Goal: Task Accomplishment & Management: Manage account settings

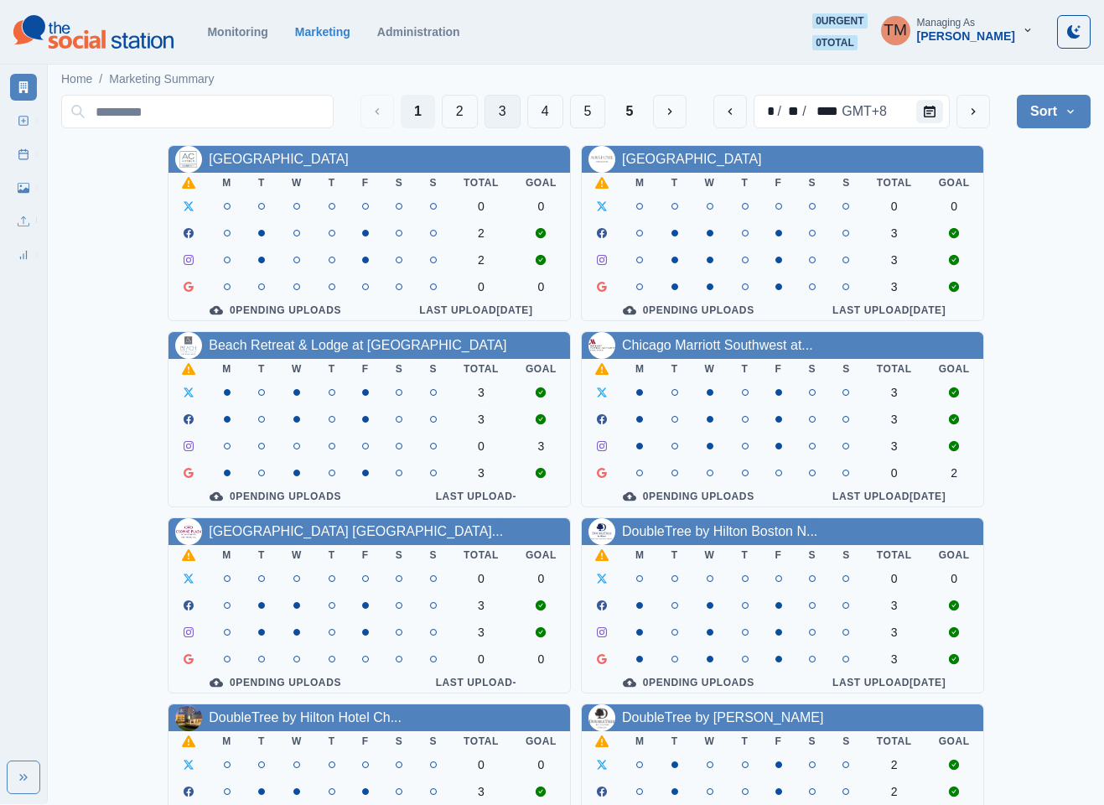
click at [485, 116] on button "3" at bounding box center [503, 112] width 36 height 34
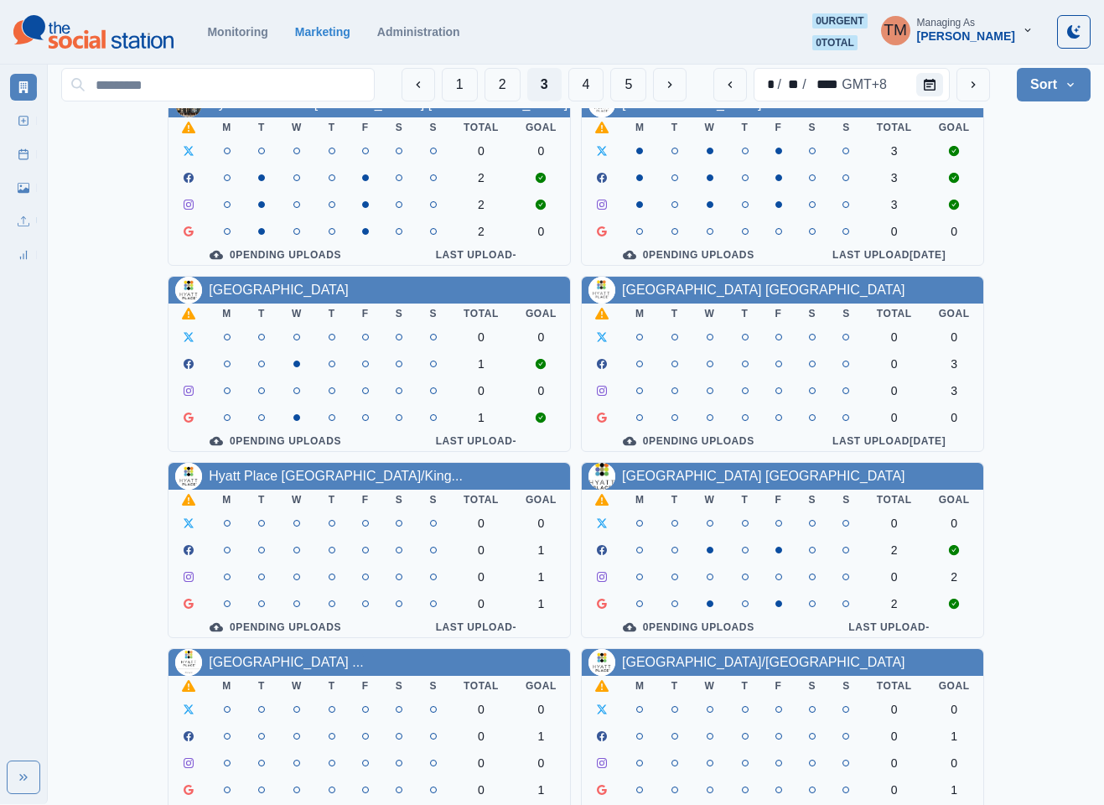
scroll to position [503, 0]
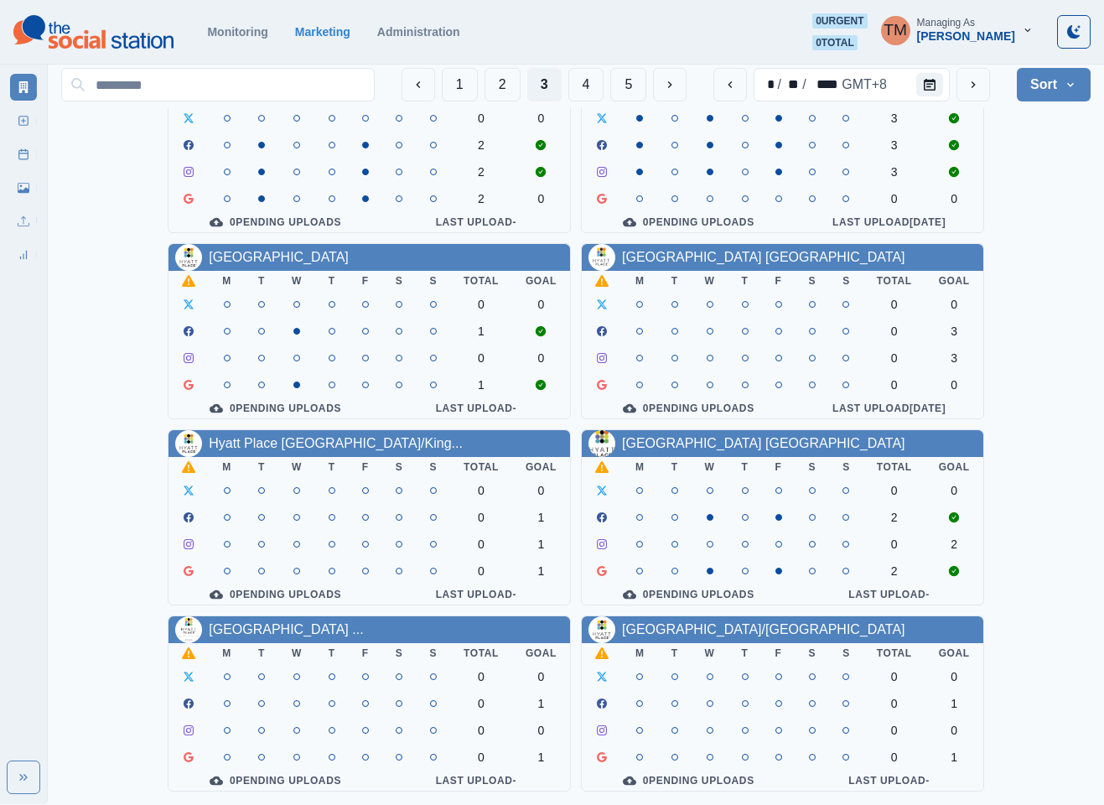
click at [1044, 184] on div "Homewood Suites by Hilton Lon... M T W T F S S Total Goal 2 2 2 2 0 Pending Upl…" at bounding box center [576, 238] width 1030 height 1107
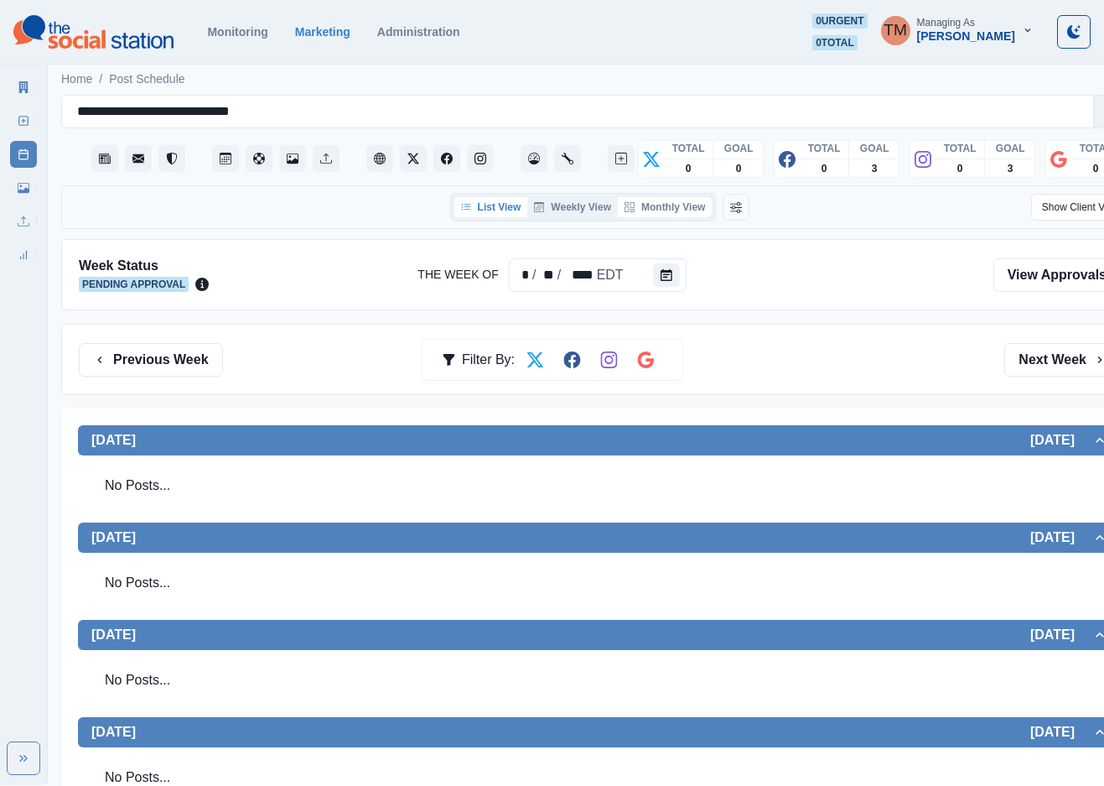
click at [672, 207] on button "Monthly View" at bounding box center [665, 207] width 94 height 20
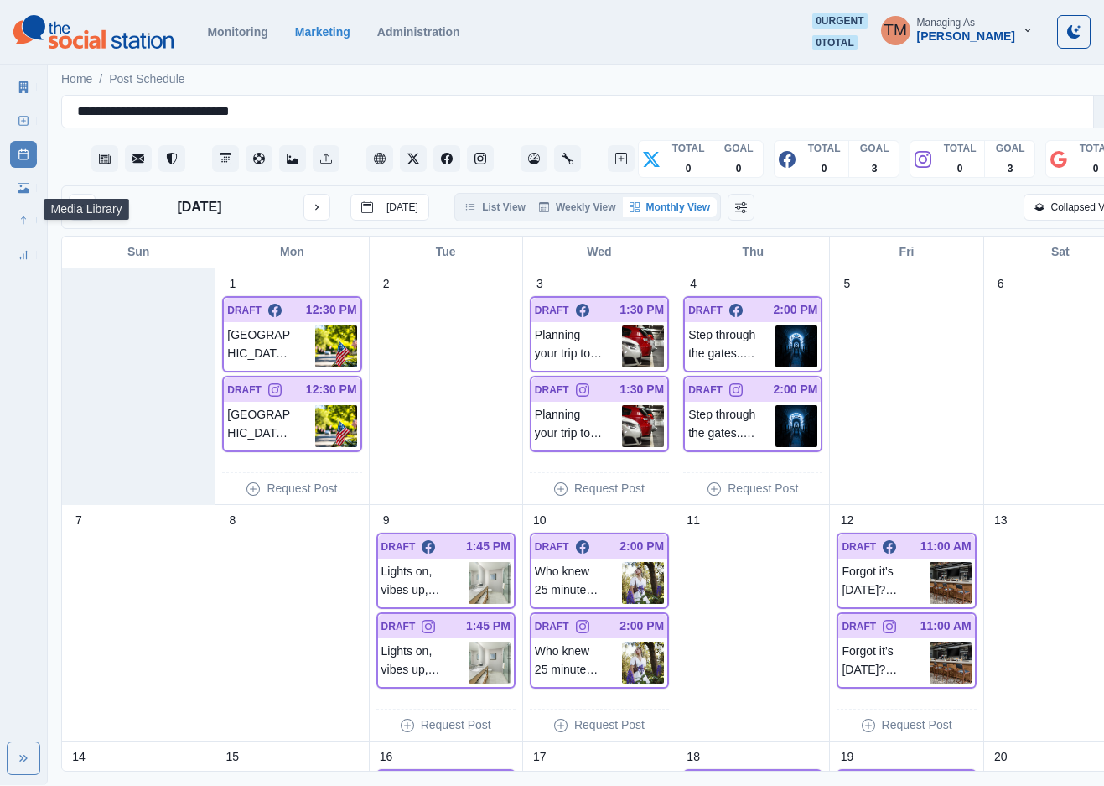
click at [16, 187] on link "Media Library" at bounding box center [23, 187] width 27 height 27
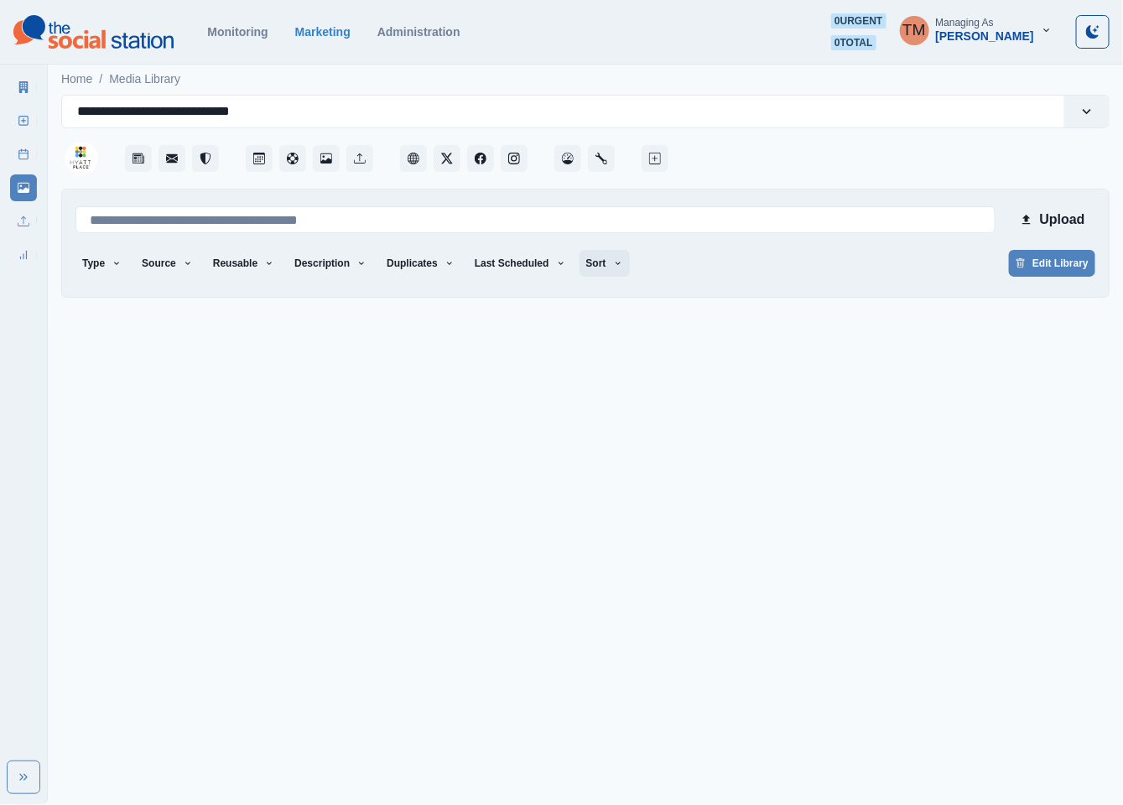
click at [589, 269] on button "Sort" at bounding box center [604, 263] width 50 height 27
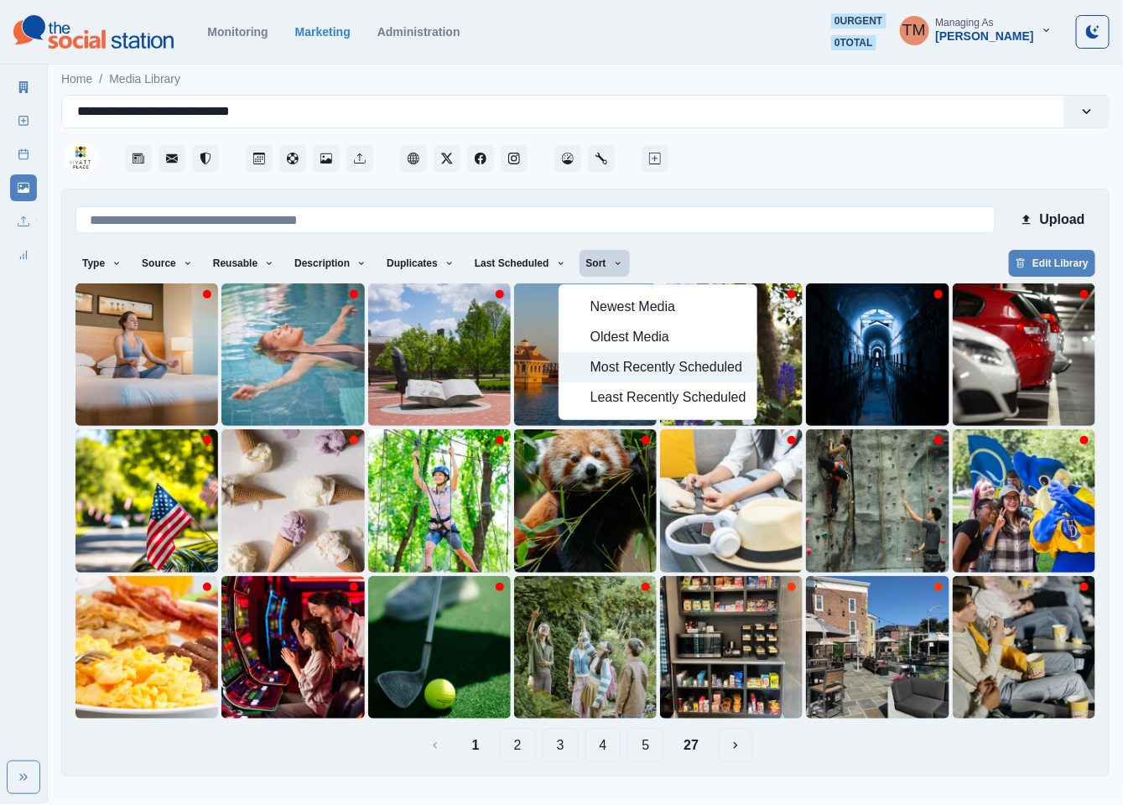
click at [606, 368] on span "Most Recently Scheduled" at bounding box center [668, 367] width 156 height 20
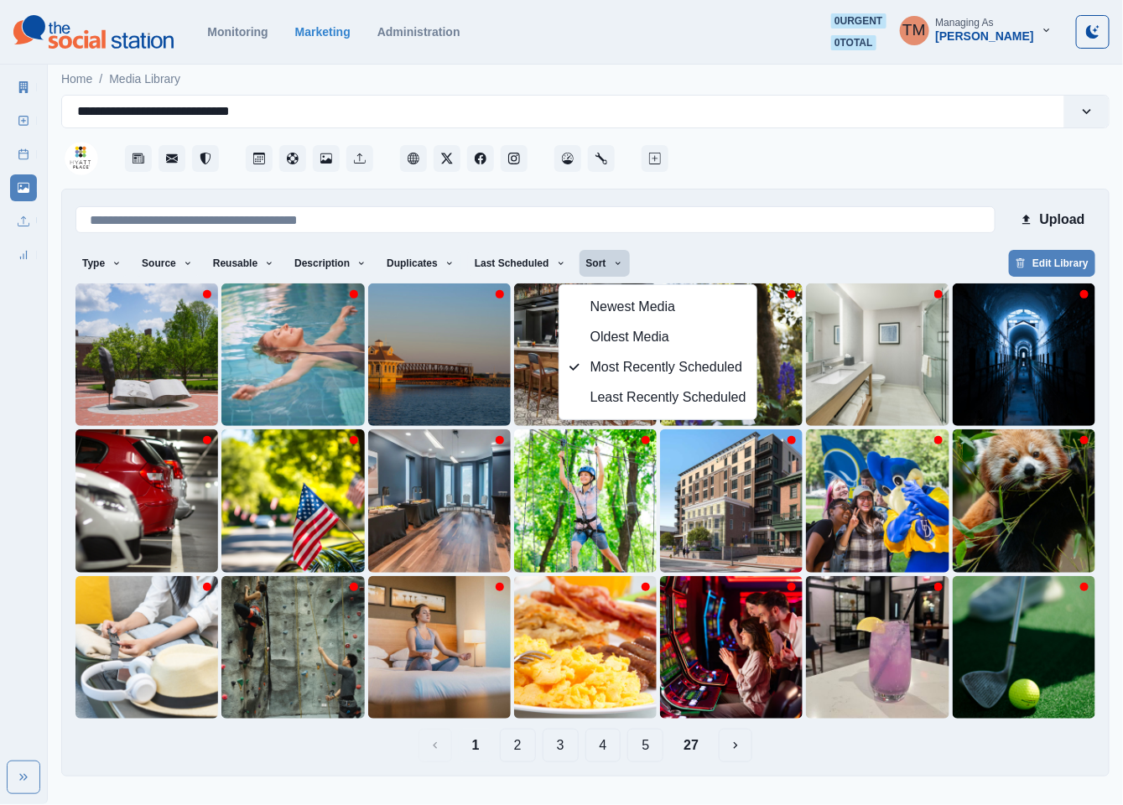
click at [743, 244] on div "Upload Type Any Image Video Source Any Upload Social Manager Found: Instagram F…" at bounding box center [585, 482] width 1020 height 559
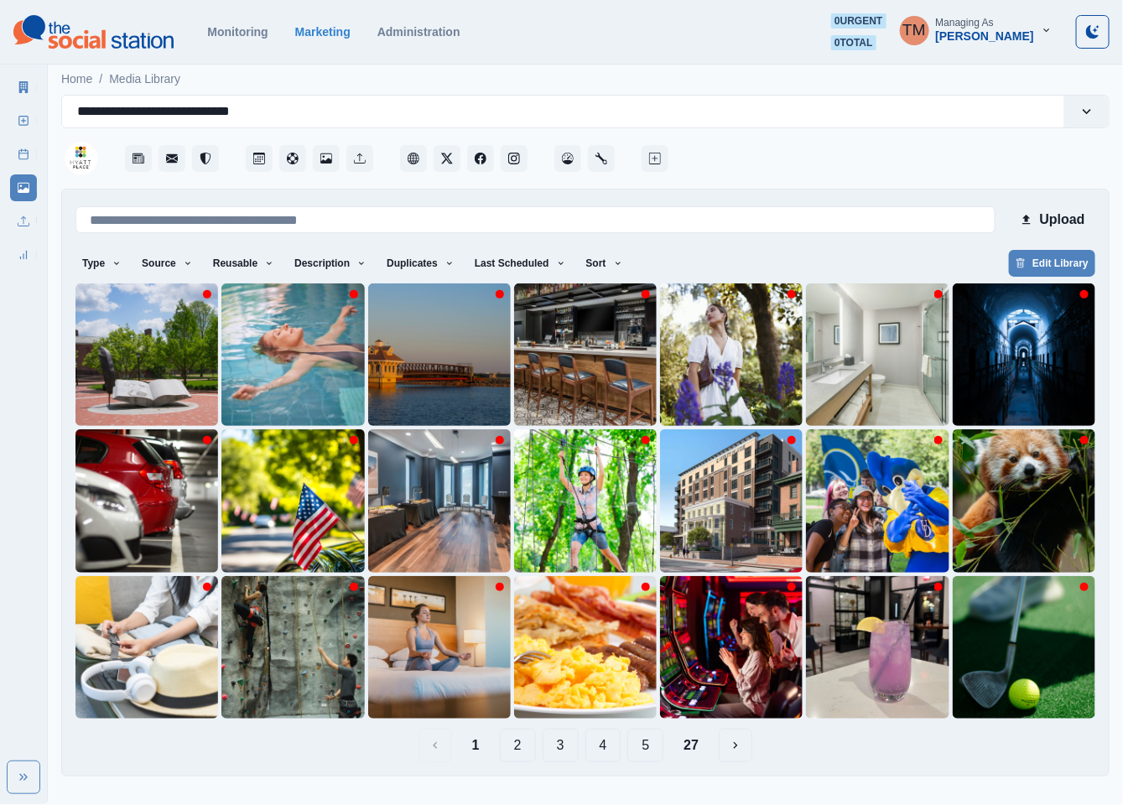
click at [692, 748] on button "27" at bounding box center [691, 746] width 42 height 34
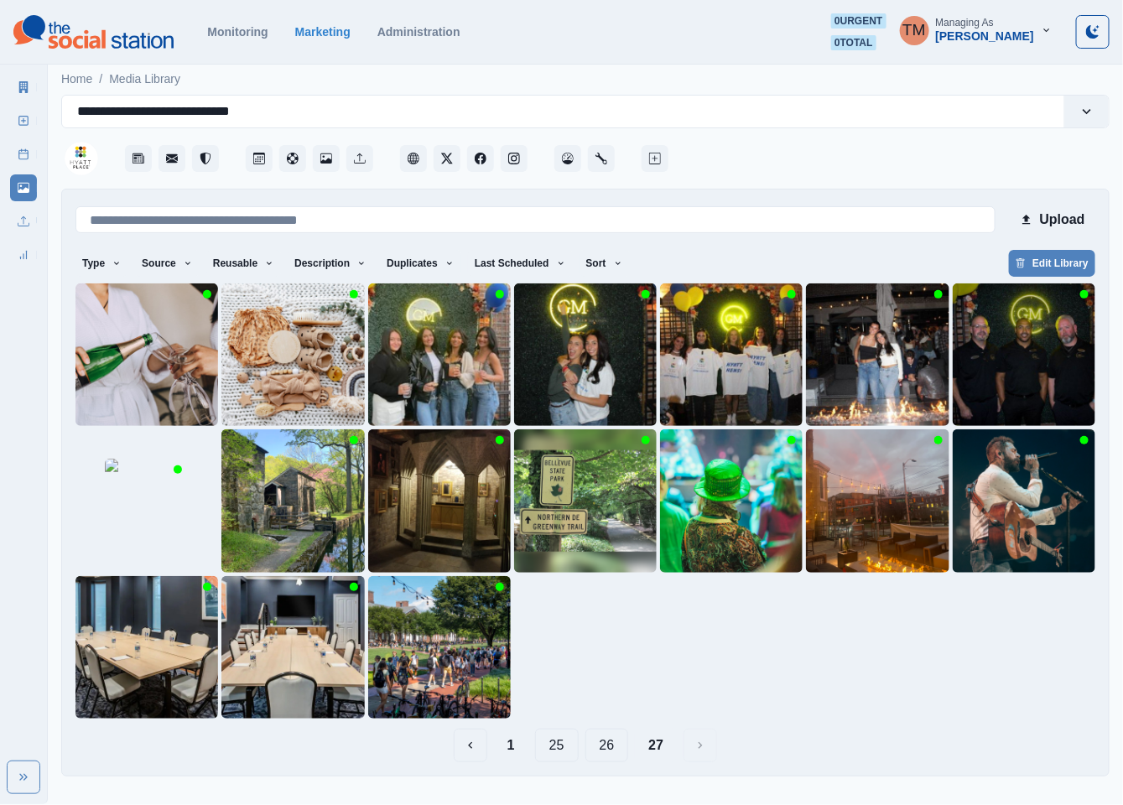
click at [506, 745] on button "1" at bounding box center [511, 746] width 34 height 34
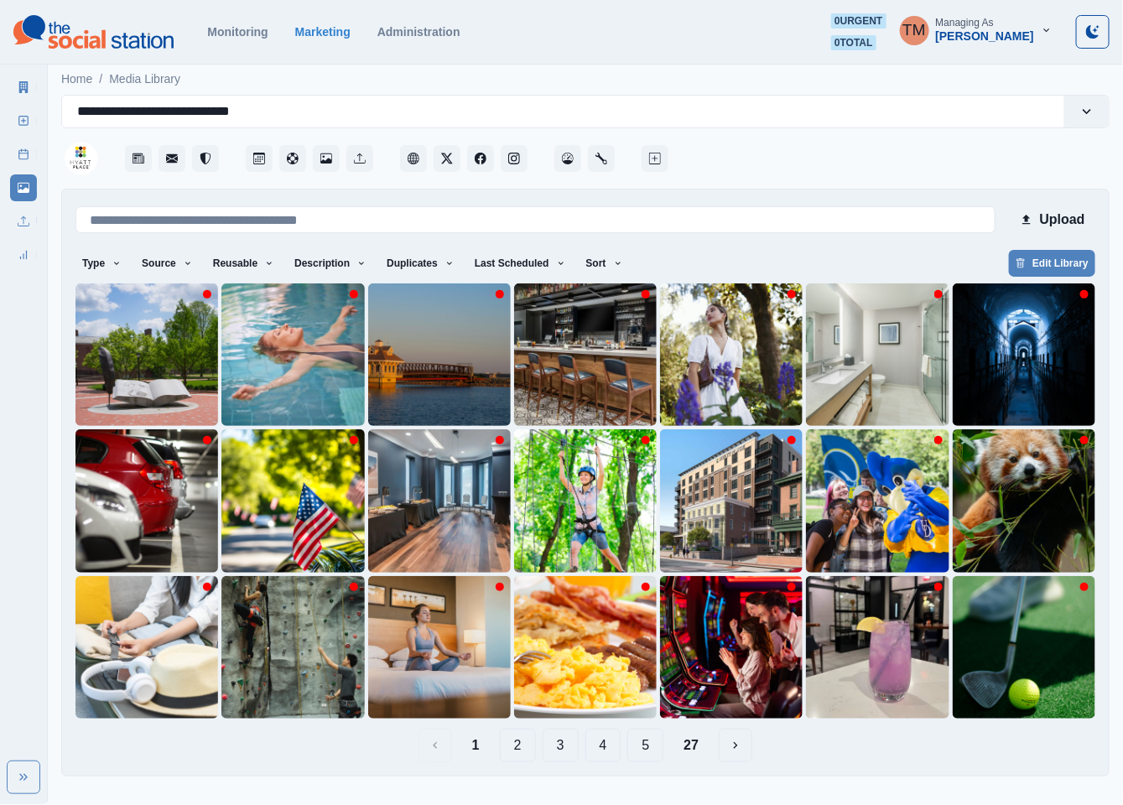
click at [519, 750] on button "2" at bounding box center [518, 746] width 36 height 34
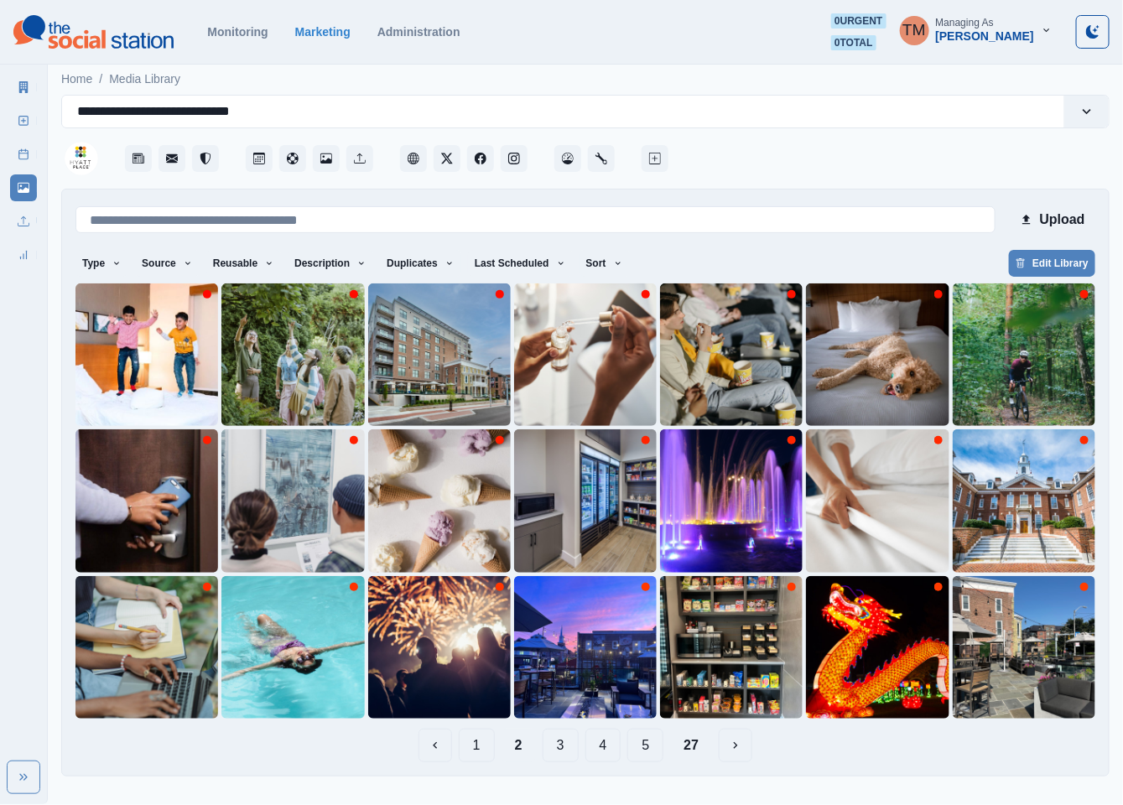
click at [566, 747] on button "3" at bounding box center [561, 746] width 36 height 34
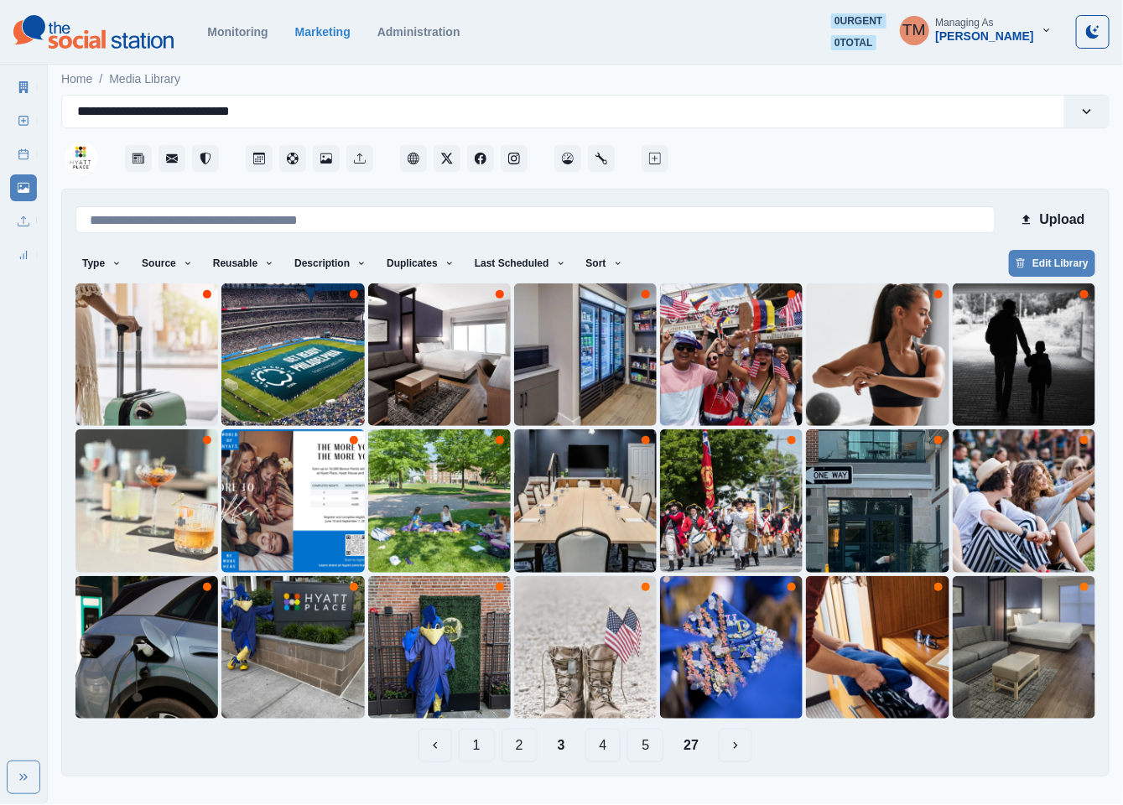
click at [480, 745] on button "1" at bounding box center [477, 746] width 36 height 34
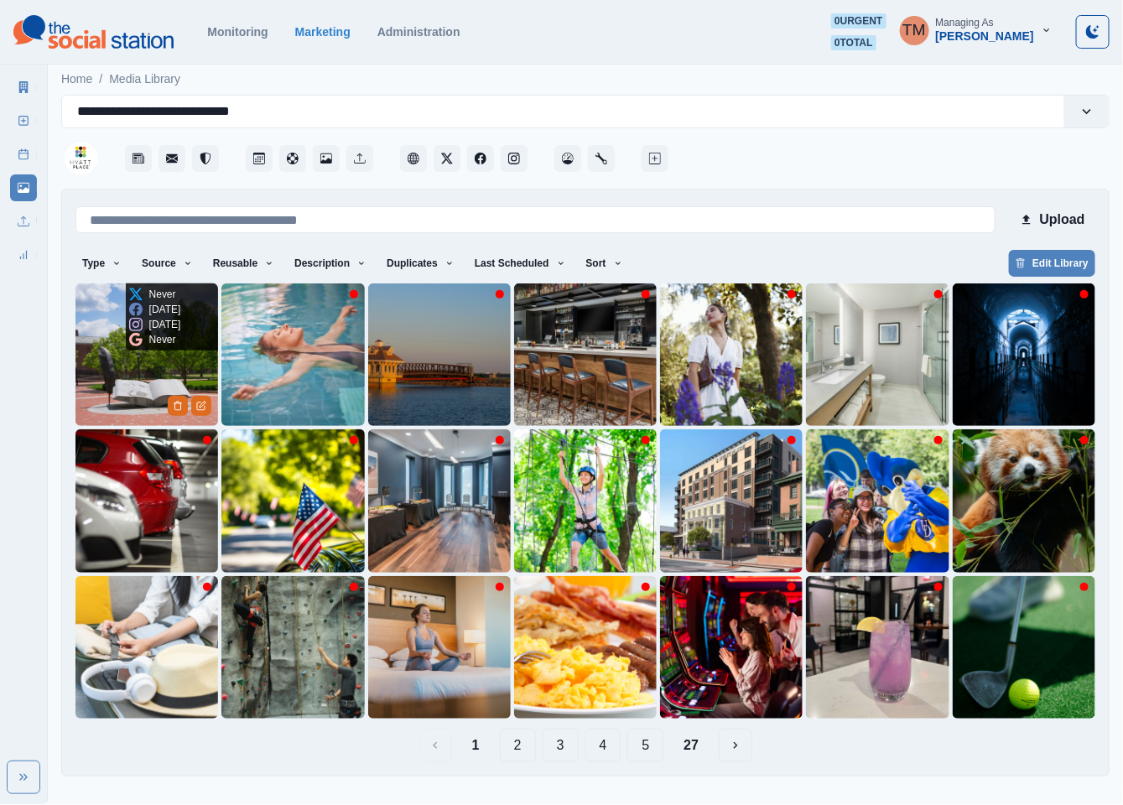
click at [131, 377] on img at bounding box center [146, 354] width 143 height 143
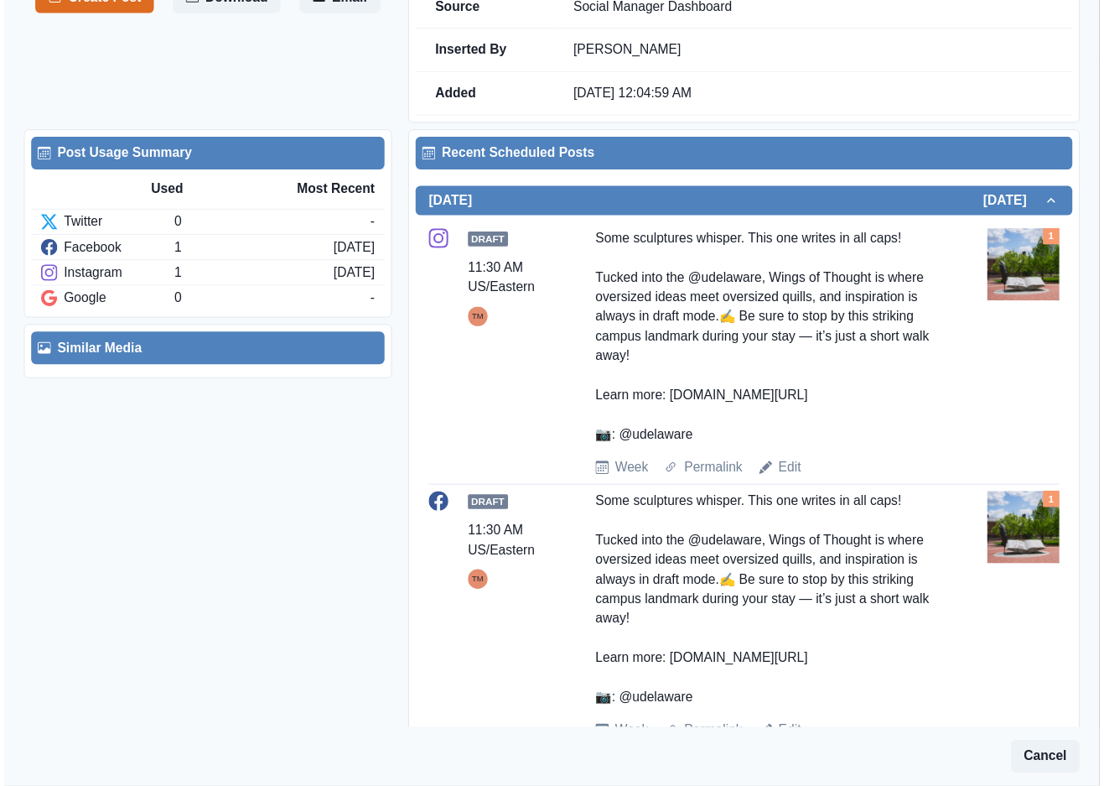
scroll to position [481, 0]
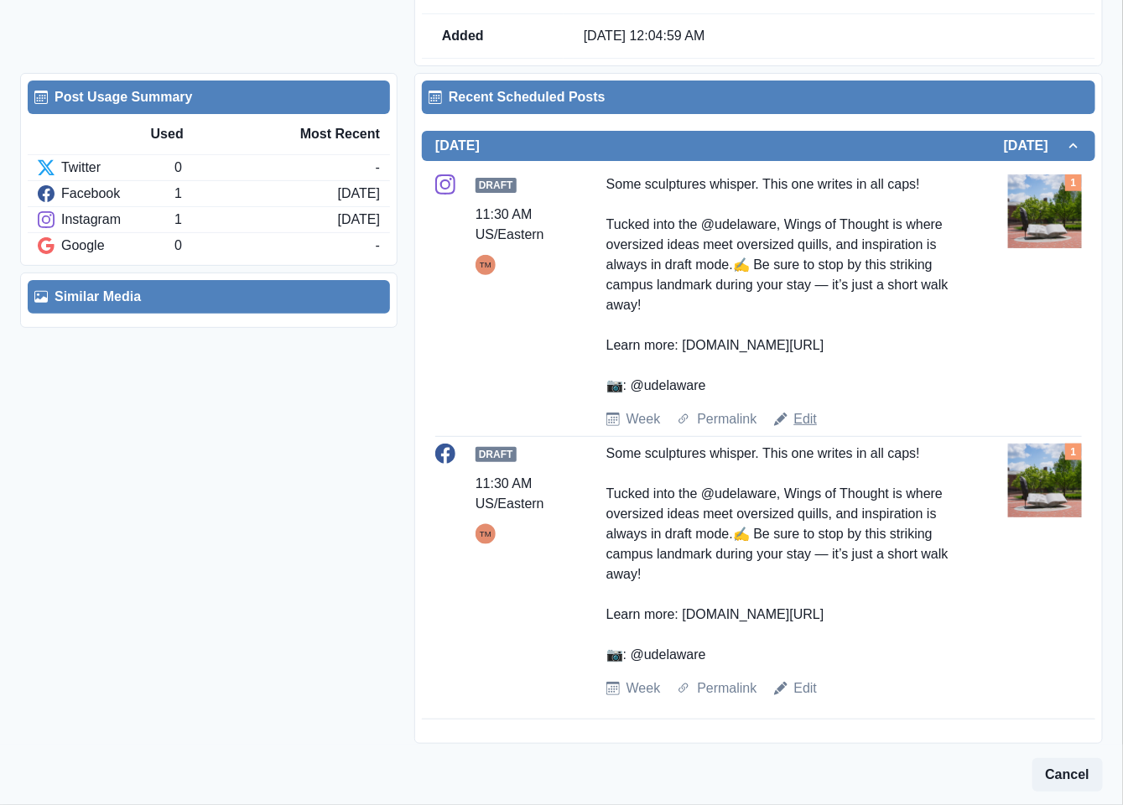
click at [800, 428] on link "Edit" at bounding box center [805, 419] width 23 height 20
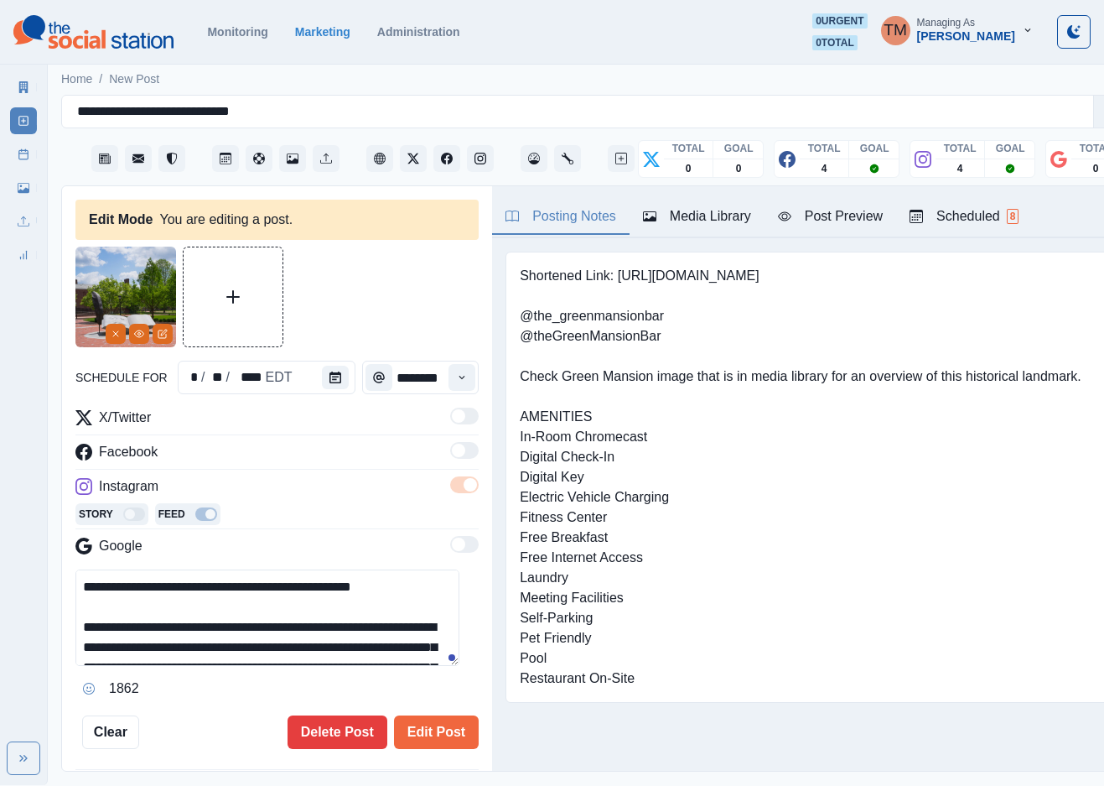
click at [209, 631] on textarea "**********" at bounding box center [267, 617] width 384 height 96
paste textarea "**********"
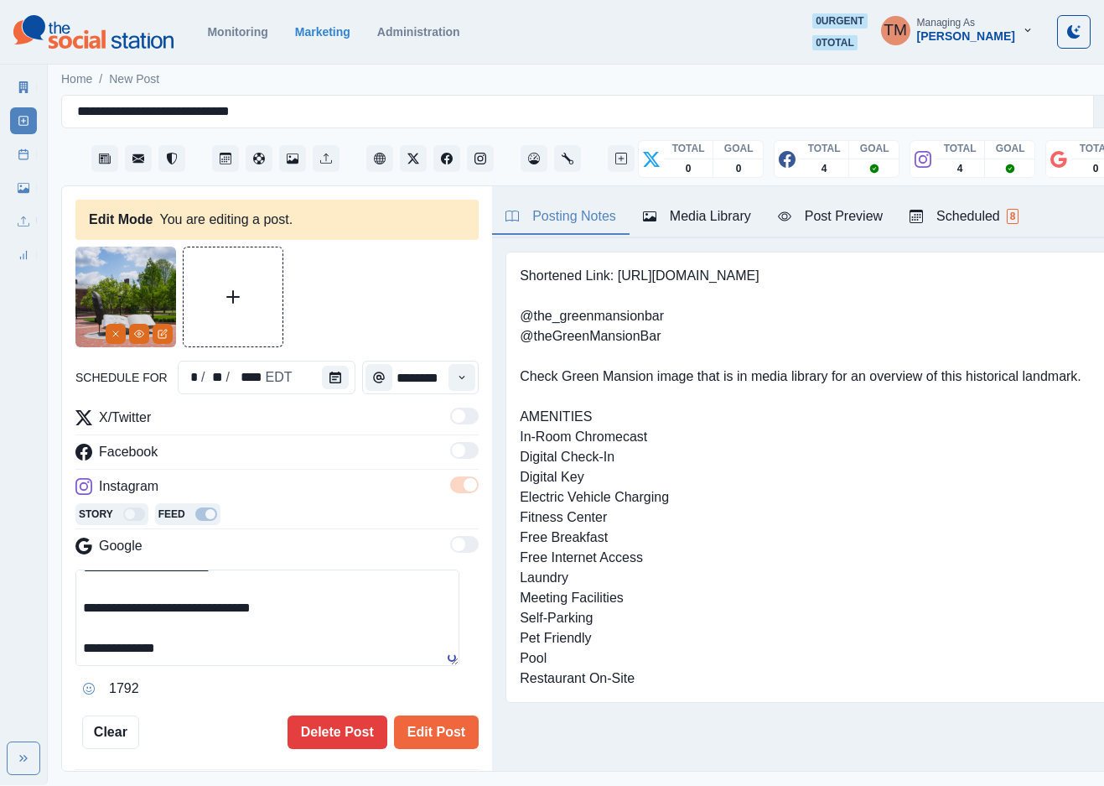
click at [846, 221] on div "Post Preview" at bounding box center [830, 216] width 105 height 20
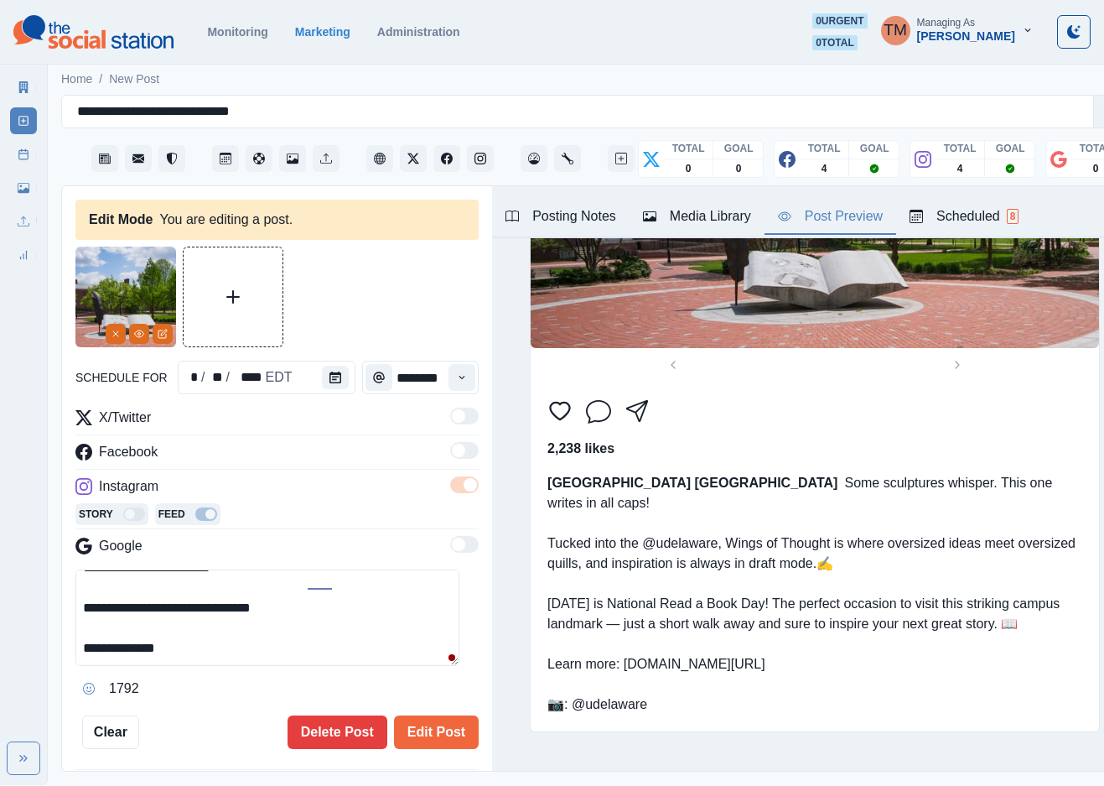
scroll to position [124, 0]
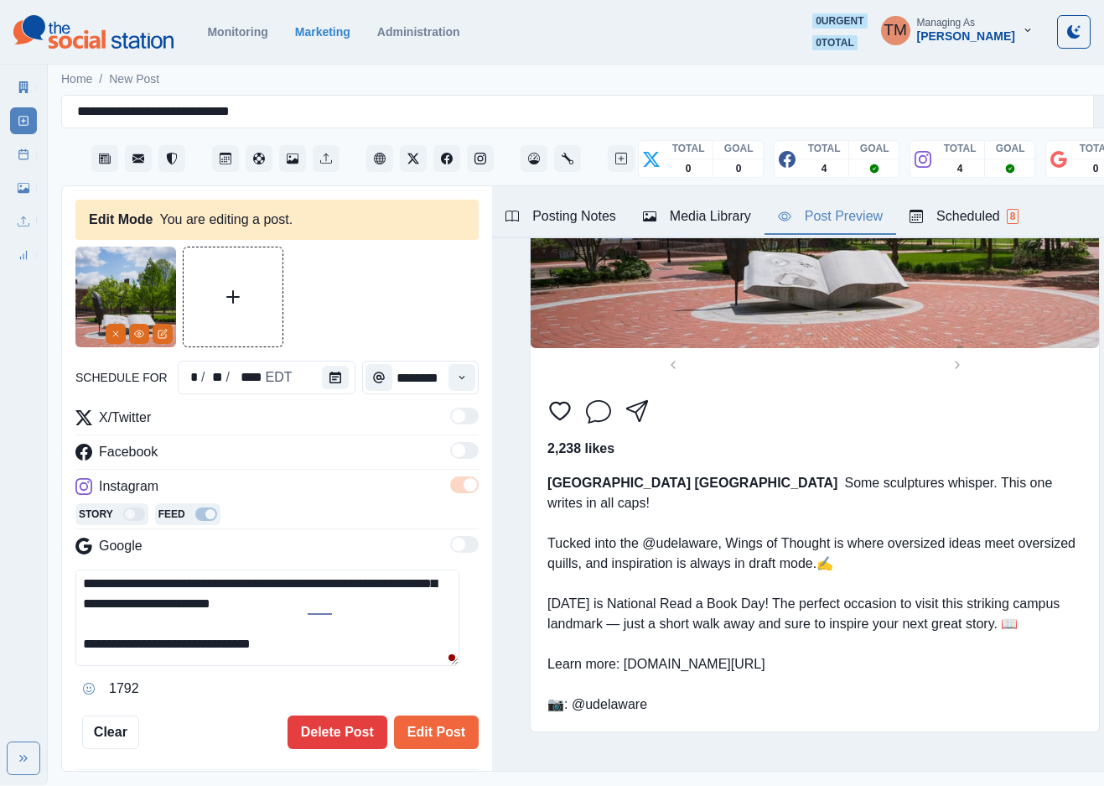
drag, startPoint x: 350, startPoint y: 606, endPoint x: 421, endPoint y: 604, distance: 71.3
click at [421, 604] on textarea "**********" at bounding box center [267, 617] width 384 height 96
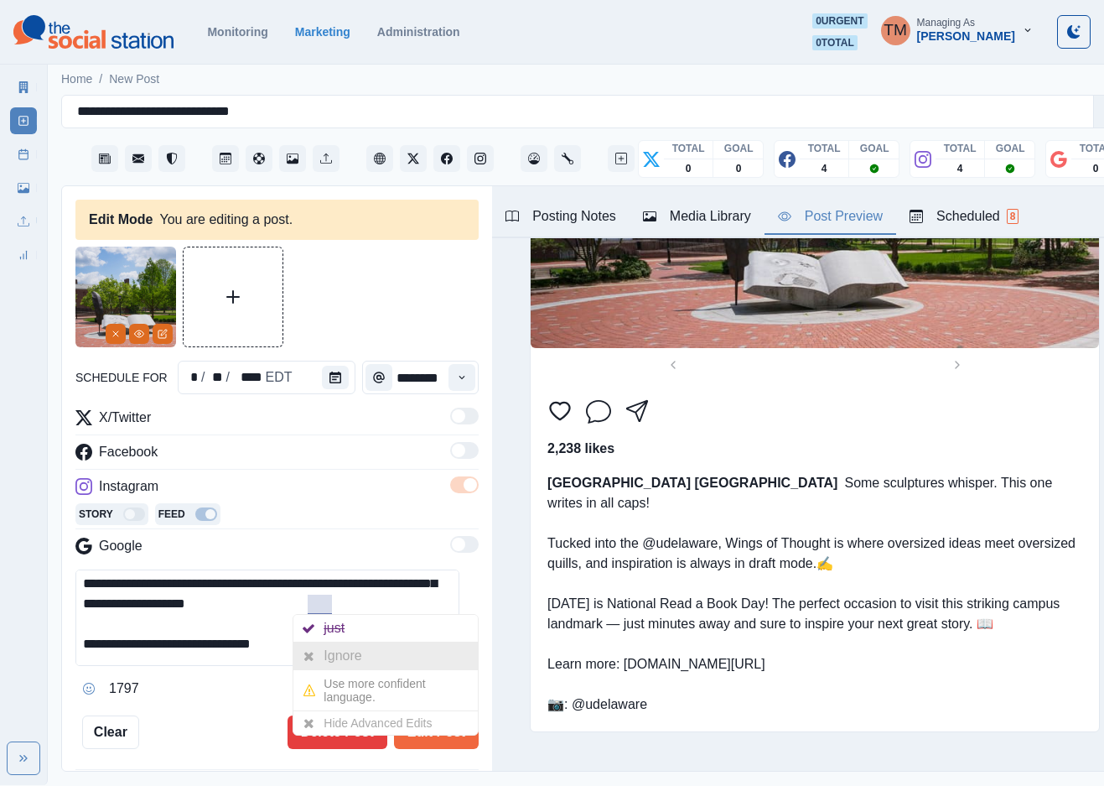
click at [335, 654] on div "Ignore" at bounding box center [346, 655] width 44 height 27
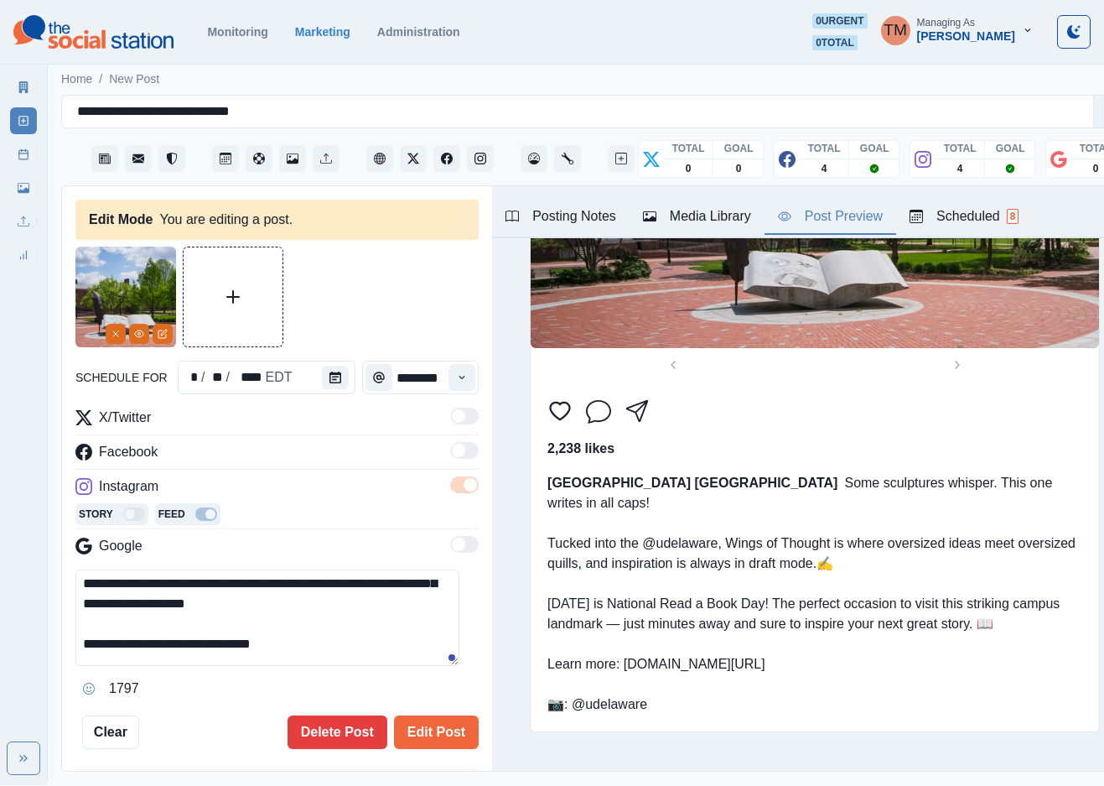
click at [387, 630] on textarea "**********" at bounding box center [267, 617] width 384 height 96
type textarea "**********"
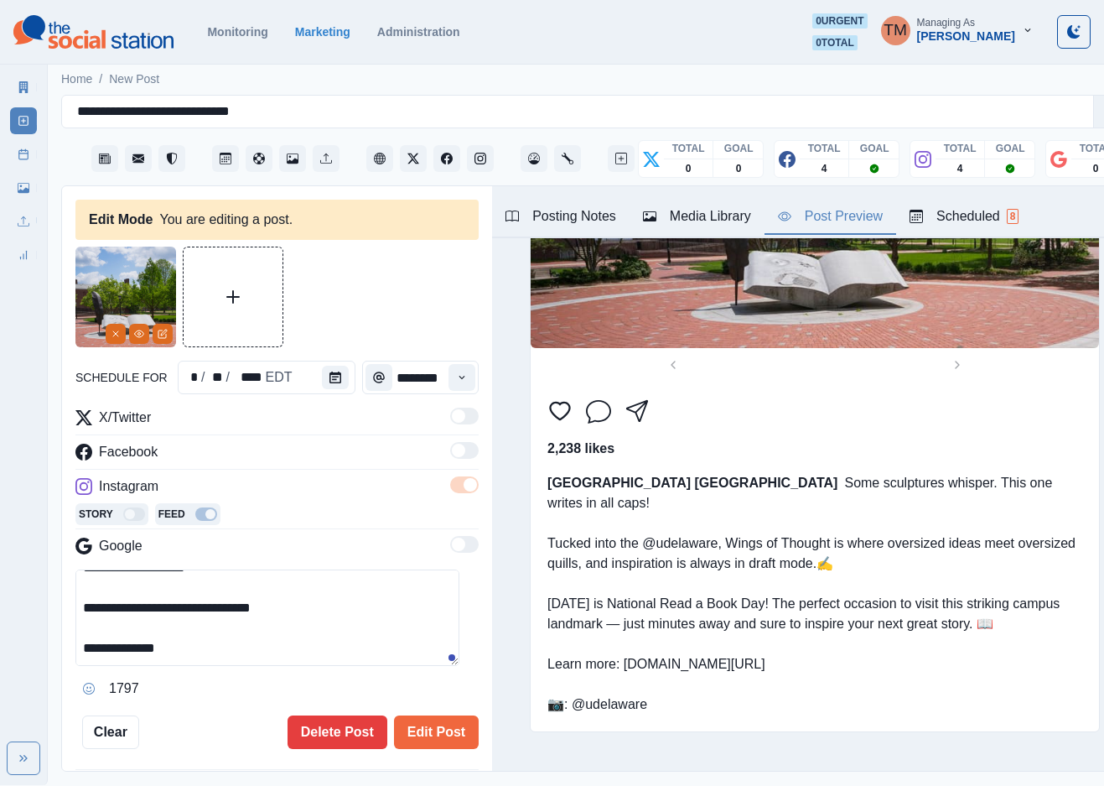
scroll to position [179, 0]
click at [330, 381] on icon "Calendar" at bounding box center [336, 377] width 12 height 12
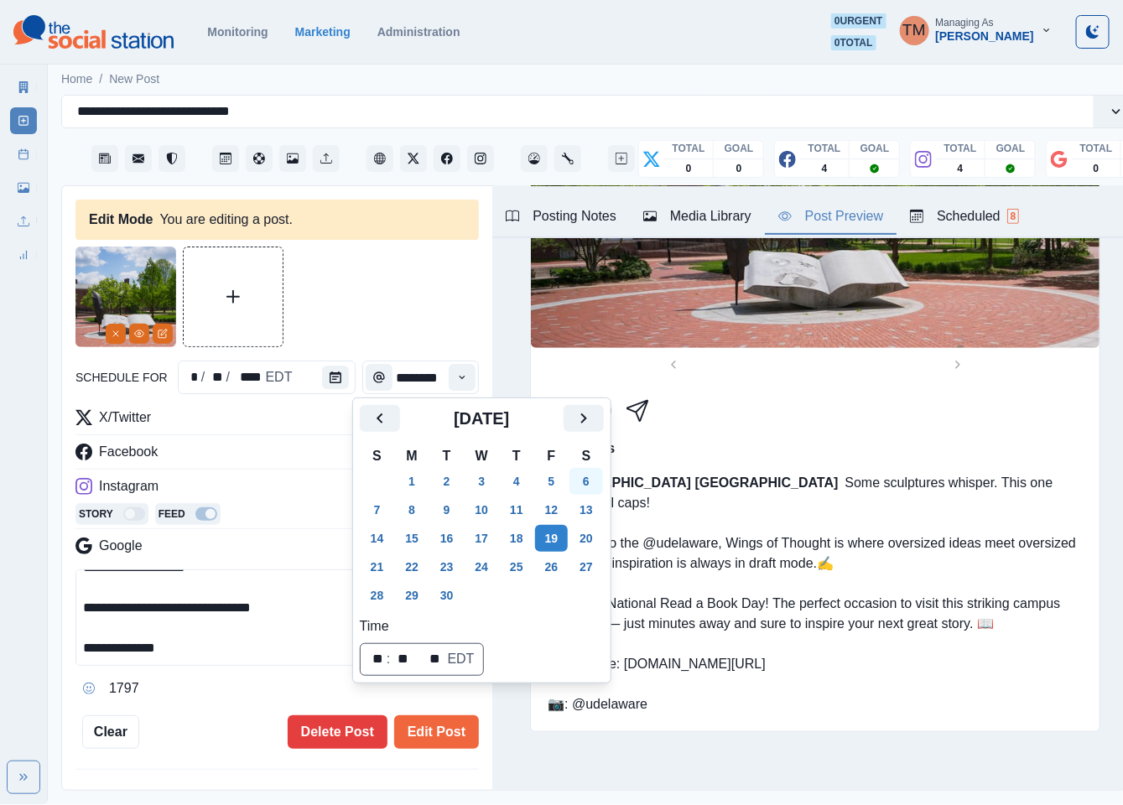
click at [581, 483] on button "6" at bounding box center [586, 481] width 34 height 27
click at [338, 314] on div at bounding box center [276, 297] width 403 height 101
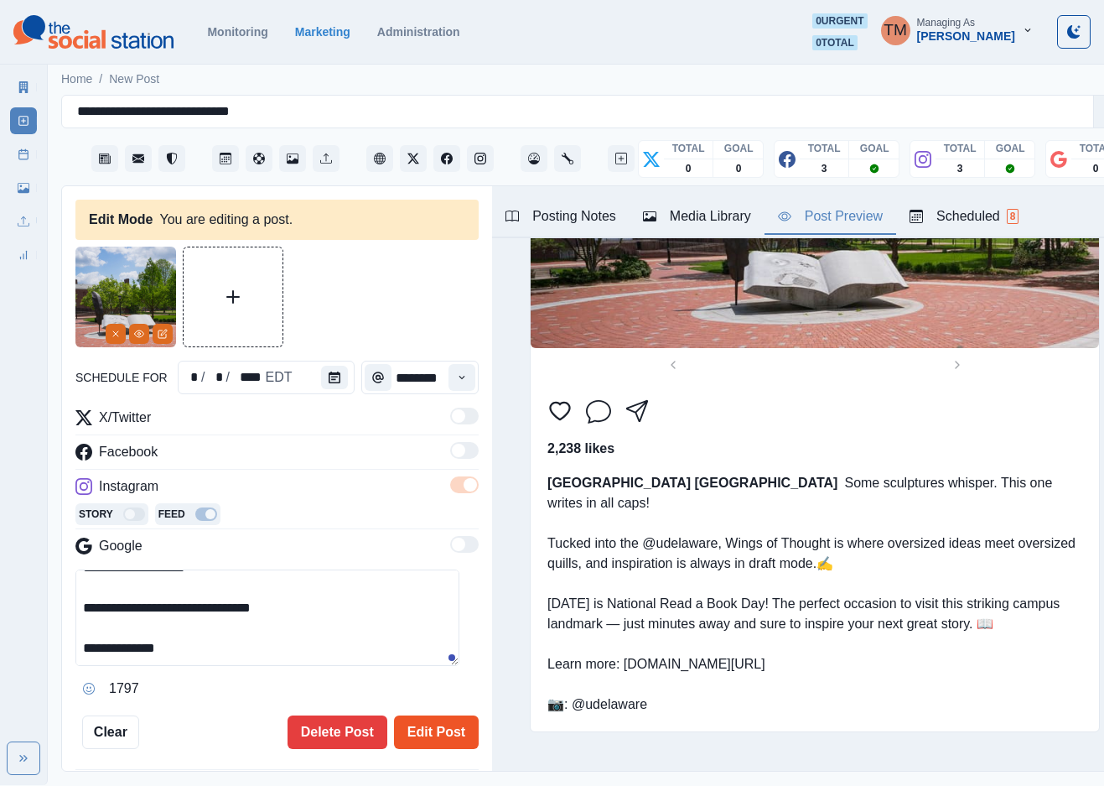
click at [423, 738] on button "Edit Post" at bounding box center [436, 732] width 85 height 34
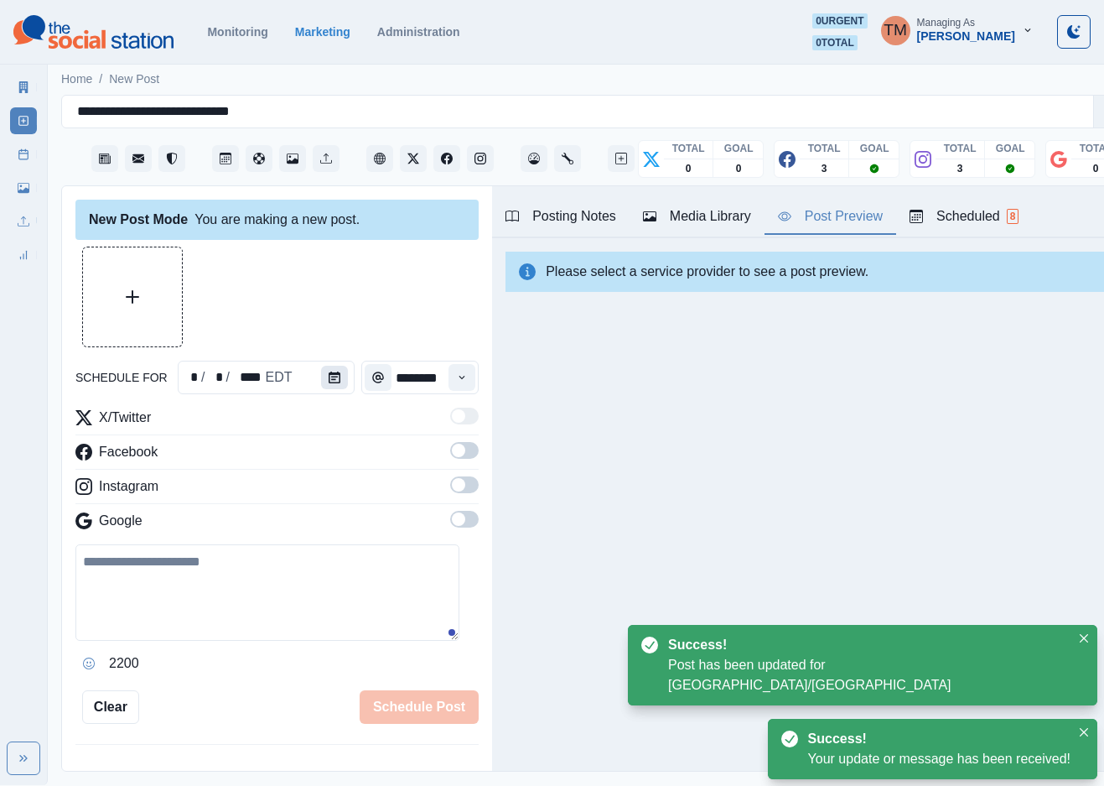
click at [329, 377] on icon "Calendar" at bounding box center [335, 377] width 12 height 12
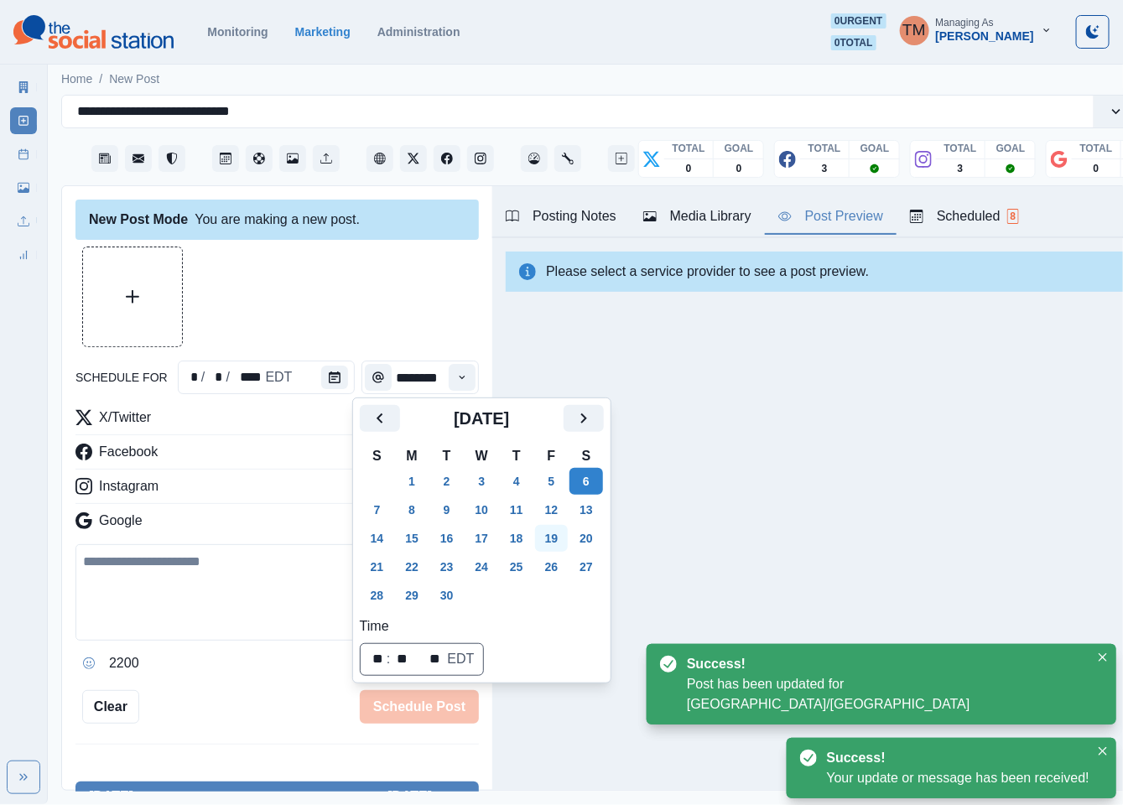
click at [552, 537] on button "19" at bounding box center [552, 538] width 34 height 27
click at [294, 309] on div at bounding box center [276, 297] width 403 height 101
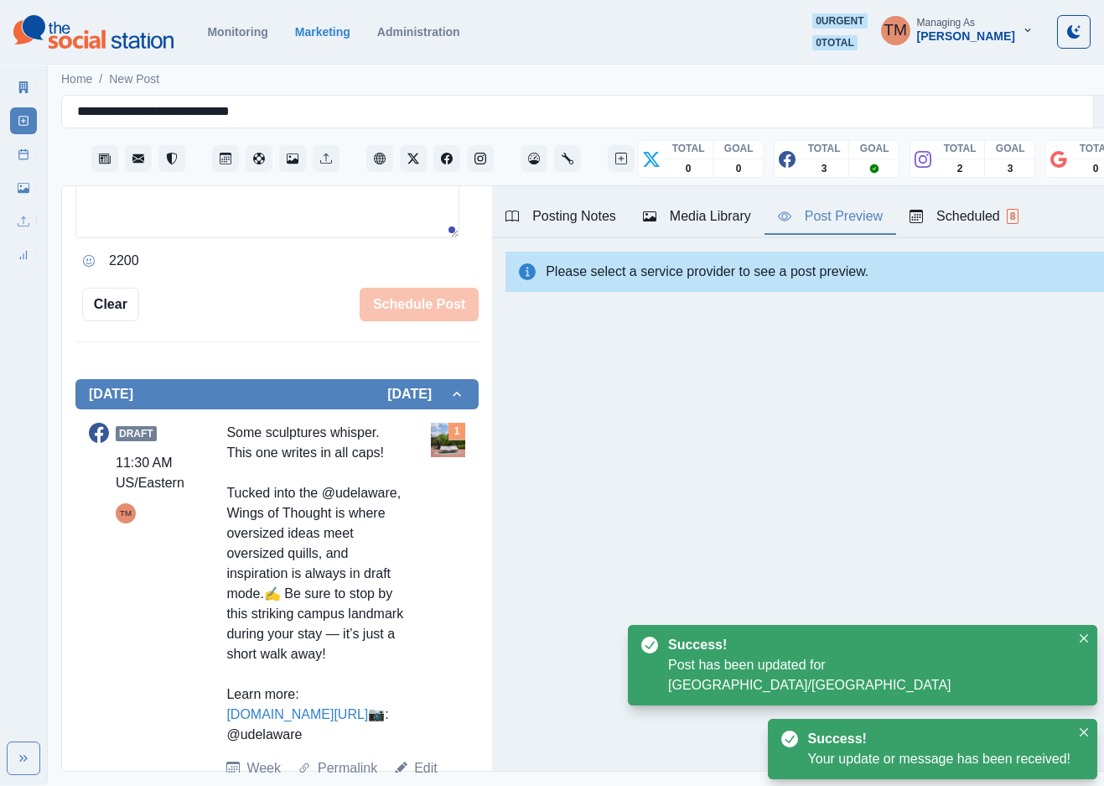
scroll to position [480, 0]
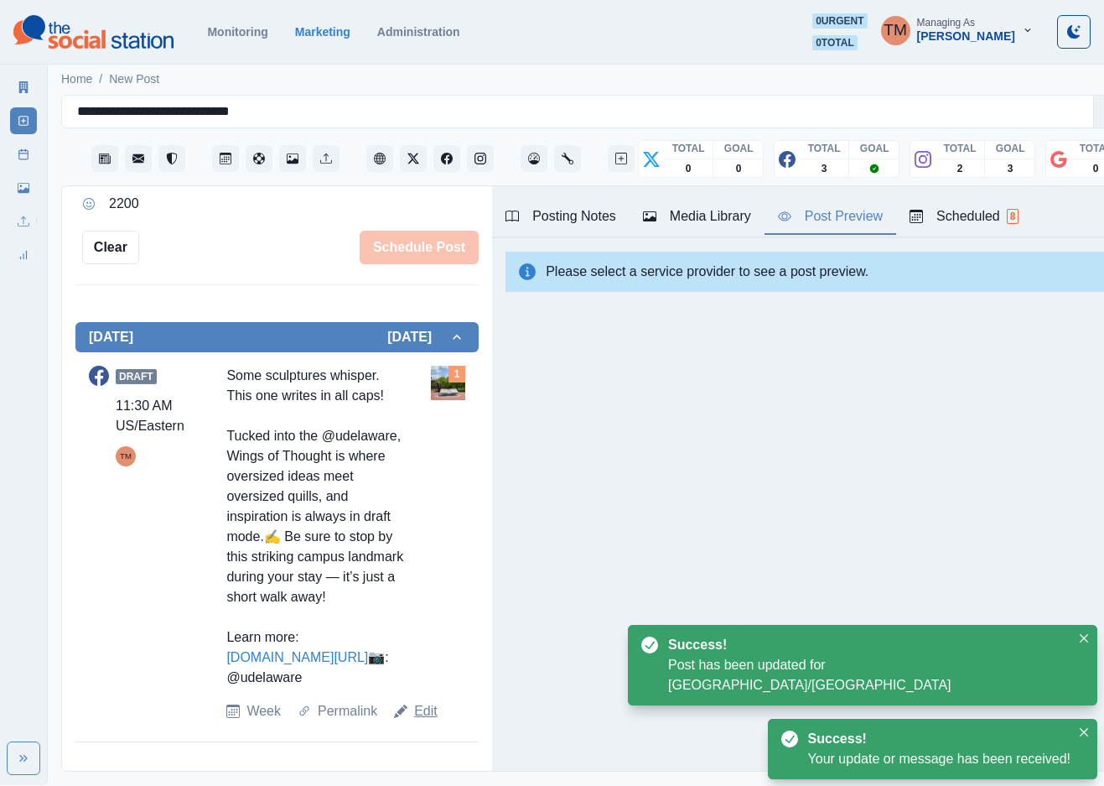
click at [423, 721] on link "Edit" at bounding box center [425, 711] width 23 height 20
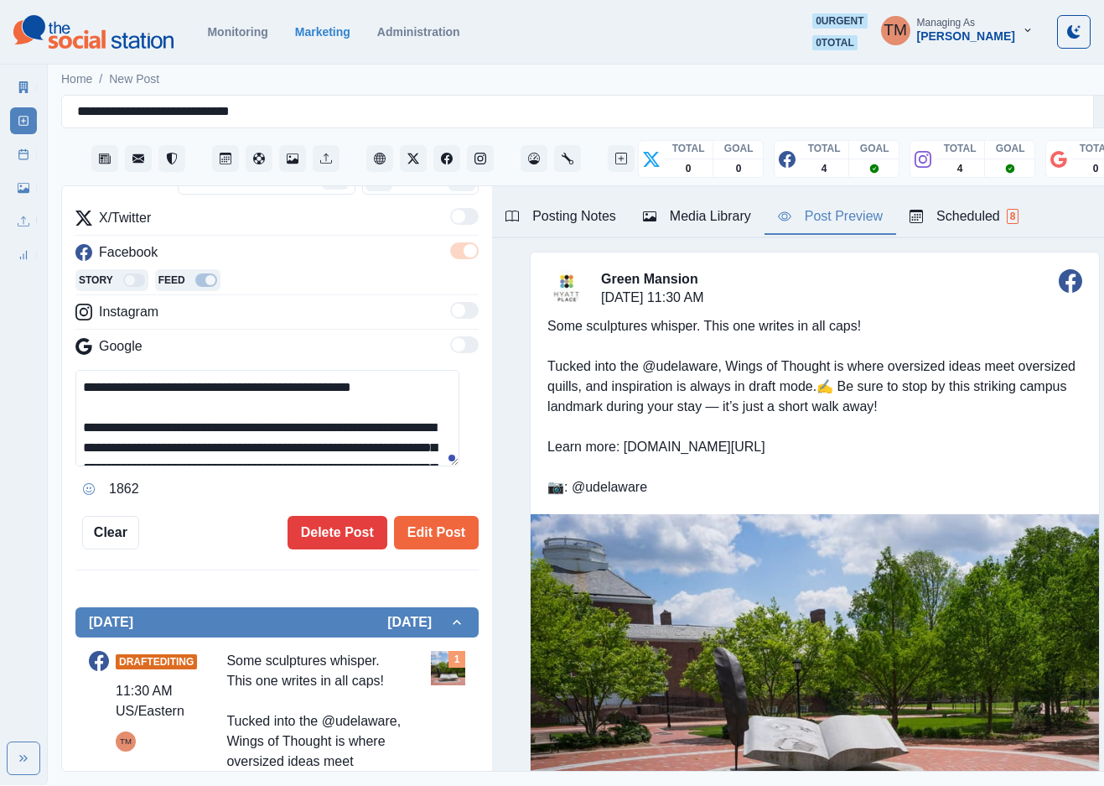
scroll to position [128, 0]
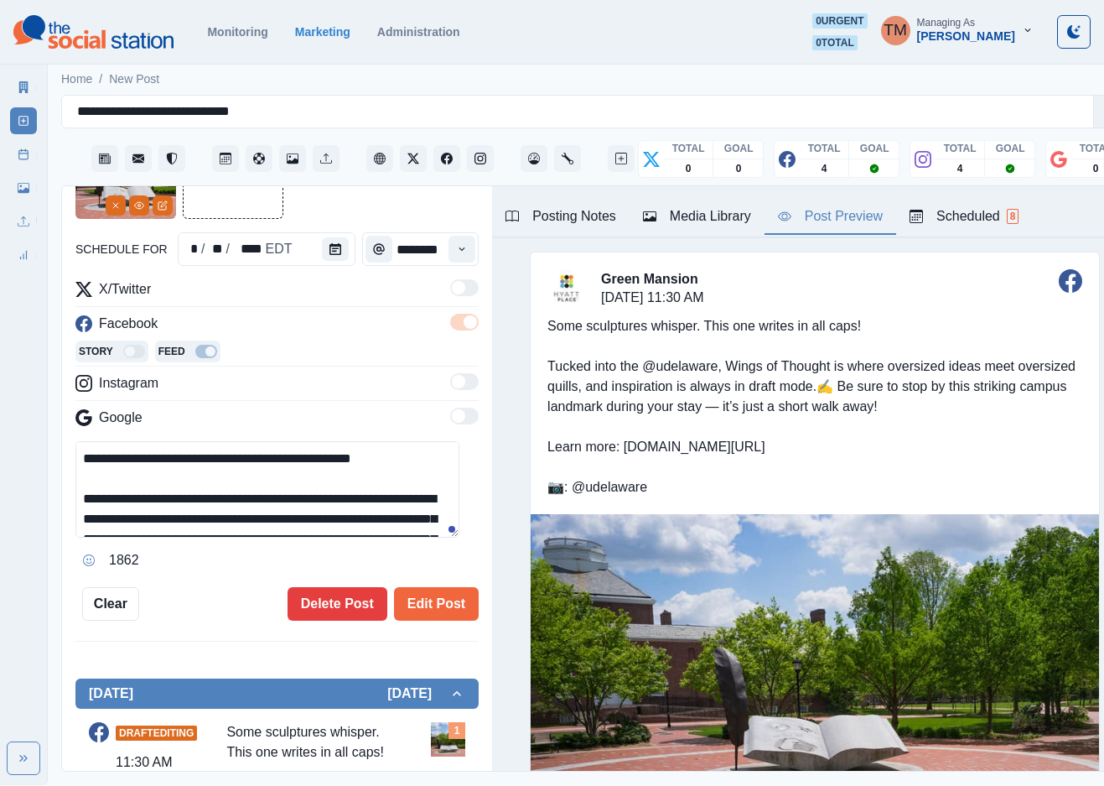
click at [169, 516] on textarea "**********" at bounding box center [267, 489] width 384 height 96
paste textarea "**********"
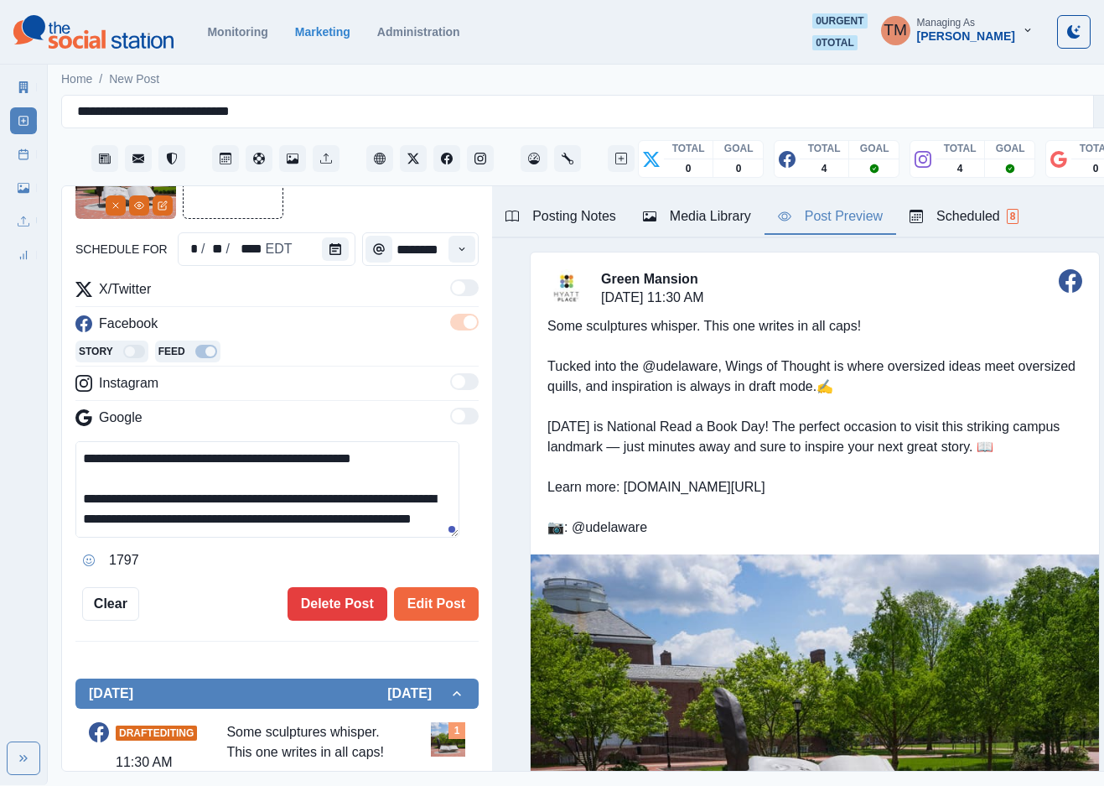
scroll to position [174, 0]
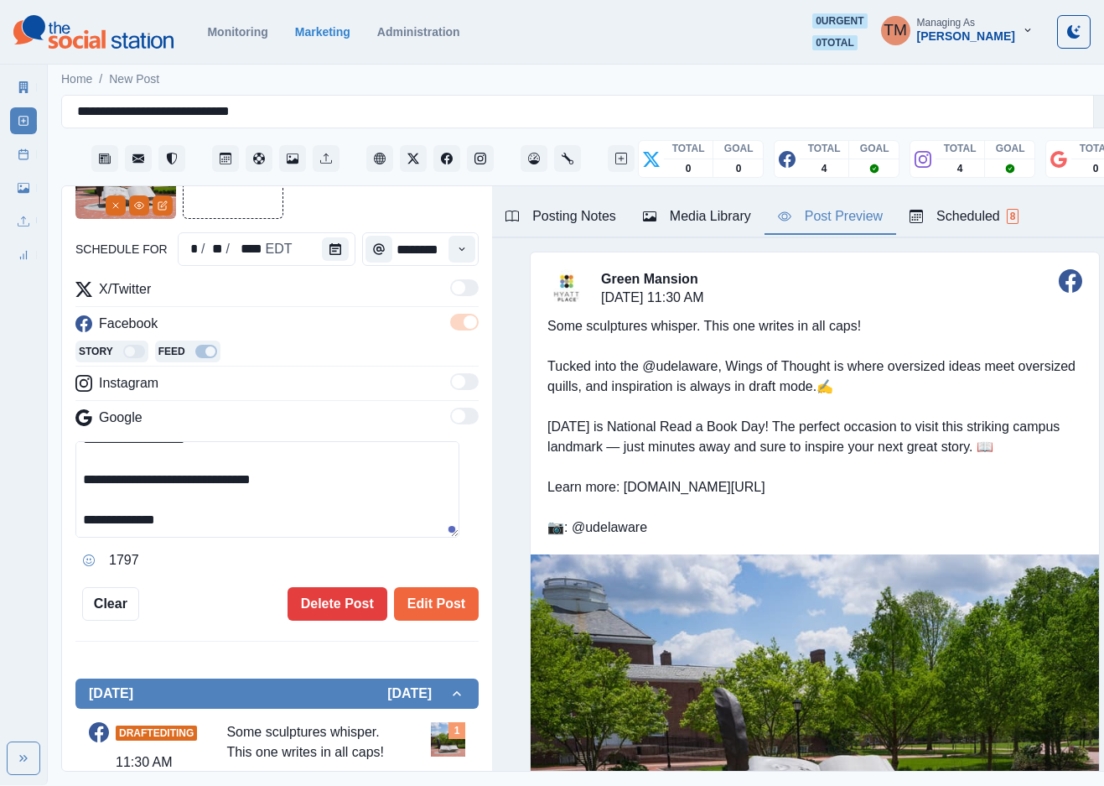
click at [267, 513] on textarea "**********" at bounding box center [267, 489] width 384 height 96
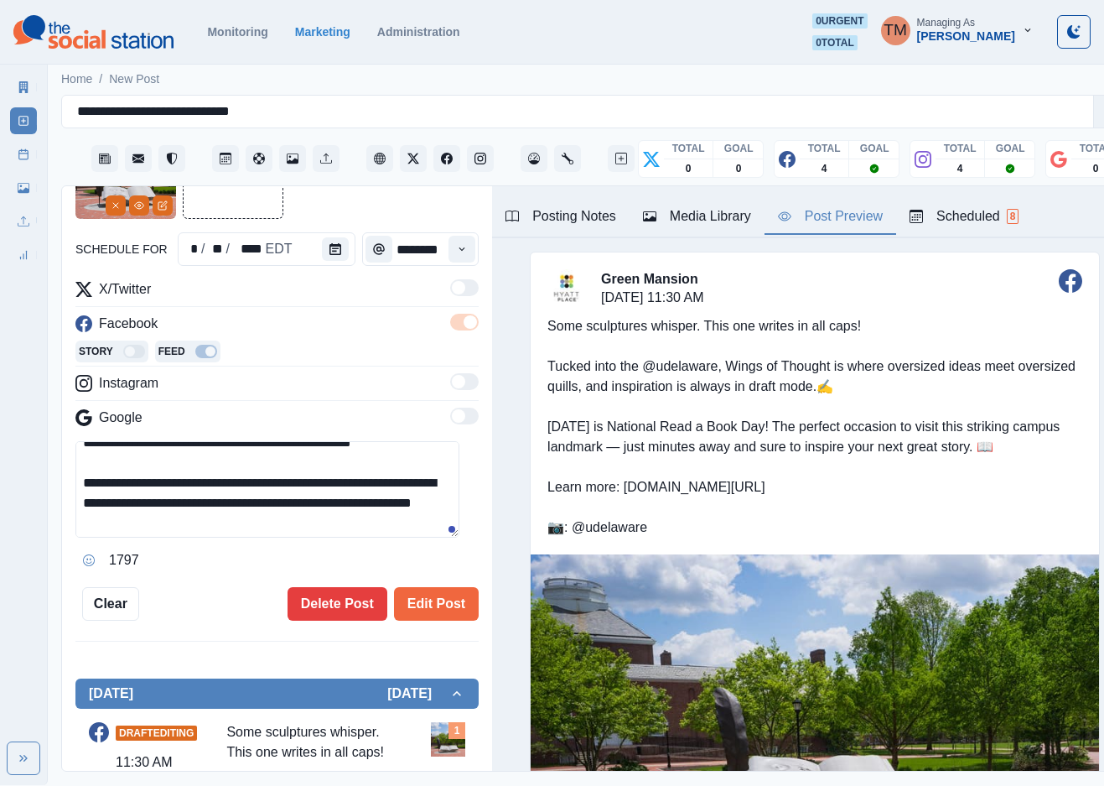
scroll to position [0, 0]
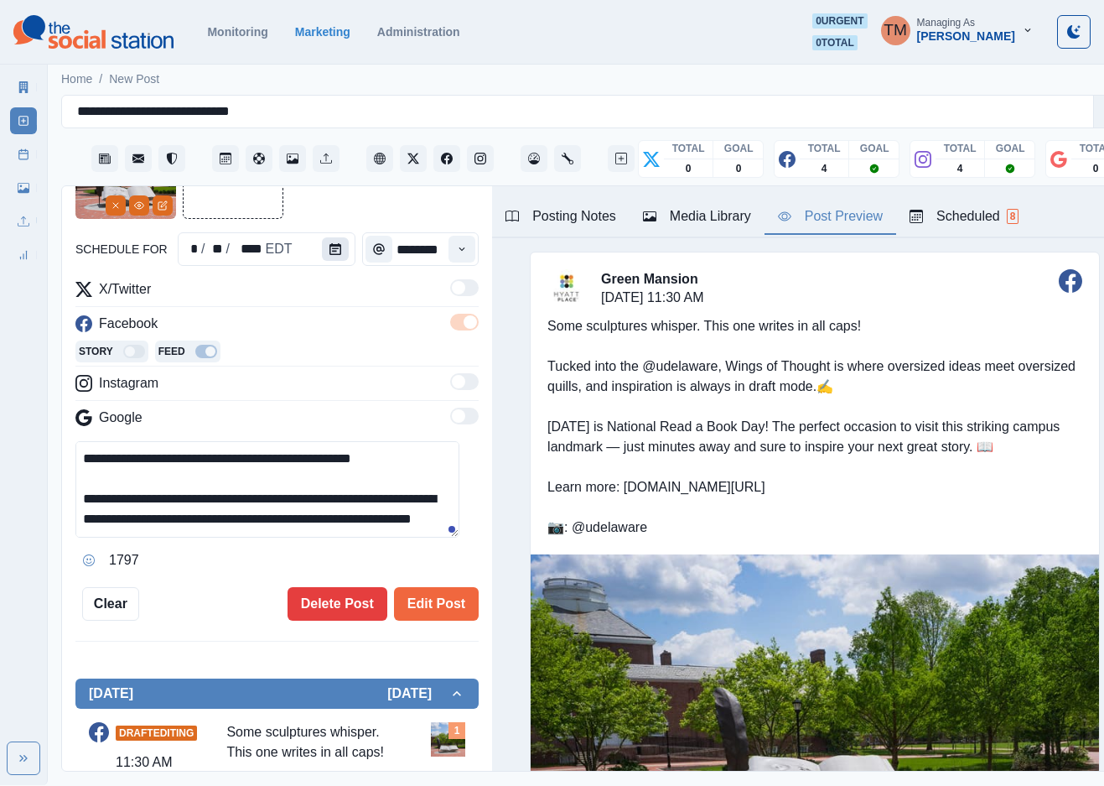
type textarea "**********"
click at [330, 245] on icon "Calendar" at bounding box center [336, 249] width 12 height 12
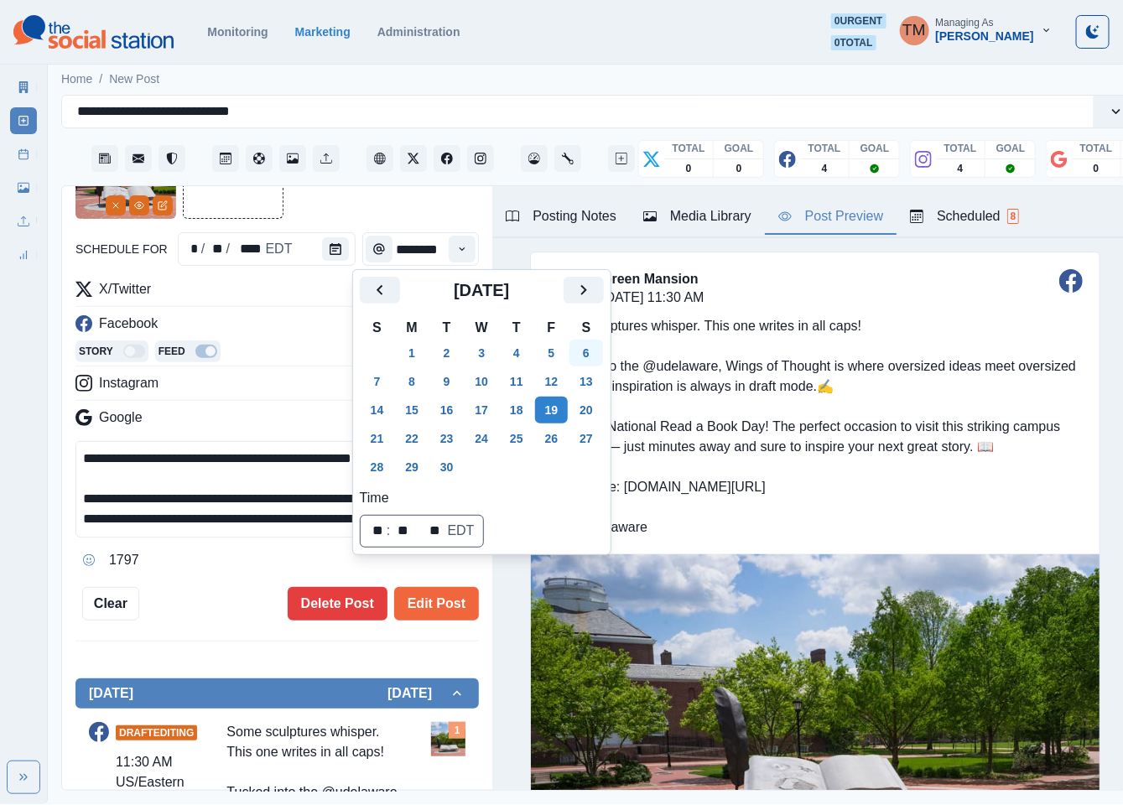
click at [584, 351] on button "6" at bounding box center [586, 353] width 34 height 27
click at [189, 574] on div "**********" at bounding box center [276, 369] width 403 height 502
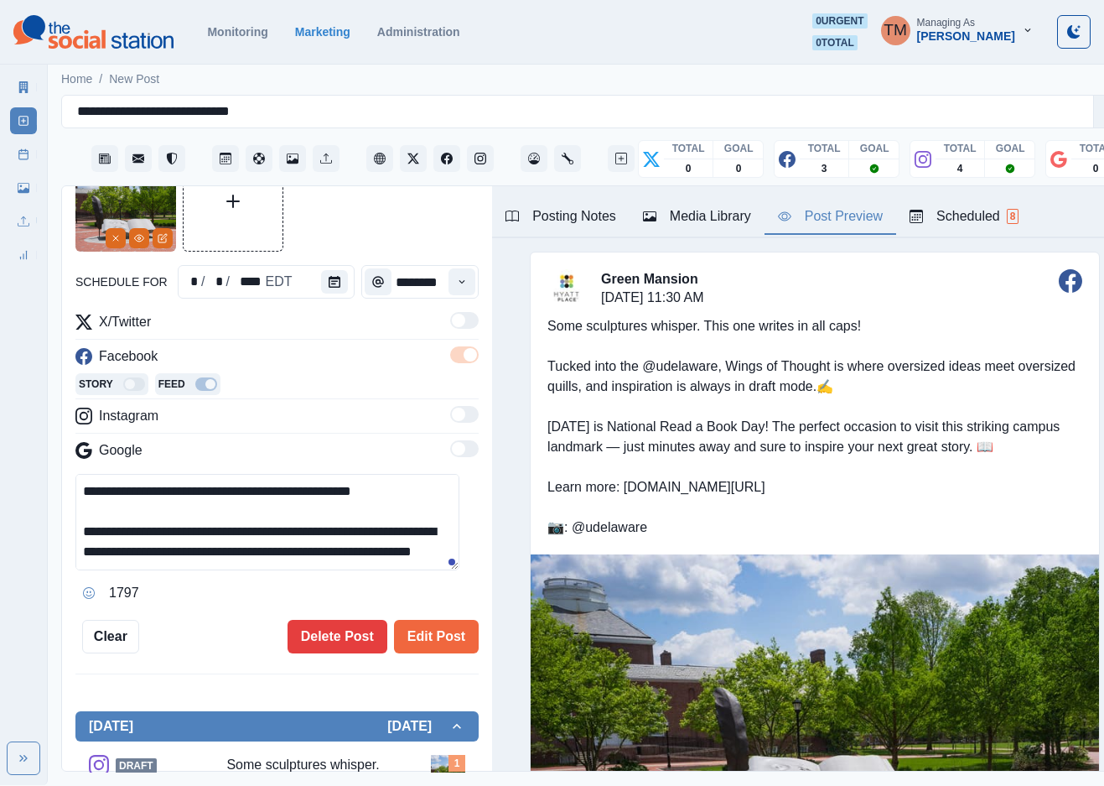
scroll to position [83, 0]
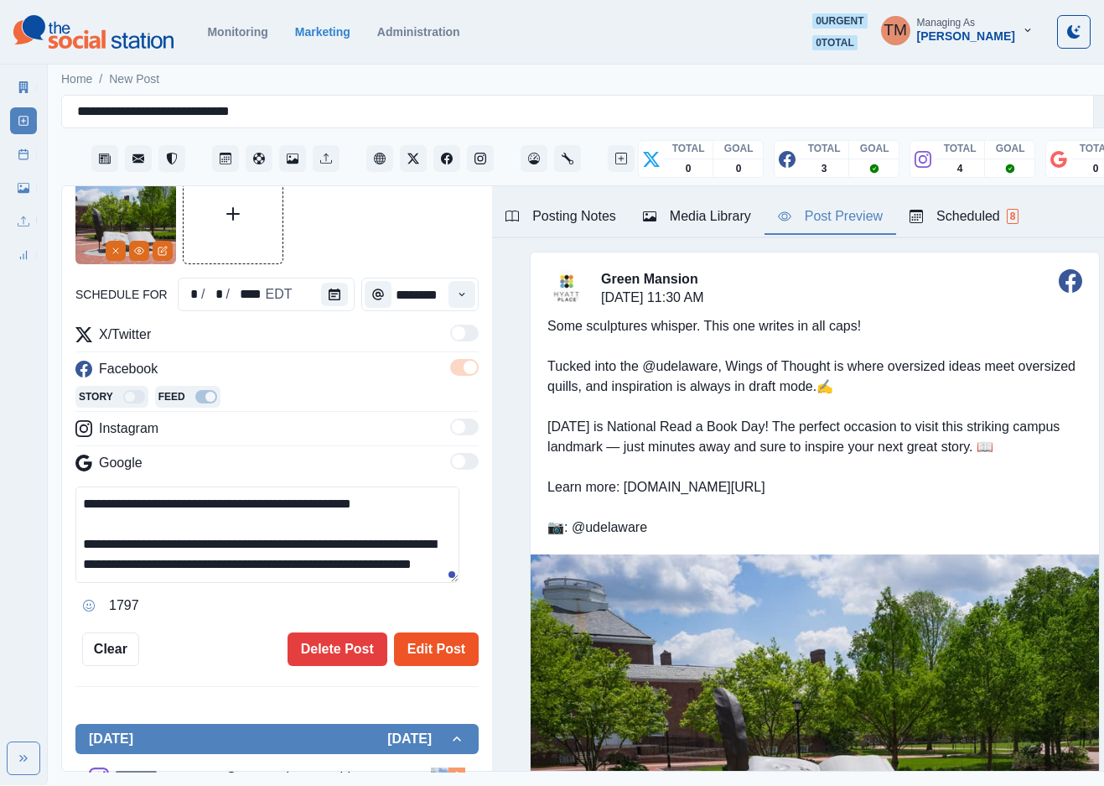
click at [439, 639] on button "Edit Post" at bounding box center [436, 649] width 85 height 34
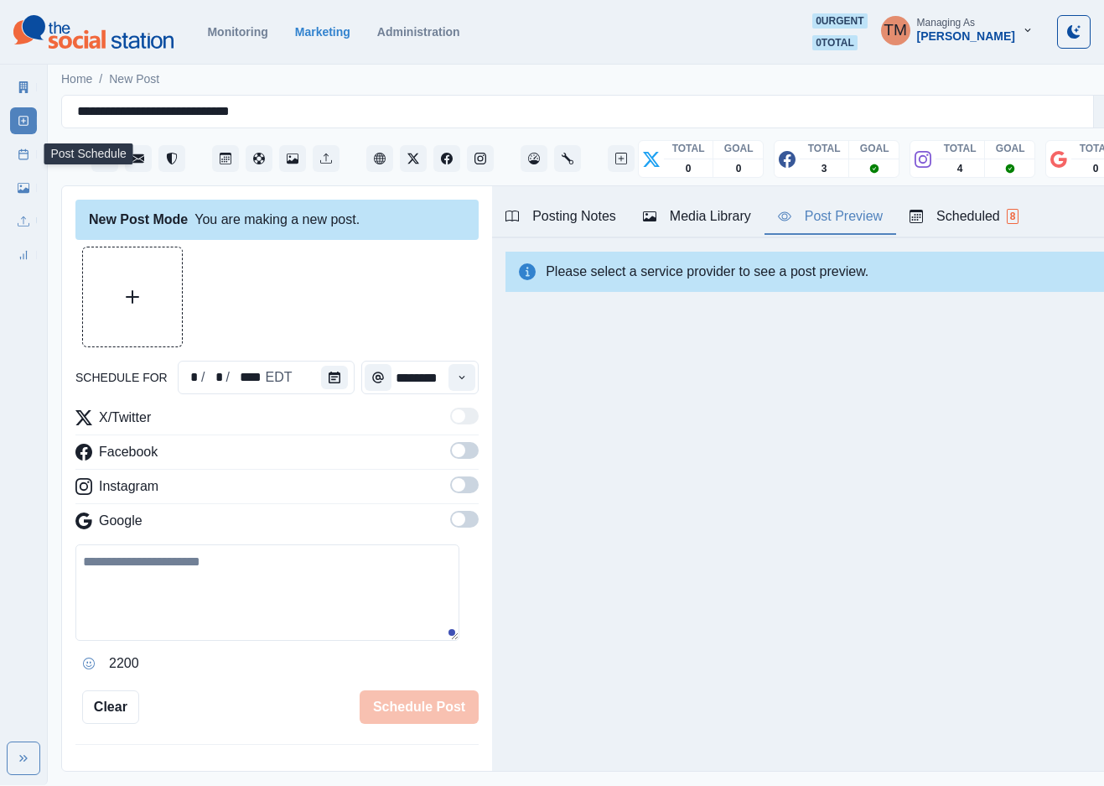
click at [29, 158] on icon at bounding box center [24, 154] width 12 height 12
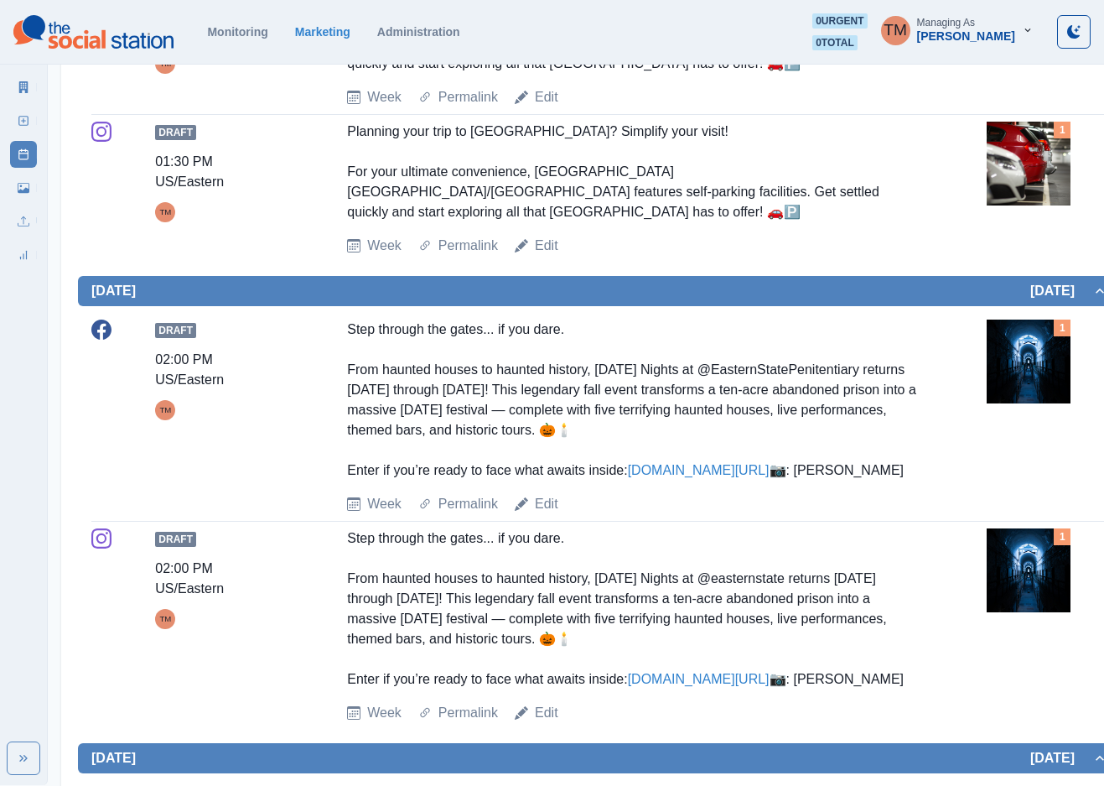
scroll to position [880, 0]
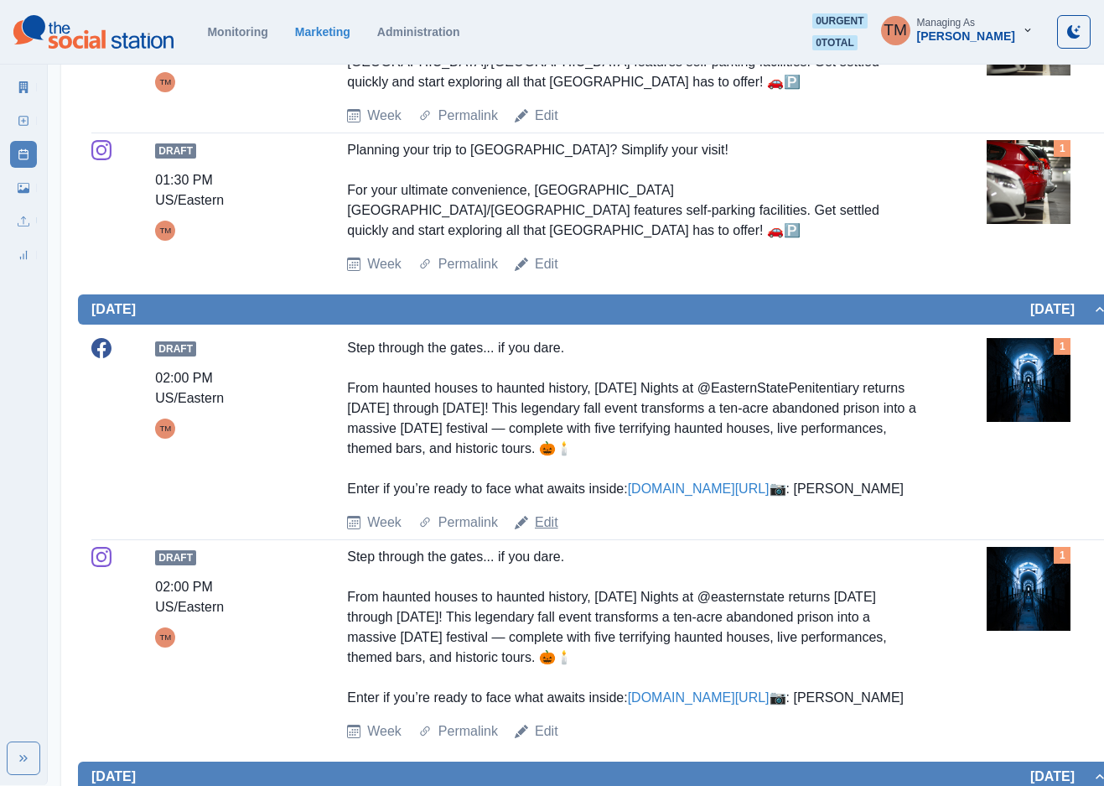
click at [548, 524] on link "Edit" at bounding box center [546, 522] width 23 height 20
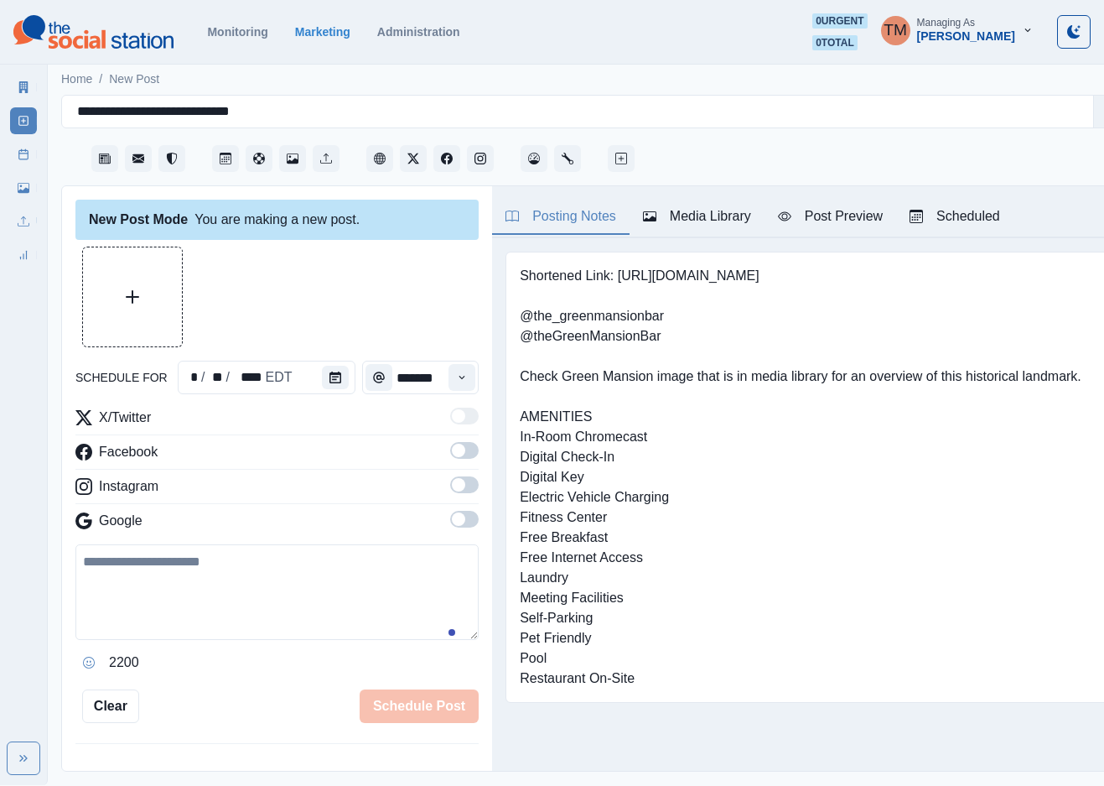
scroll to position [18, 0]
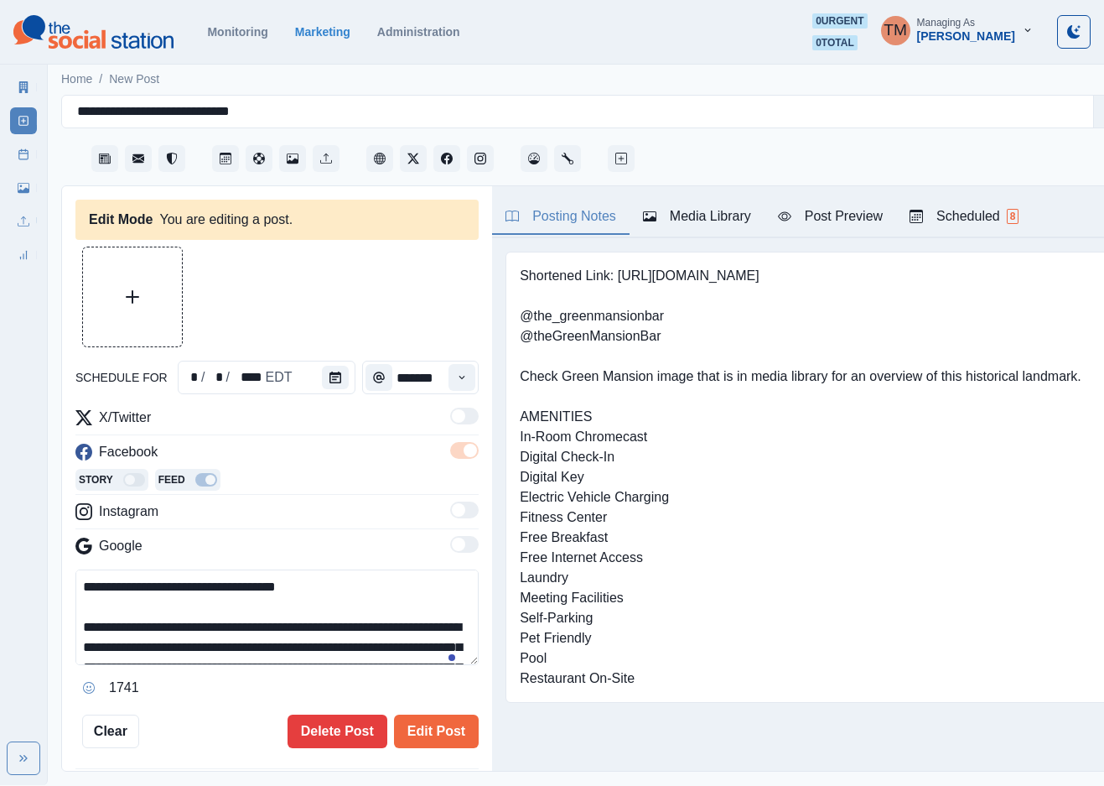
type input "*******"
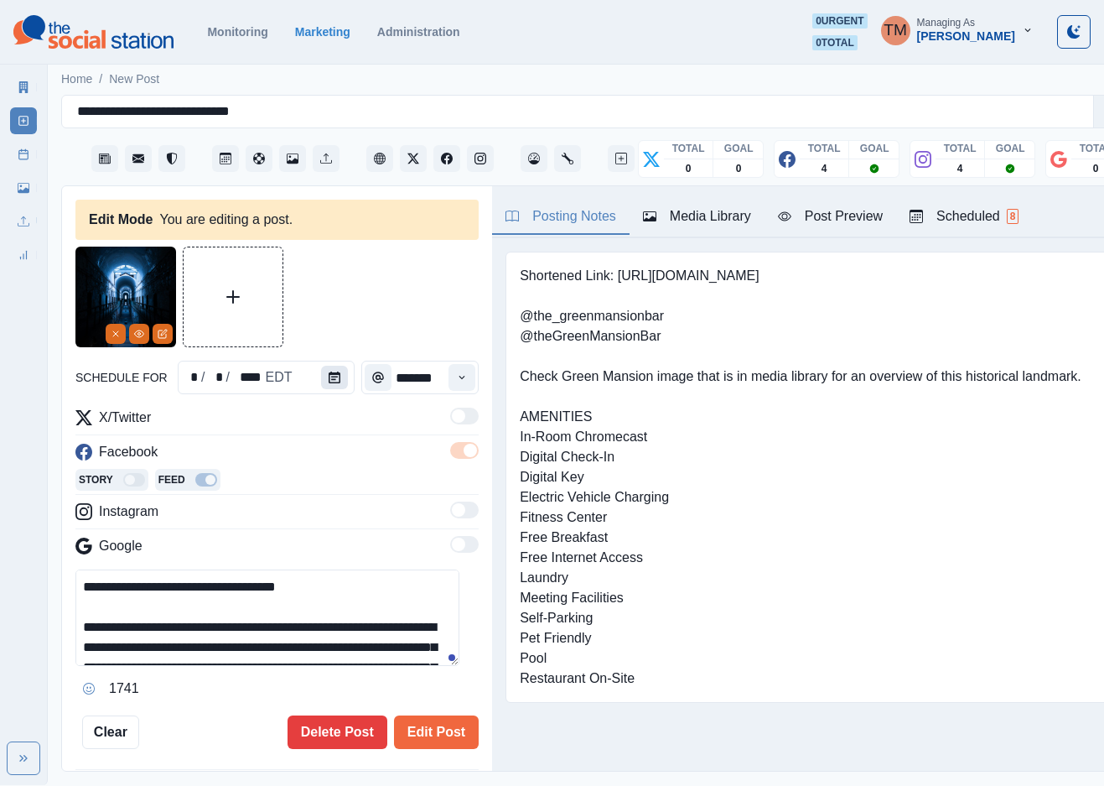
click at [327, 368] on button "Calendar" at bounding box center [334, 377] width 27 height 23
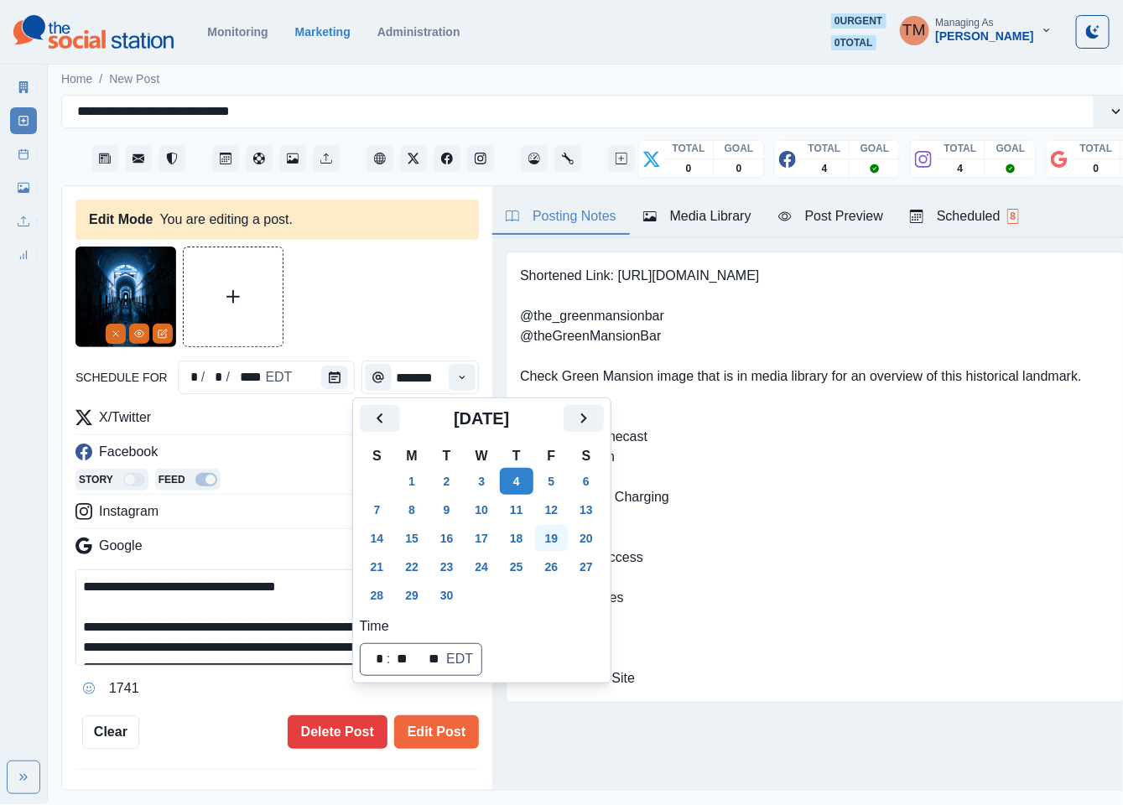
click at [546, 532] on button "19" at bounding box center [552, 538] width 34 height 27
click at [372, 283] on div at bounding box center [276, 297] width 403 height 101
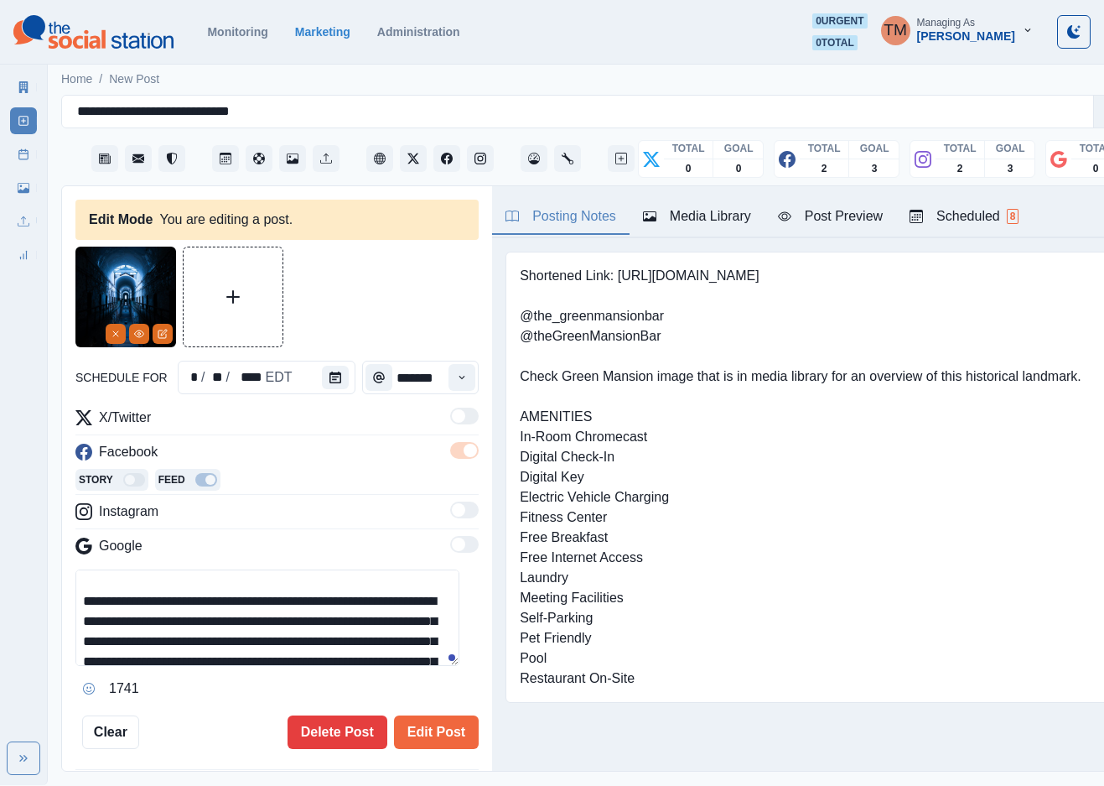
scroll to position [50, 0]
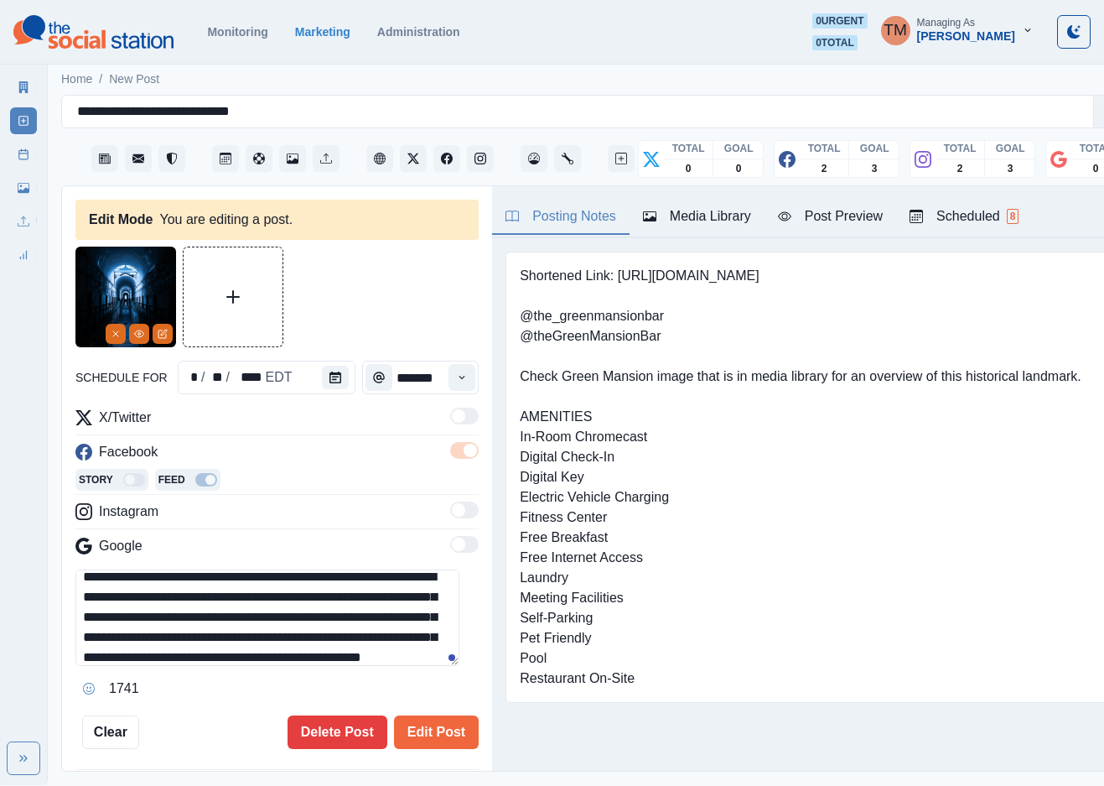
drag, startPoint x: 345, startPoint y: 600, endPoint x: 109, endPoint y: 621, distance: 237.5
click at [109, 621] on textarea "**********" at bounding box center [267, 617] width 384 height 96
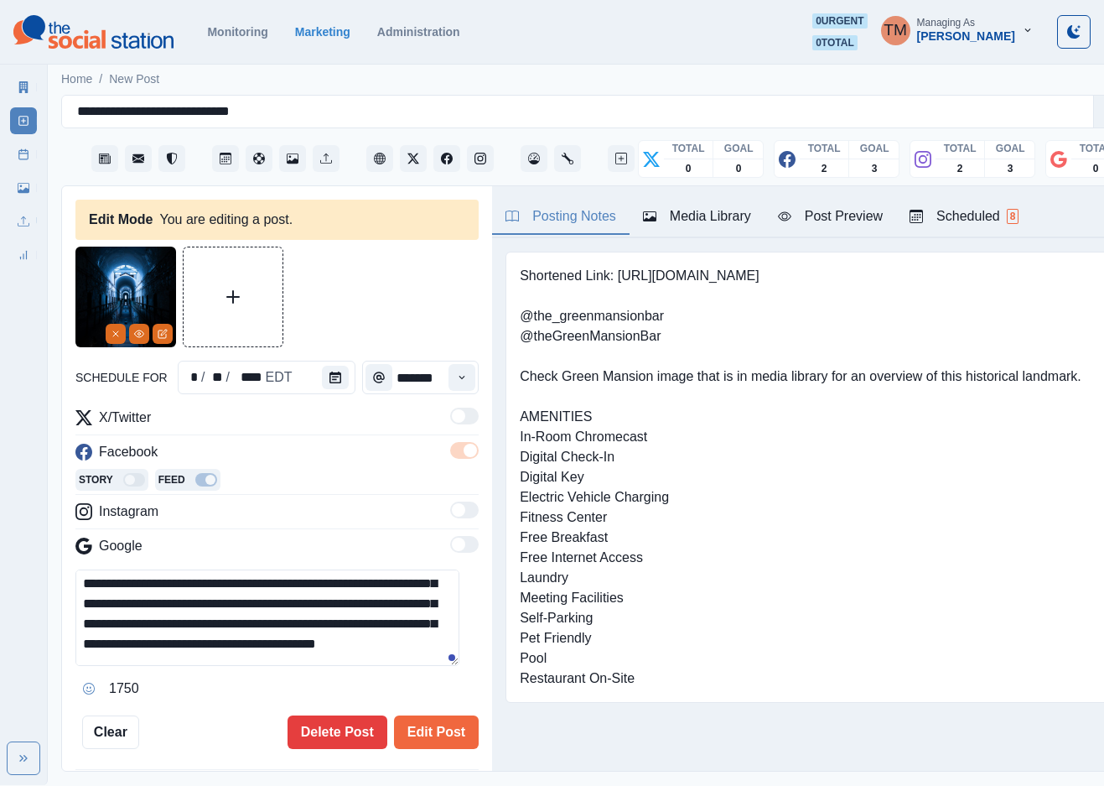
scroll to position [26, 0]
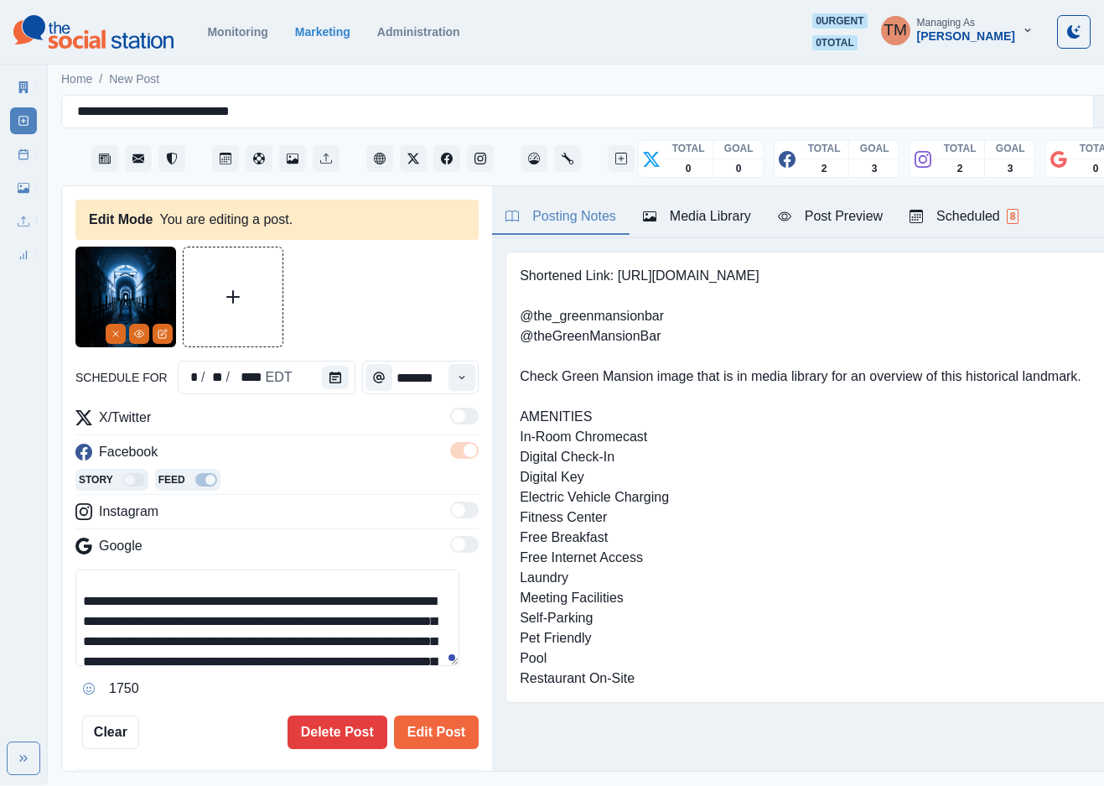
drag, startPoint x: 330, startPoint y: 577, endPoint x: 169, endPoint y: 617, distance: 166.0
click at [169, 617] on textarea "**********" at bounding box center [267, 617] width 384 height 96
click at [351, 632] on textarea "**********" at bounding box center [267, 617] width 384 height 96
drag, startPoint x: 382, startPoint y: 622, endPoint x: 167, endPoint y: 642, distance: 216.4
click at [167, 642] on textarea "**********" at bounding box center [267, 617] width 384 height 96
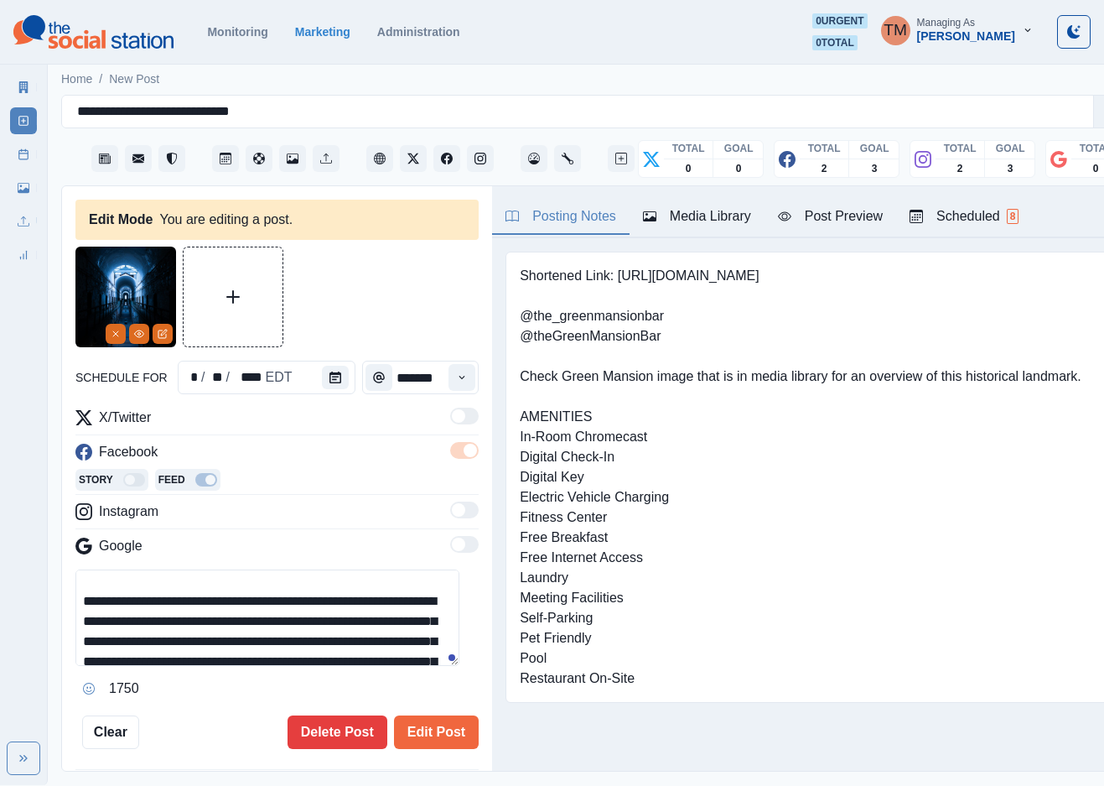
paste textarea "*********"
click at [426, 626] on textarea "**********" at bounding box center [267, 617] width 384 height 96
click at [257, 642] on textarea "**********" at bounding box center [267, 617] width 384 height 96
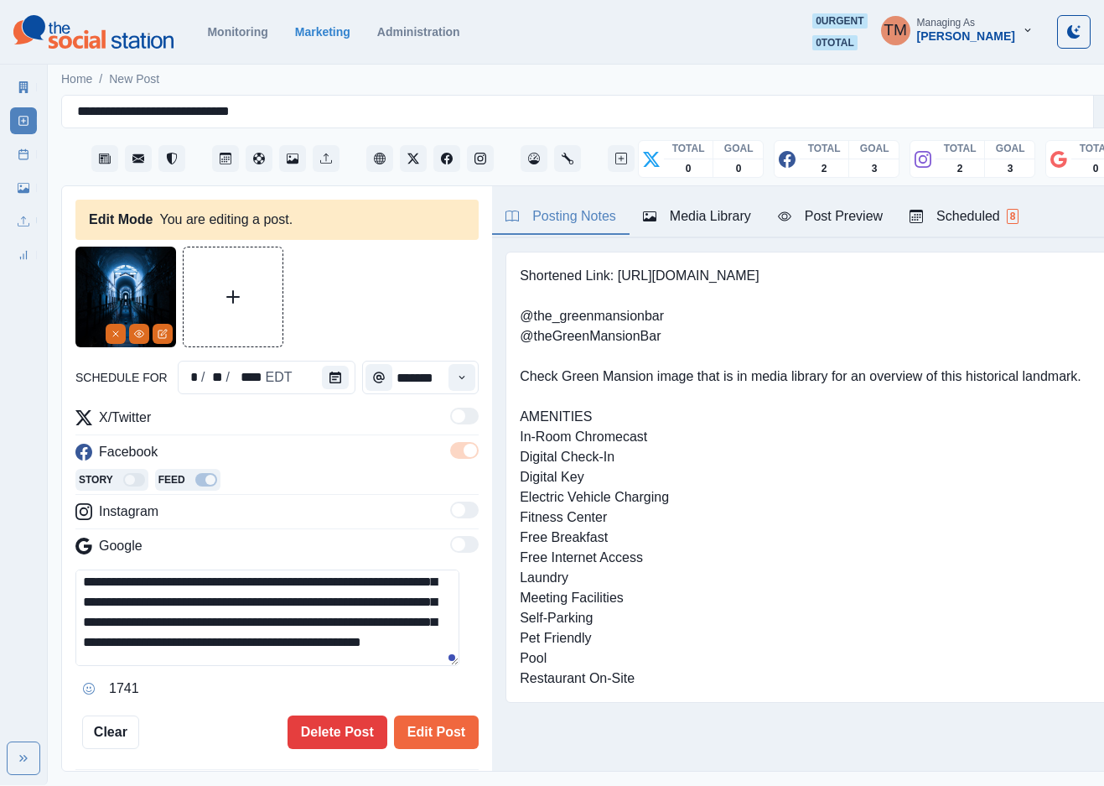
scroll to position [76, 0]
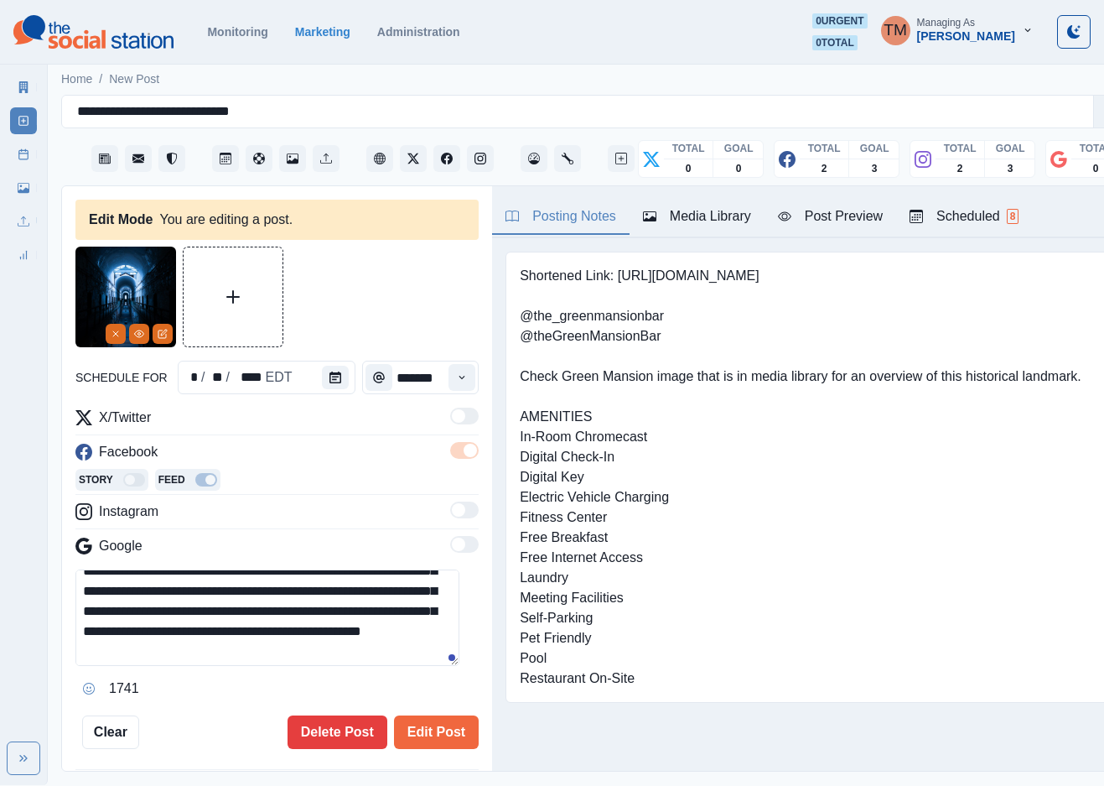
click at [300, 626] on textarea "**********" at bounding box center [267, 617] width 384 height 96
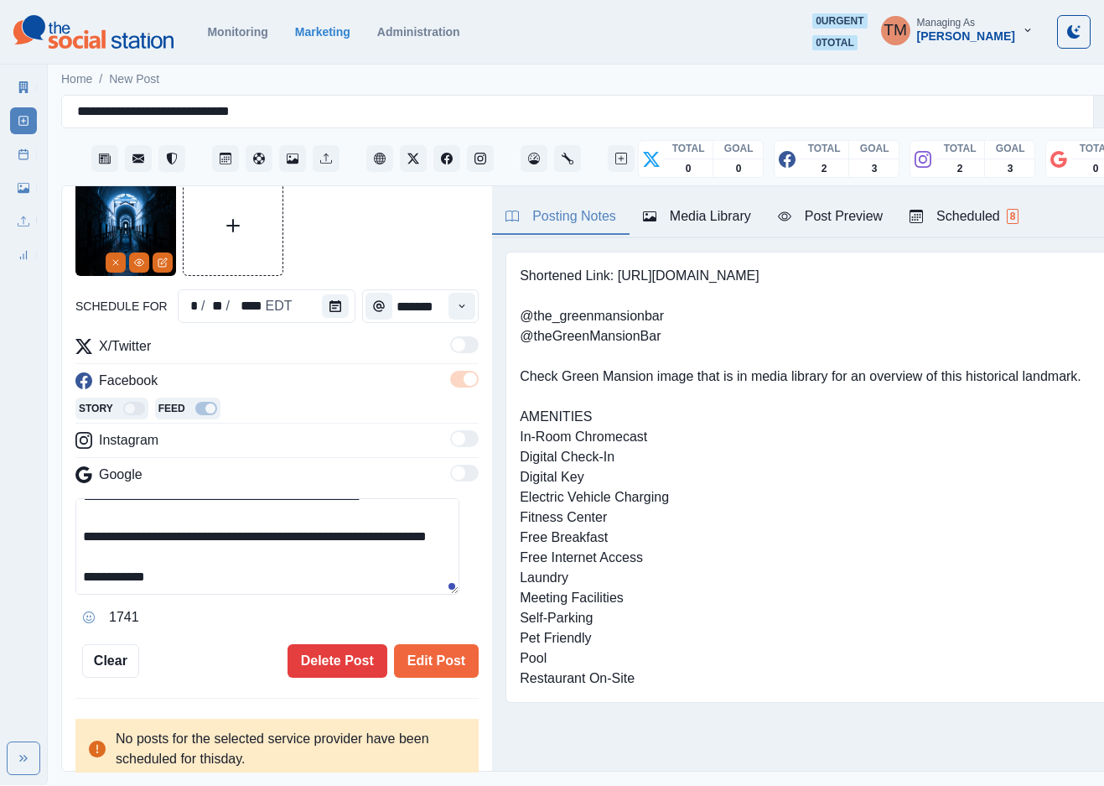
scroll to position [18, 0]
type textarea "**********"
click at [423, 650] on button "Edit Post" at bounding box center [436, 661] width 85 height 34
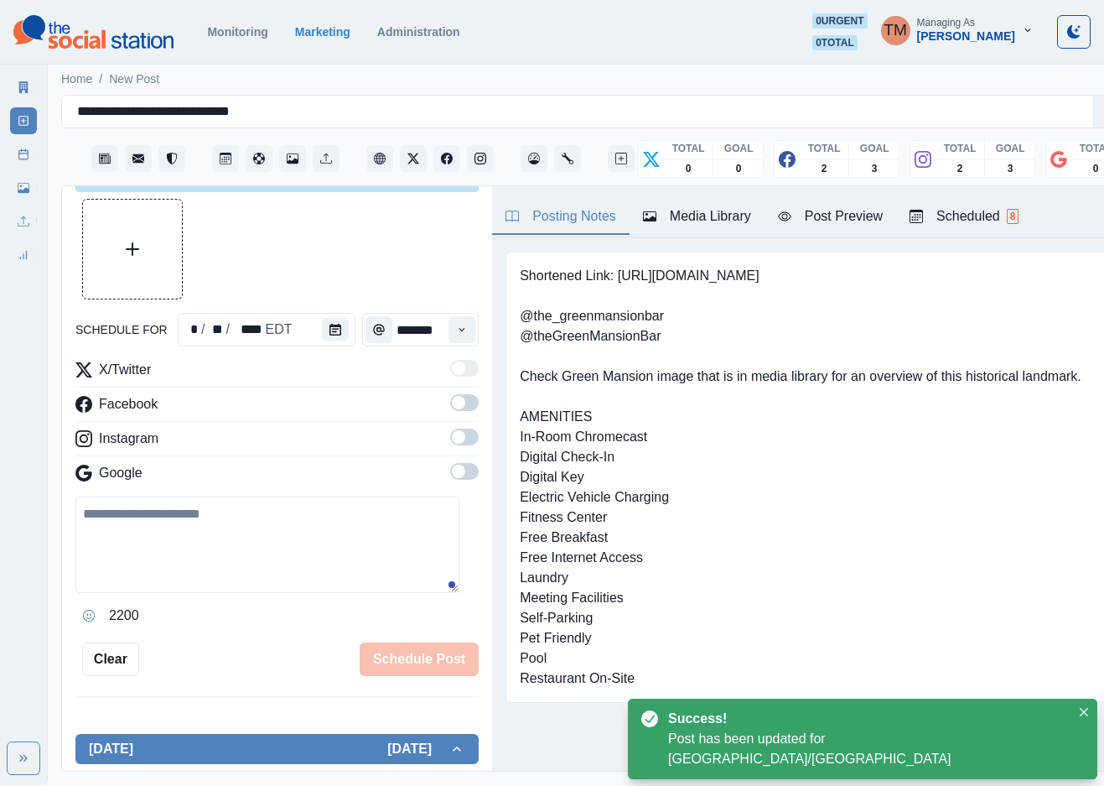
scroll to position [71, 0]
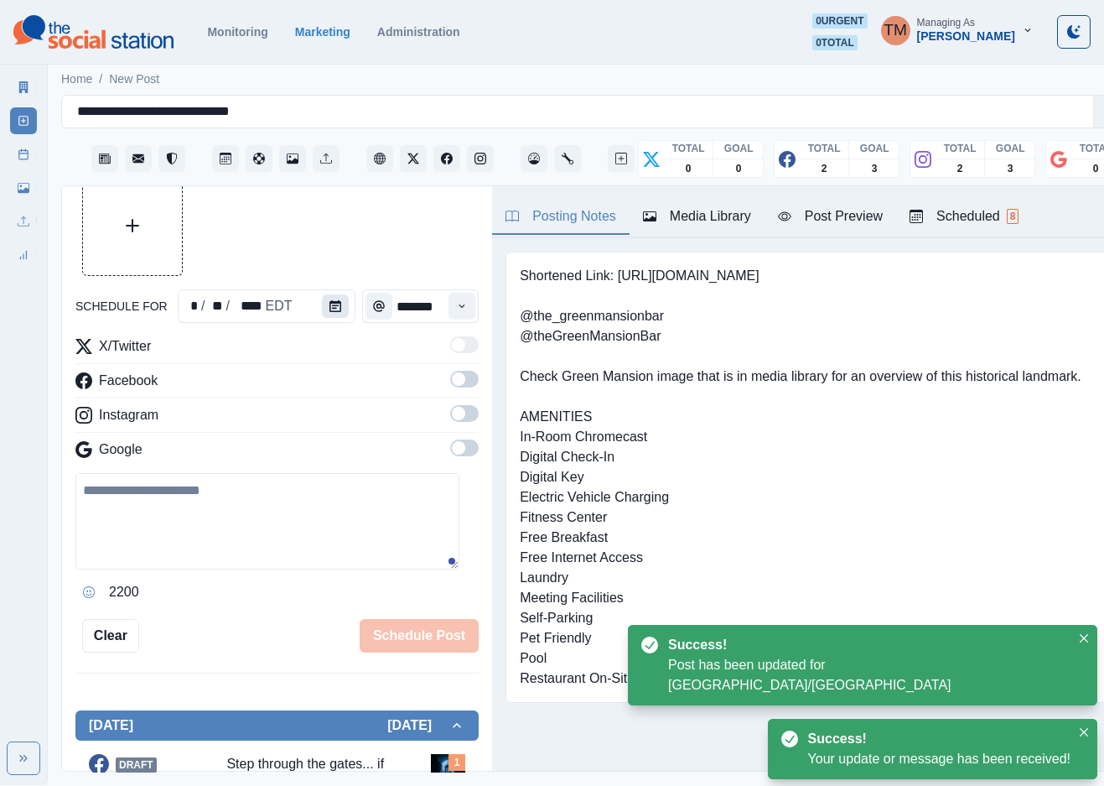
click at [330, 300] on icon "Calendar" at bounding box center [336, 306] width 12 height 12
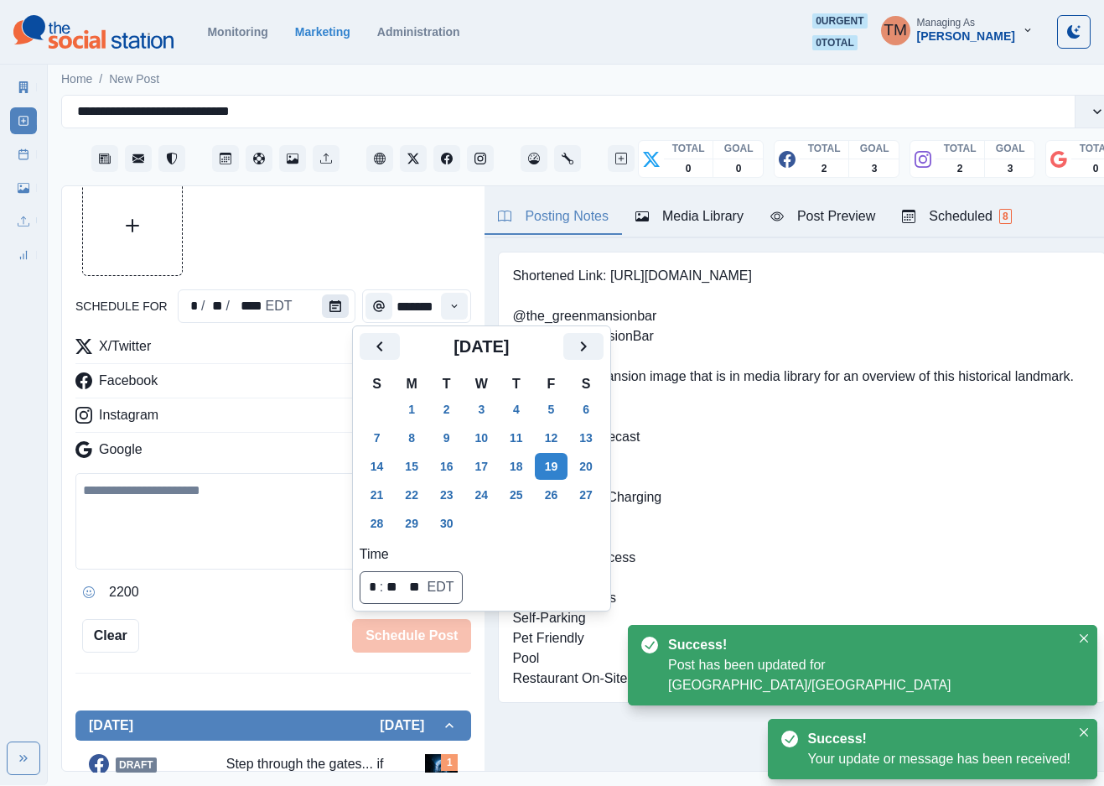
scroll to position [0, 0]
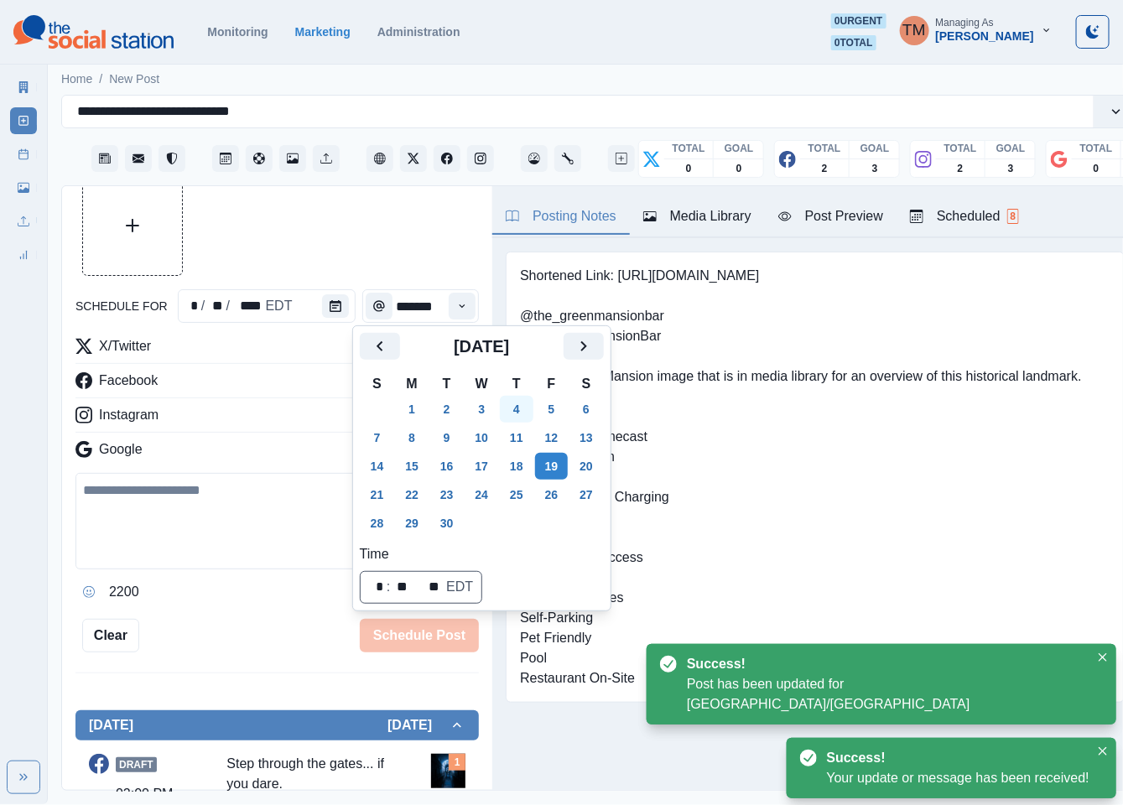
click at [519, 405] on button "4" at bounding box center [517, 409] width 34 height 27
click at [309, 242] on div at bounding box center [276, 225] width 403 height 101
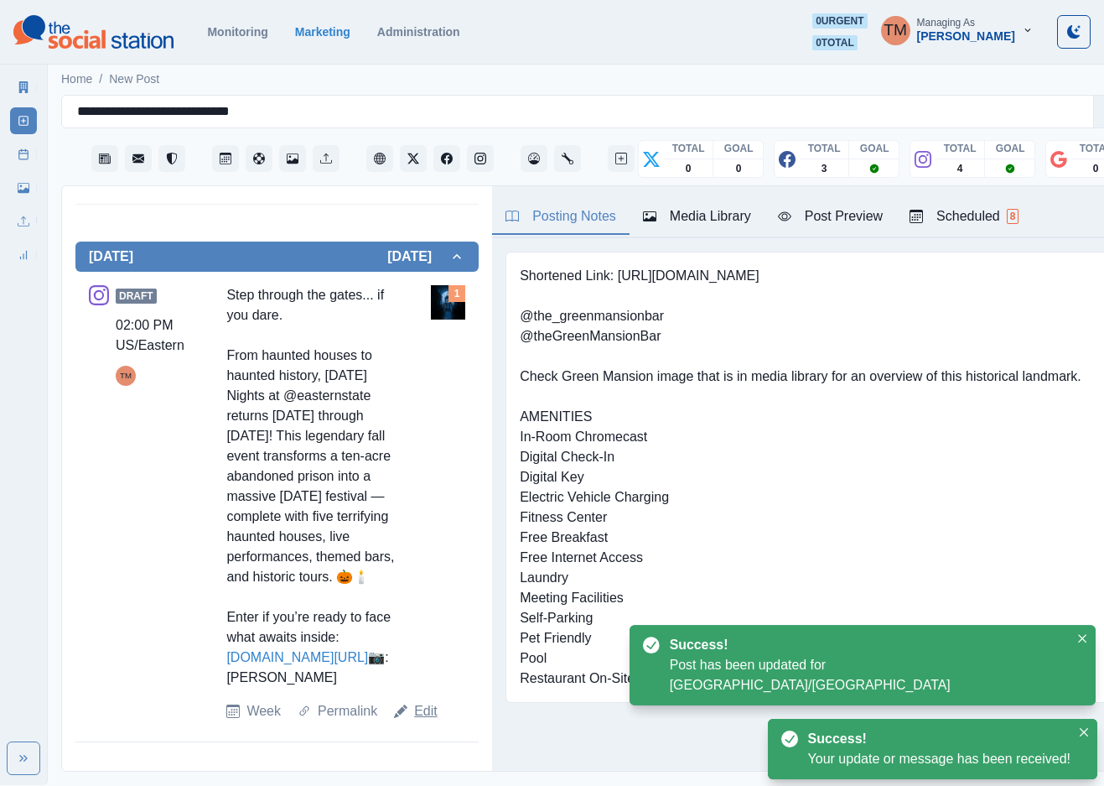
click at [428, 721] on link "Edit" at bounding box center [425, 711] width 23 height 20
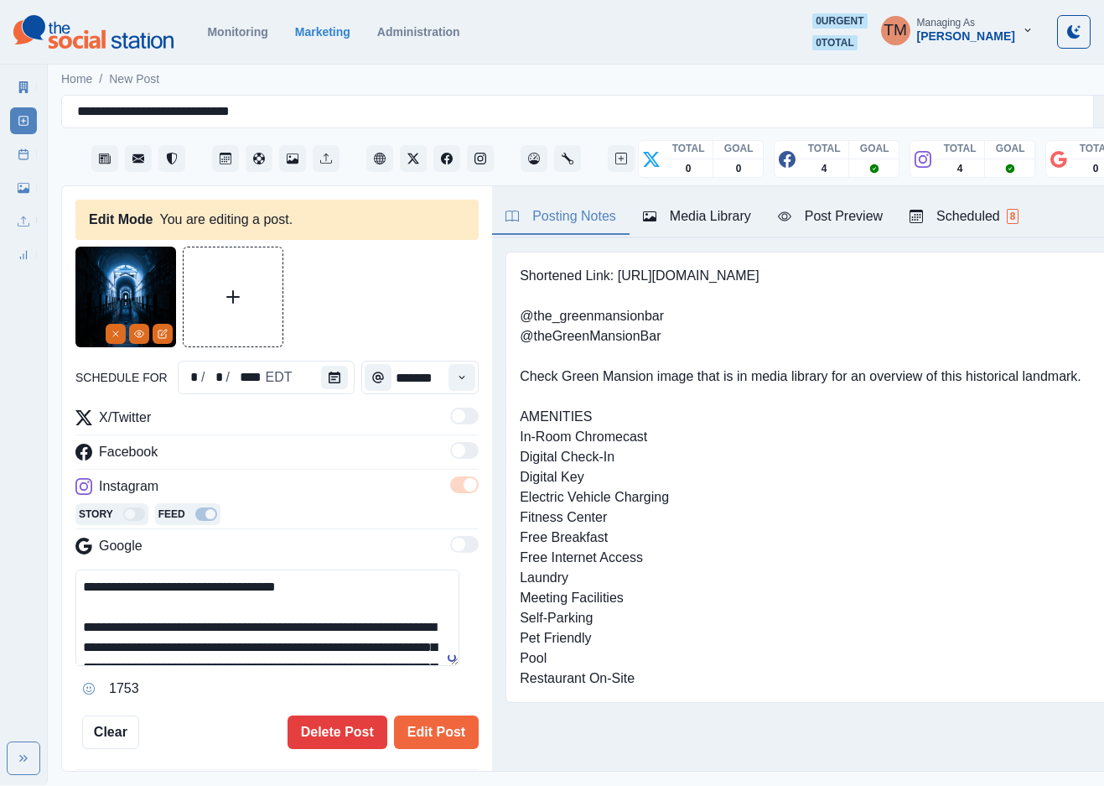
click at [215, 626] on textarea "**********" at bounding box center [267, 617] width 384 height 96
click at [368, 607] on textarea "**********" at bounding box center [267, 617] width 384 height 96
click at [329, 376] on icon "Calendar" at bounding box center [335, 377] width 12 height 12
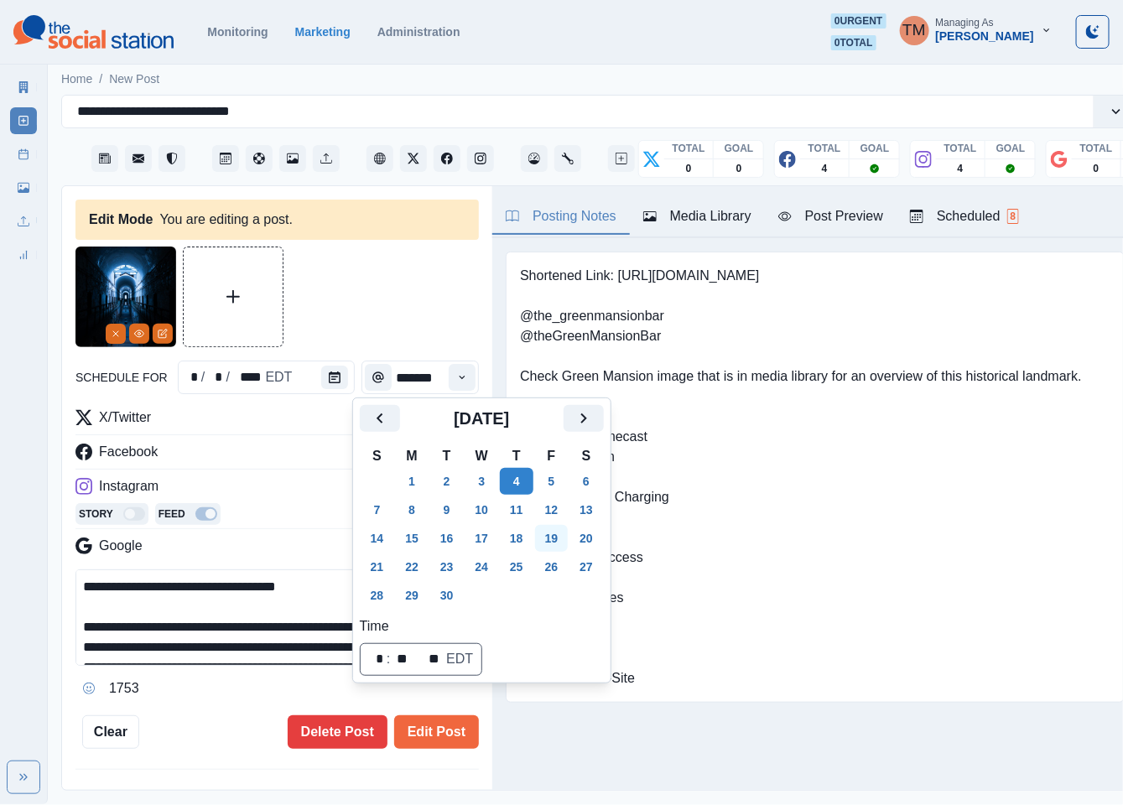
click at [547, 541] on button "19" at bounding box center [552, 538] width 34 height 27
click at [373, 307] on div at bounding box center [276, 297] width 403 height 101
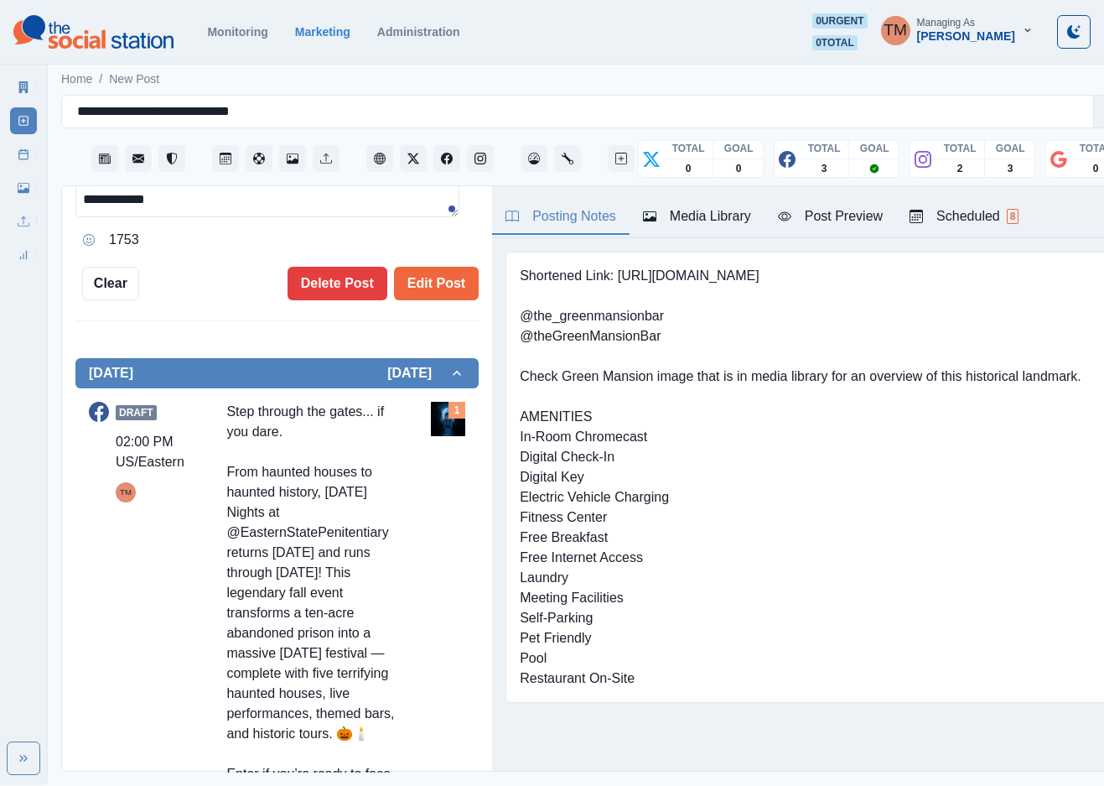
scroll to position [503, 0]
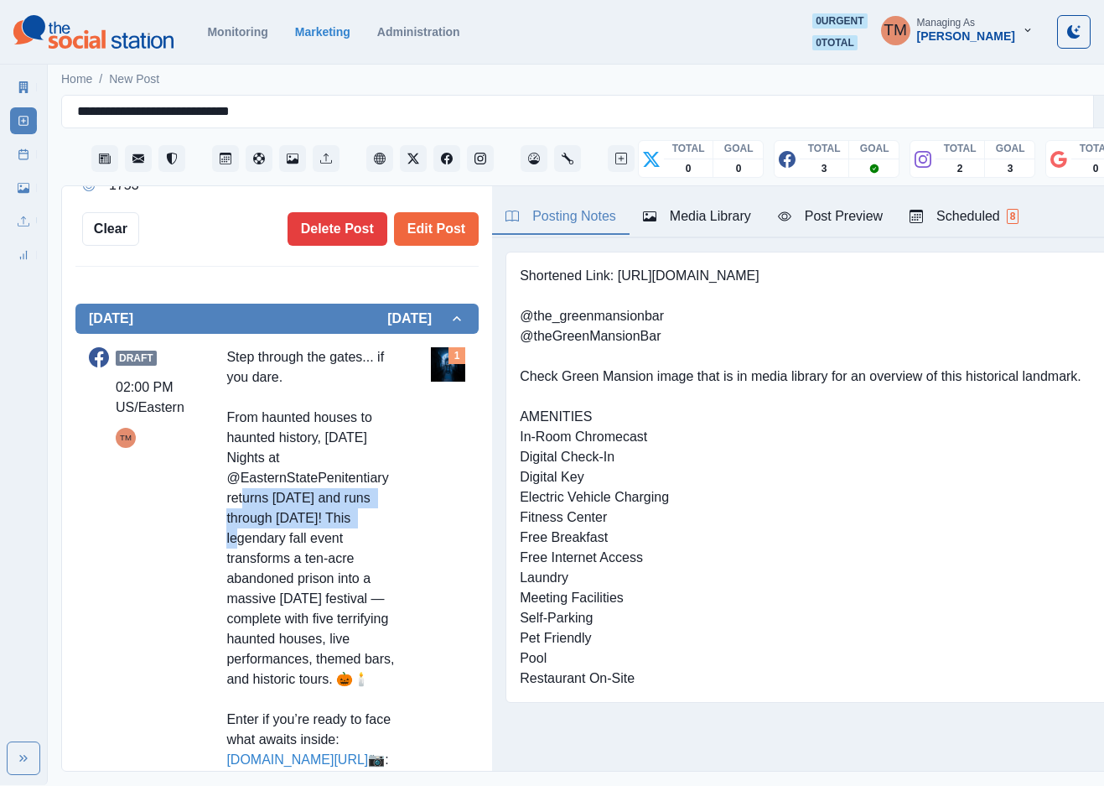
drag, startPoint x: 227, startPoint y: 501, endPoint x: 366, endPoint y: 519, distance: 139.5
click at [366, 519] on div "Step through the gates... if you dare. From haunted houses to haunted history, …" at bounding box center [315, 568] width 178 height 443
copy div "returns today and runs through November 8th!"
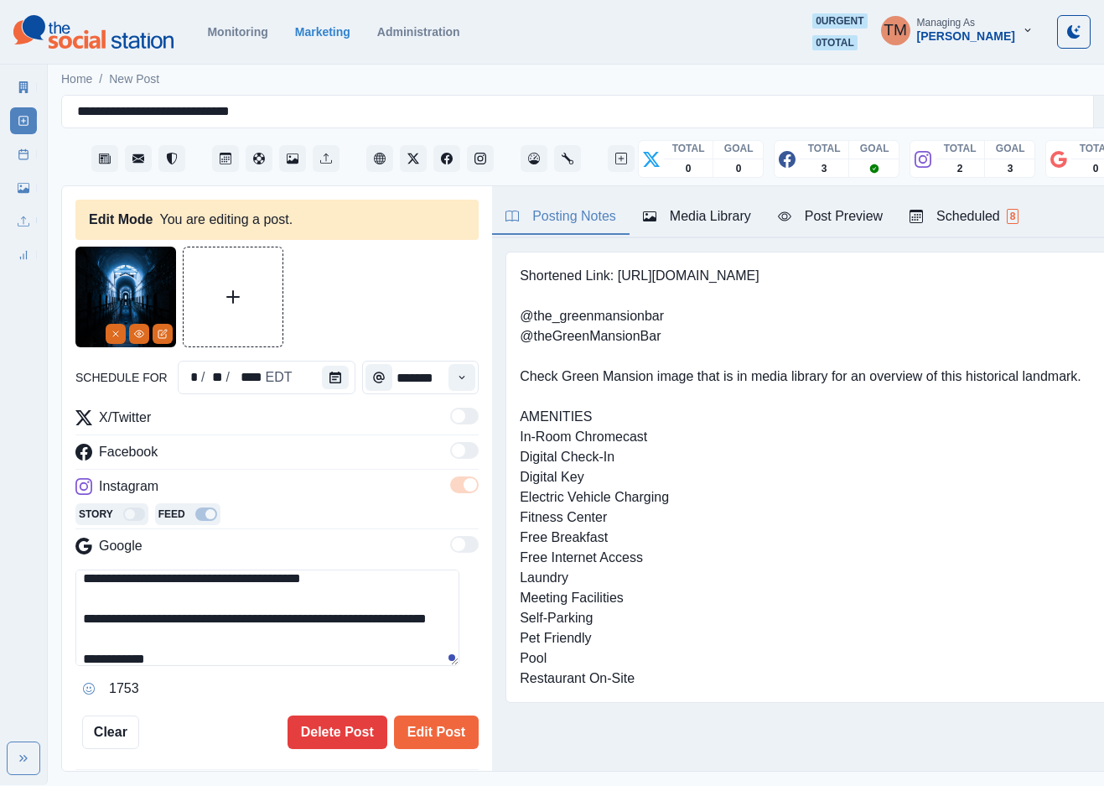
scroll to position [0, 0]
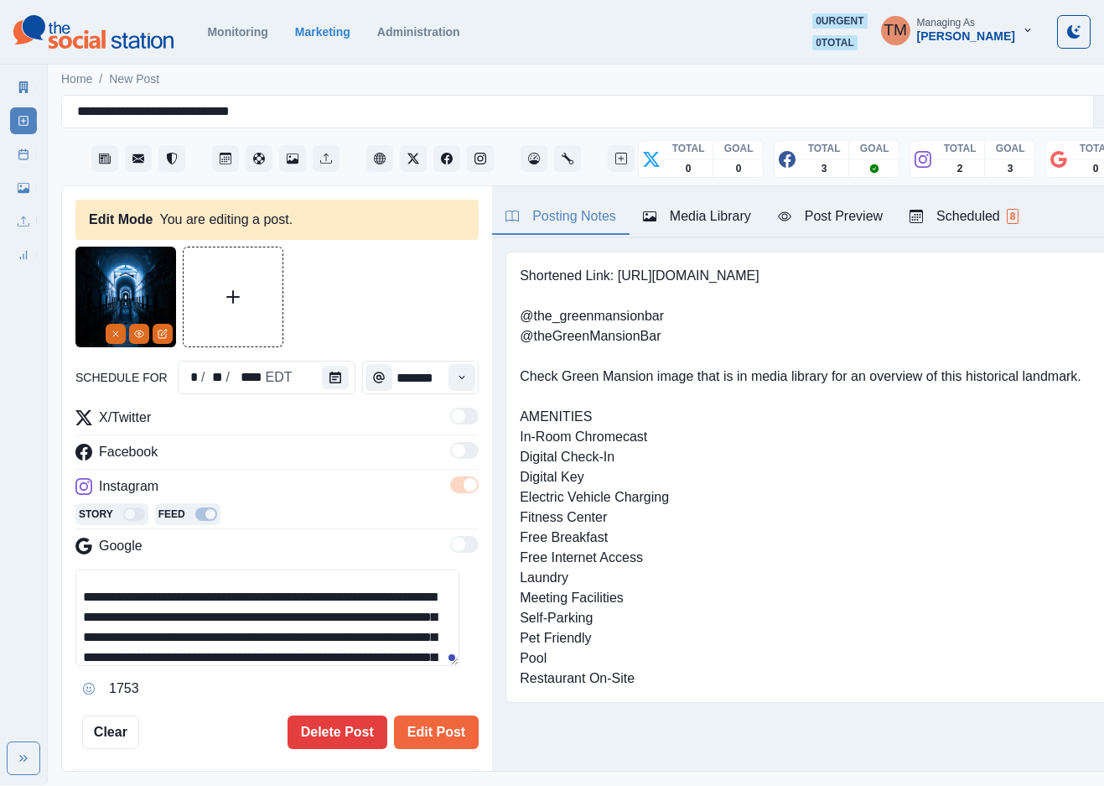
click at [275, 619] on textarea "**********" at bounding box center [267, 617] width 384 height 96
drag, startPoint x: 275, startPoint y: 619, endPoint x: 174, endPoint y: 637, distance: 103.1
click at [174, 637] on textarea "**********" at bounding box center [267, 617] width 384 height 96
paste textarea "********"
drag, startPoint x: 320, startPoint y: 621, endPoint x: 278, endPoint y: 622, distance: 42.8
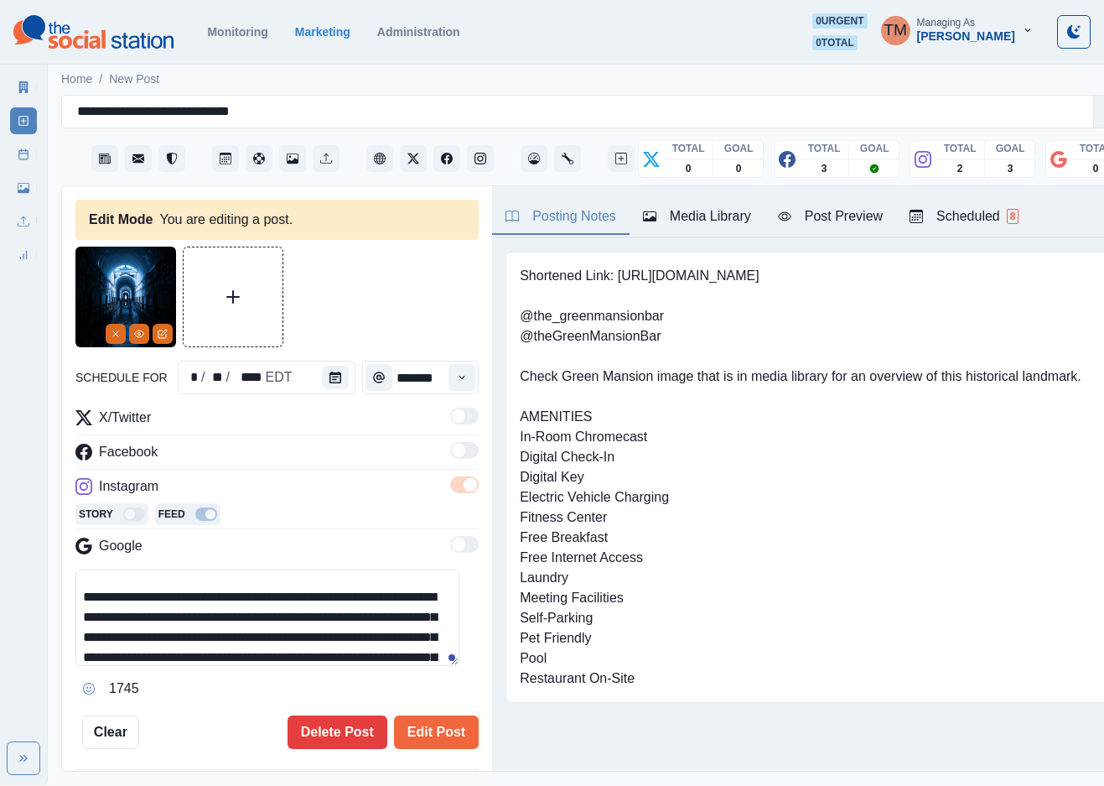
click at [278, 622] on textarea "**********" at bounding box center [267, 617] width 384 height 96
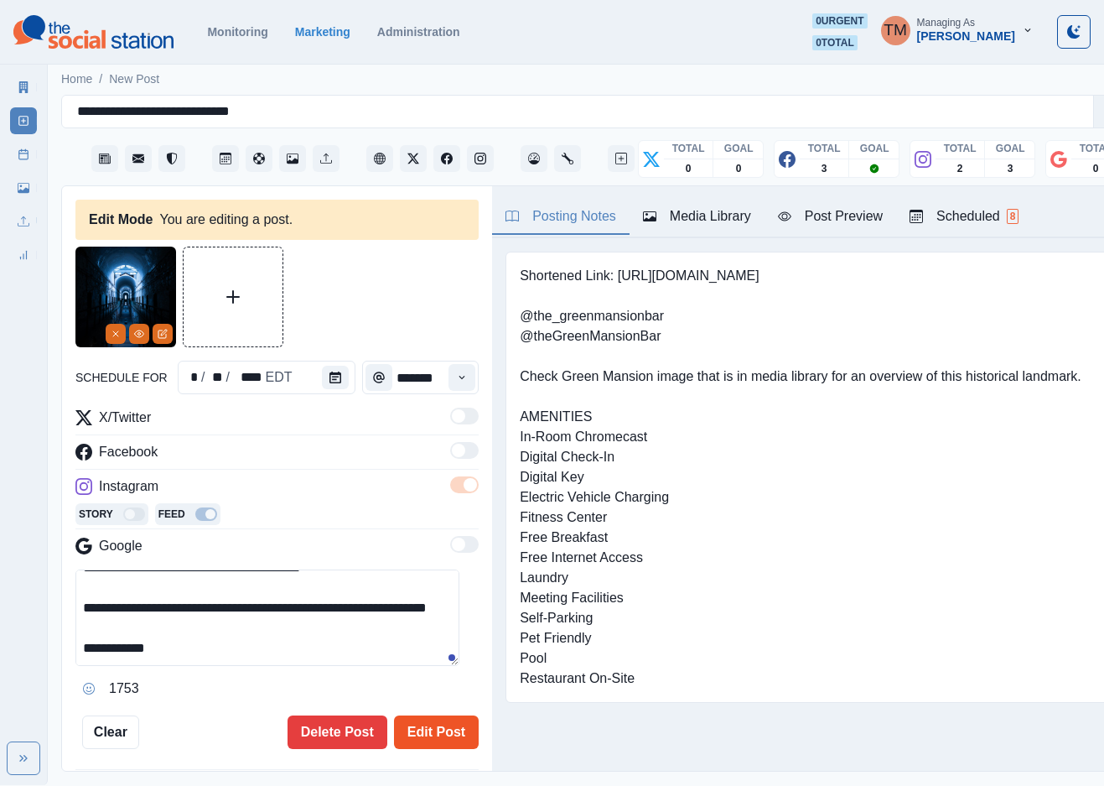
type textarea "**********"
click at [426, 724] on button "Edit Post" at bounding box center [436, 732] width 85 height 34
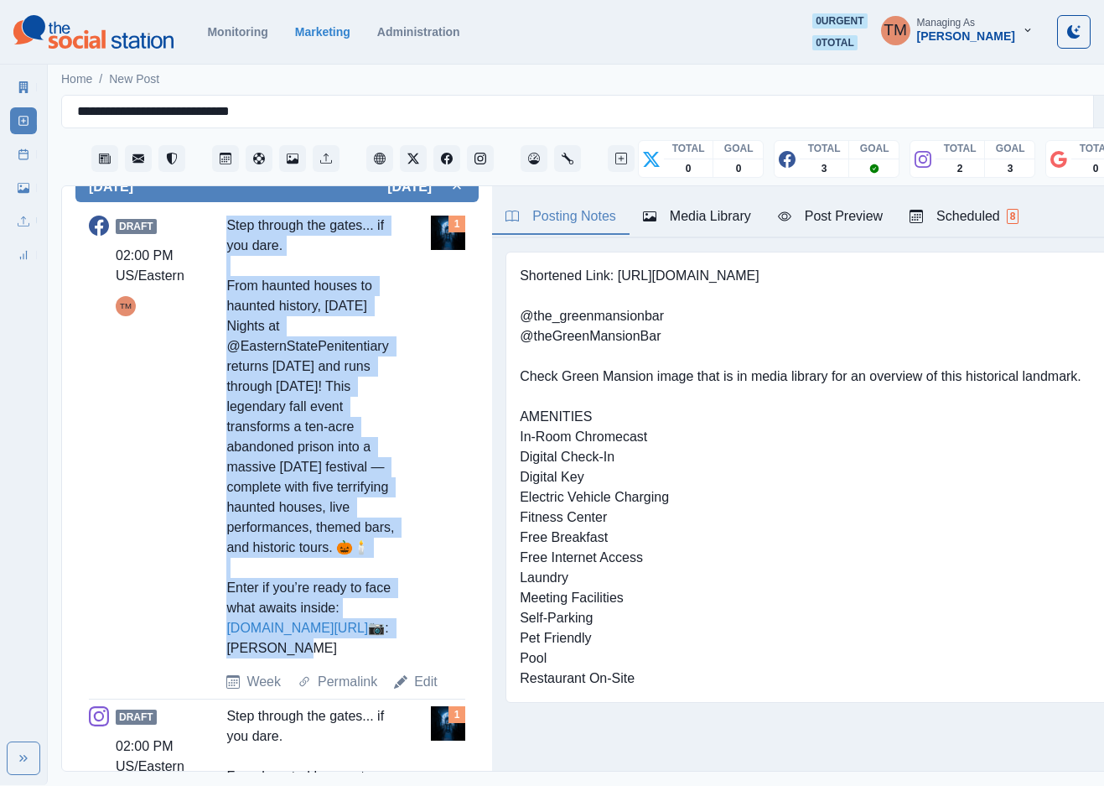
drag, startPoint x: 219, startPoint y: 220, endPoint x: 335, endPoint y: 689, distance: 483.8
click at [335, 689] on div "Draft 02:00 PM US/Eastern TM Step through the gates... if you dare. From haunte…" at bounding box center [277, 453] width 376 height 476
copy div "Step through the gates... if you dare. From haunted houses to haunted history, …"
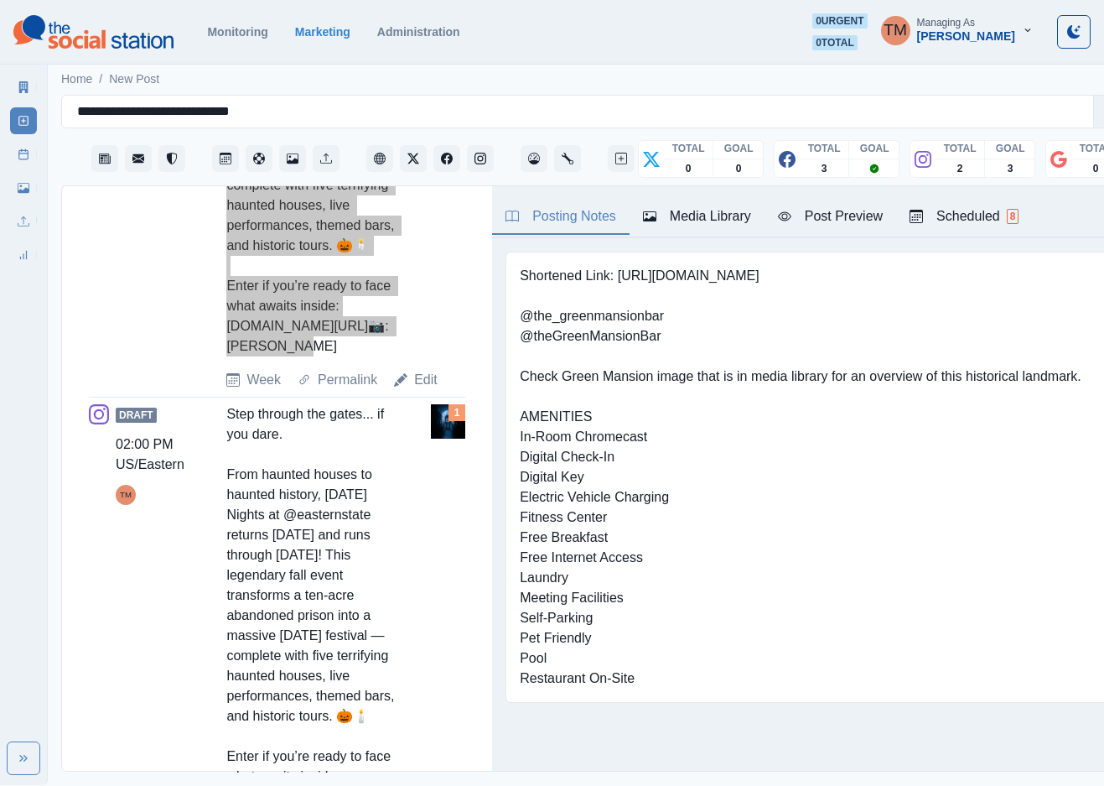
scroll to position [987, 0]
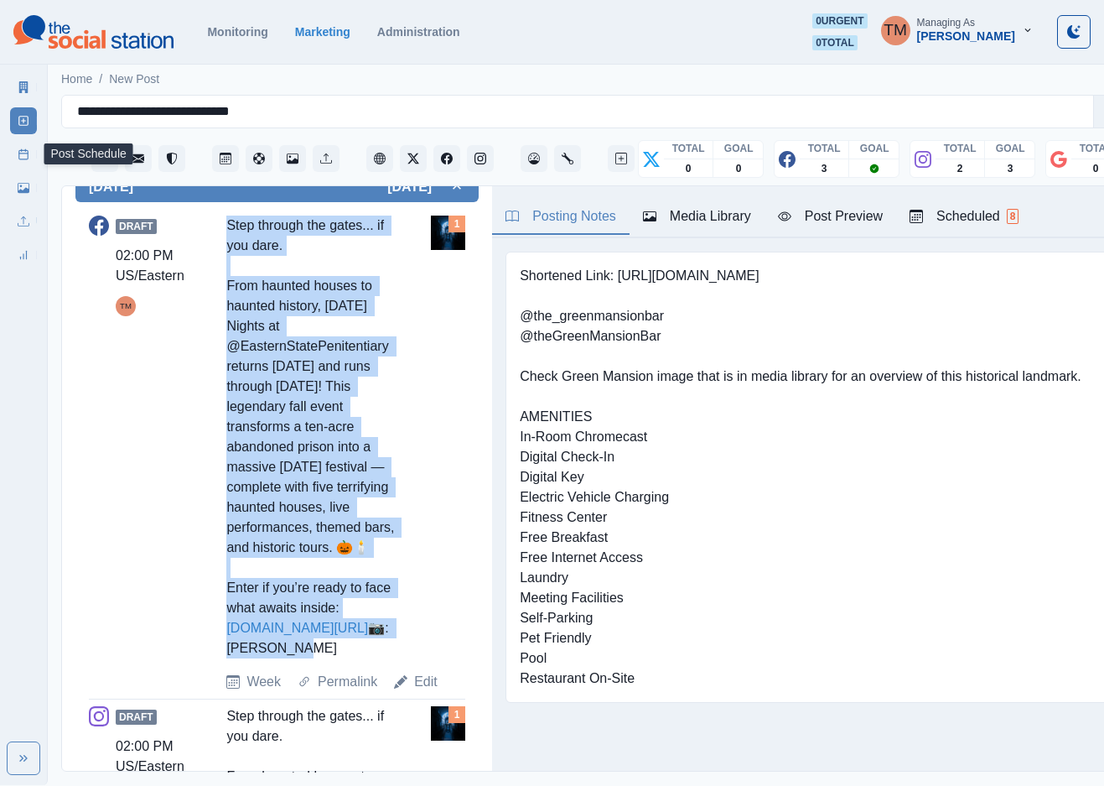
click at [16, 154] on link "Post Schedule" at bounding box center [23, 154] width 27 height 27
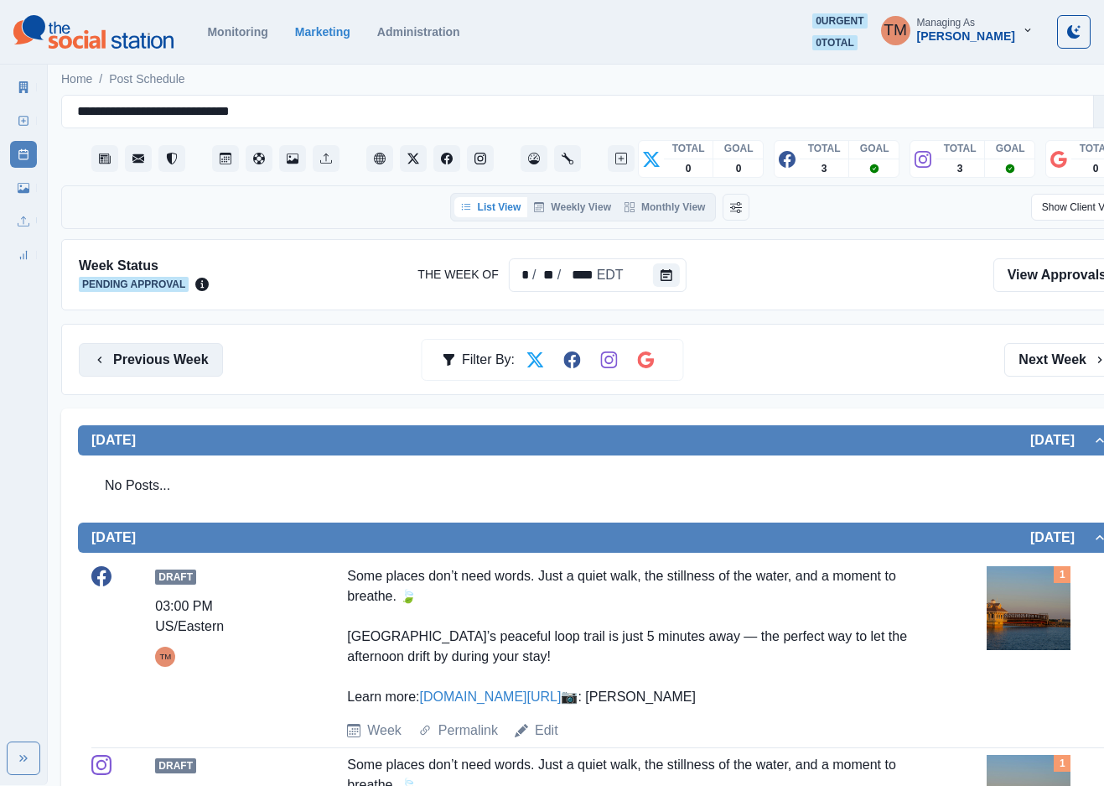
click at [169, 367] on button "Previous Week" at bounding box center [151, 360] width 144 height 34
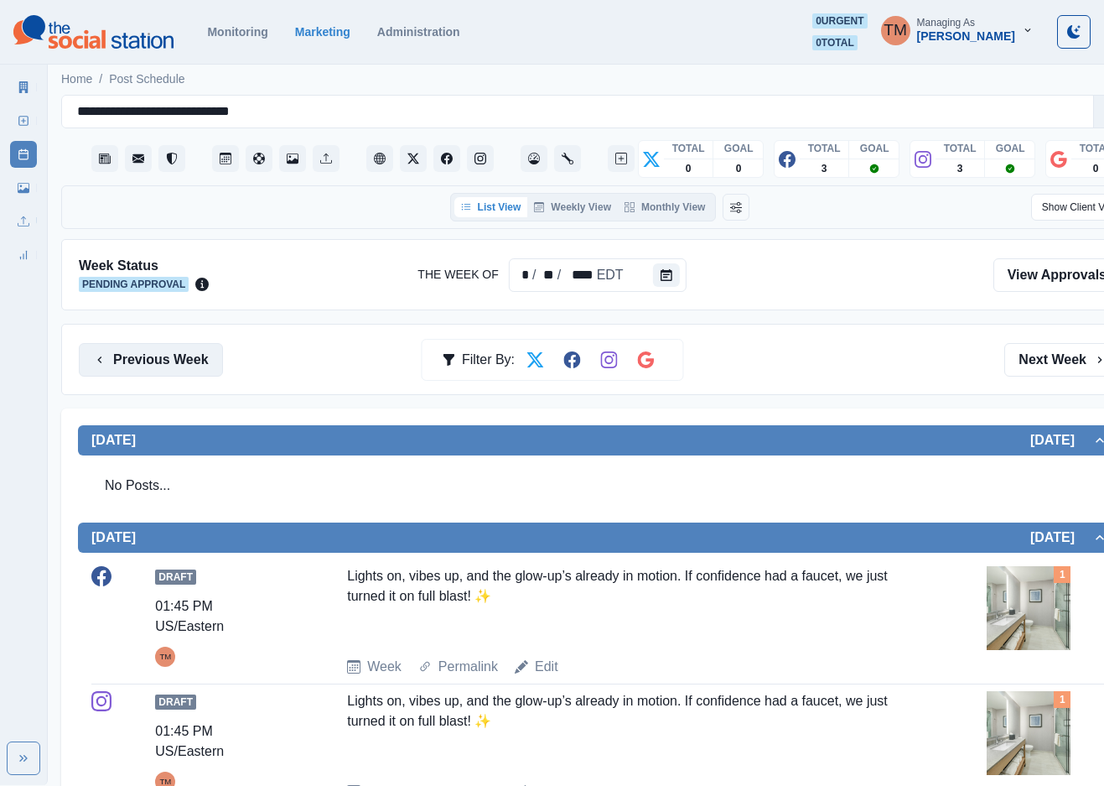
click at [167, 360] on button "Previous Week" at bounding box center [151, 360] width 144 height 34
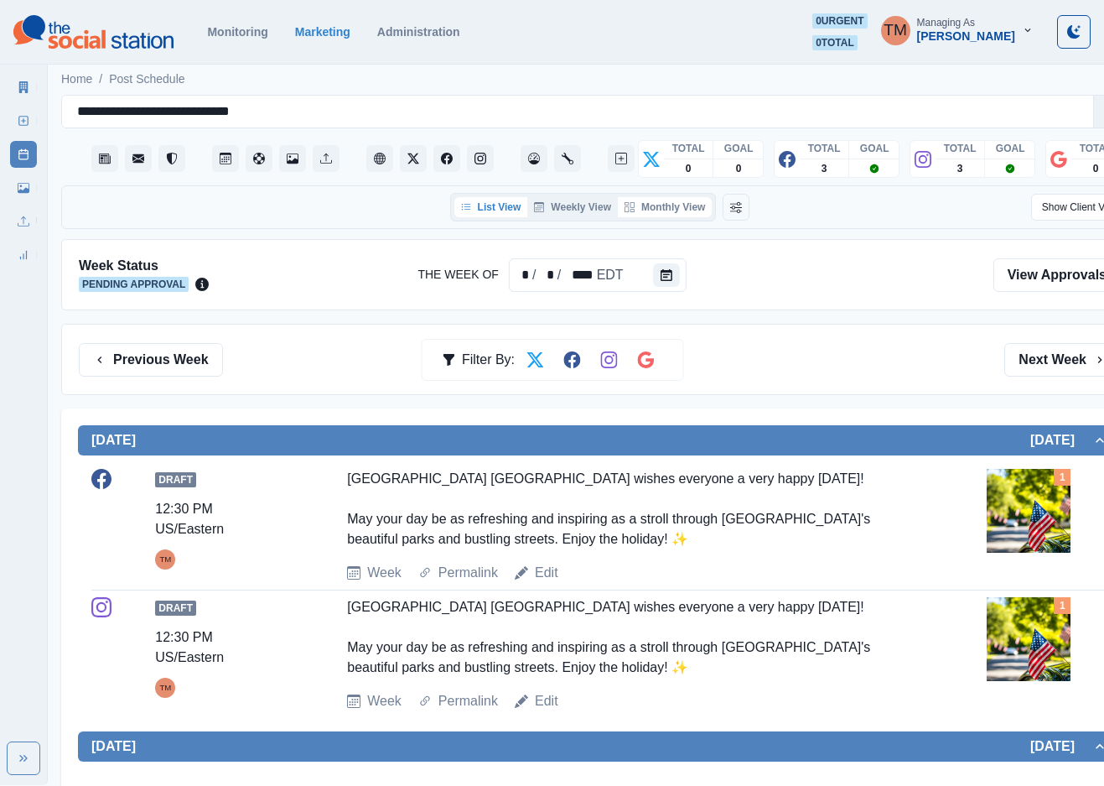
click at [678, 211] on button "Monthly View" at bounding box center [665, 207] width 94 height 20
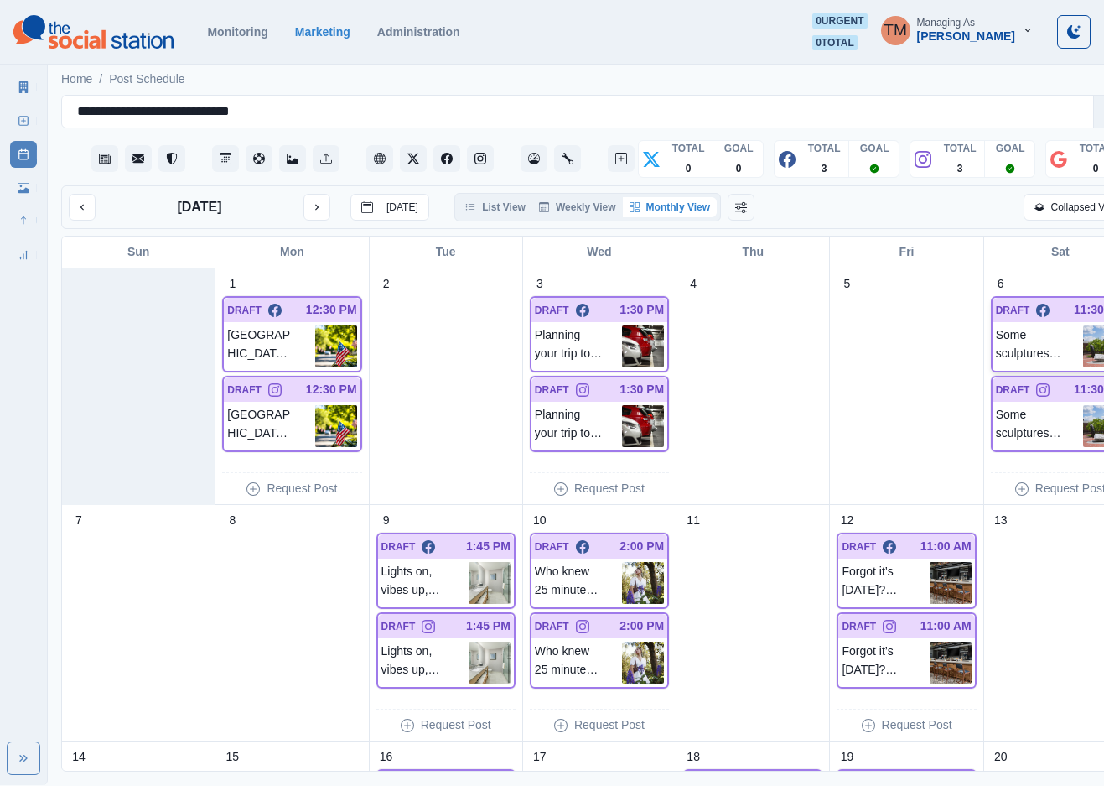
click at [1025, 343] on p "Some sculptures whisper. This one writes in all caps! Tucked into the @udelawar…" at bounding box center [1039, 346] width 87 height 42
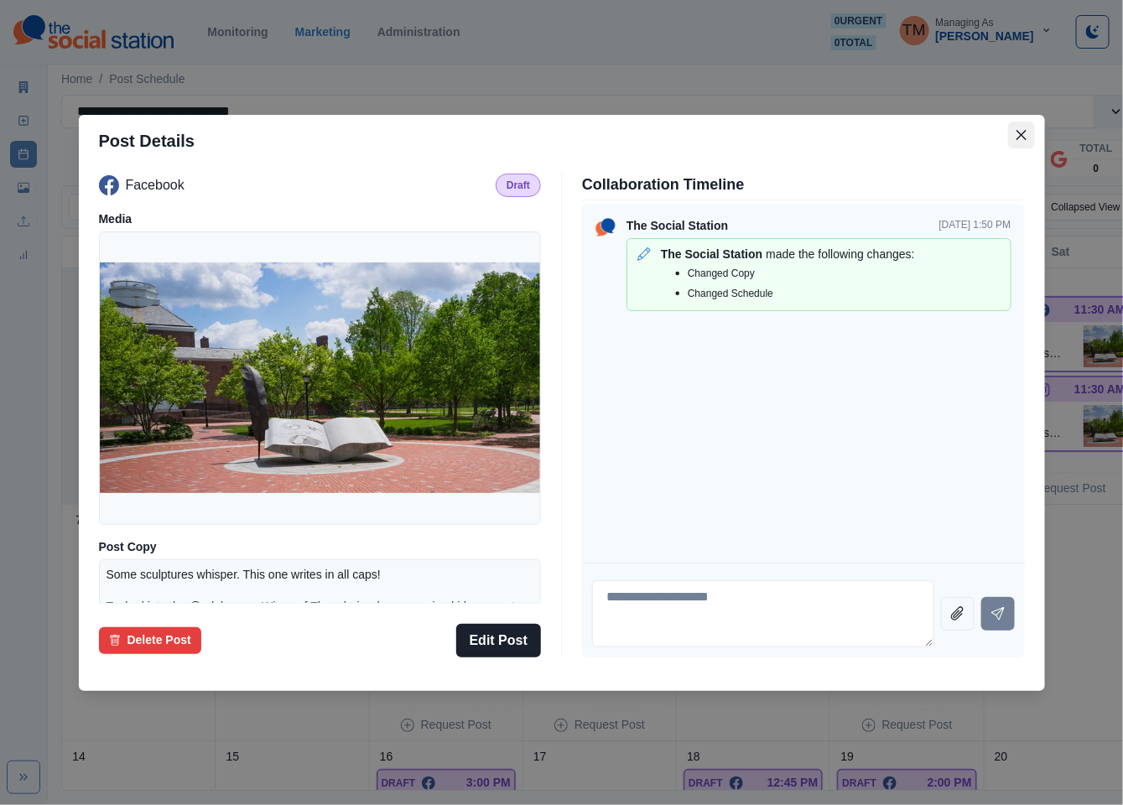
click at [1021, 137] on icon "Close" at bounding box center [1021, 135] width 10 height 10
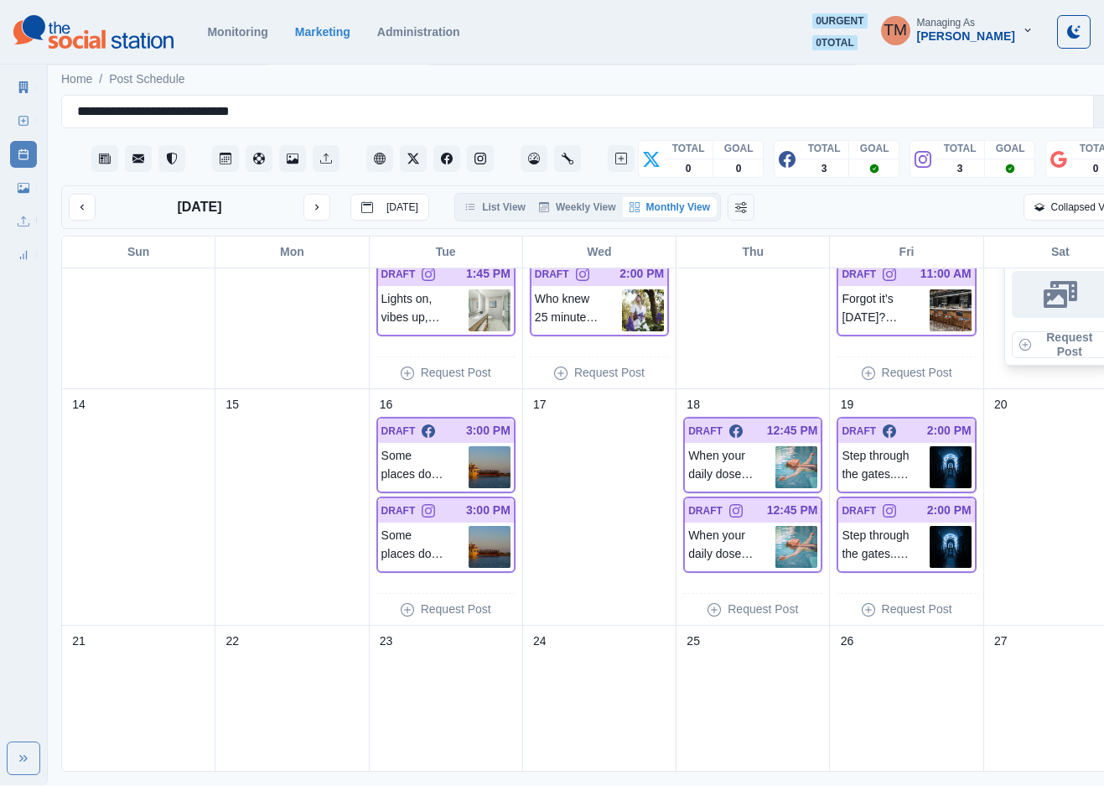
scroll to position [377, 0]
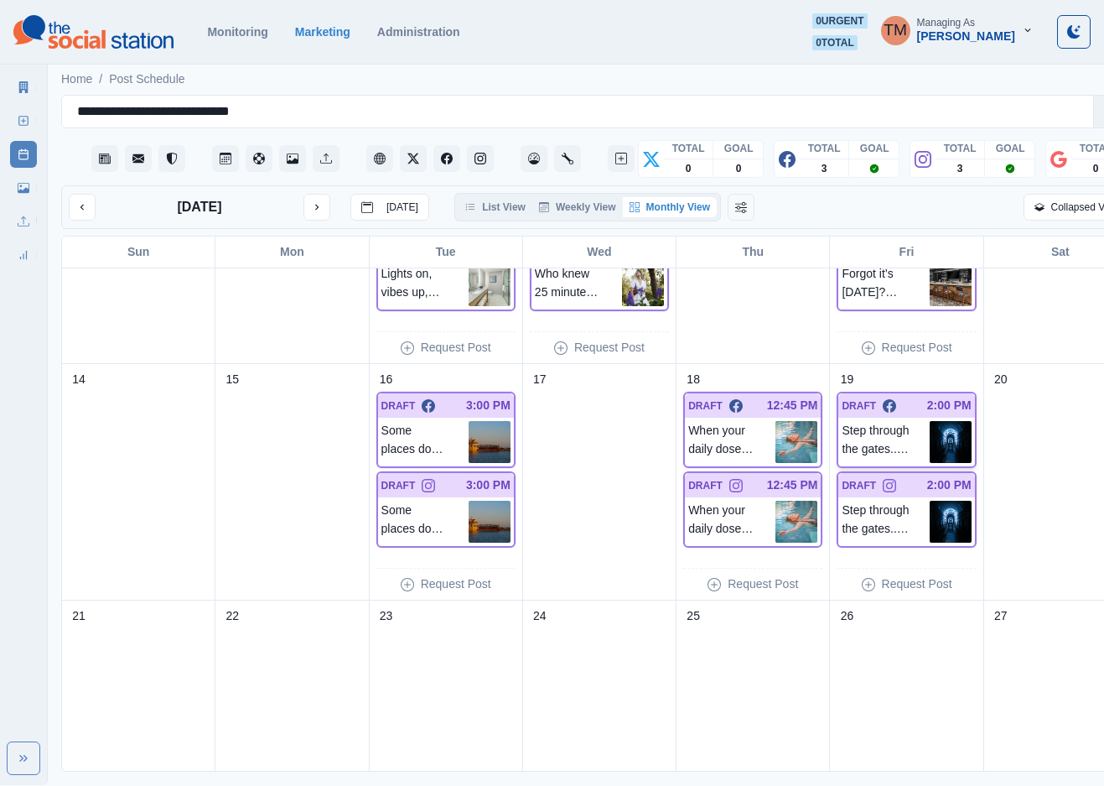
click at [884, 436] on p "Step through the gates... if you dare. From haunted houses to haunted history, …" at bounding box center [885, 442] width 87 height 42
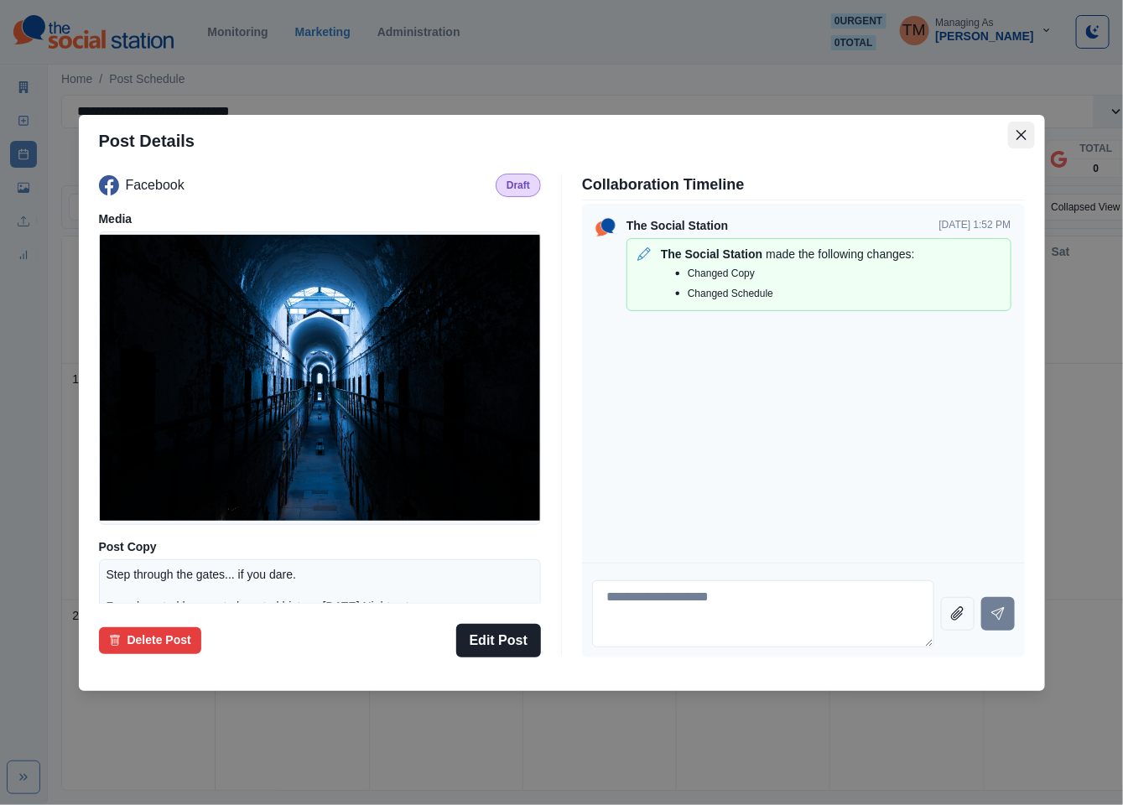
click at [1019, 138] on icon "Close" at bounding box center [1021, 135] width 10 height 10
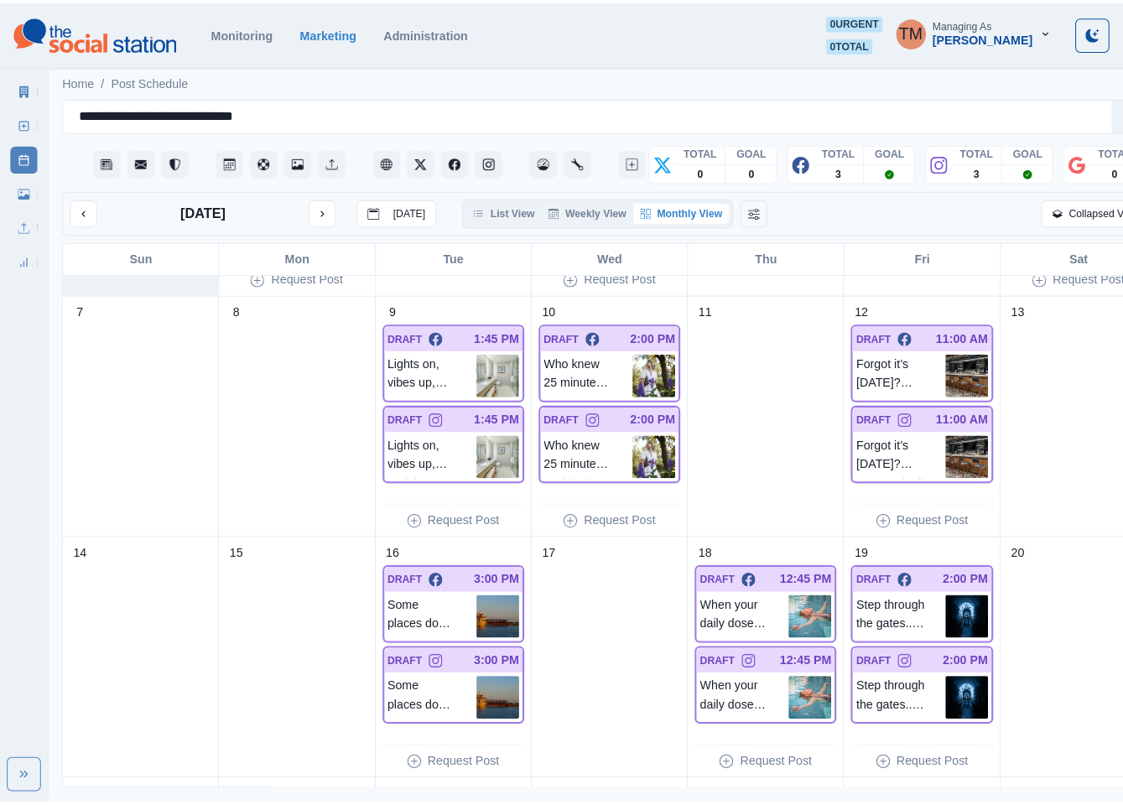
scroll to position [0, 0]
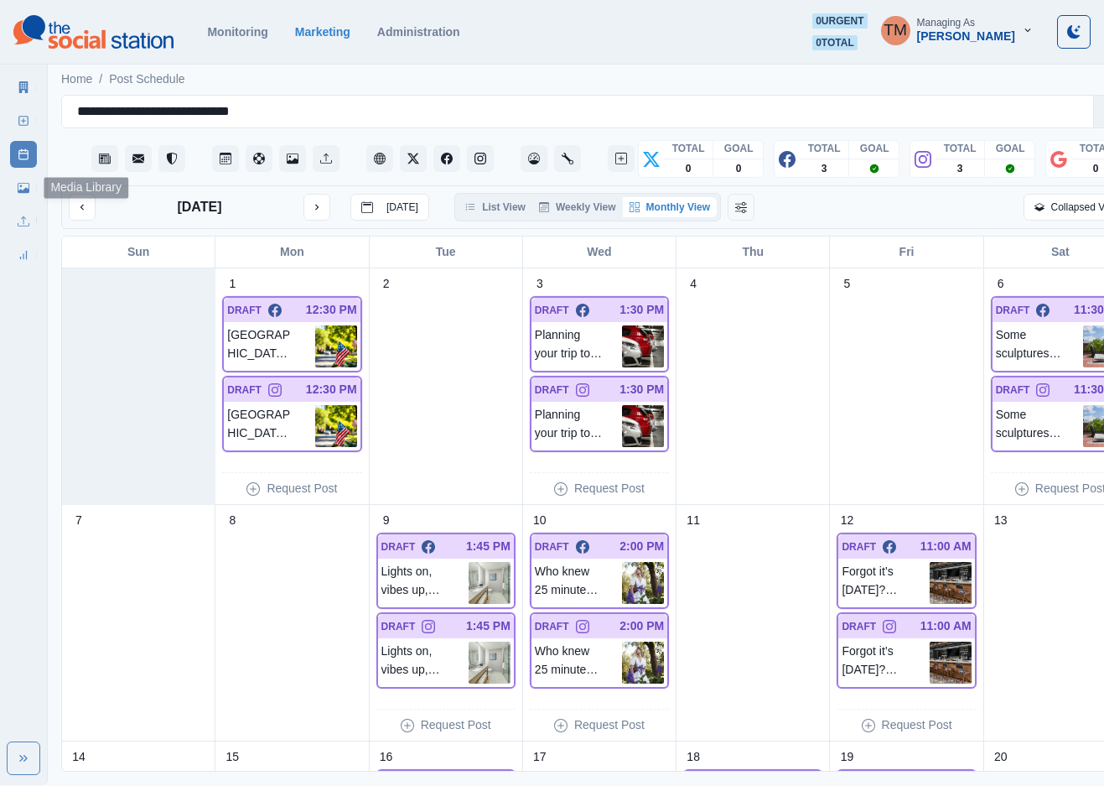
click at [18, 177] on link "Media Library" at bounding box center [23, 187] width 27 height 27
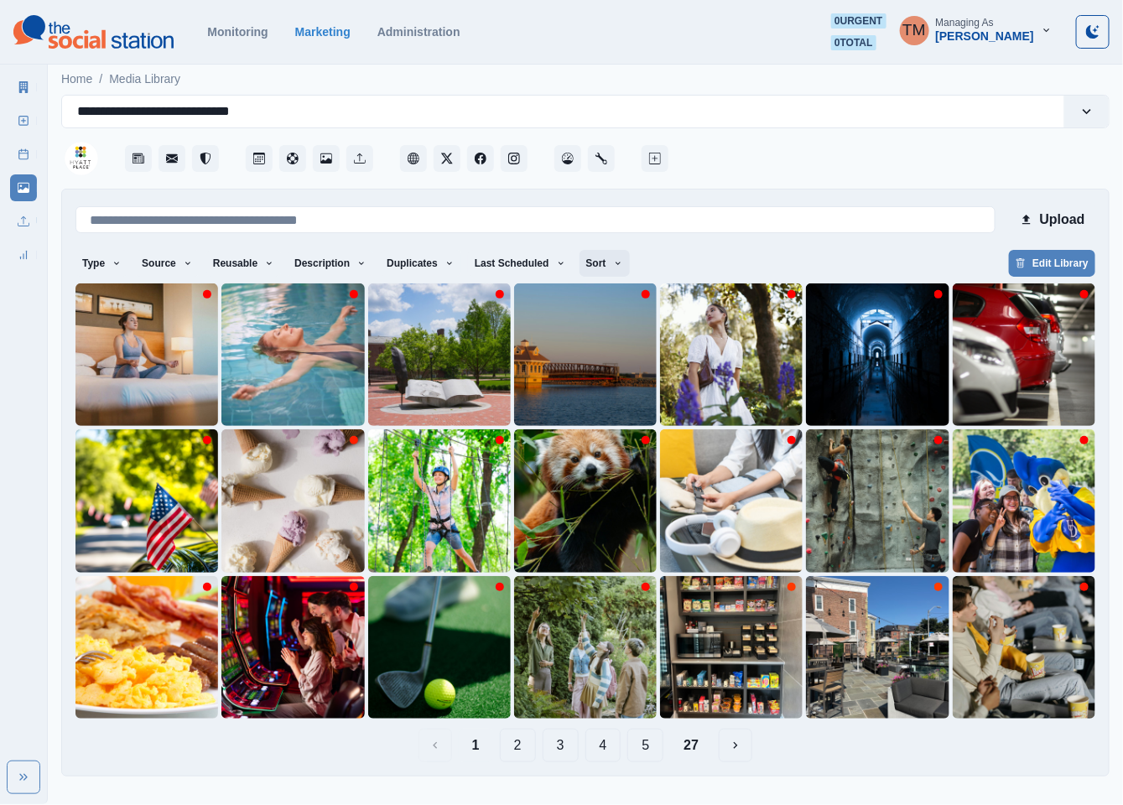
click at [613, 267] on icon "button" at bounding box center [618, 263] width 10 height 10
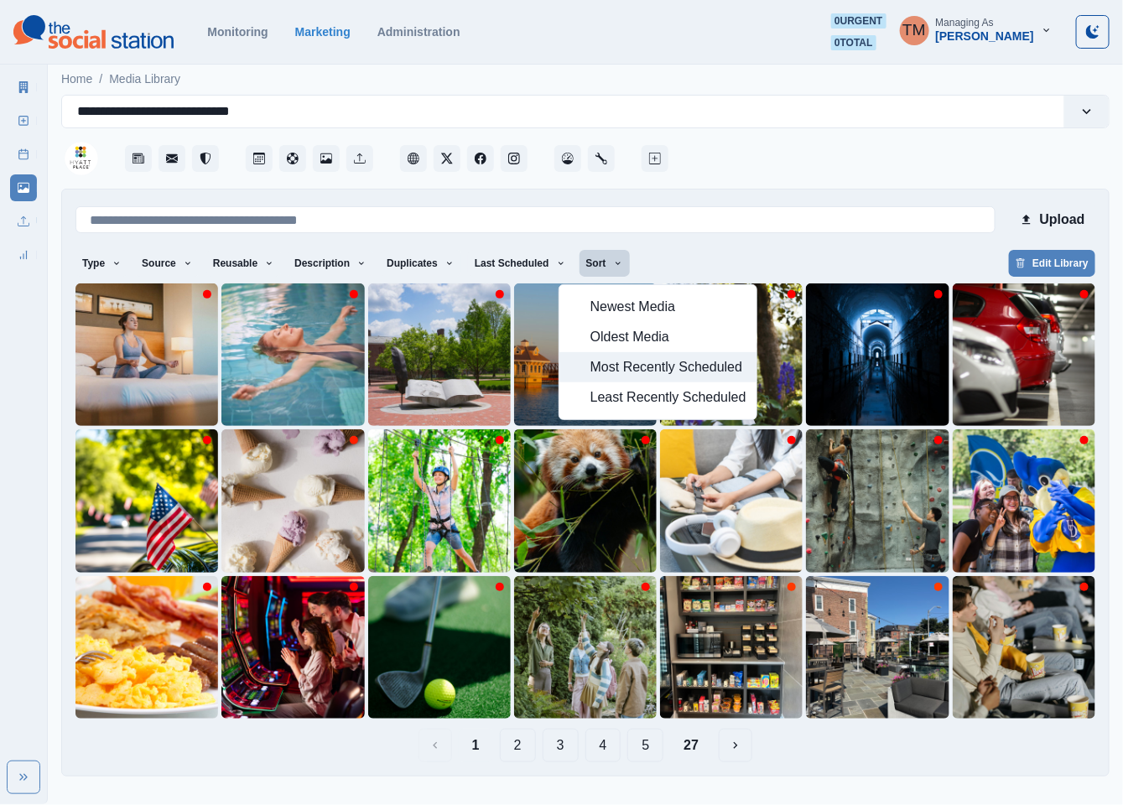
click at [621, 363] on span "Most Recently Scheduled" at bounding box center [668, 367] width 156 height 20
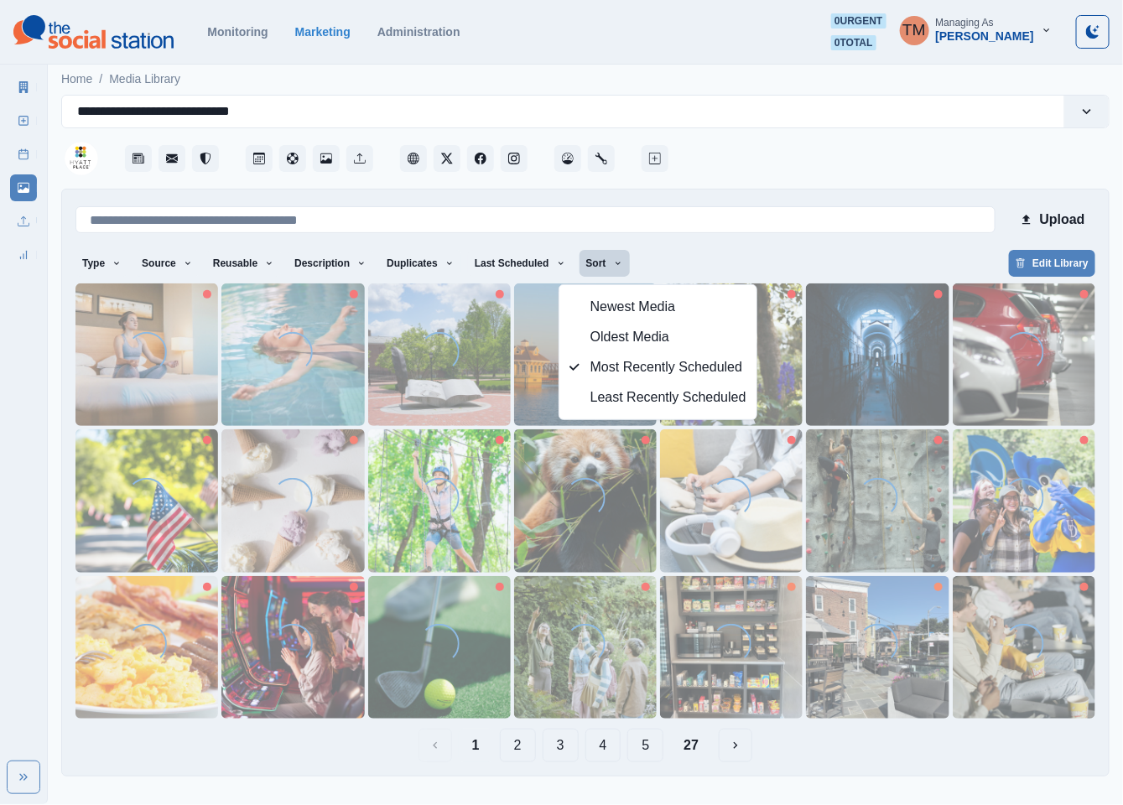
click at [823, 264] on div "Type Any Image Video Source Any Upload Social Manager Found: Instagram Found: G…" at bounding box center [585, 265] width 1020 height 30
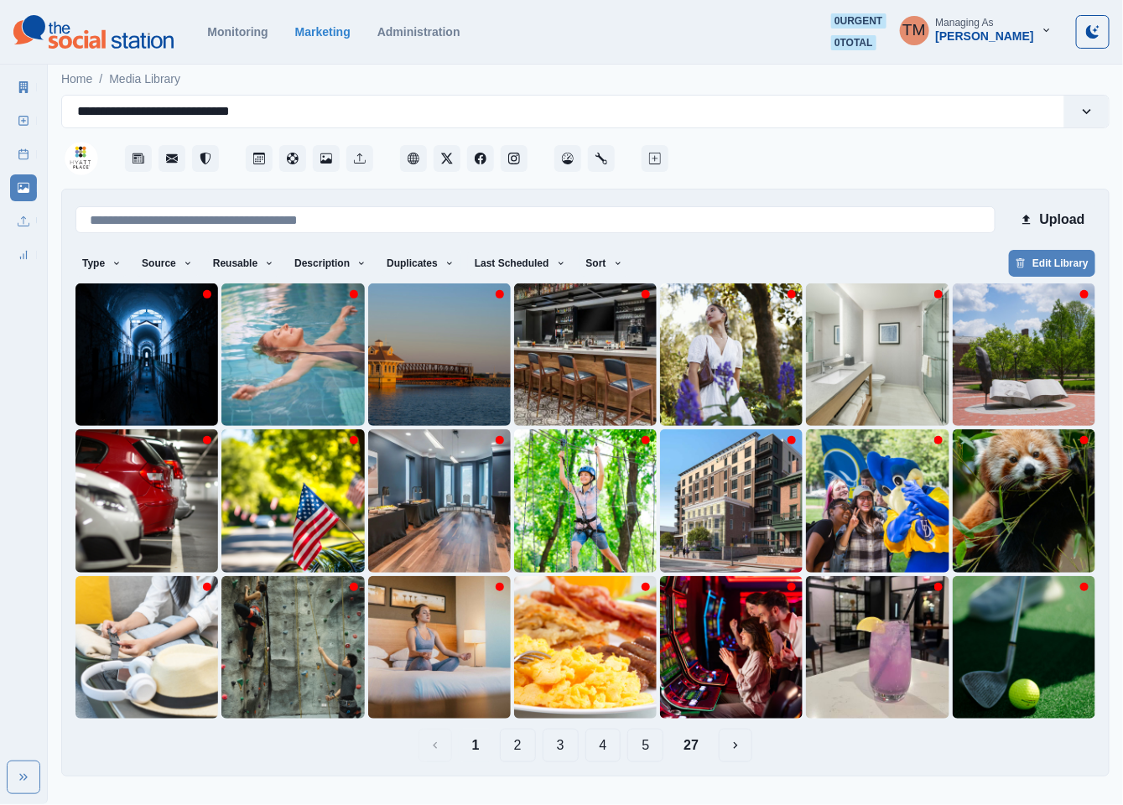
click at [561, 750] on button "3" at bounding box center [561, 746] width 36 height 34
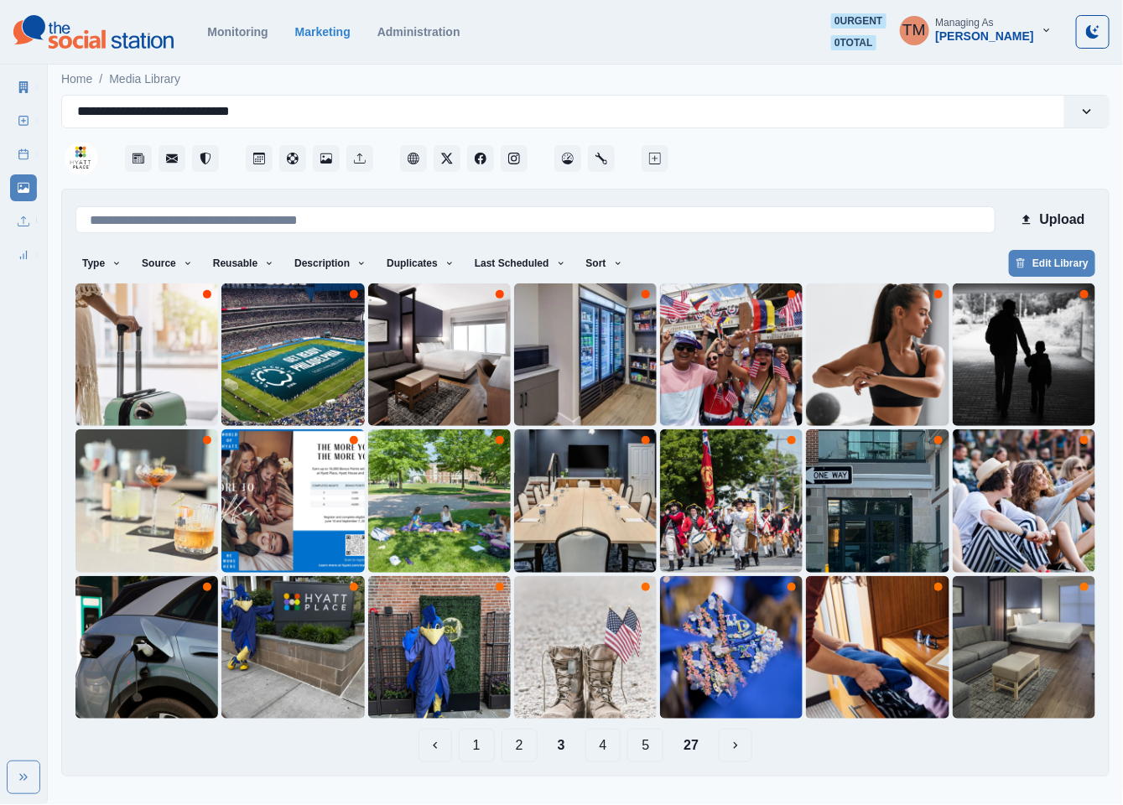
click at [609, 750] on button "4" at bounding box center [603, 746] width 36 height 34
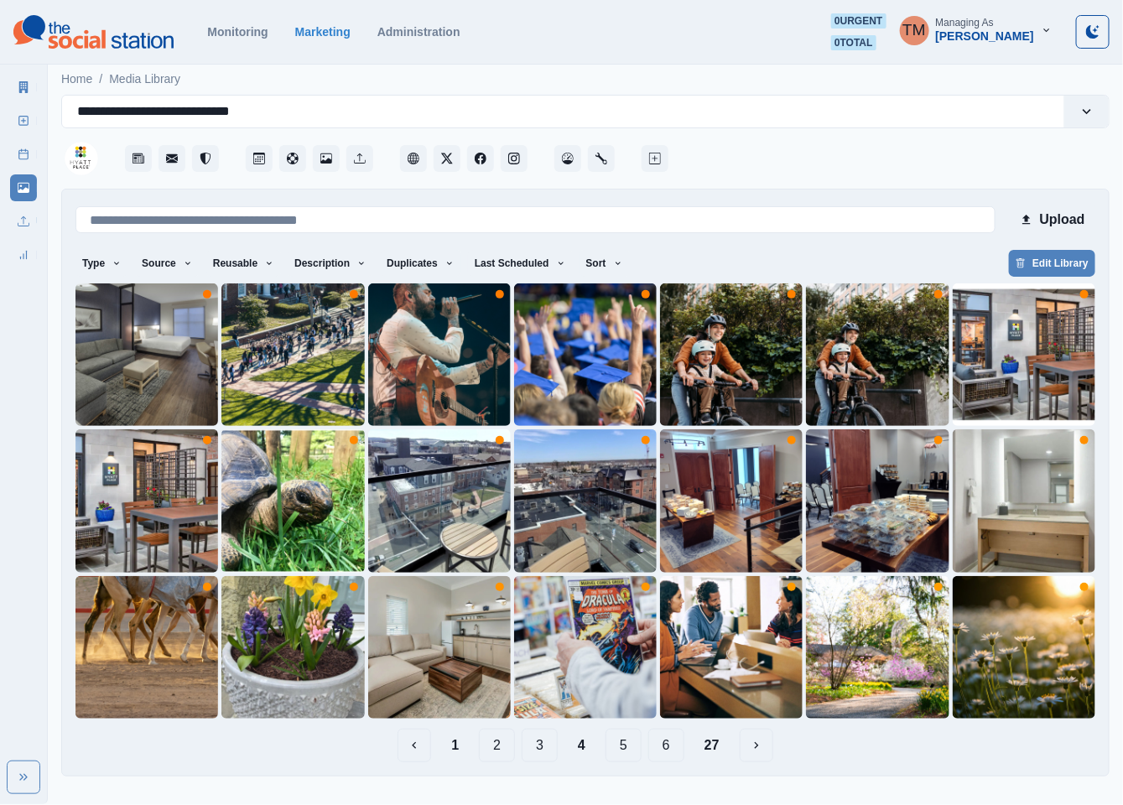
click at [662, 748] on button "6" at bounding box center [666, 746] width 36 height 34
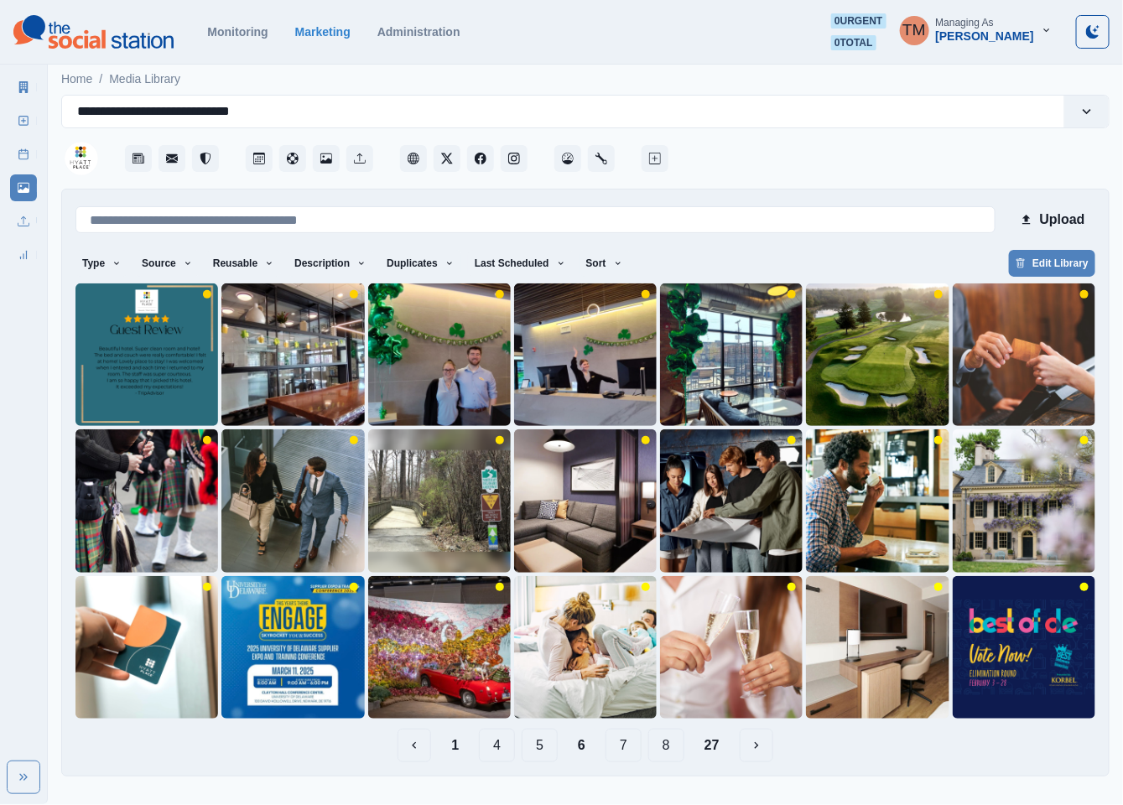
click at [629, 747] on button "7" at bounding box center [623, 746] width 36 height 34
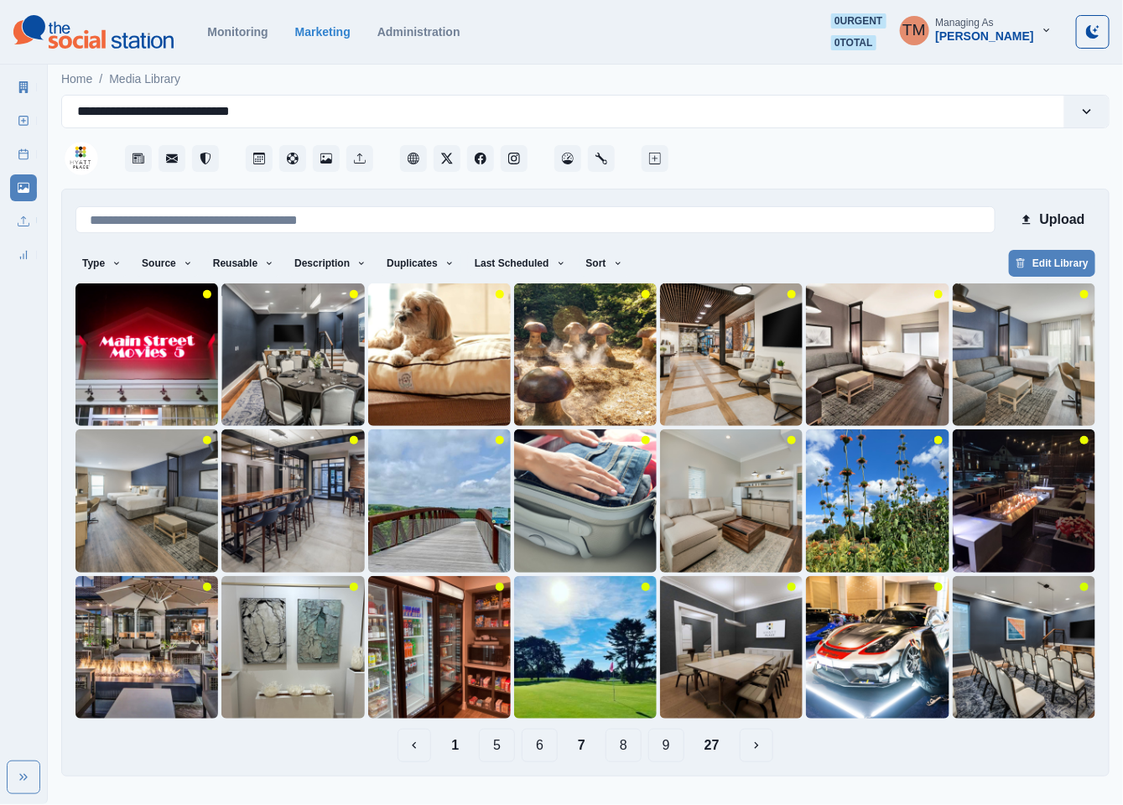
click at [626, 747] on button "8" at bounding box center [623, 746] width 36 height 34
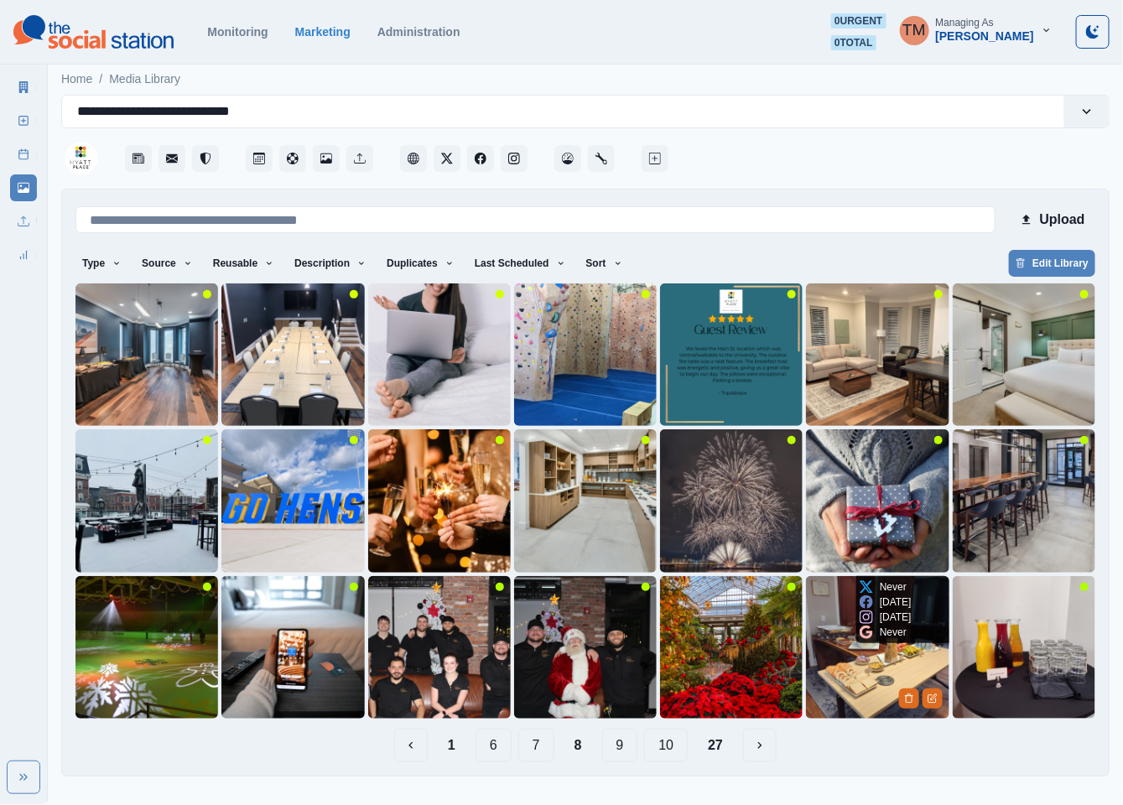
click at [848, 688] on img at bounding box center [877, 647] width 143 height 143
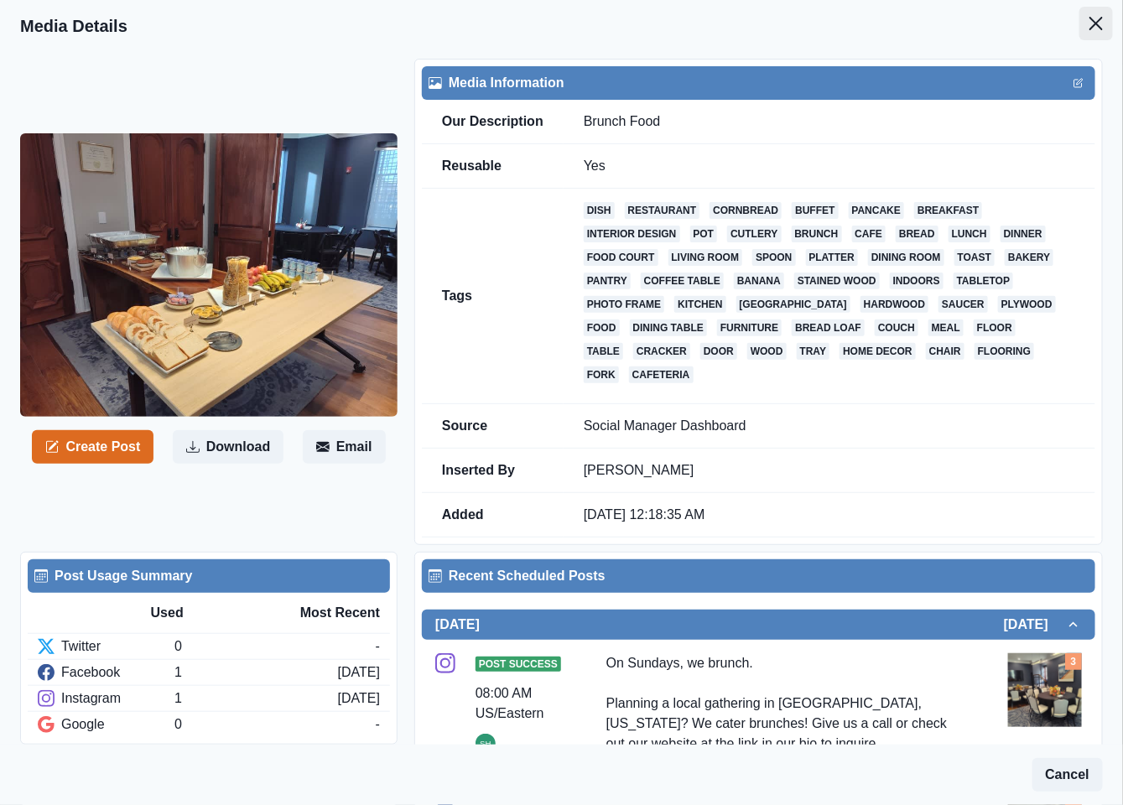
click at [1089, 21] on icon "Close" at bounding box center [1095, 23] width 13 height 13
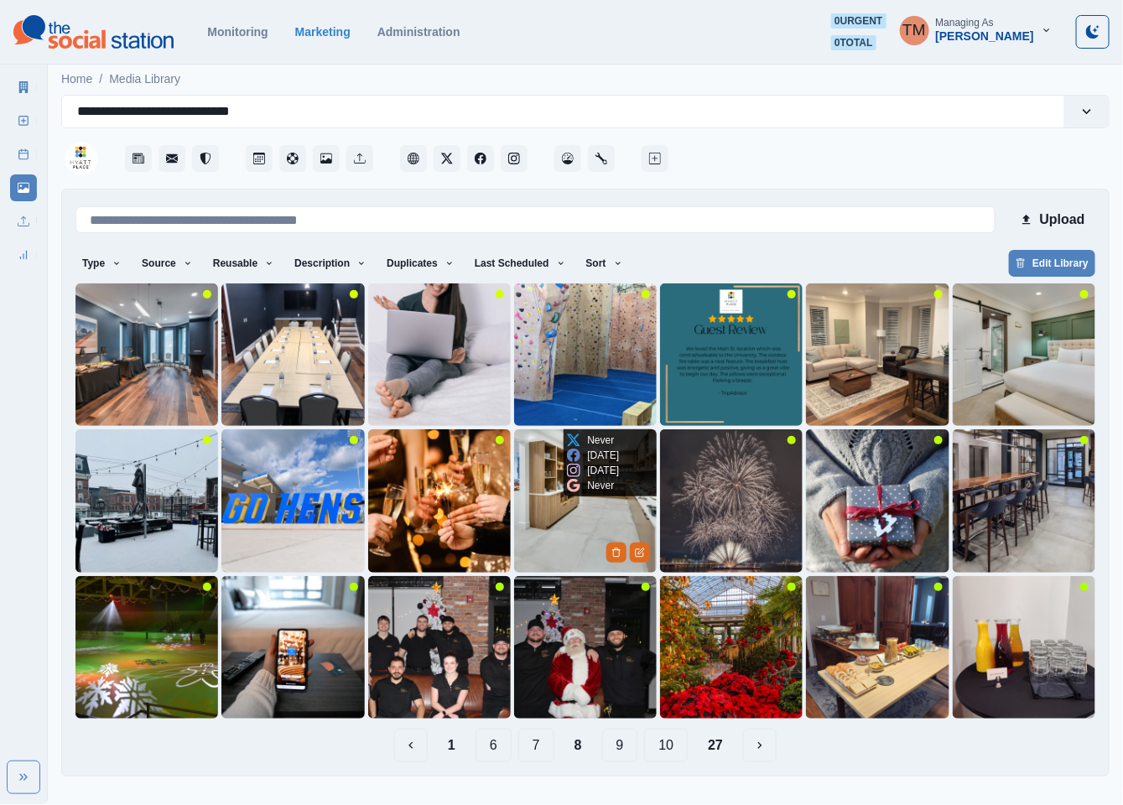
click at [567, 524] on img at bounding box center [585, 500] width 143 height 143
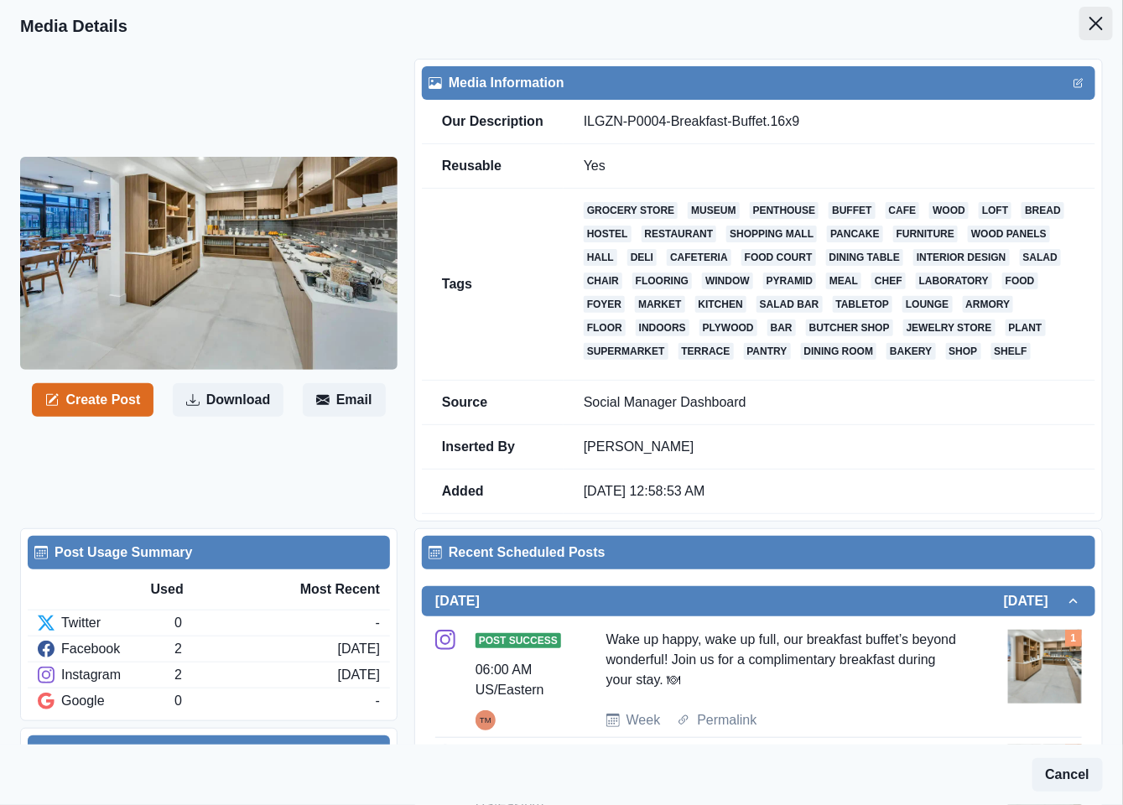
click at [1089, 25] on icon "Close" at bounding box center [1095, 23] width 13 height 13
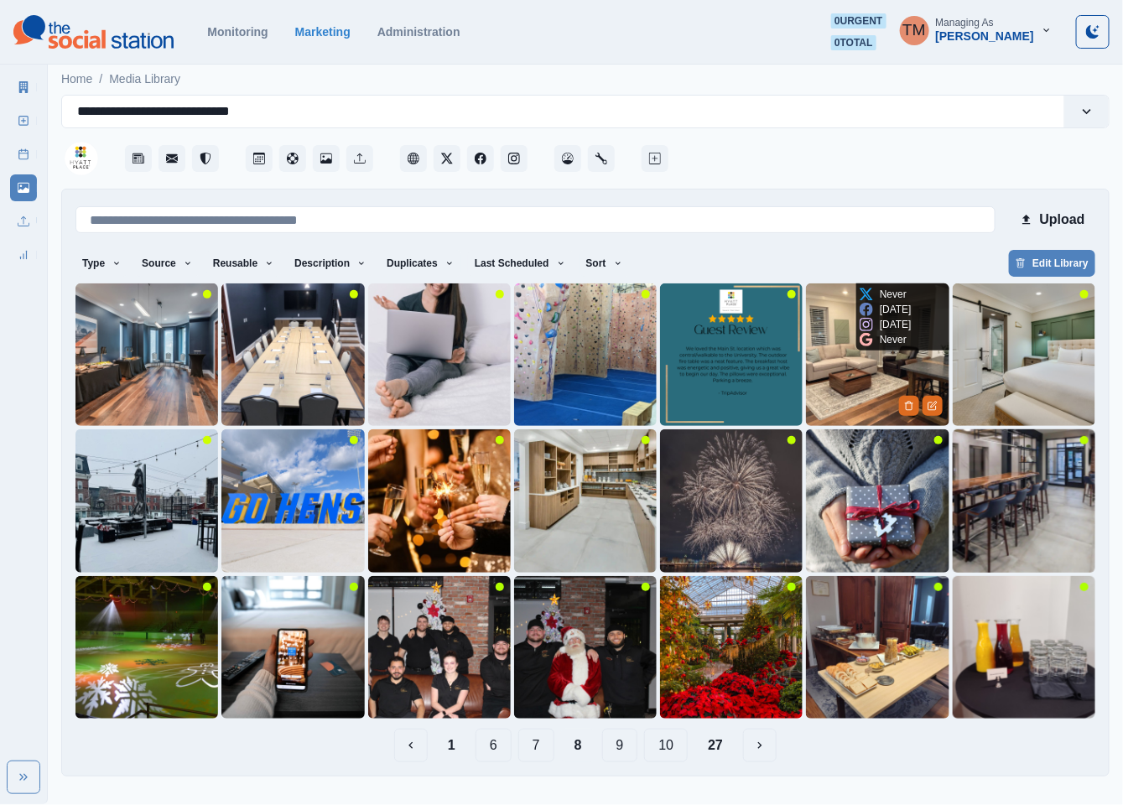
click at [831, 401] on img at bounding box center [877, 354] width 143 height 143
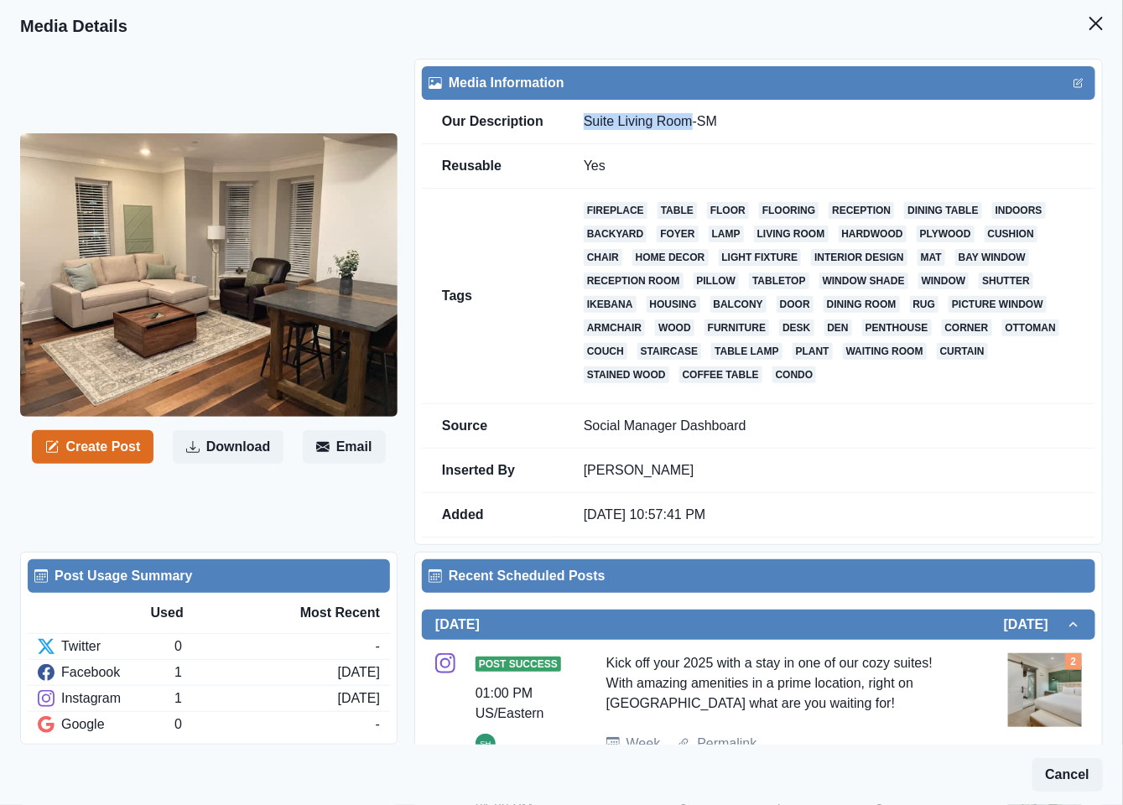
drag, startPoint x: 581, startPoint y: 122, endPoint x: 687, endPoint y: 121, distance: 105.7
click at [687, 121] on td "Suite Living Room-SM" at bounding box center [829, 122] width 532 height 44
click at [1089, 25] on icon "Close" at bounding box center [1095, 23] width 13 height 13
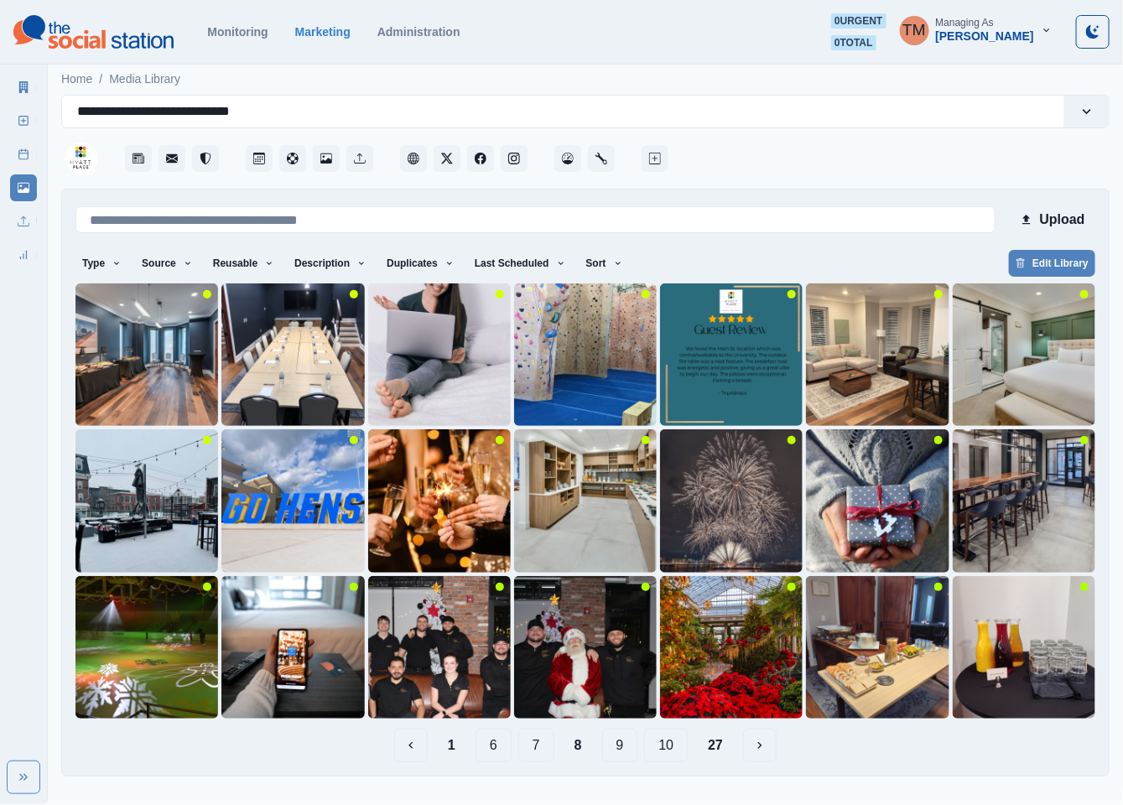
click at [616, 748] on button "9" at bounding box center [620, 746] width 36 height 34
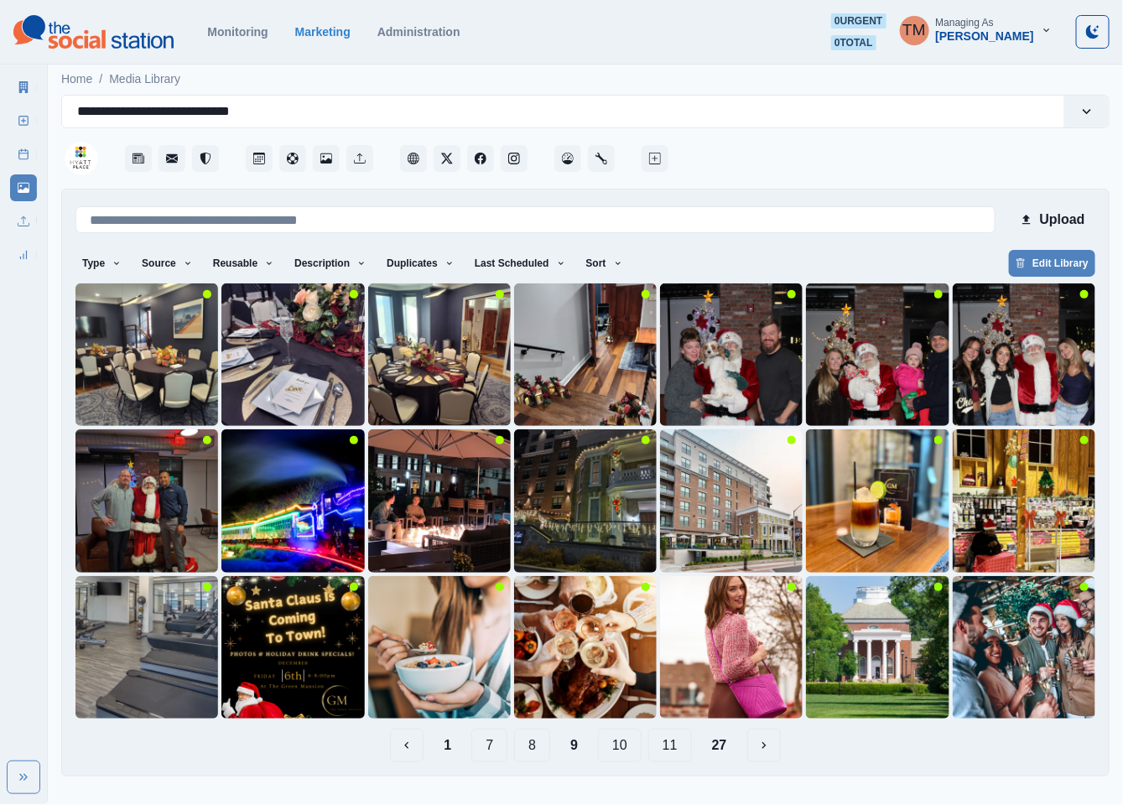
click at [624, 747] on button "10" at bounding box center [620, 746] width 44 height 34
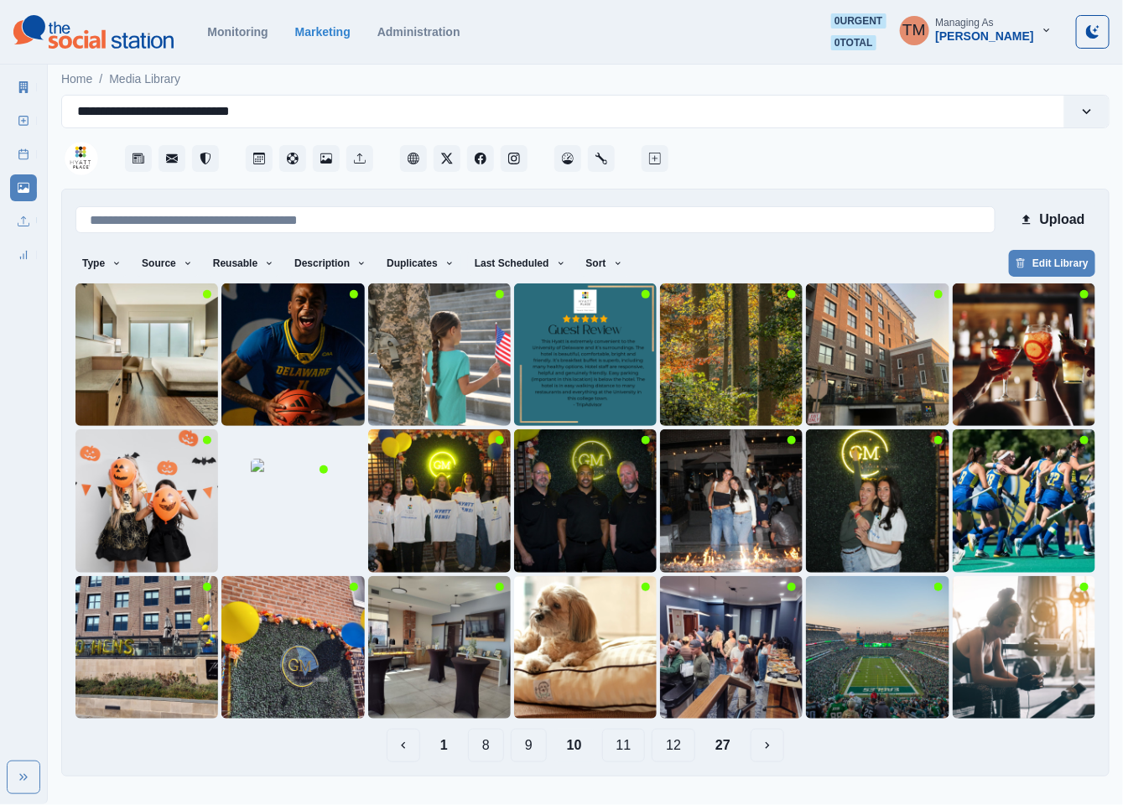
click at [635, 745] on button "11" at bounding box center [624, 746] width 44 height 34
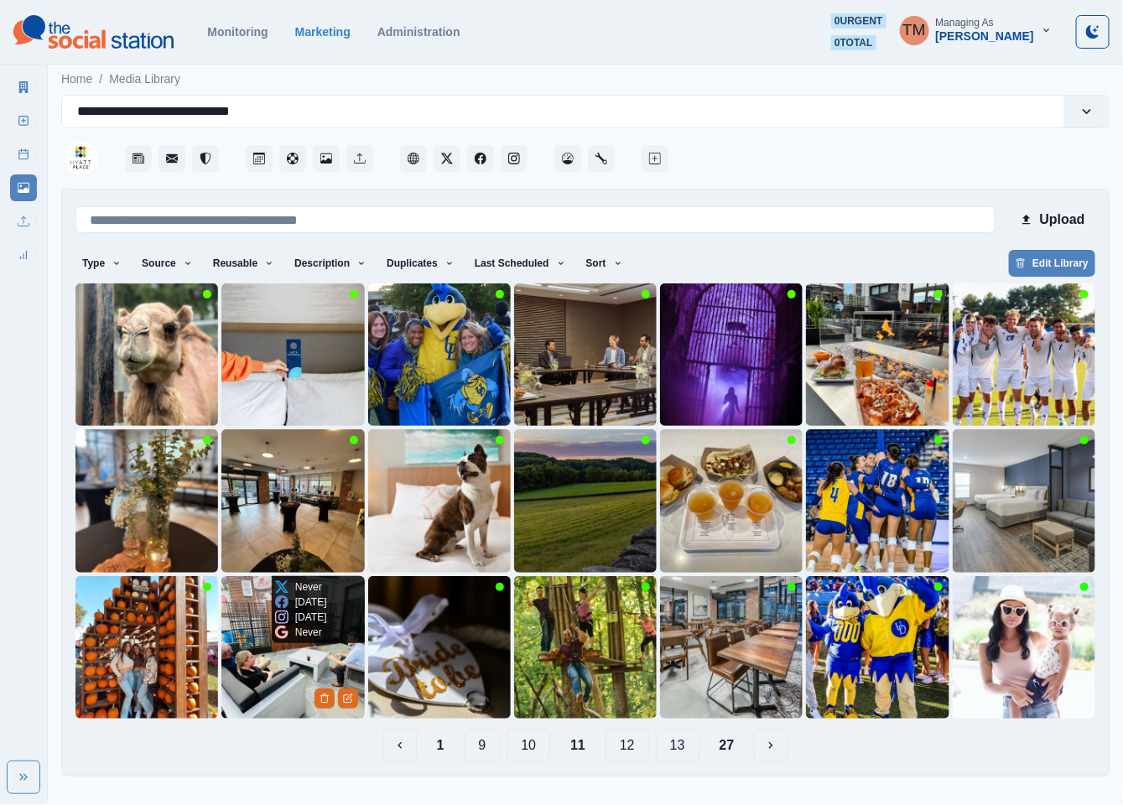
click at [241, 684] on img at bounding box center [292, 647] width 143 height 143
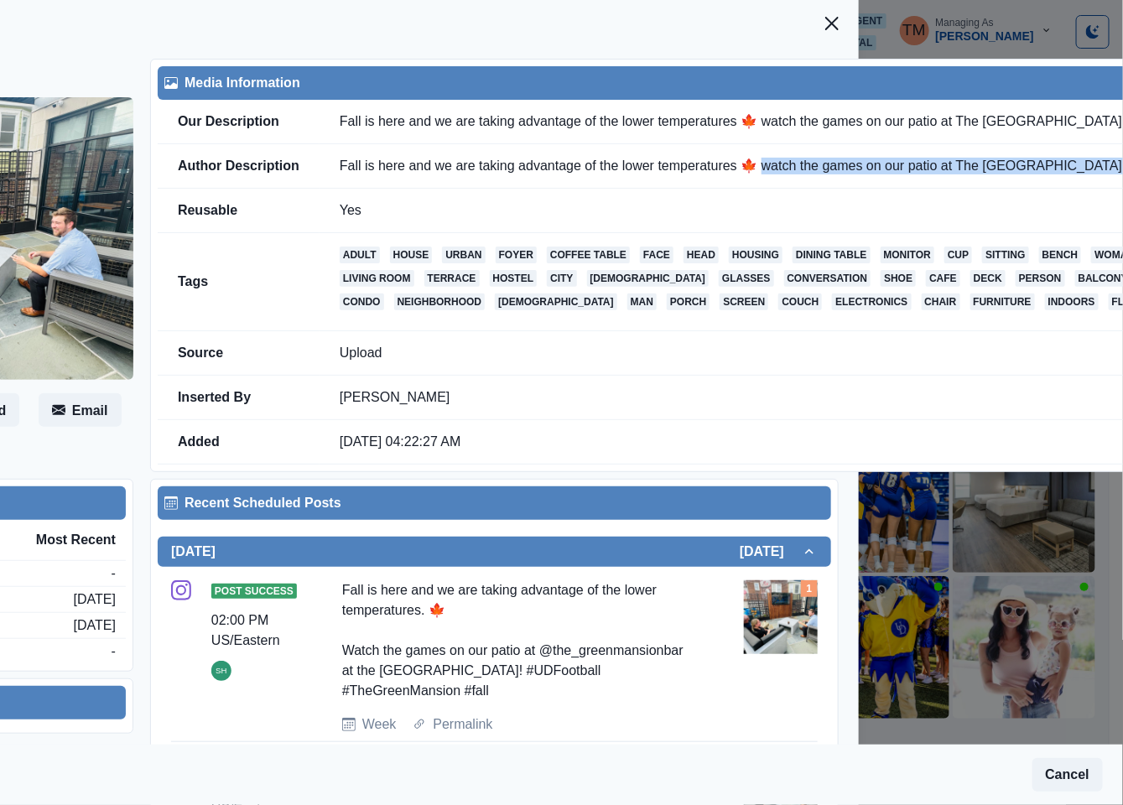
scroll to position [0, 335]
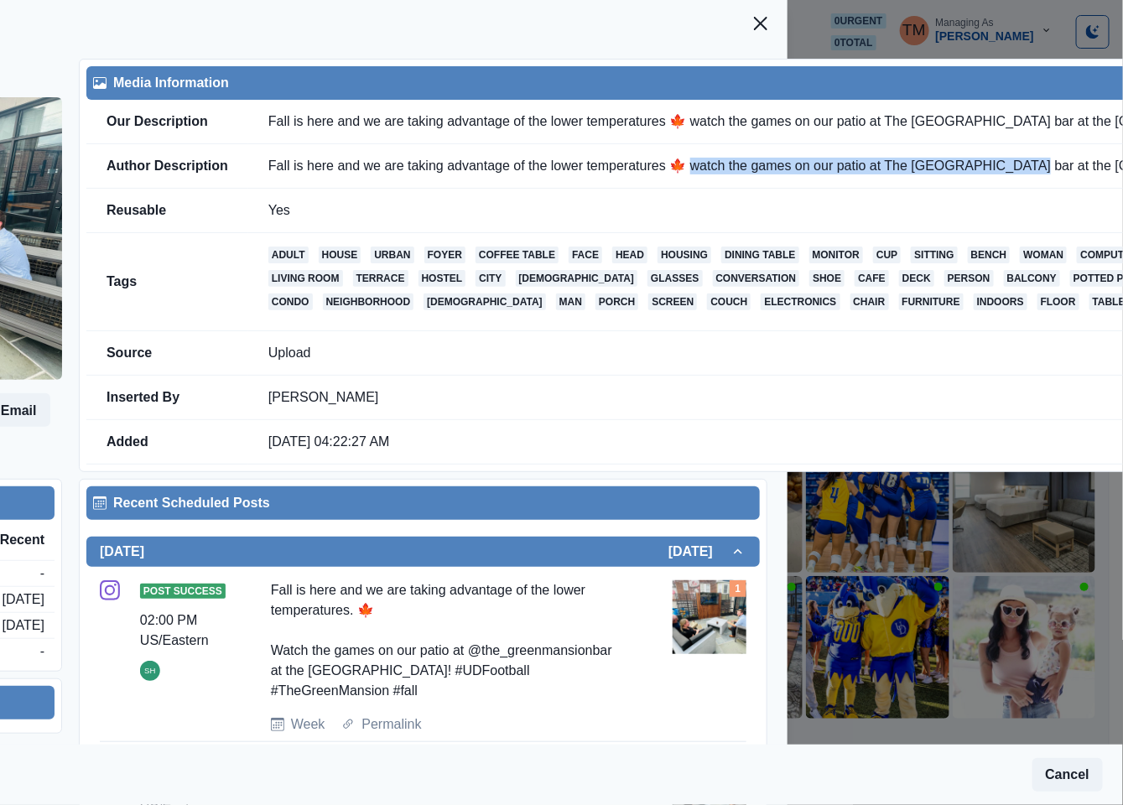
click at [1019, 164] on td "Fall is here and we are taking advantage of the lower temperatures 🍁 watch the …" at bounding box center [836, 166] width 1177 height 44
click at [754, 20] on icon "Close" at bounding box center [760, 23] width 13 height 13
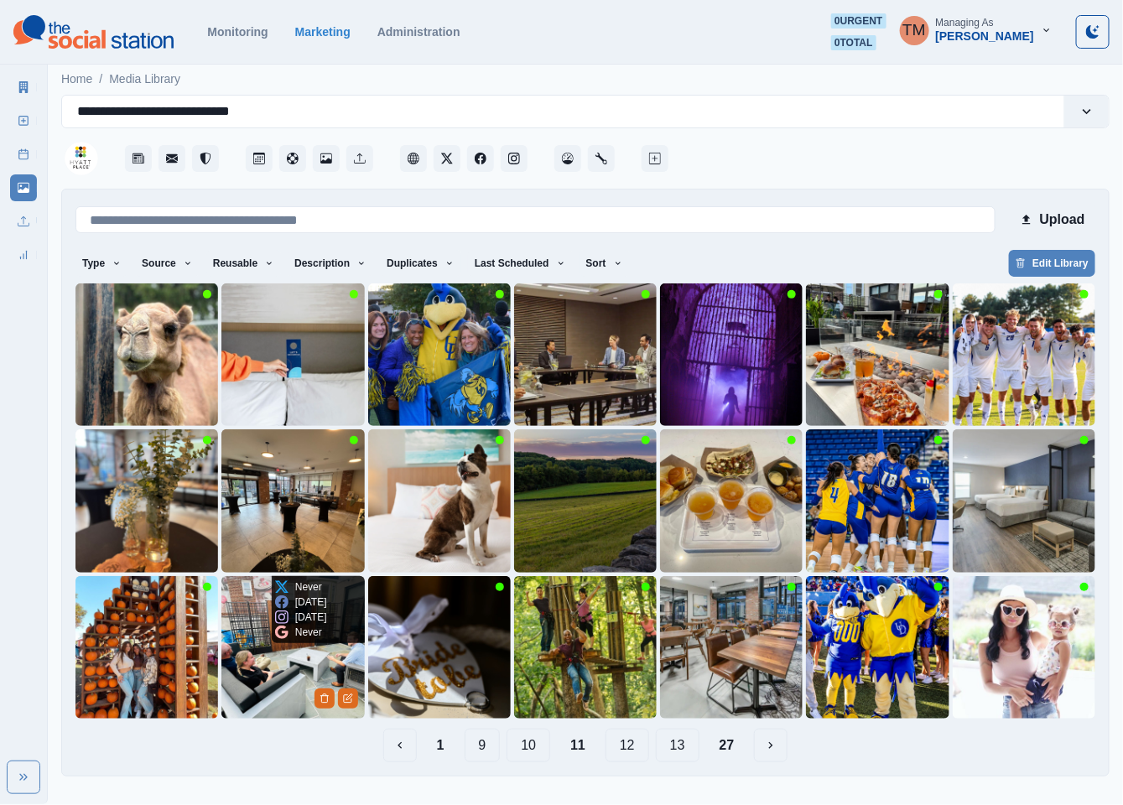
click at [249, 667] on img at bounding box center [292, 647] width 143 height 143
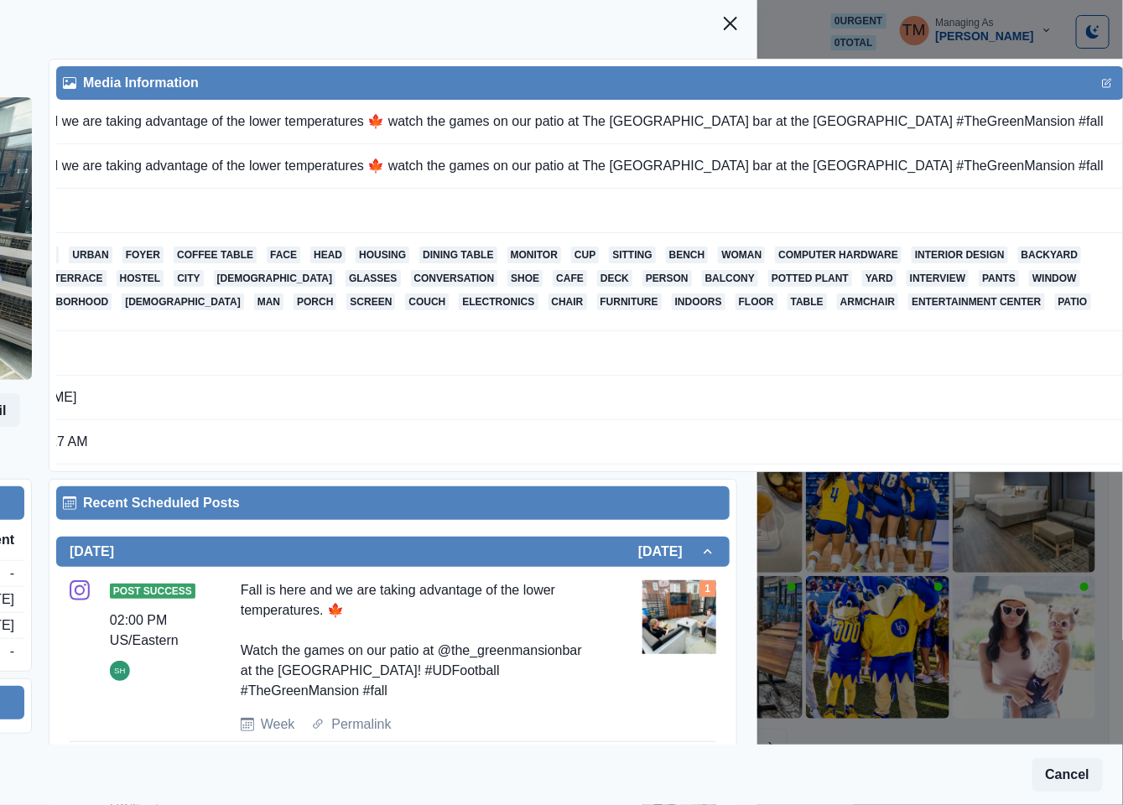
scroll to position [0, 373]
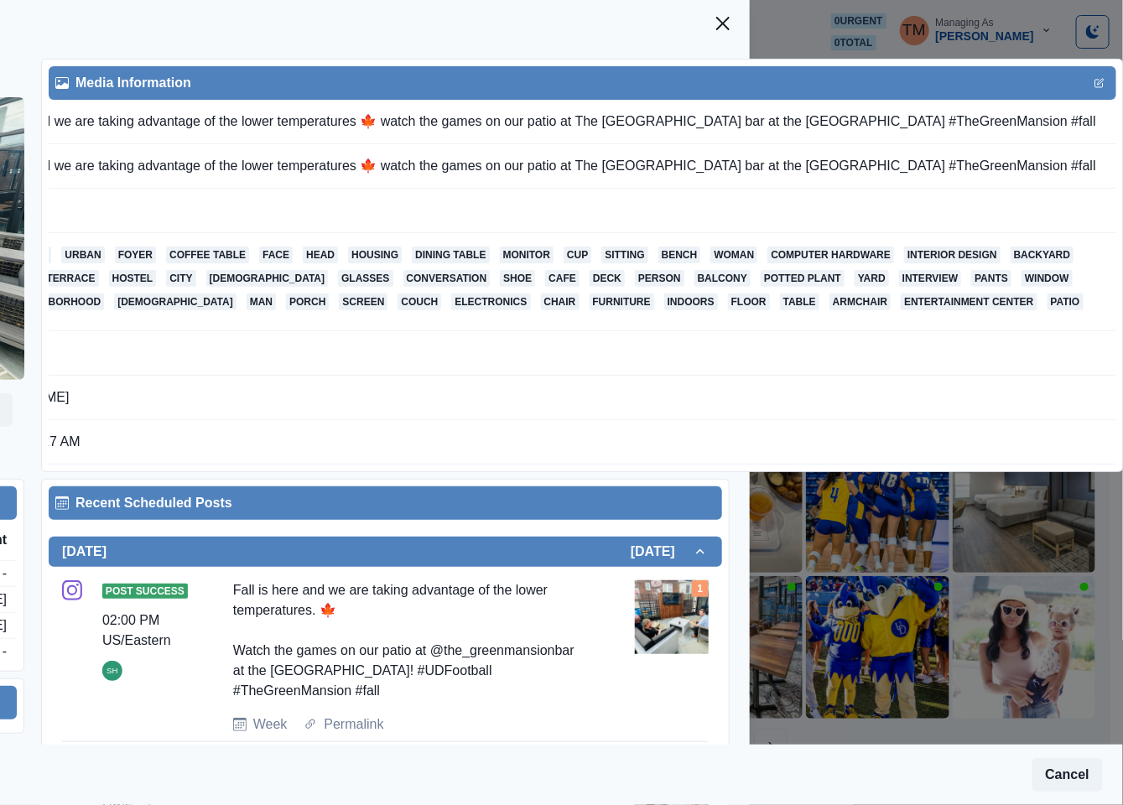
drag, startPoint x: 592, startPoint y: 122, endPoint x: 1087, endPoint y: 123, distance: 494.7
click at [1087, 123] on td "Fall is here and we are taking advantage of the lower temperatures 🍁 watch the …" at bounding box center [527, 122] width 1177 height 44
click at [682, 35] on header "Media Details" at bounding box center [188, 26] width 1123 height 52
click at [636, 23] on header "Media Details" at bounding box center [188, 26] width 1123 height 52
click at [716, 20] on icon "Close" at bounding box center [722, 23] width 13 height 13
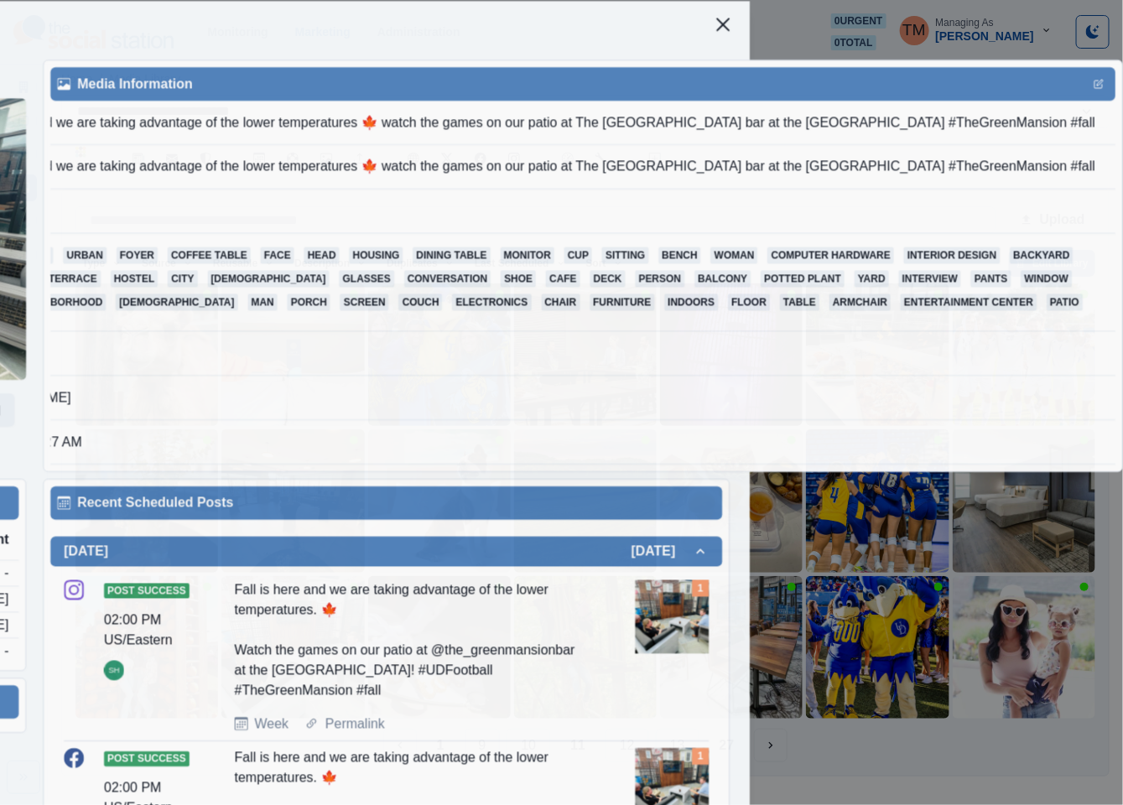
scroll to position [0, 335]
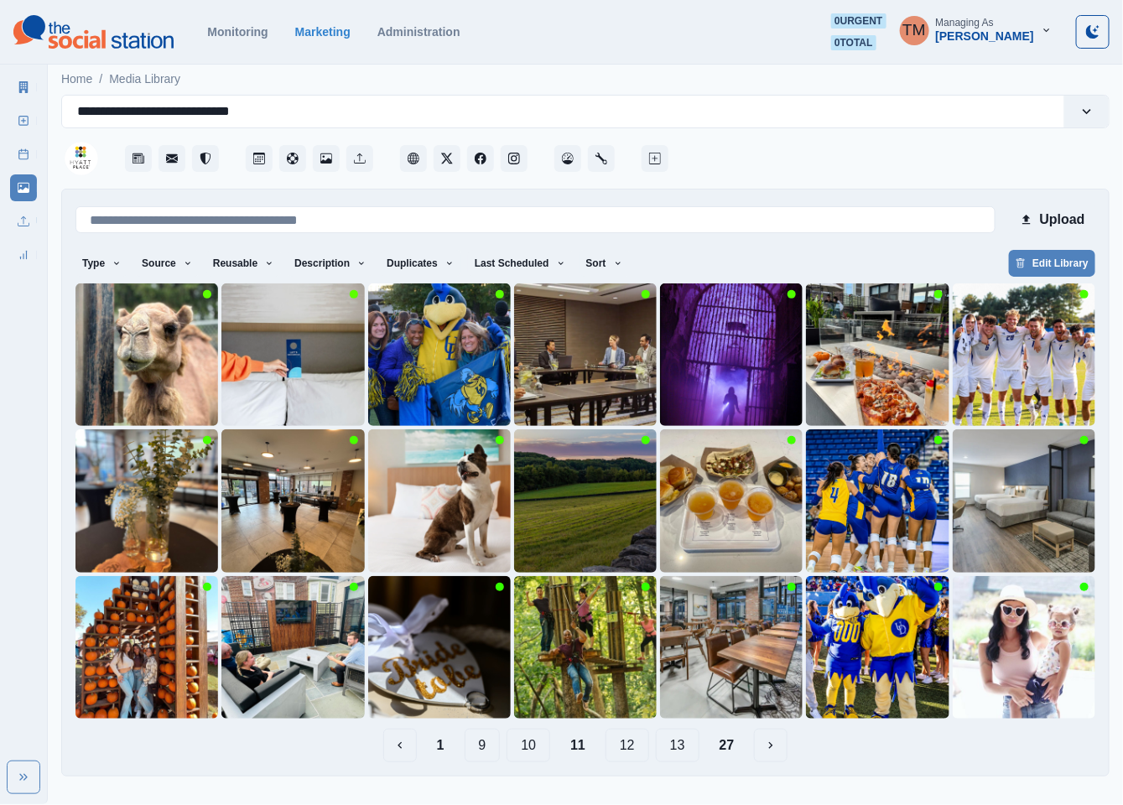
click at [632, 745] on button "12" at bounding box center [627, 746] width 44 height 34
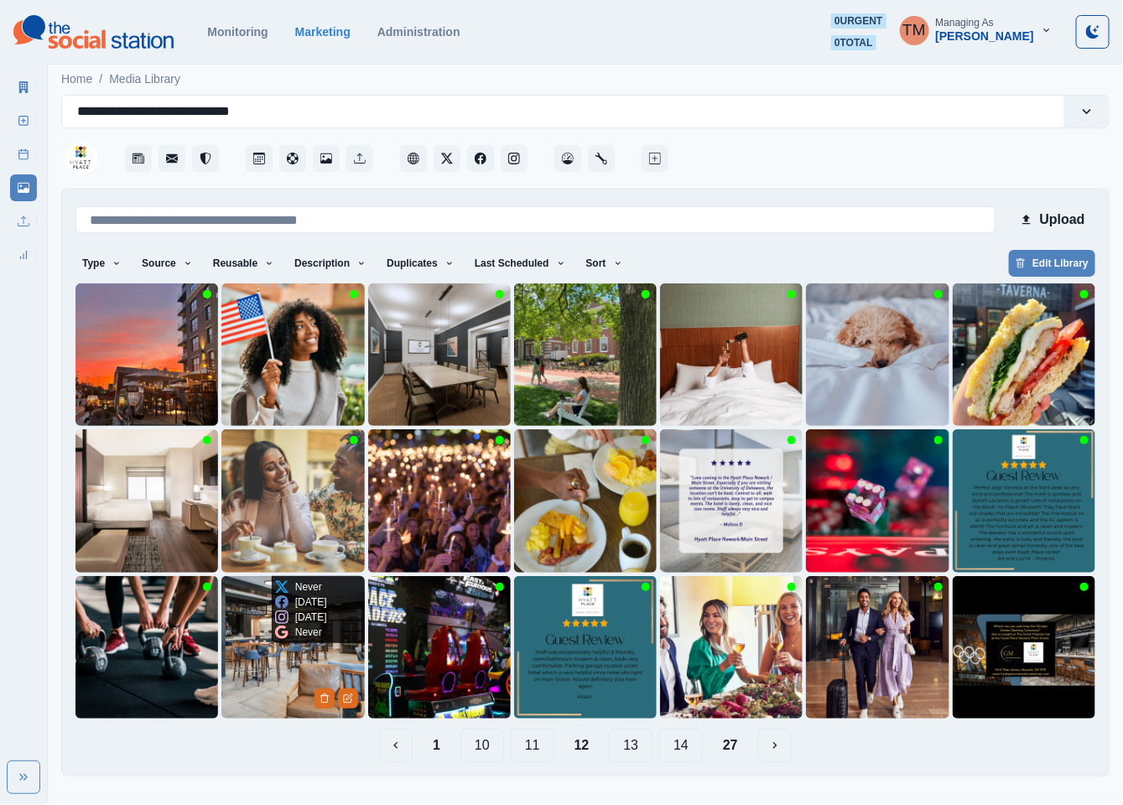
click at [257, 684] on img at bounding box center [292, 647] width 143 height 143
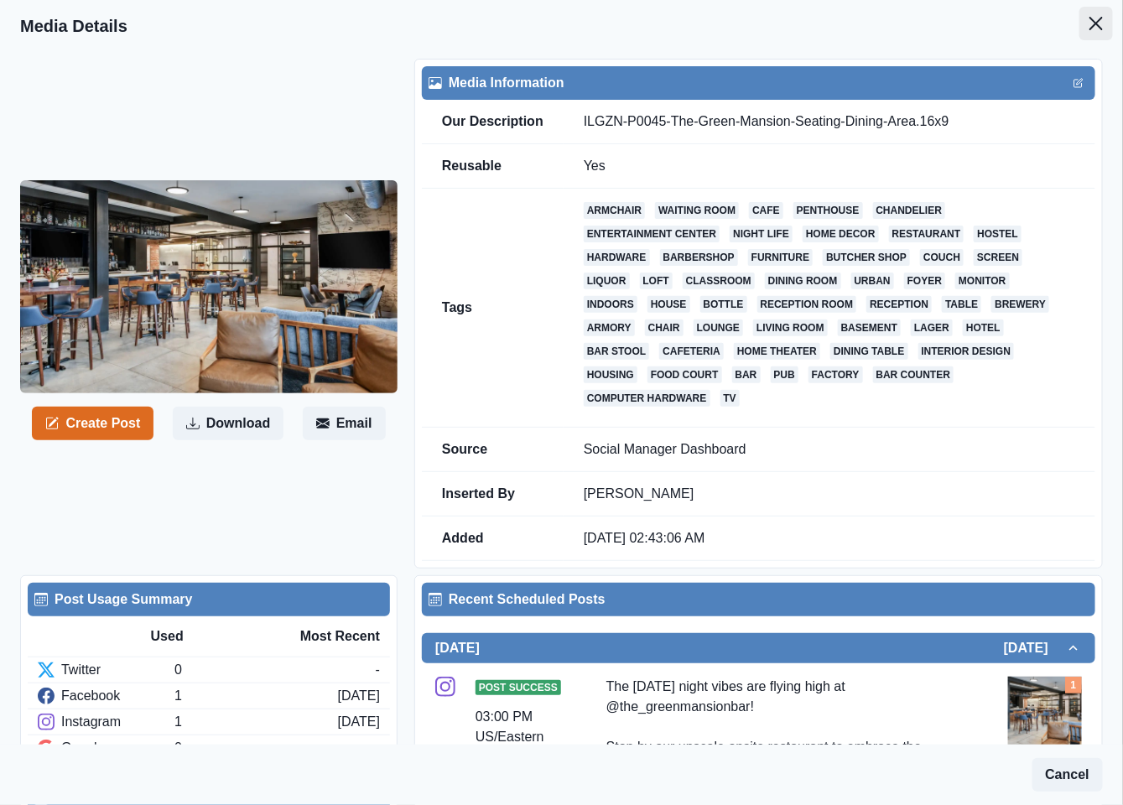
click at [1089, 23] on icon "Close" at bounding box center [1095, 23] width 13 height 13
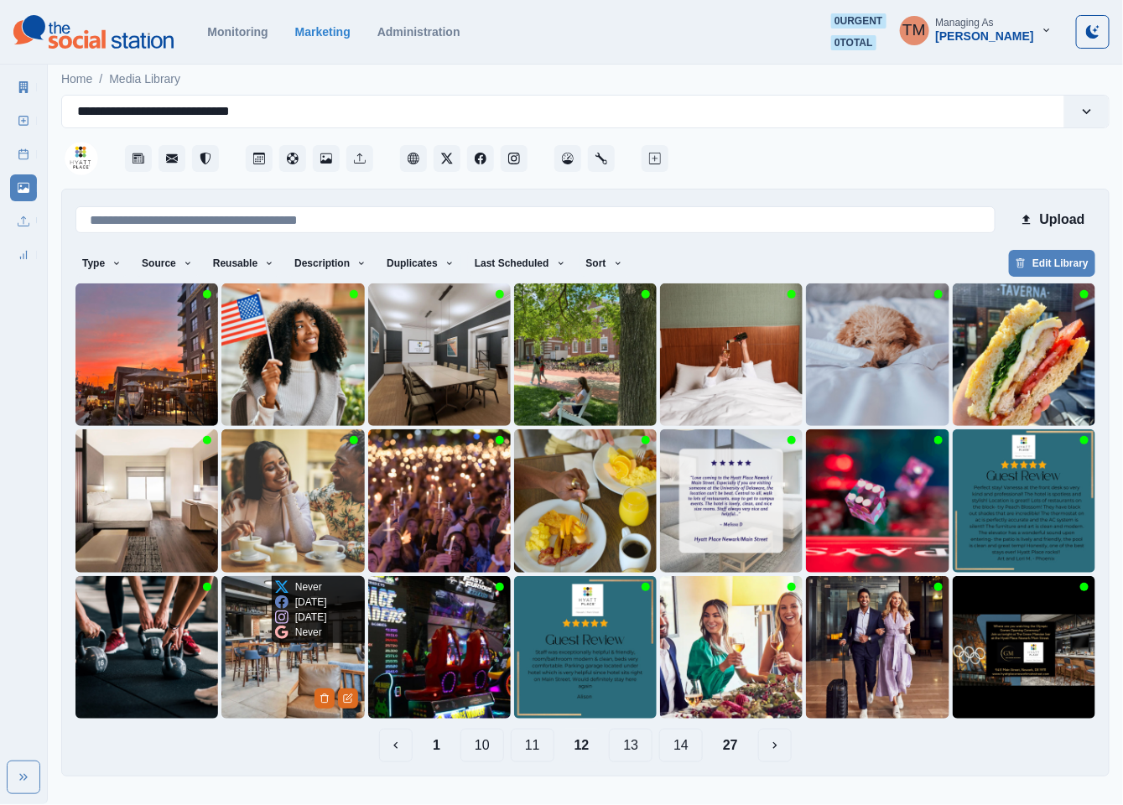
click at [293, 626] on div "Never" at bounding box center [298, 632] width 47 height 15
click at [242, 667] on img at bounding box center [292, 647] width 143 height 143
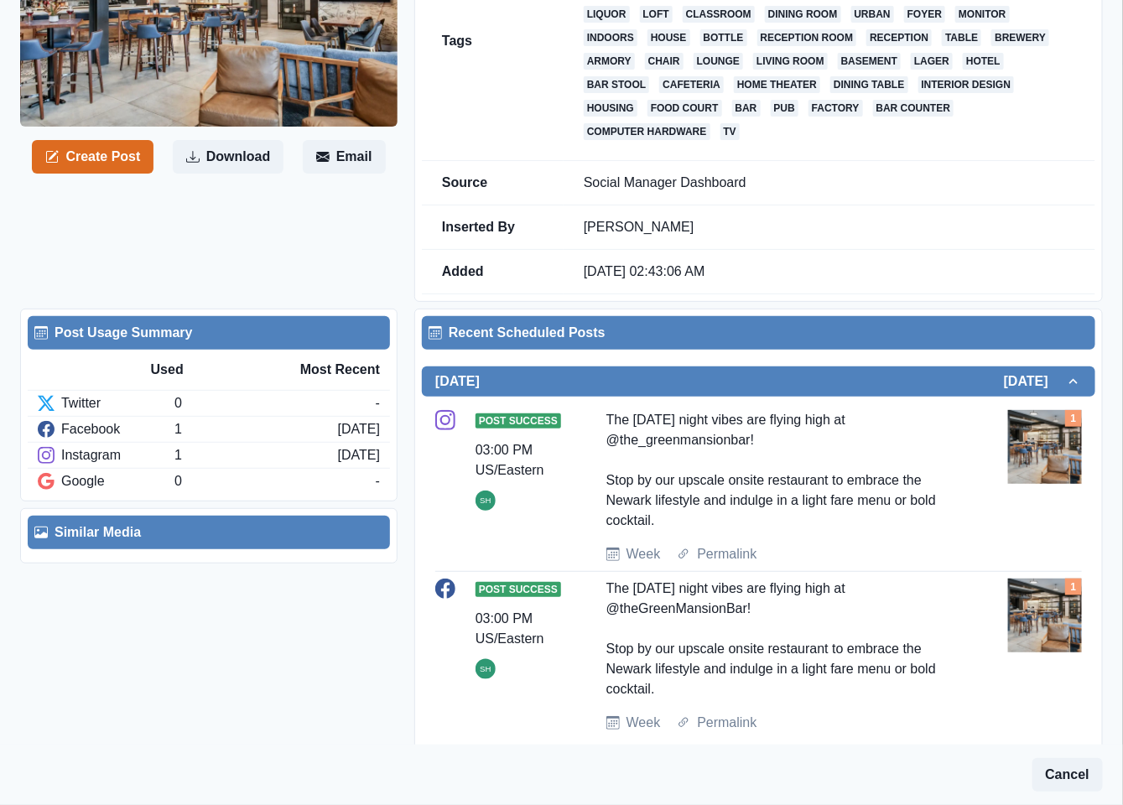
scroll to position [304, 0]
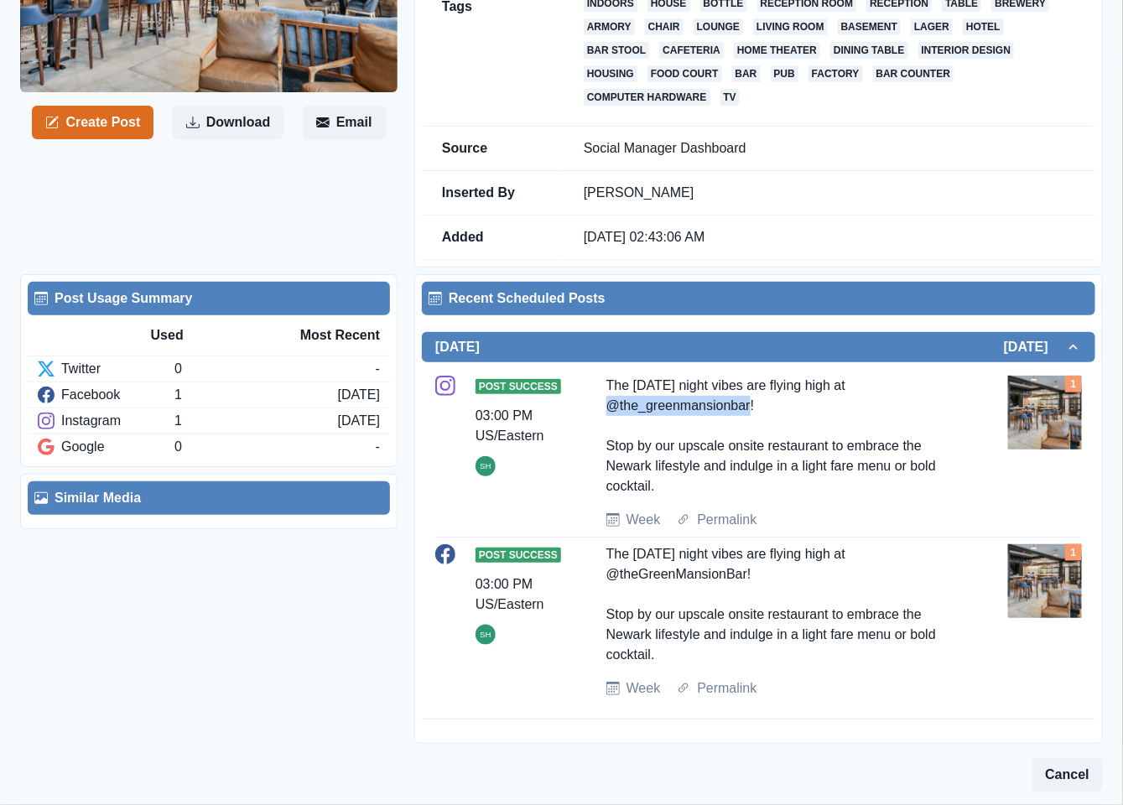
drag, startPoint x: 602, startPoint y: 411, endPoint x: 745, endPoint y: 413, distance: 142.6
click at [745, 413] on div "Post Success 03:00 PM US/Eastern SH The Friday night vibes are flying high at @…" at bounding box center [758, 453] width 646 height 154
copy div "@the_greenmansionbar"
drag, startPoint x: 605, startPoint y: 581, endPoint x: 740, endPoint y: 579, distance: 135.0
click at [740, 579] on div "The Friday night vibes are flying high at @theGreenMansionBar! Stop by our upsc…" at bounding box center [783, 604] width 355 height 121
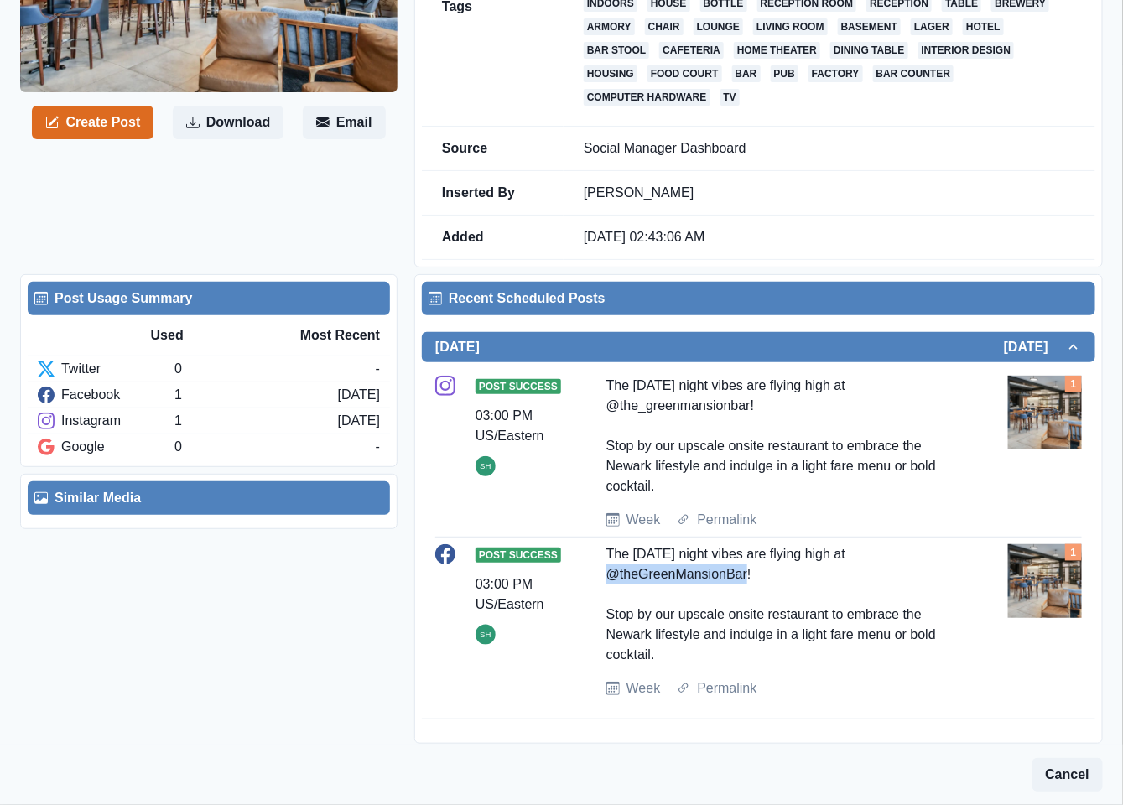
copy div "@theGreenMansionBar"
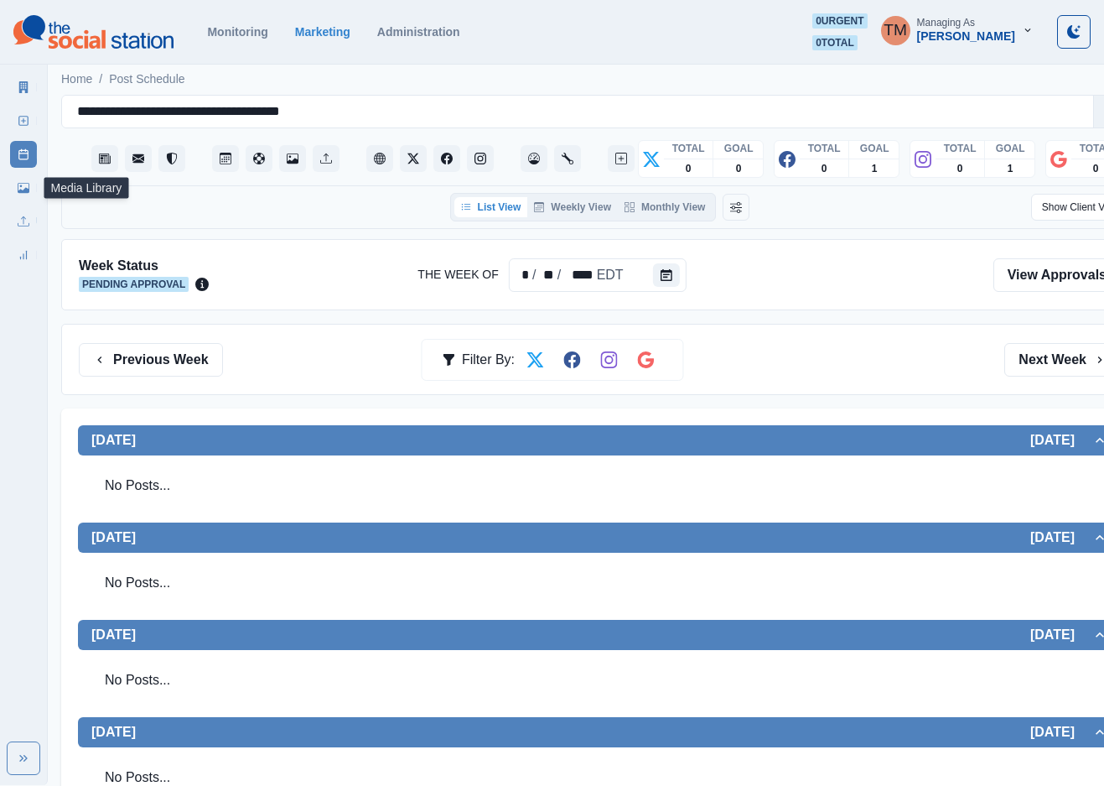
click at [23, 187] on icon at bounding box center [24, 188] width 12 height 12
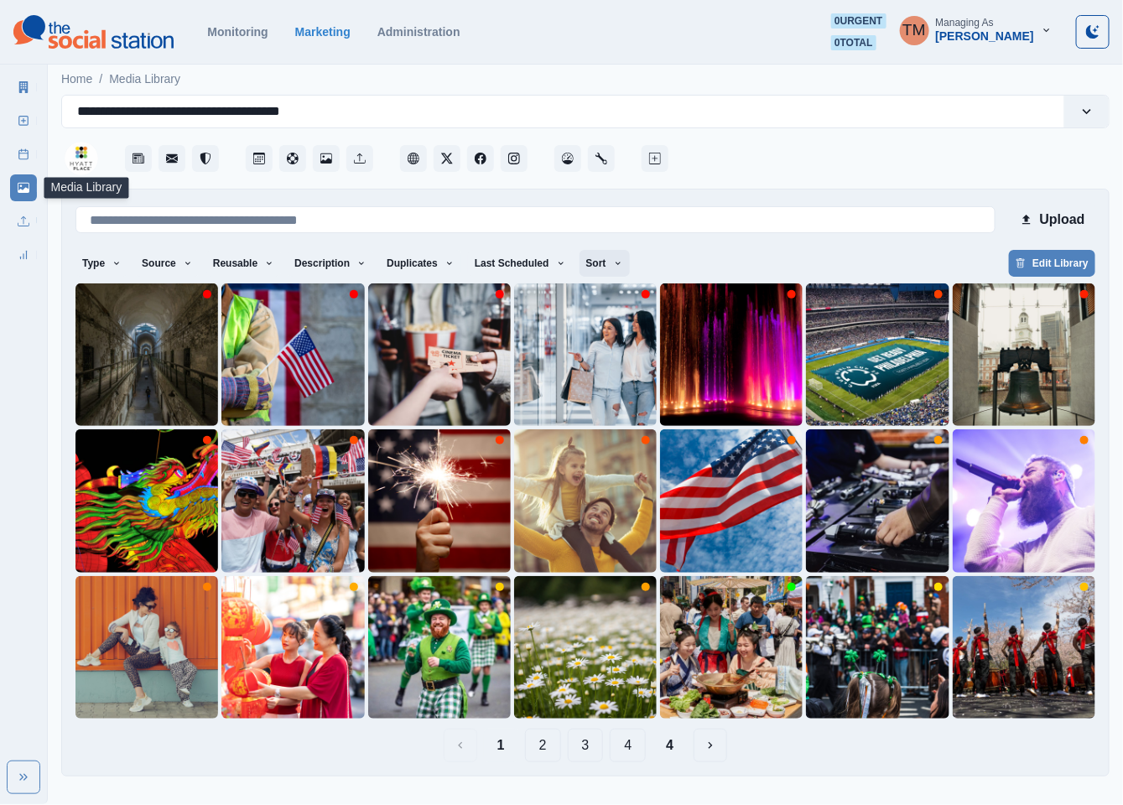
click at [595, 270] on button "Sort" at bounding box center [604, 263] width 50 height 27
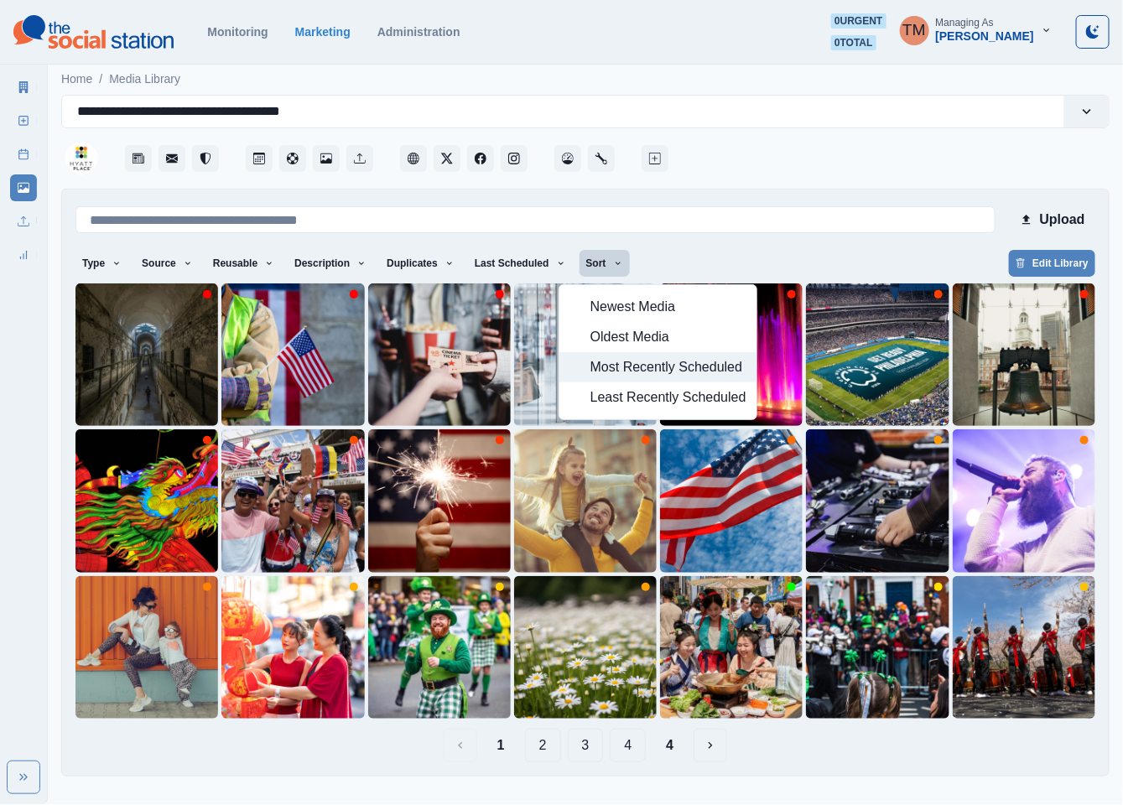
click at [617, 372] on span "Most Recently Scheduled" at bounding box center [668, 367] width 156 height 20
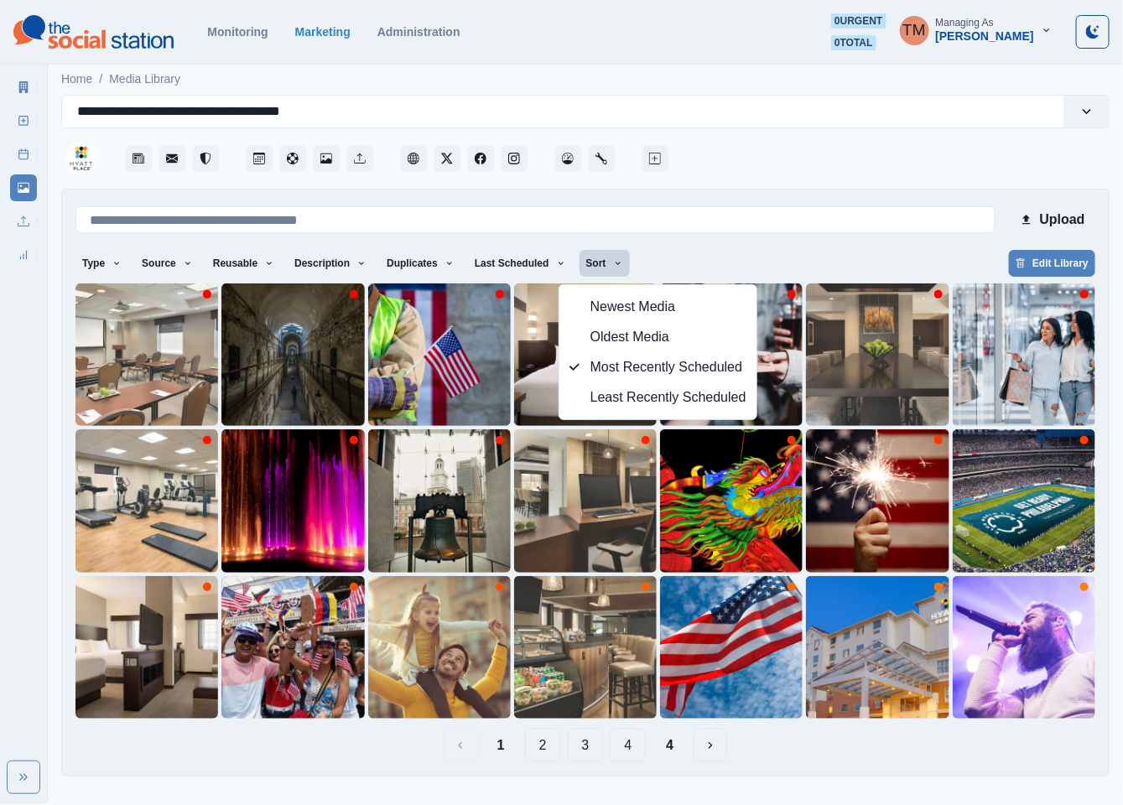
click at [825, 255] on div "Type Any Image Video Source Any Upload Social Manager Found: Instagram Found: G…" at bounding box center [585, 265] width 1020 height 30
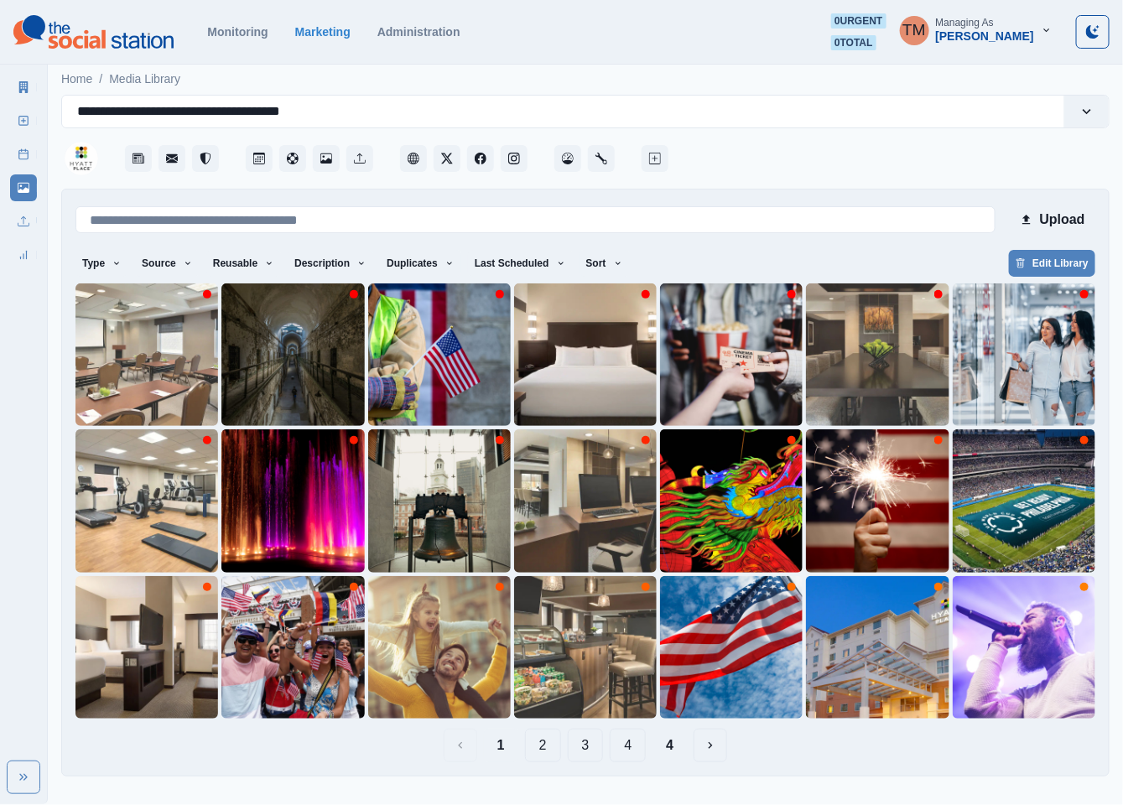
click at [547, 750] on button "2" at bounding box center [543, 746] width 36 height 34
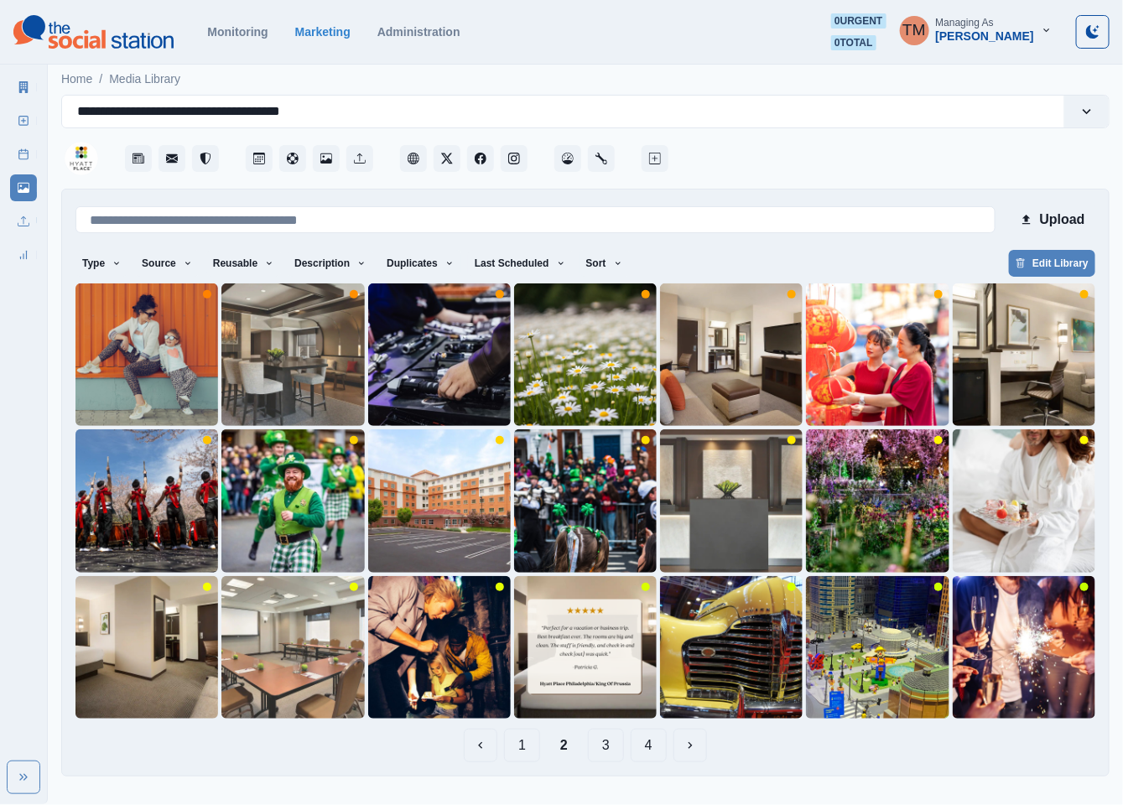
click at [606, 753] on button "3" at bounding box center [606, 746] width 36 height 34
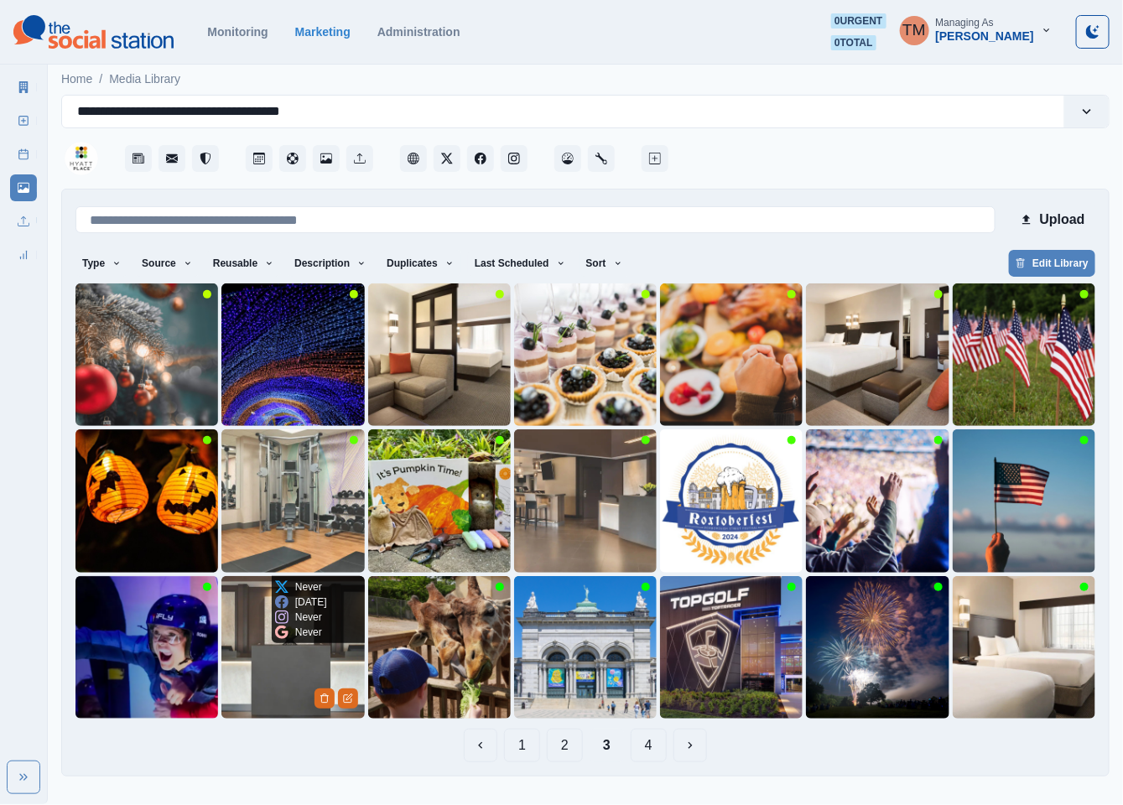
click at [277, 684] on img at bounding box center [292, 647] width 143 height 143
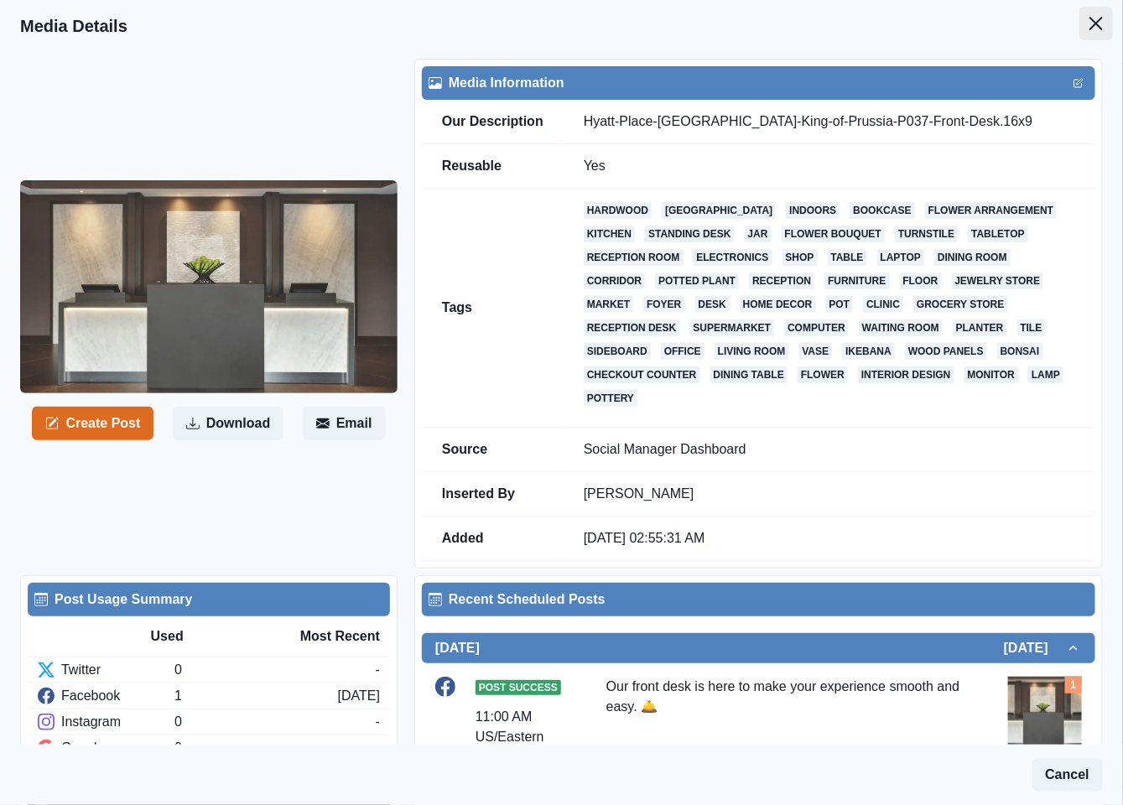
click at [1089, 23] on icon "Close" at bounding box center [1095, 23] width 13 height 13
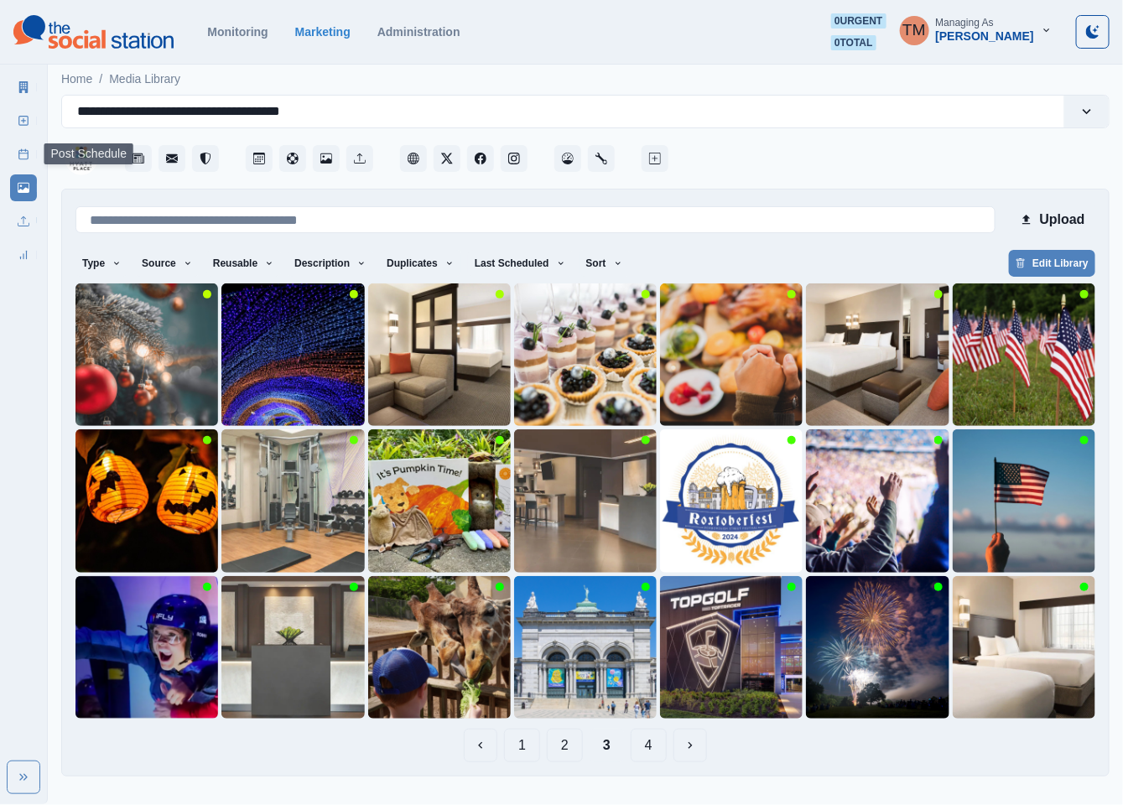
click at [20, 153] on line at bounding box center [23, 153] width 9 height 0
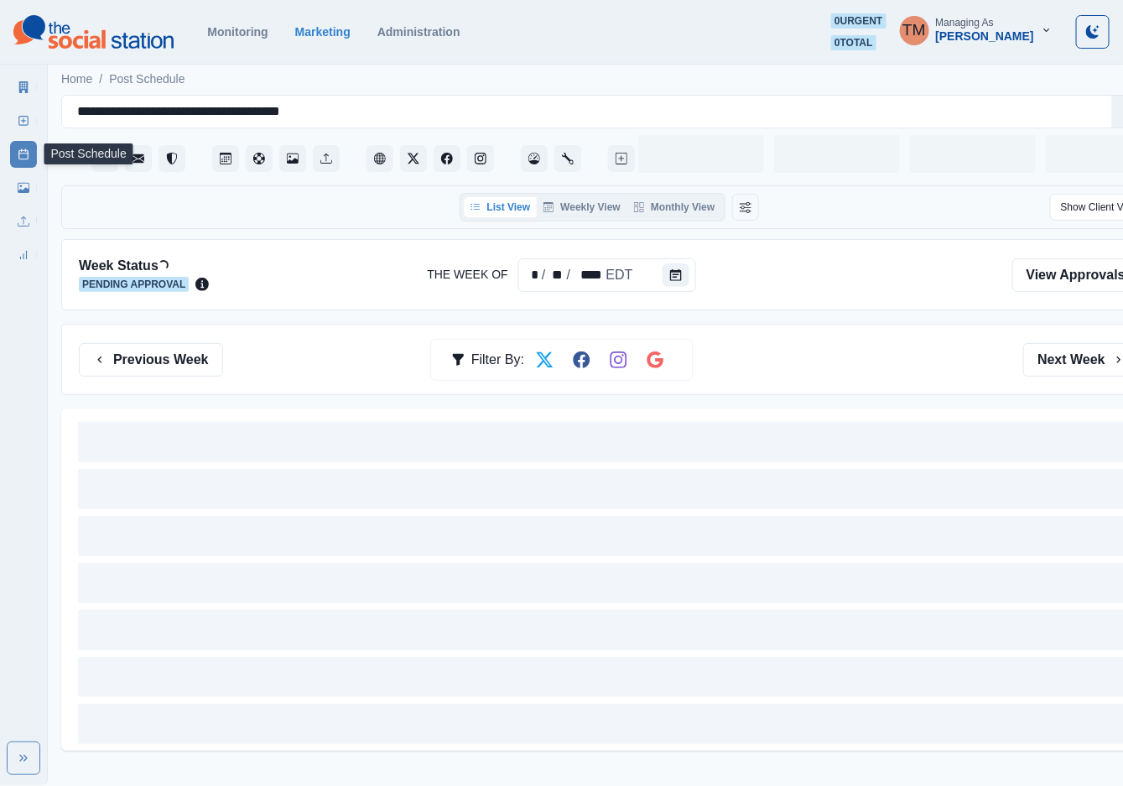
click at [695, 212] on button "Monthly View" at bounding box center [674, 207] width 94 height 20
click at [669, 205] on button "Monthly View" at bounding box center [674, 207] width 94 height 20
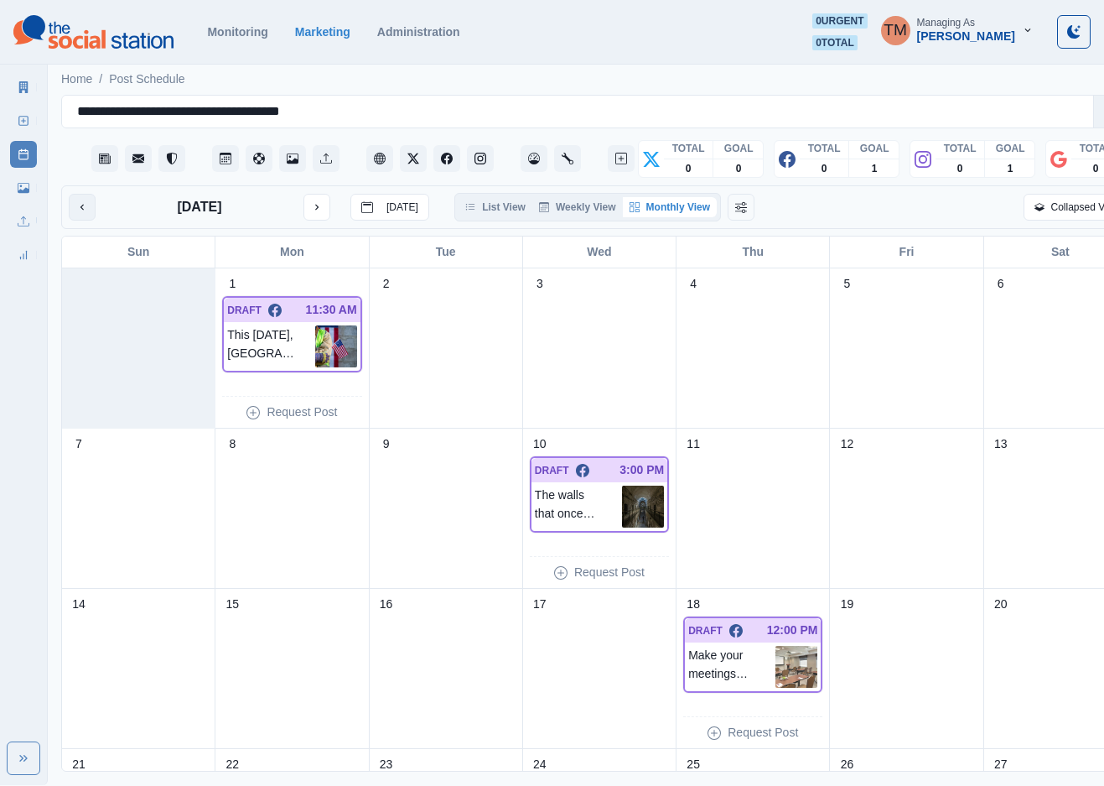
click at [84, 211] on icon "previous month" at bounding box center [82, 207] width 12 height 12
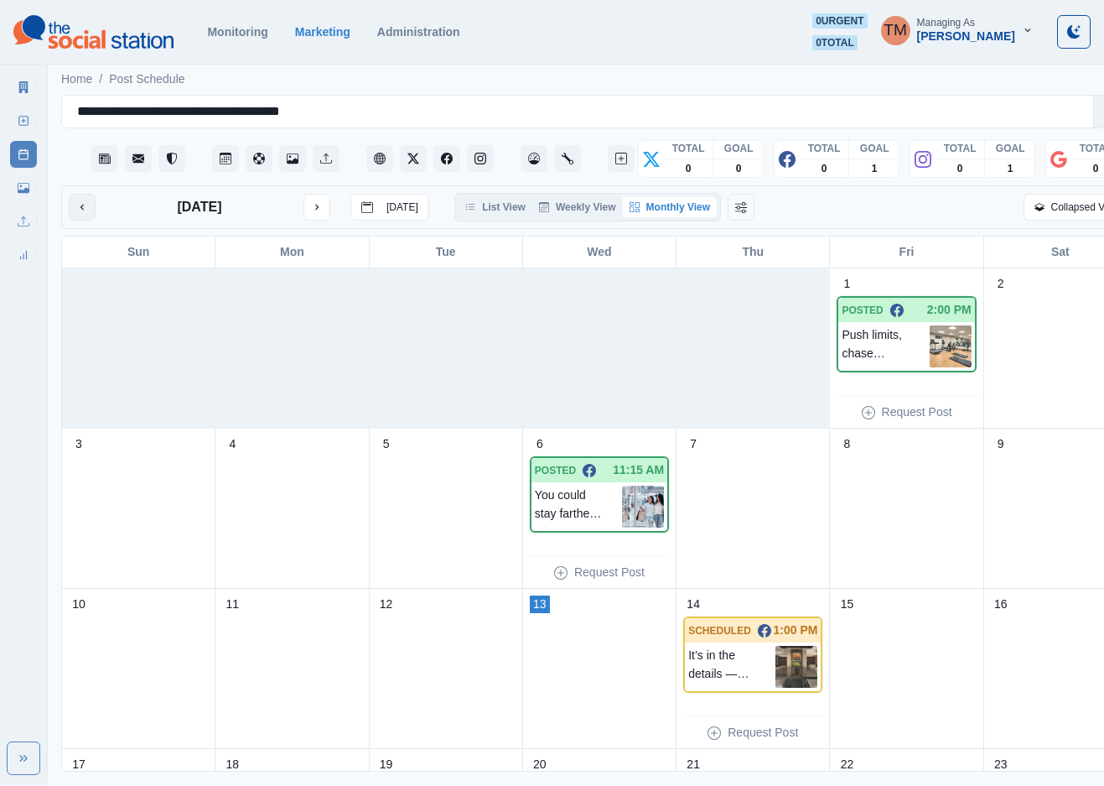
click at [76, 211] on icon "previous month" at bounding box center [82, 207] width 12 height 12
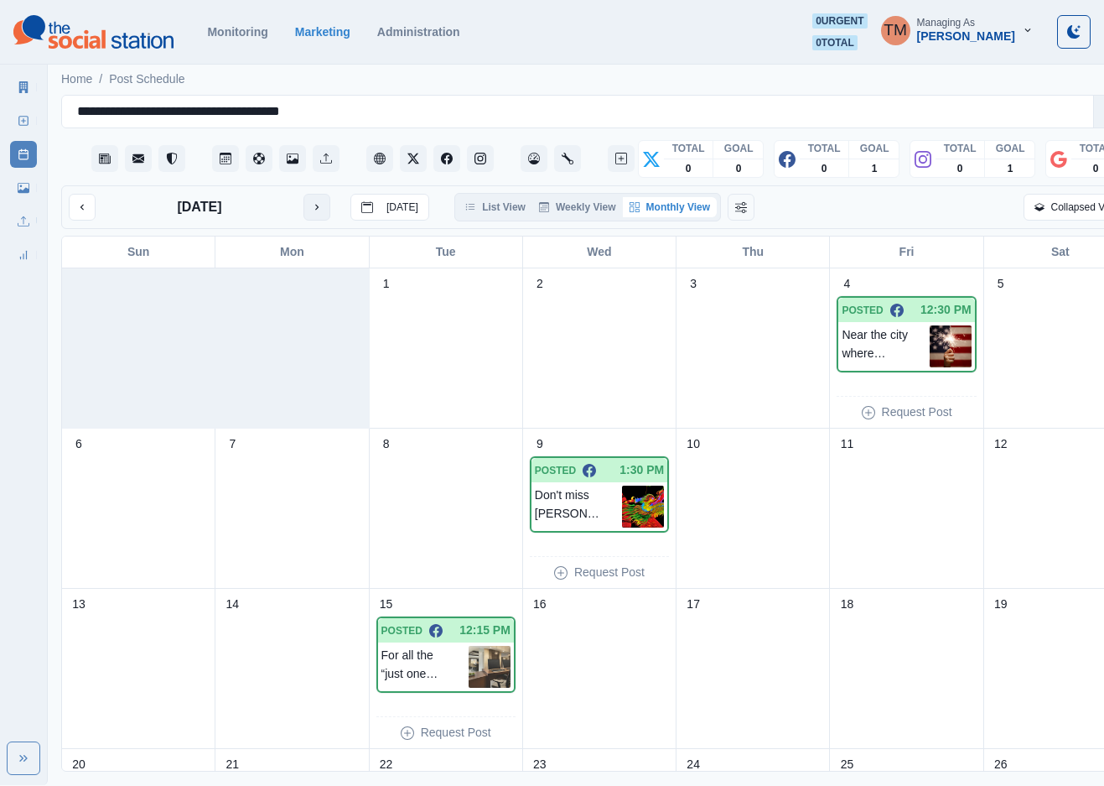
click at [318, 209] on icon "next month" at bounding box center [316, 208] width 3 height 6
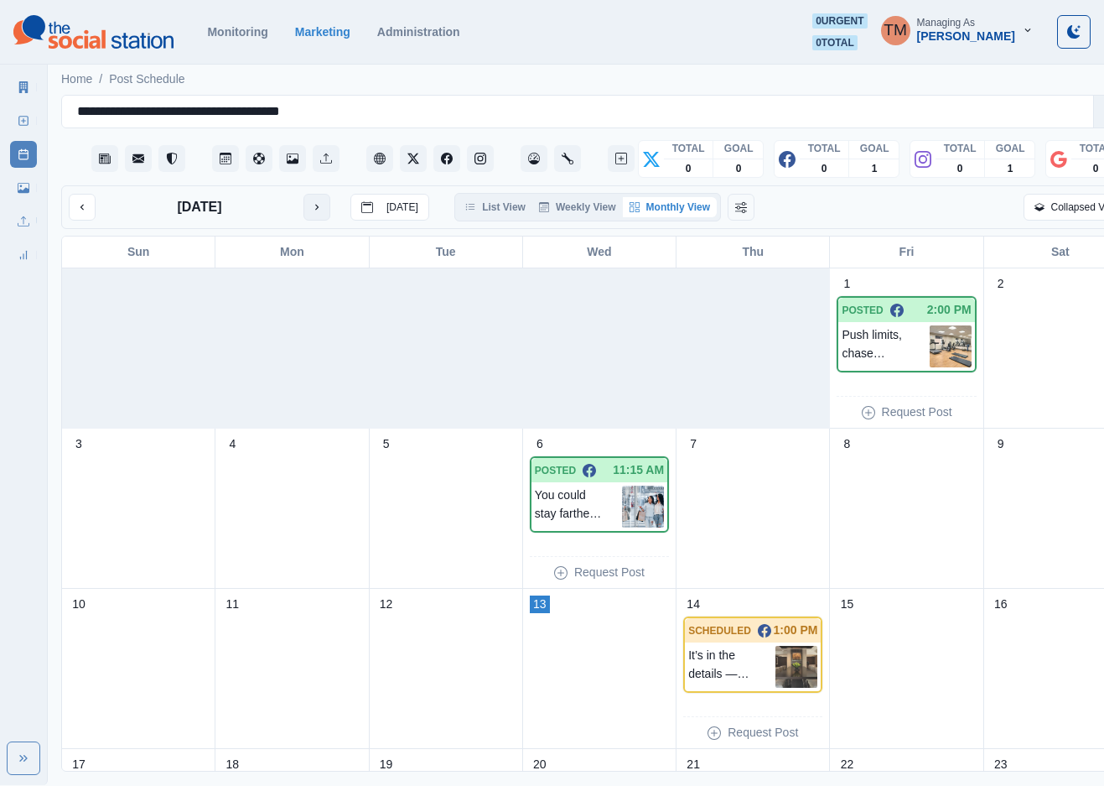
click at [318, 209] on icon "next month" at bounding box center [316, 208] width 3 height 6
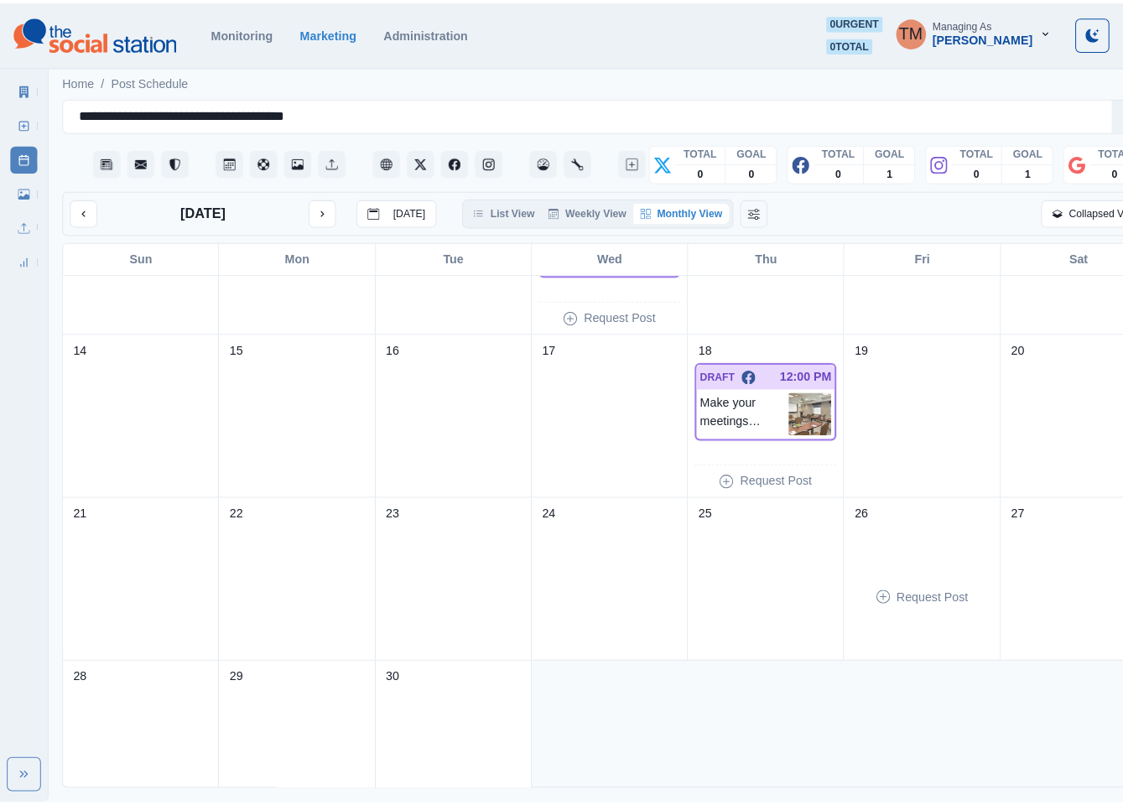
scroll to position [298, 0]
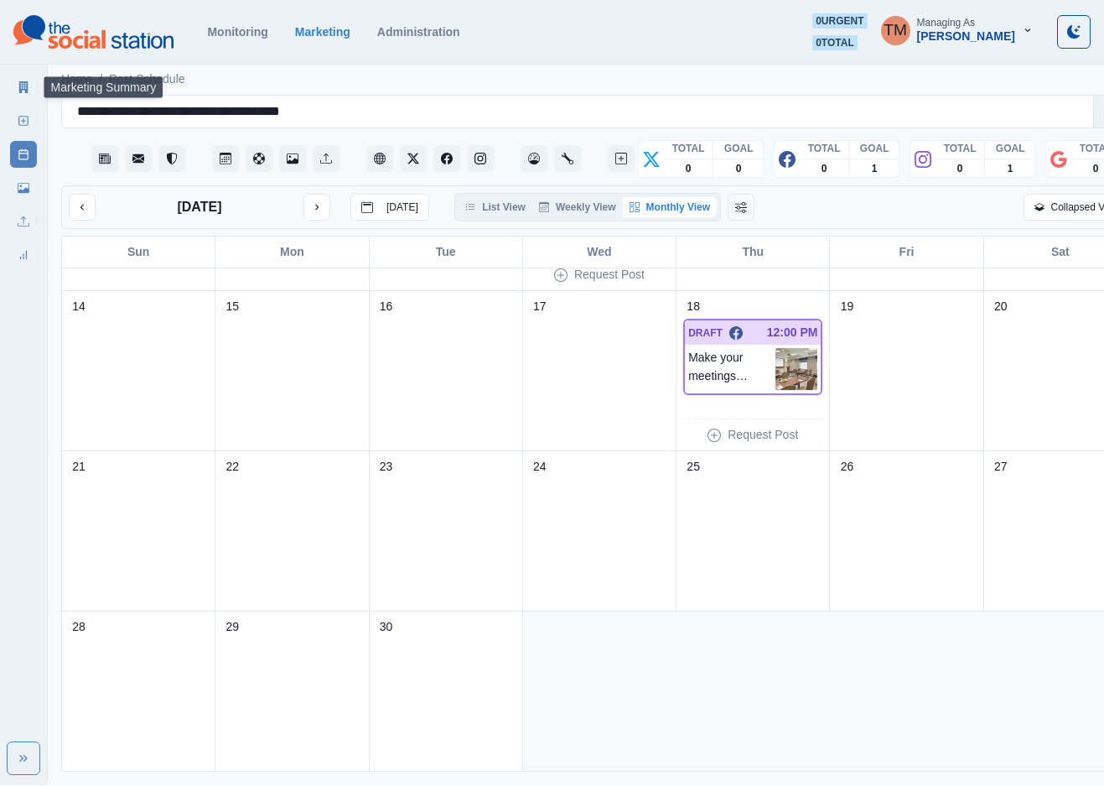
click at [23, 89] on icon at bounding box center [23, 87] width 9 height 12
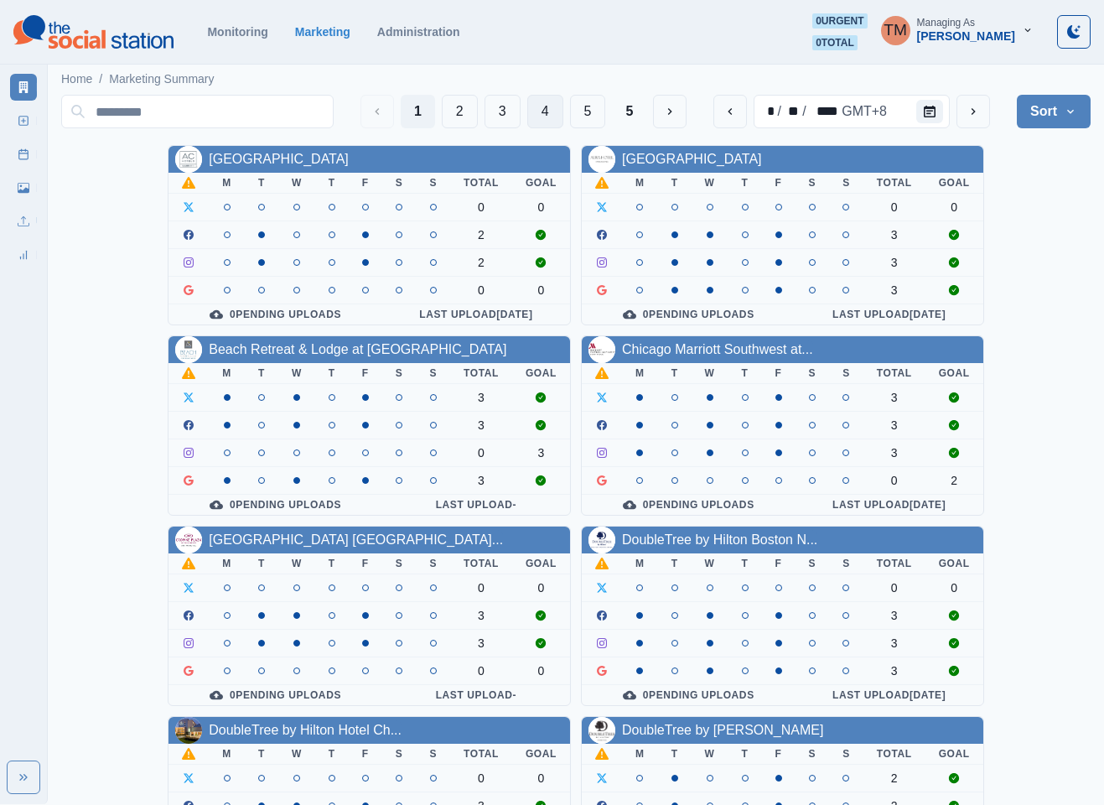
click at [542, 109] on button "4" at bounding box center [545, 112] width 36 height 34
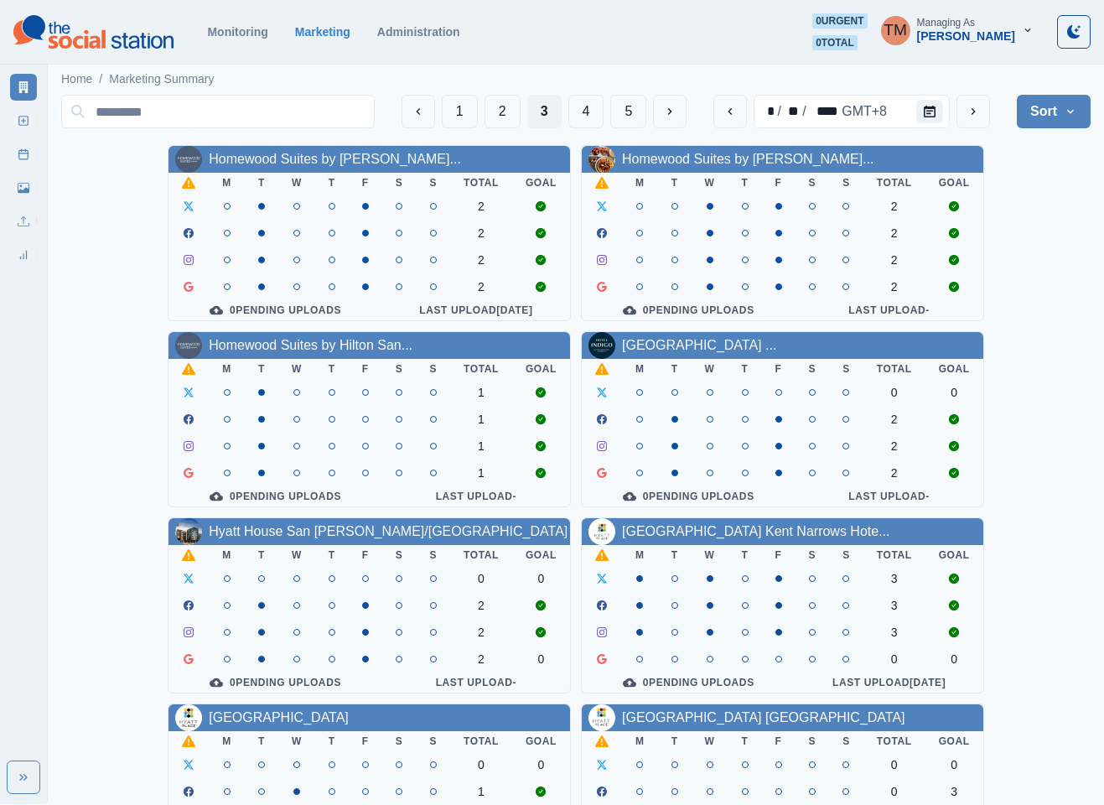
scroll to position [503, 0]
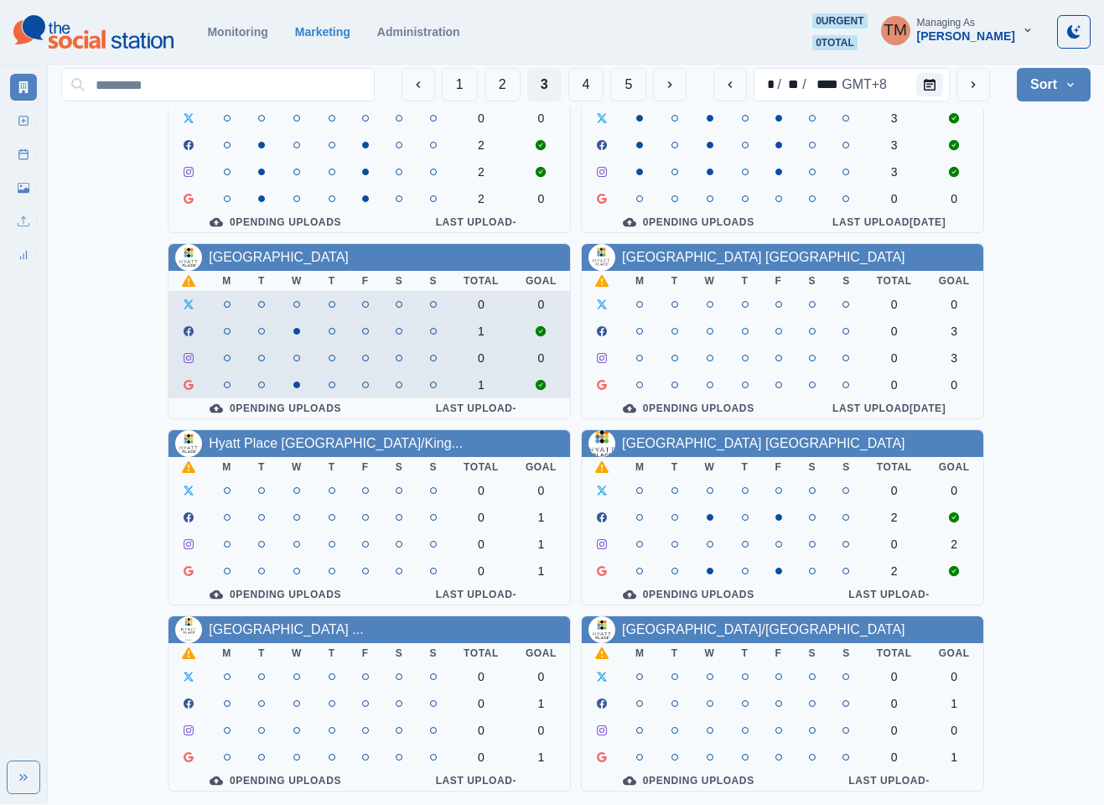
click at [522, 345] on td "0" at bounding box center [541, 358] width 58 height 27
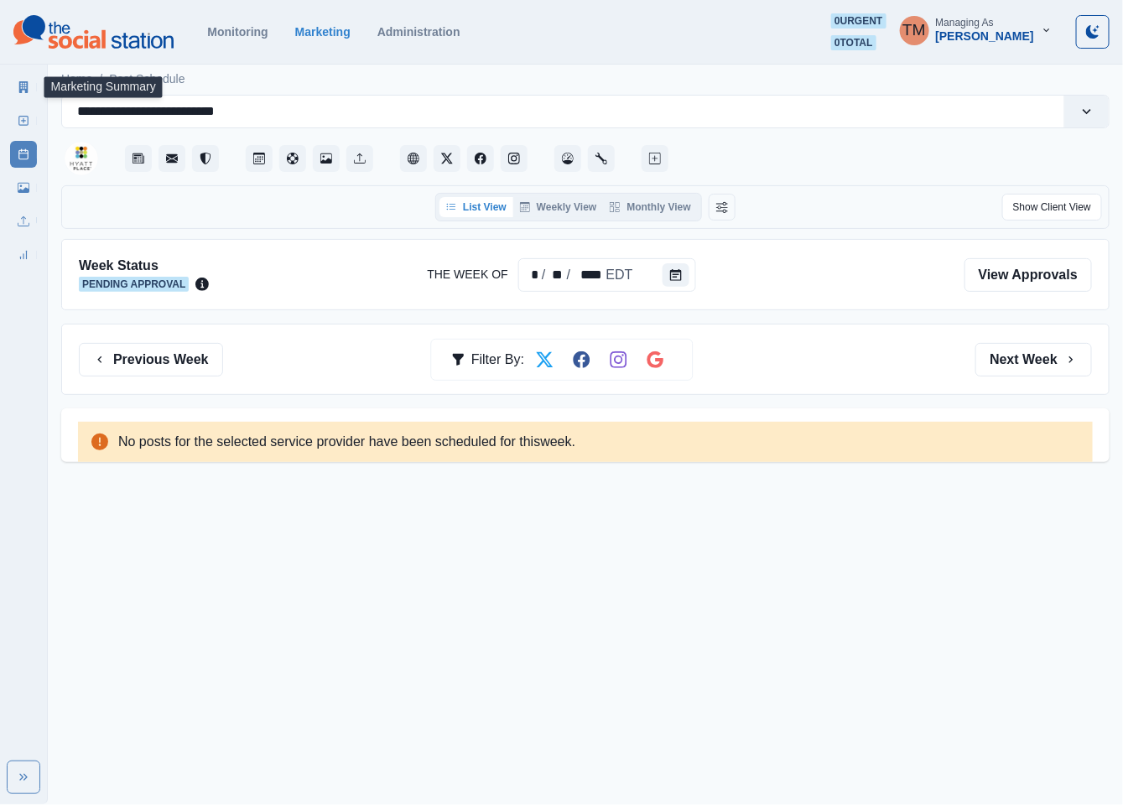
click at [21, 84] on icon at bounding box center [23, 87] width 9 height 12
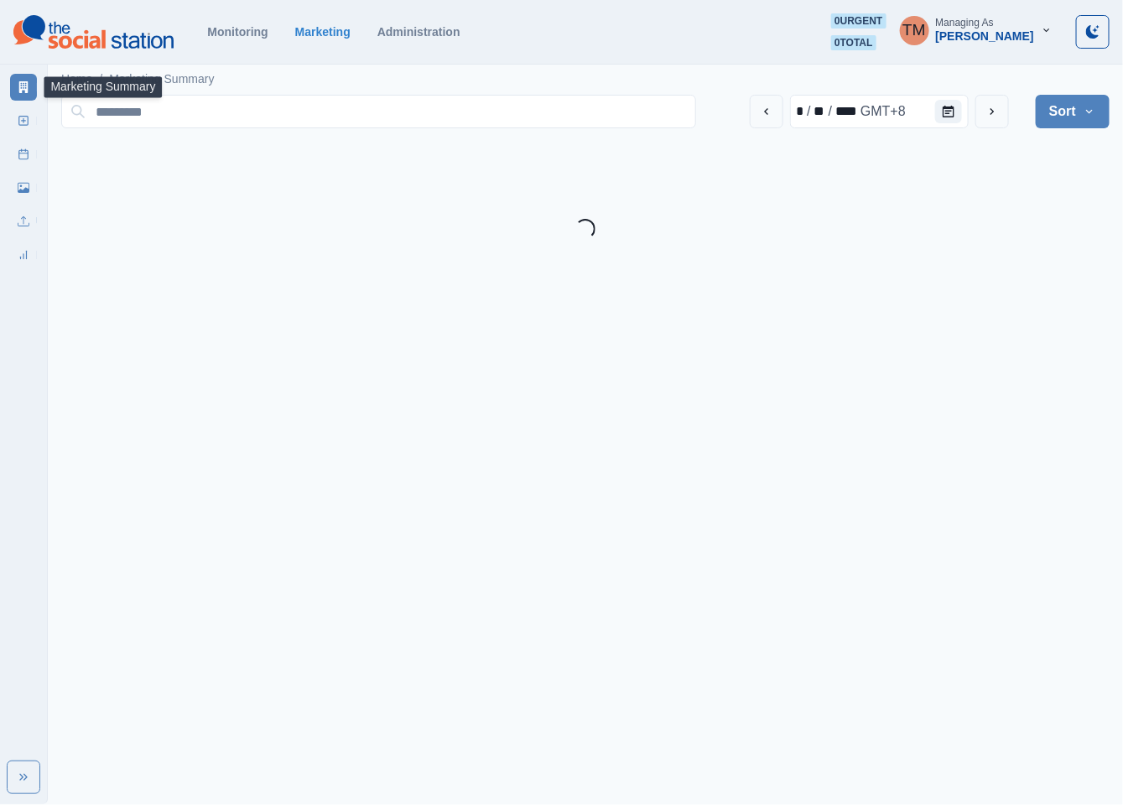
click at [21, 84] on icon at bounding box center [23, 87] width 9 height 12
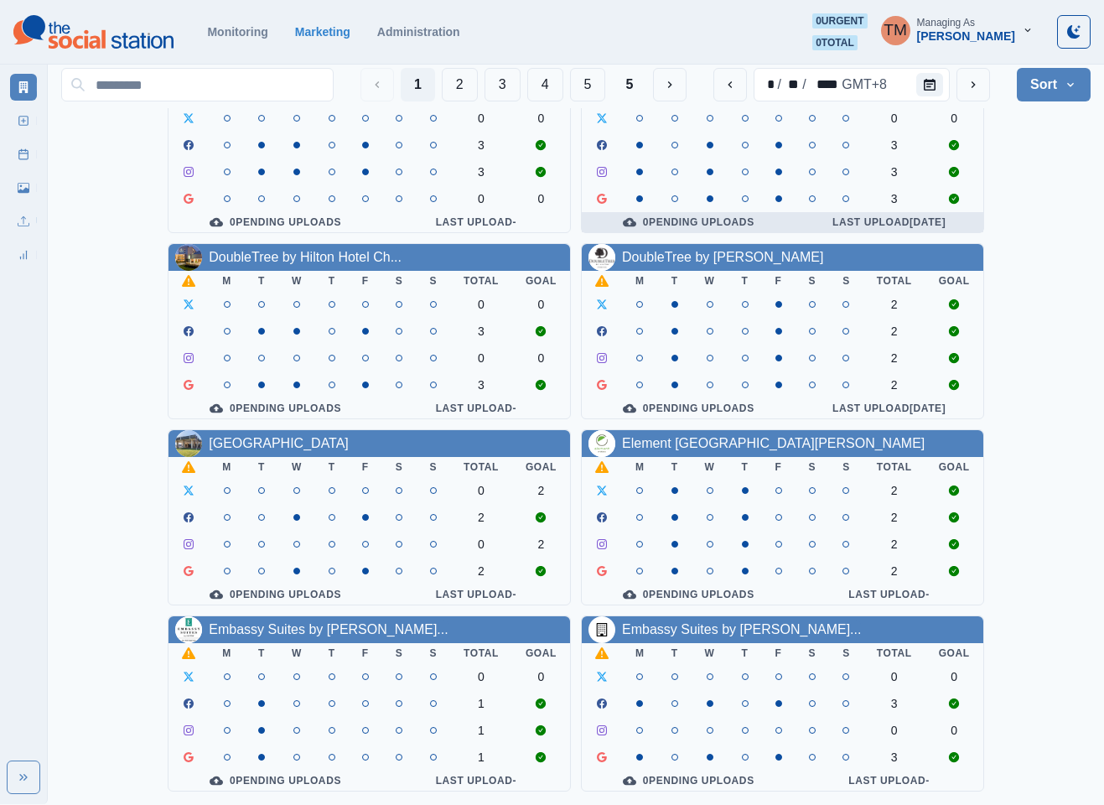
scroll to position [503, 0]
click at [496, 86] on button "3" at bounding box center [503, 85] width 36 height 34
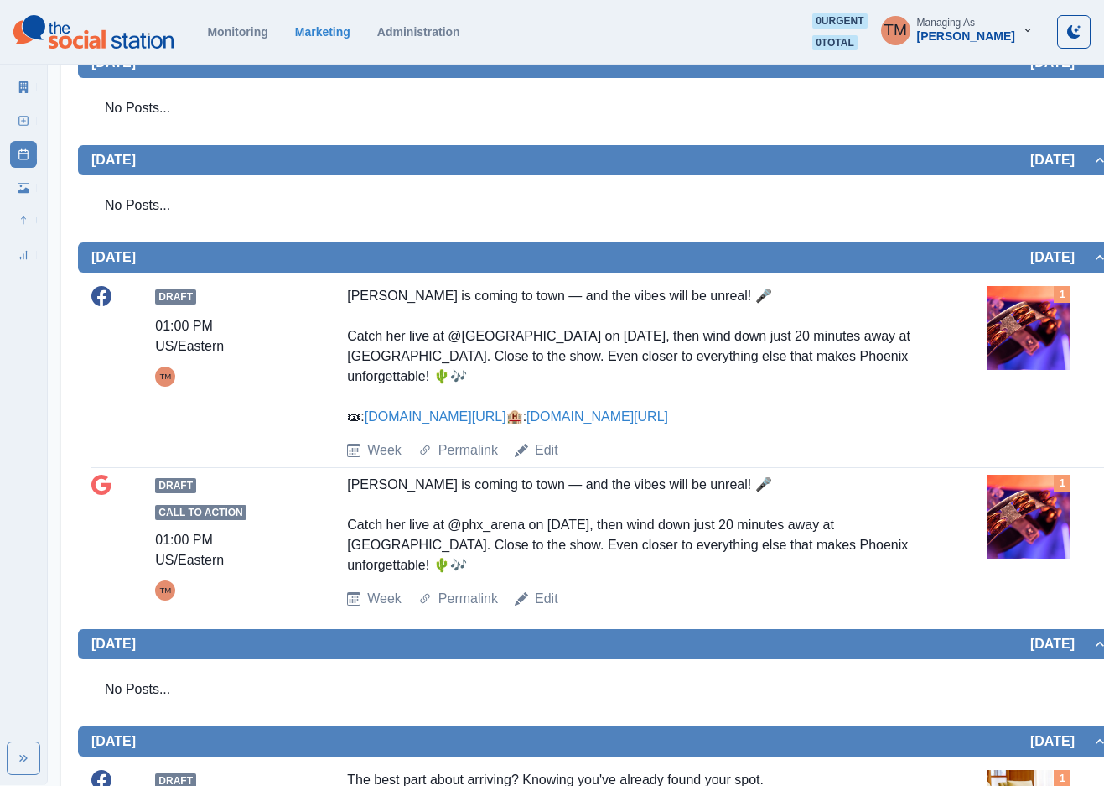
scroll to position [503, 0]
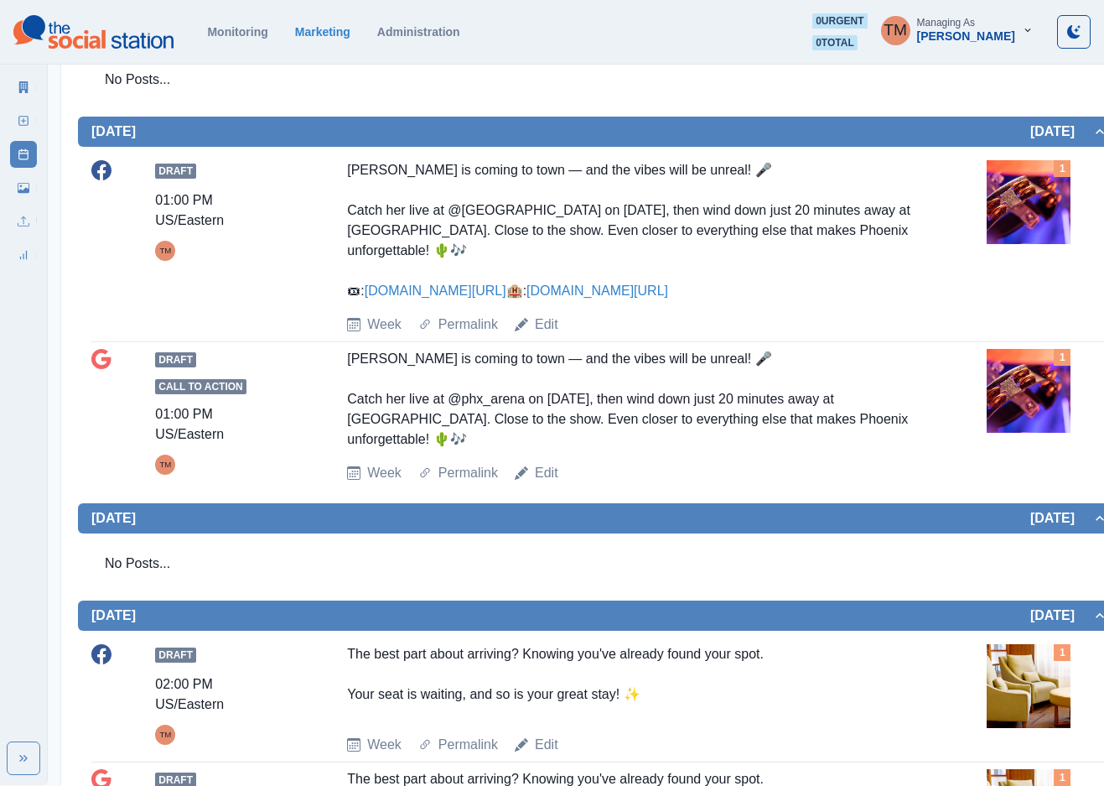
click at [1031, 209] on img at bounding box center [1029, 202] width 84 height 84
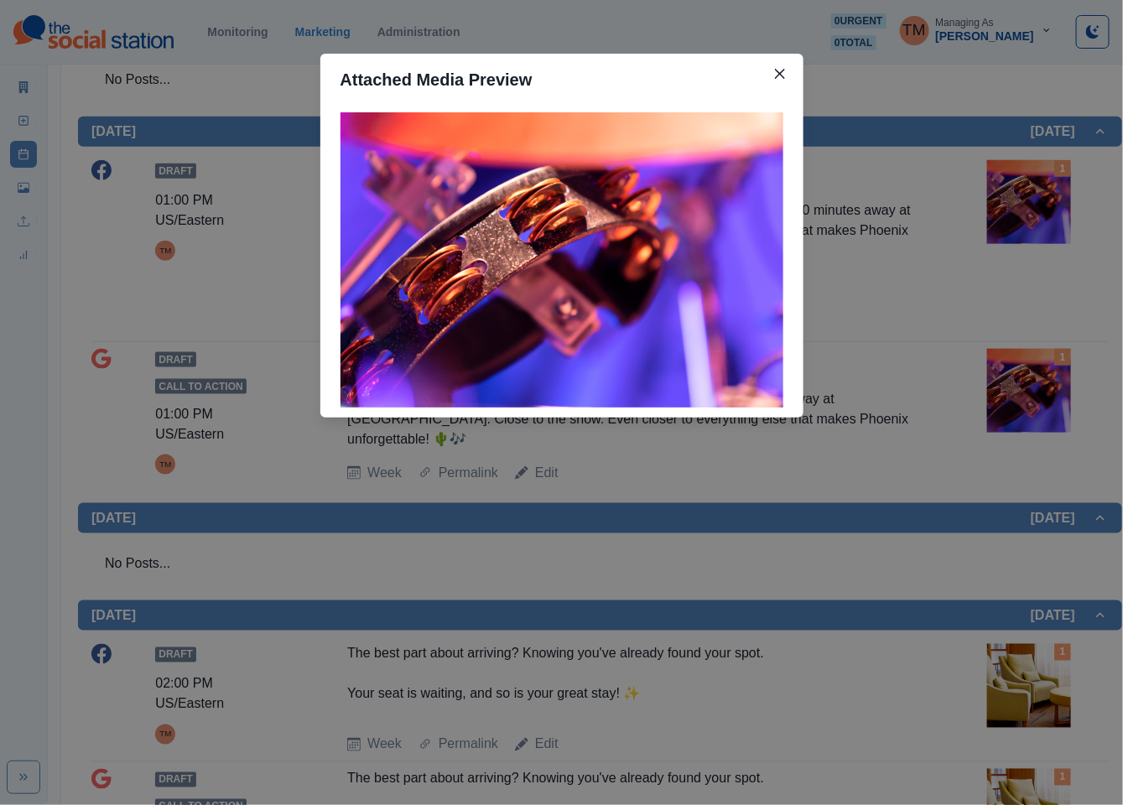
click at [1031, 209] on div "Attached Media Preview" at bounding box center [561, 402] width 1123 height 805
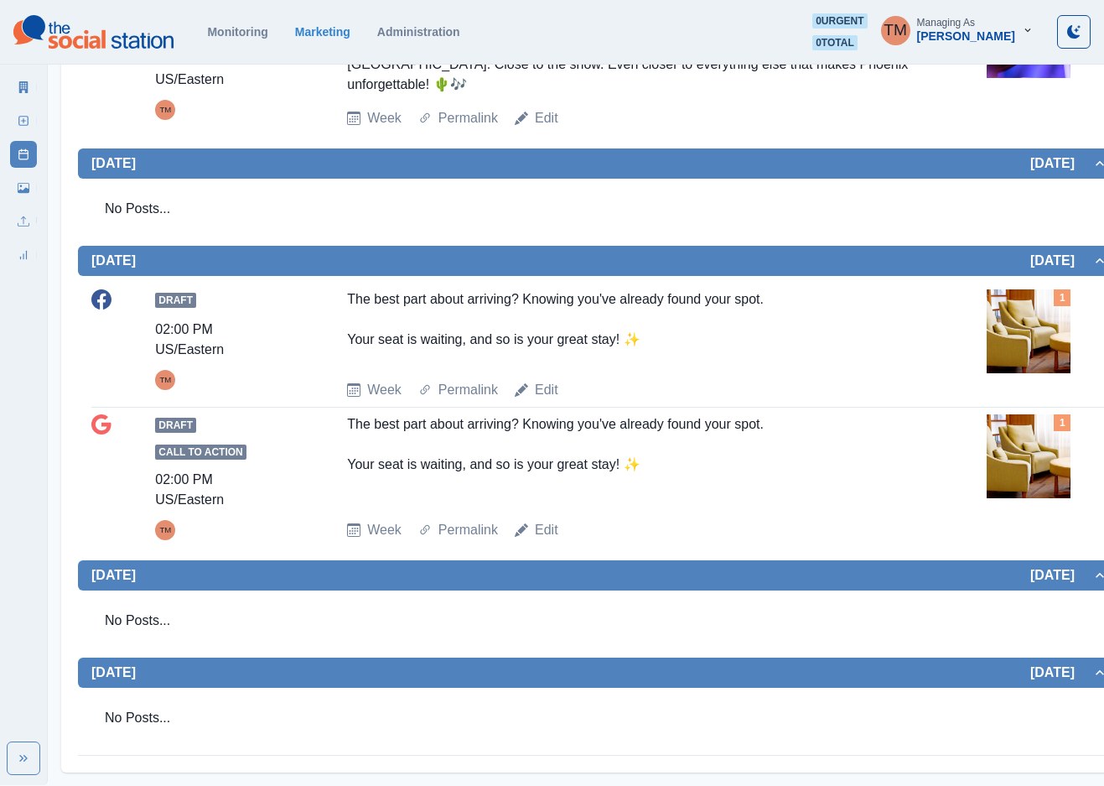
scroll to position [879, 0]
click at [29, 189] on icon at bounding box center [24, 188] width 12 height 10
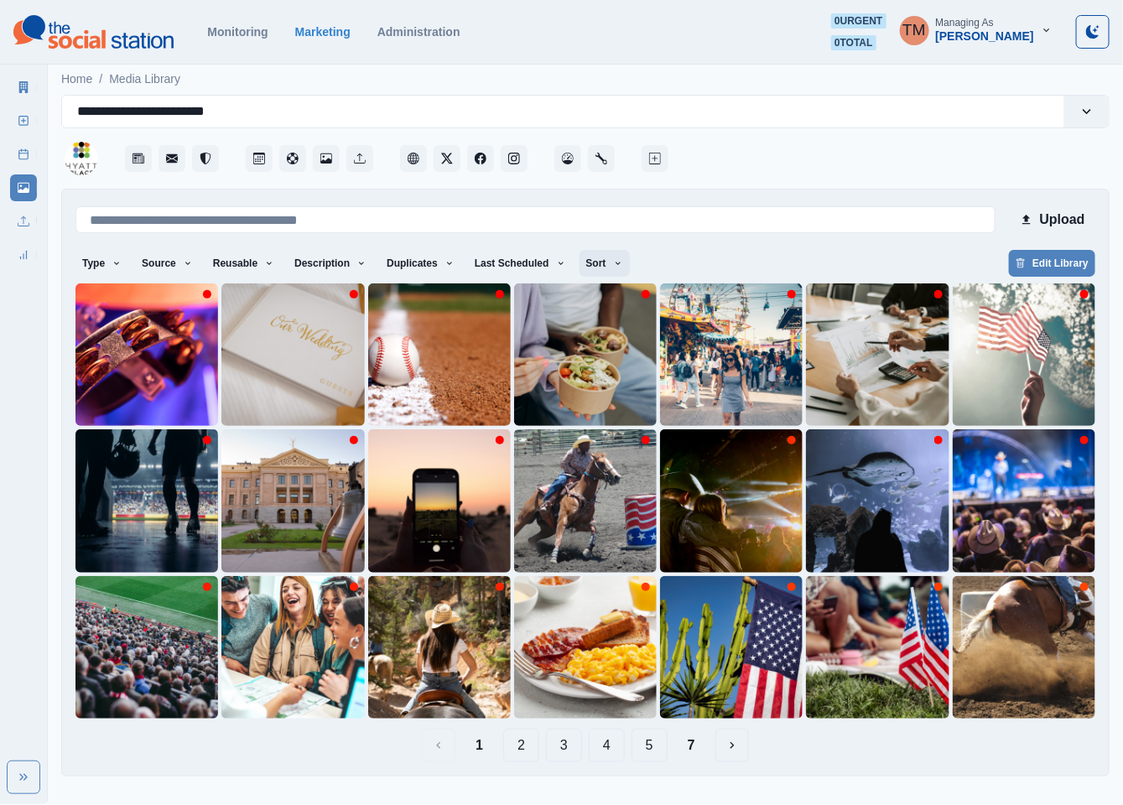
click at [582, 264] on button "Sort" at bounding box center [604, 263] width 50 height 27
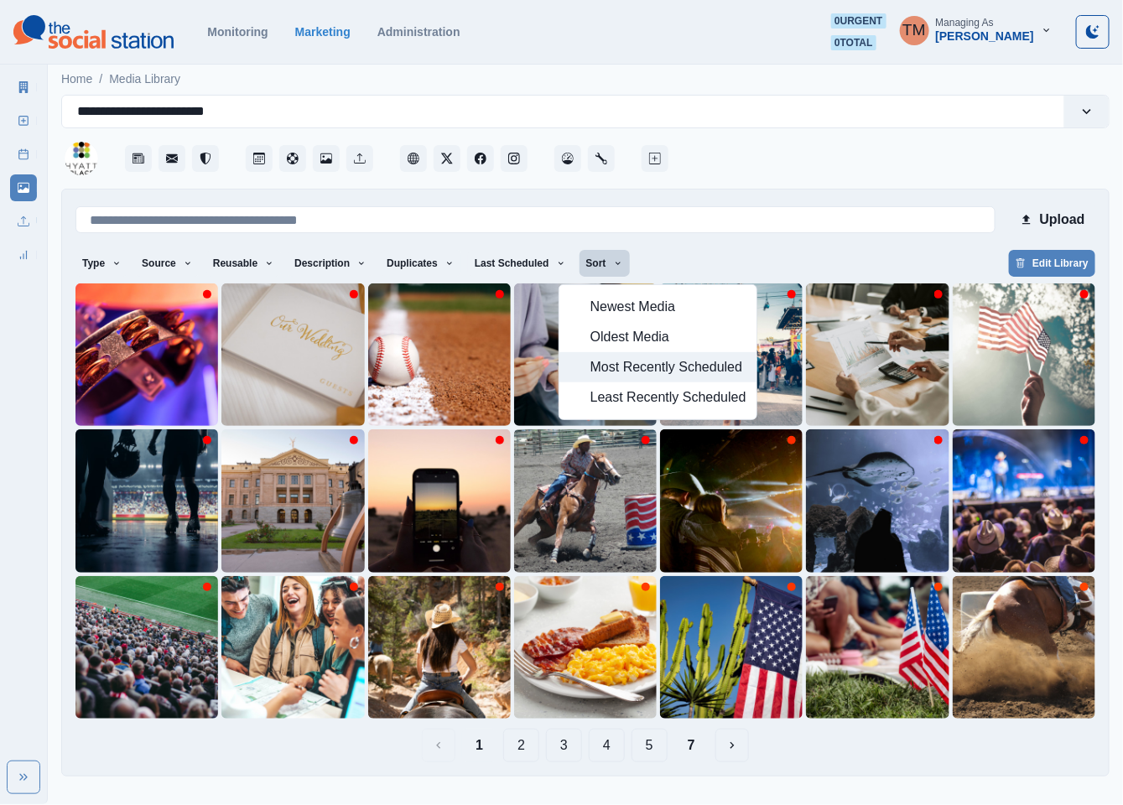
click at [645, 367] on span "Most Recently Scheduled" at bounding box center [668, 367] width 156 height 20
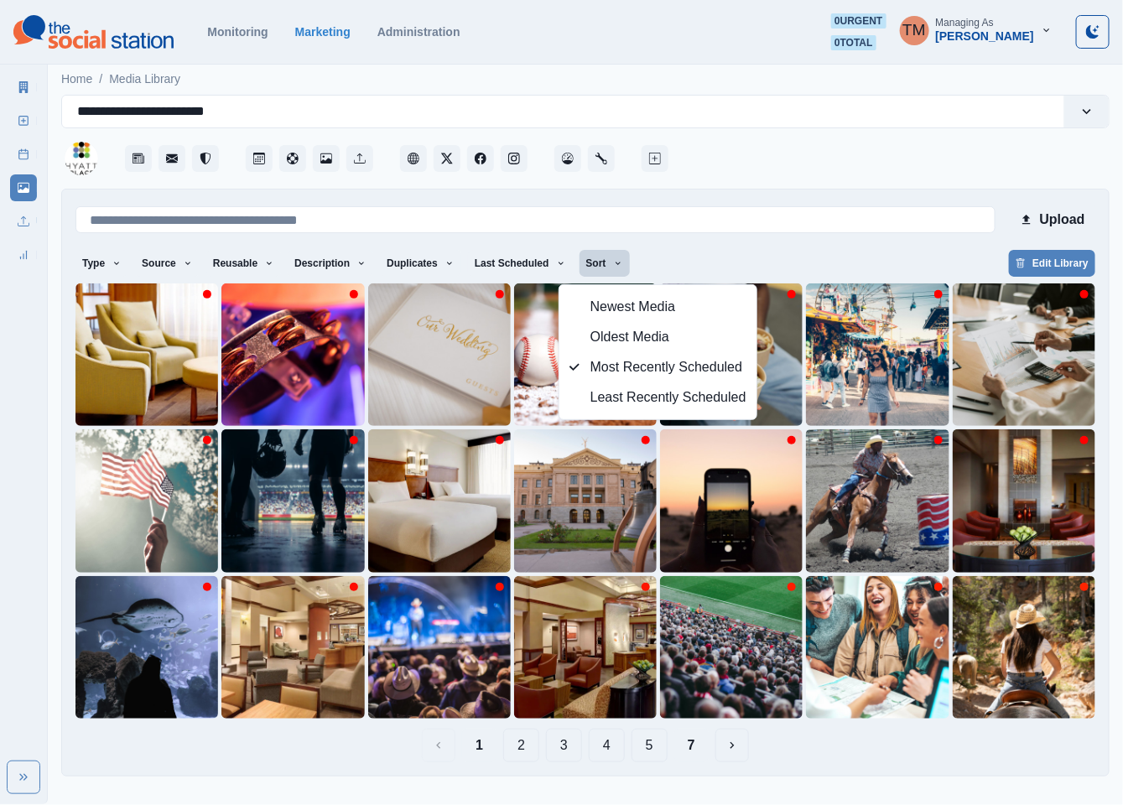
click at [694, 757] on button "7" at bounding box center [691, 746] width 34 height 34
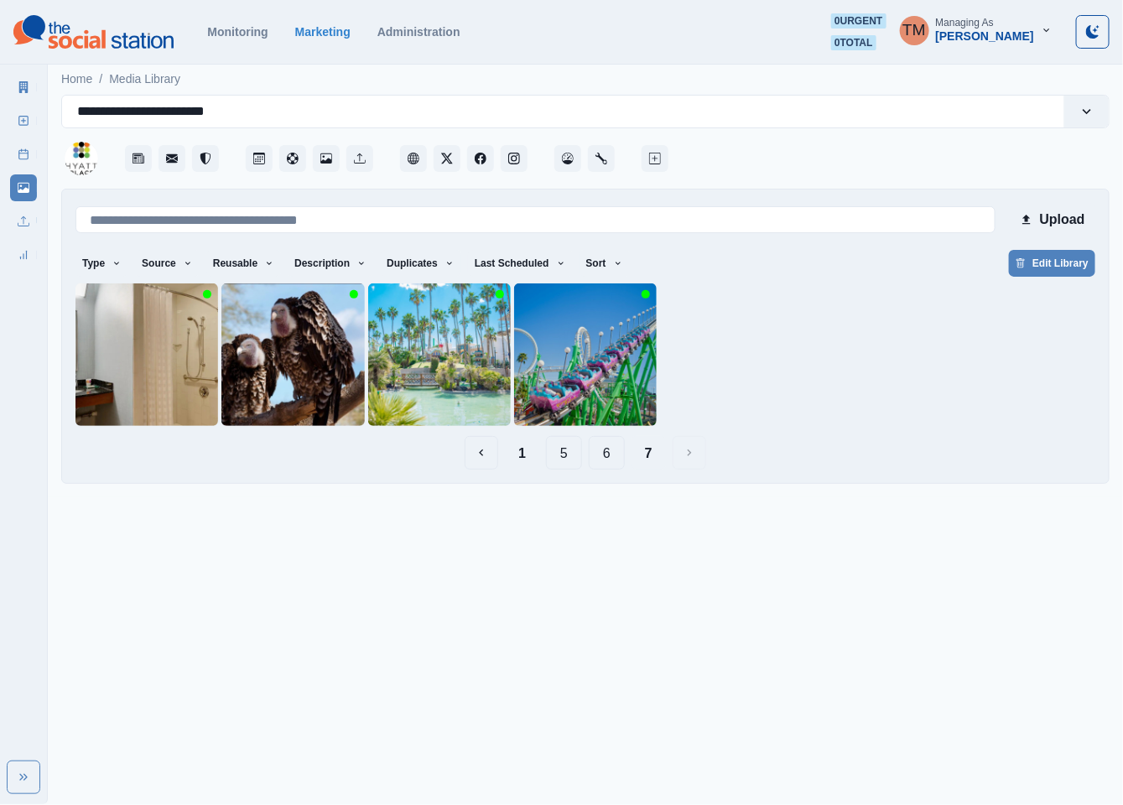
click at [594, 451] on button "6" at bounding box center [607, 453] width 36 height 34
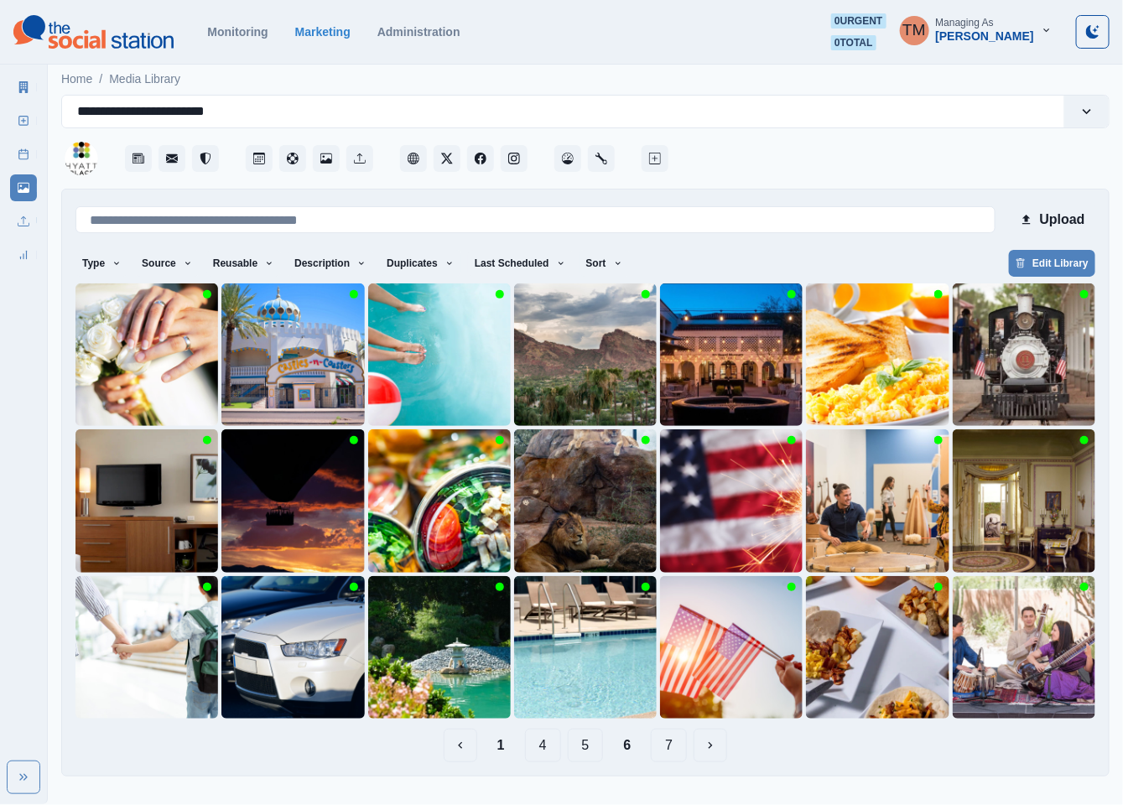
click at [587, 750] on button "5" at bounding box center [586, 746] width 36 height 34
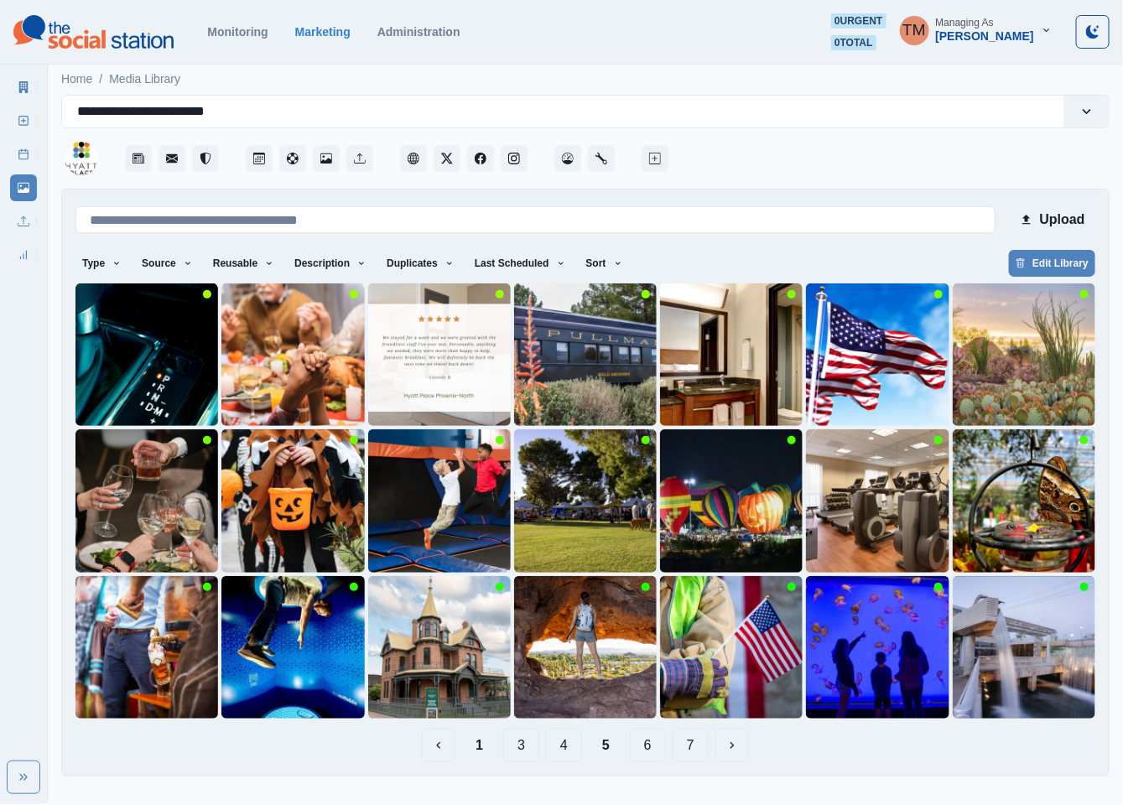
click at [474, 750] on button "1" at bounding box center [479, 746] width 34 height 34
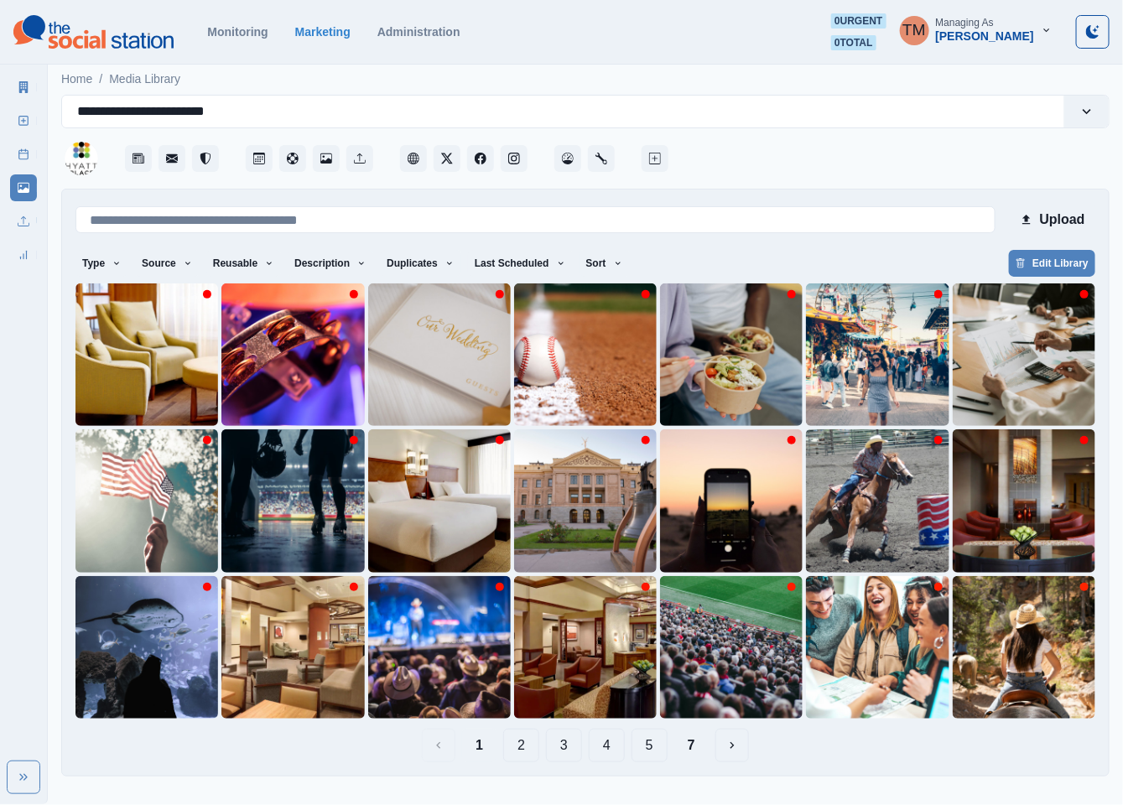
click at [527, 755] on button "2" at bounding box center [521, 746] width 36 height 34
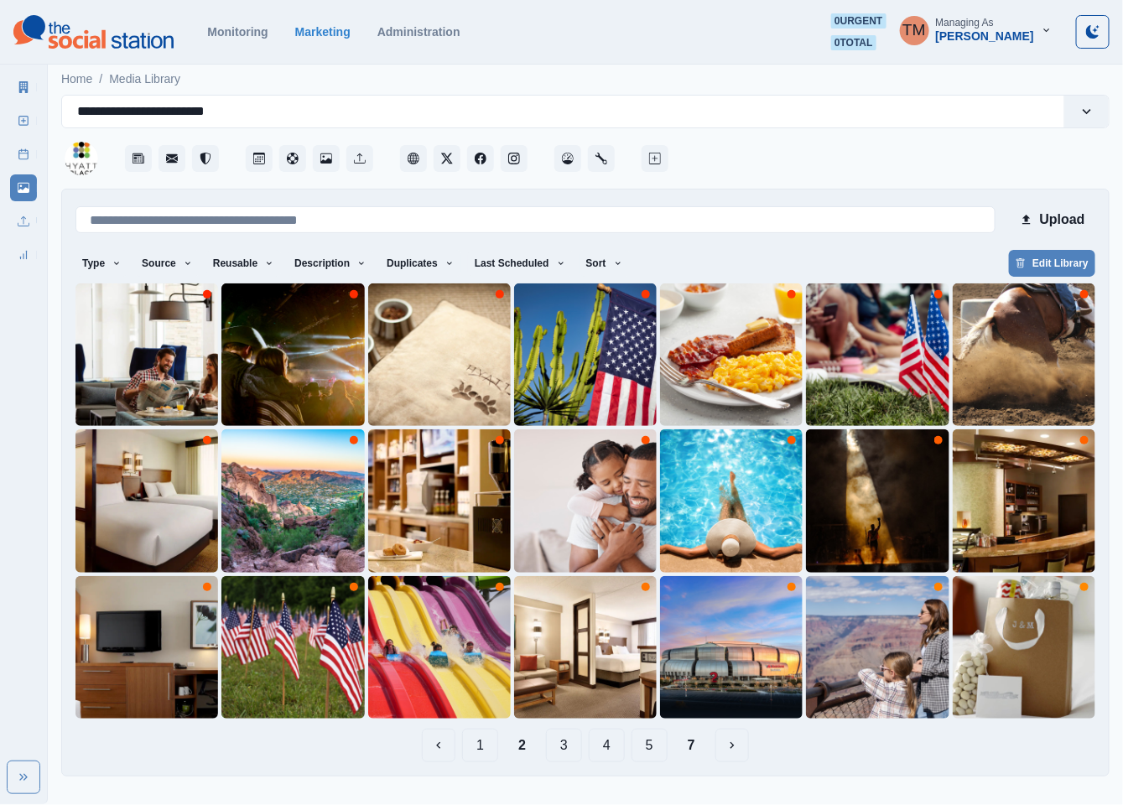
click at [574, 752] on button "3" at bounding box center [564, 746] width 36 height 34
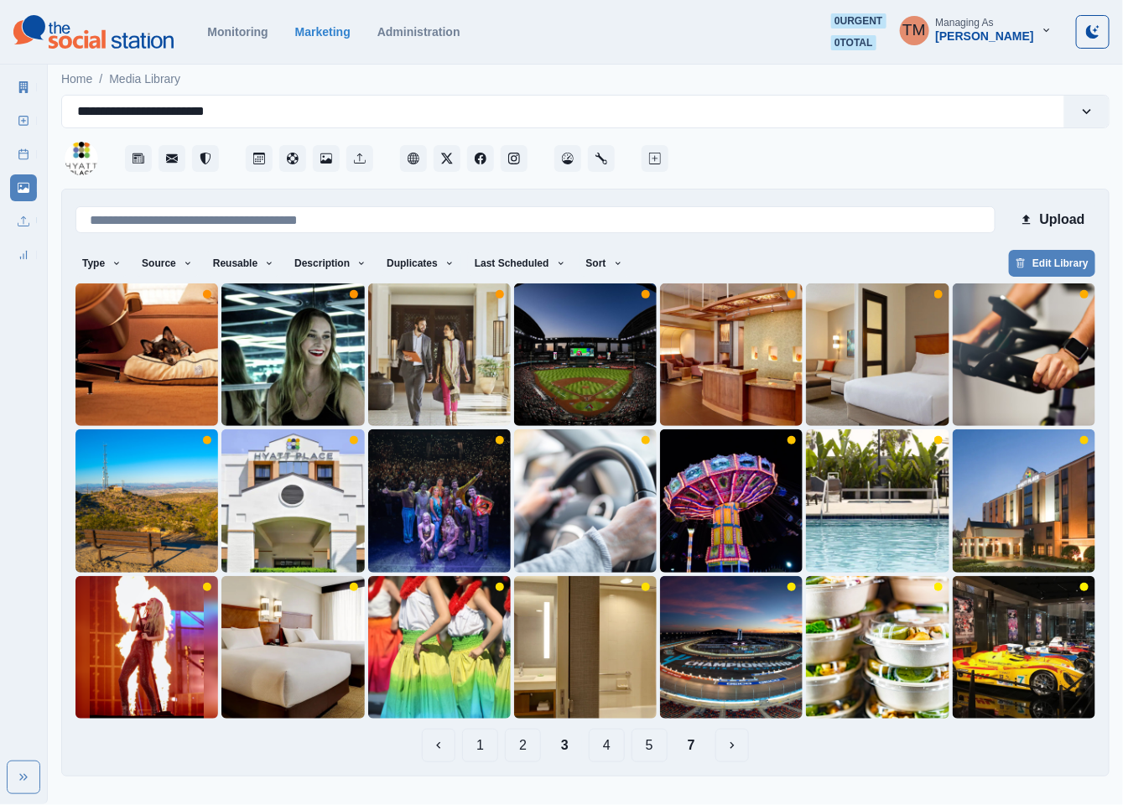
click at [689, 747] on button "7" at bounding box center [691, 746] width 34 height 34
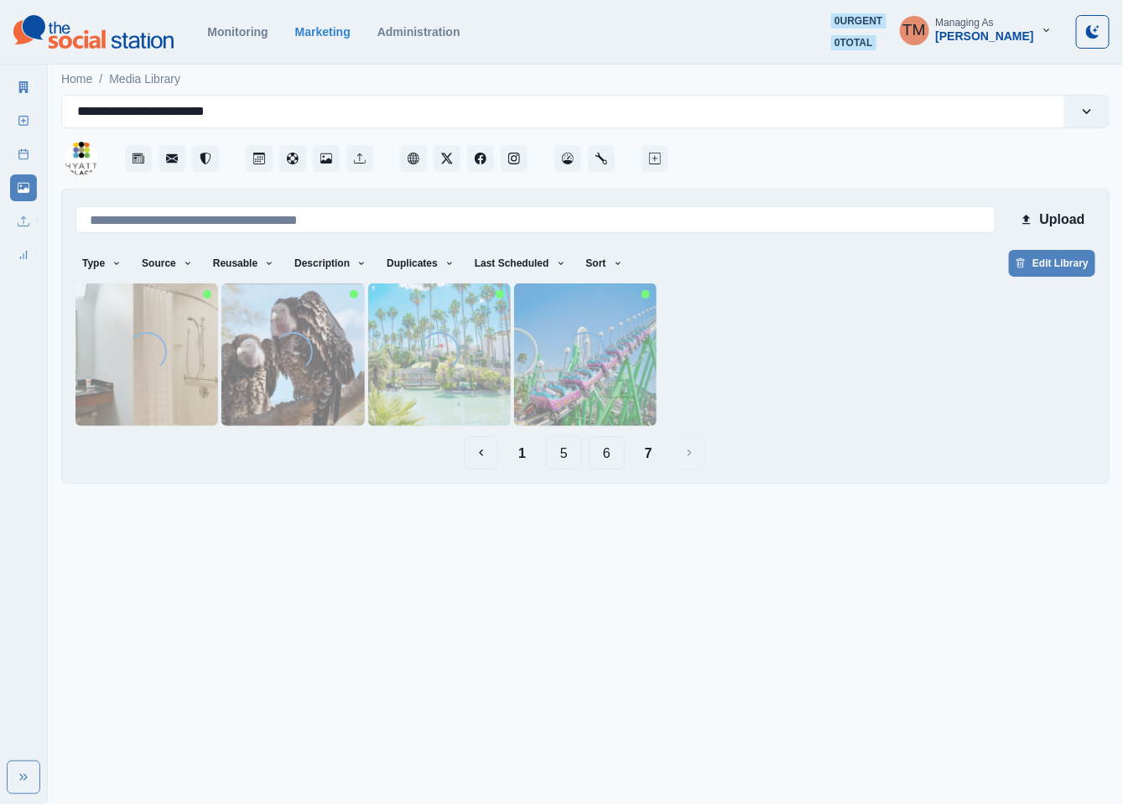
click at [601, 460] on button "6" at bounding box center [607, 453] width 36 height 34
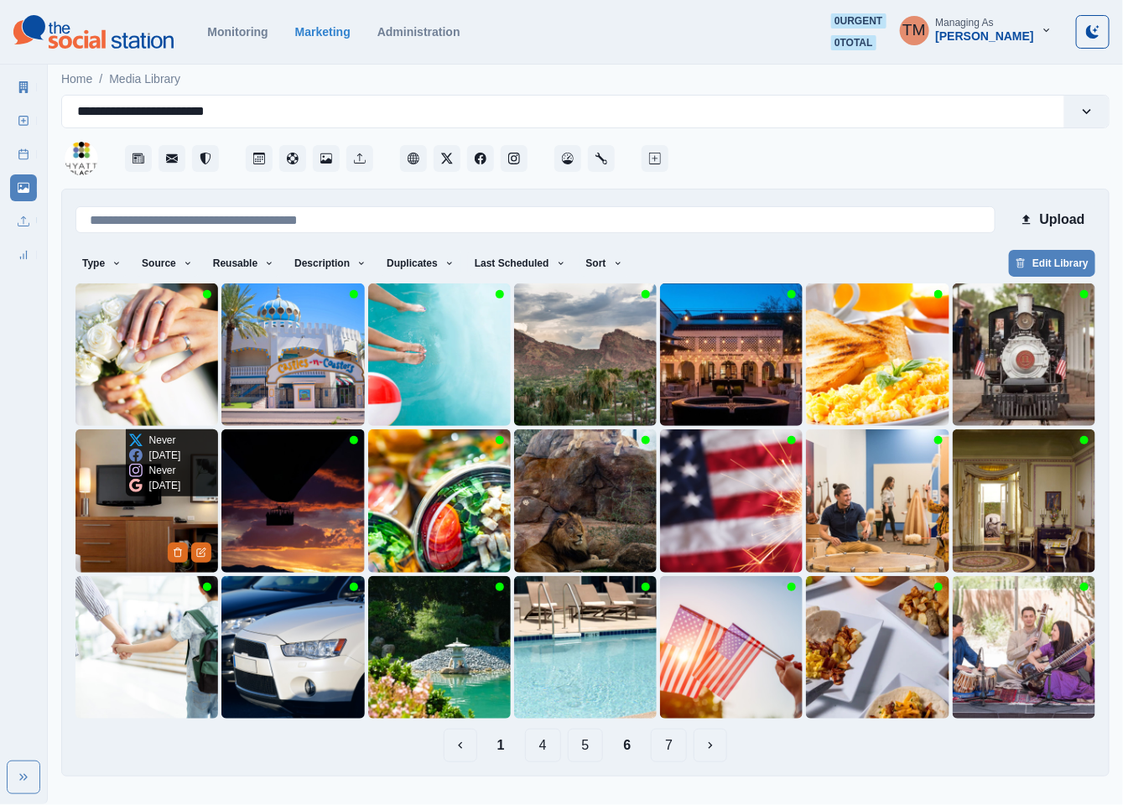
click at [114, 522] on img at bounding box center [146, 500] width 143 height 143
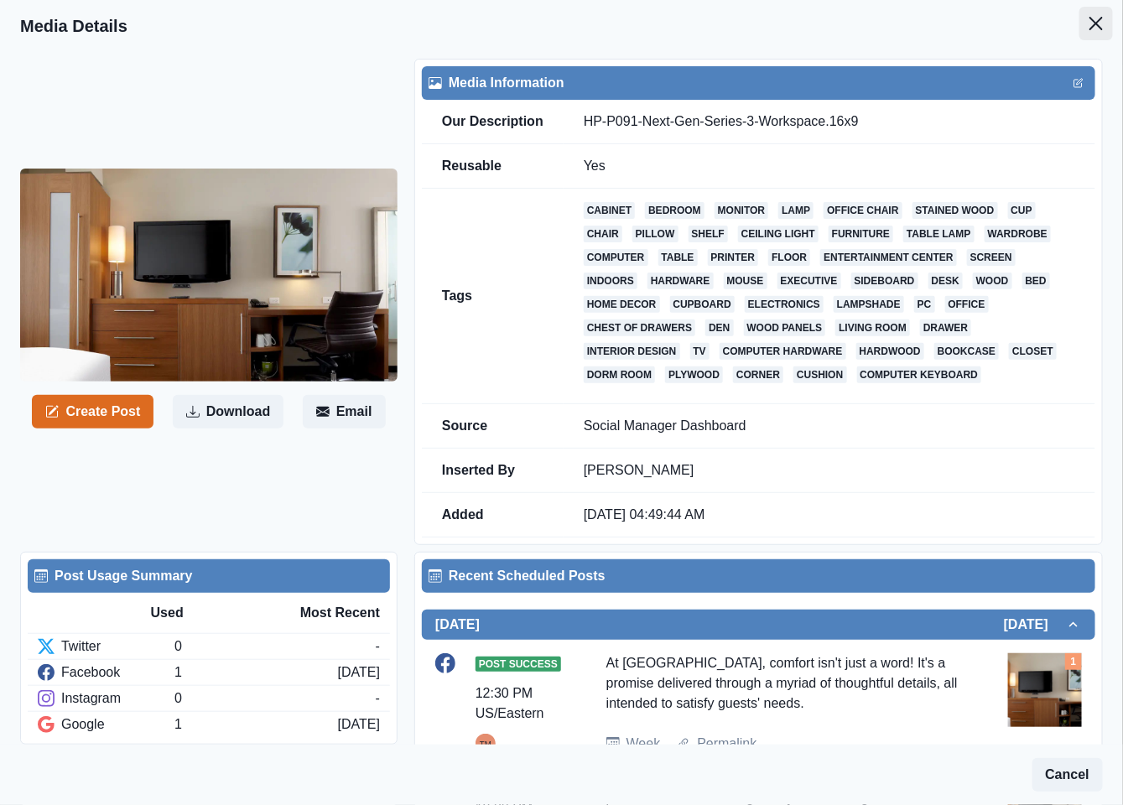
click at [1089, 26] on icon "Close" at bounding box center [1095, 23] width 13 height 13
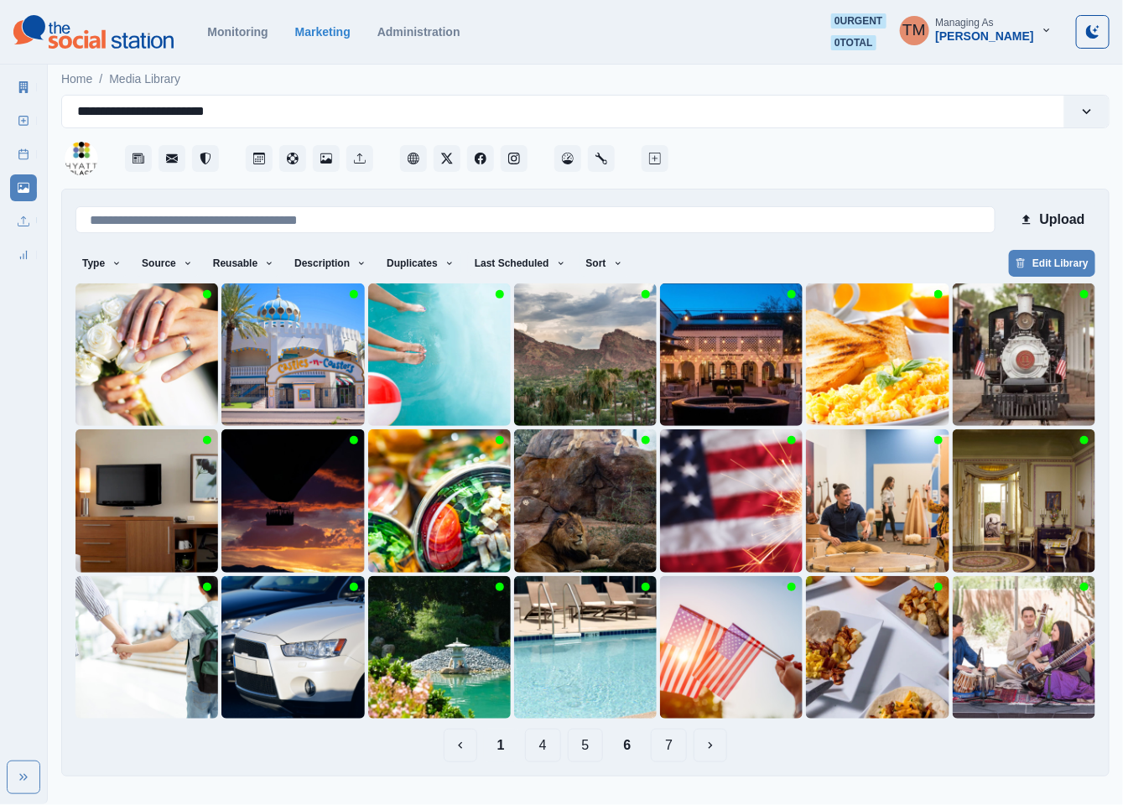
click at [509, 755] on button "1" at bounding box center [501, 746] width 34 height 34
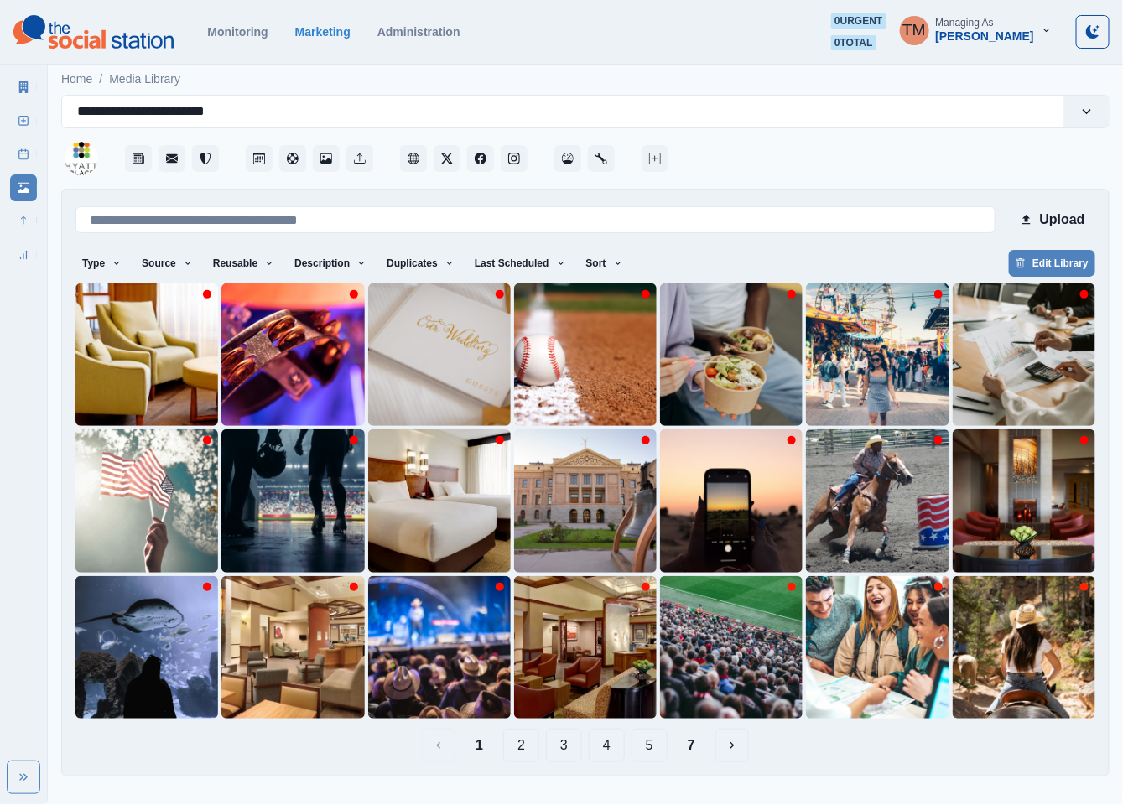
click at [538, 753] on button "2" at bounding box center [521, 746] width 36 height 34
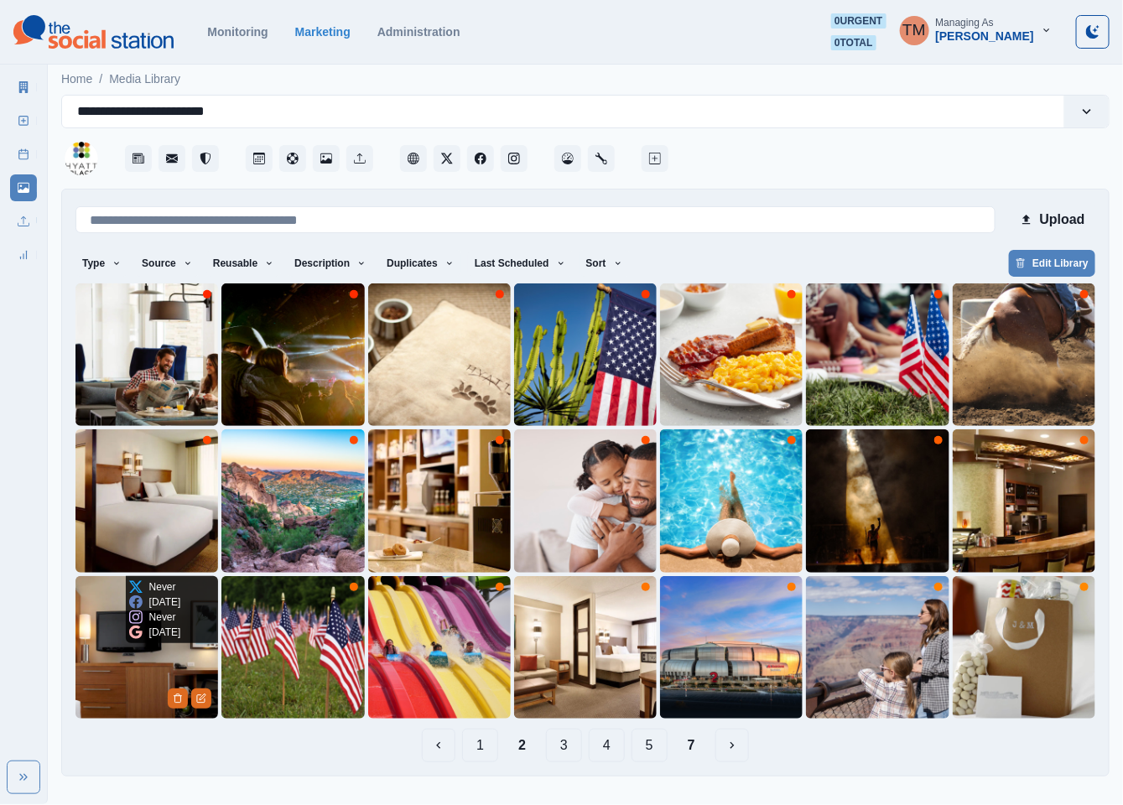
click at [123, 690] on img at bounding box center [146, 647] width 143 height 143
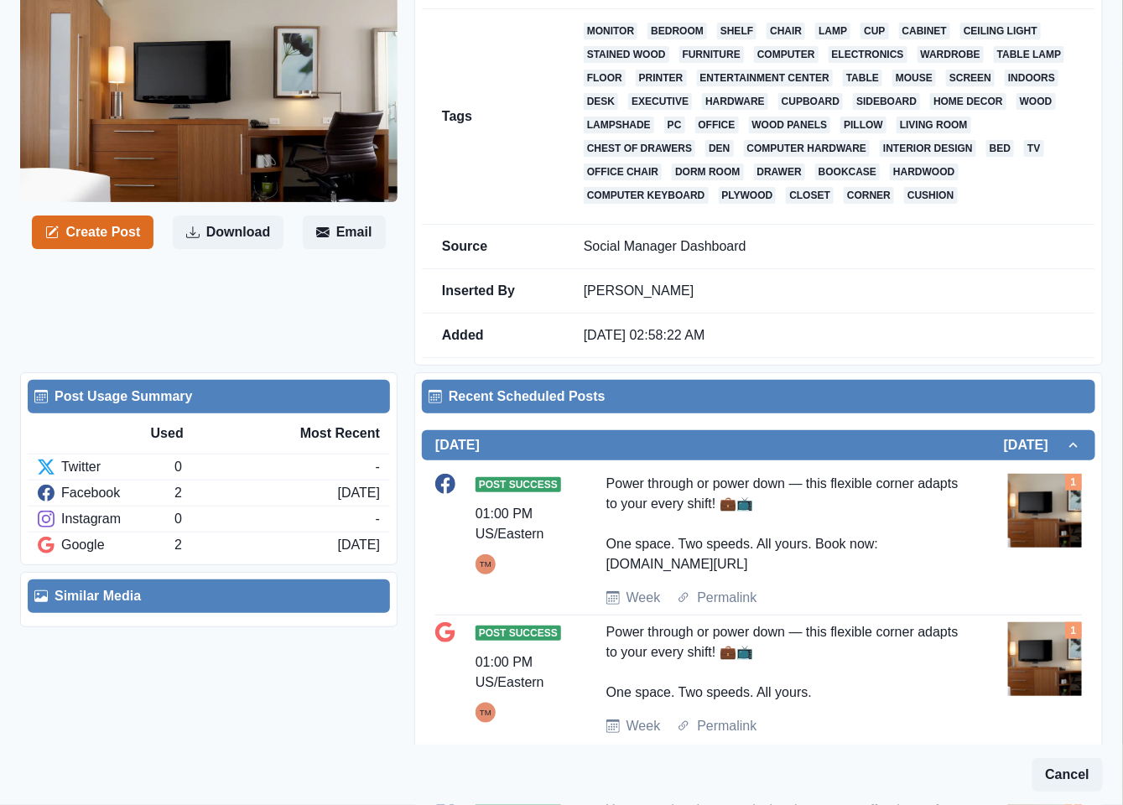
scroll to position [23, 0]
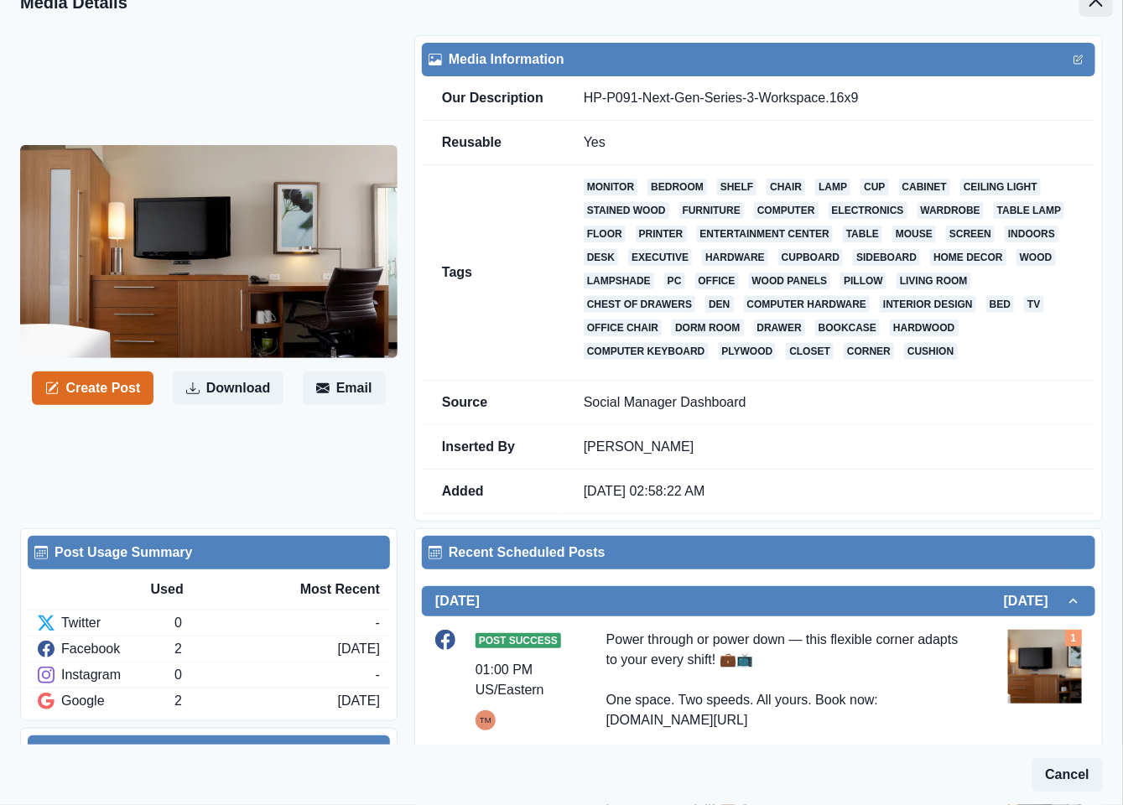
click at [1079, 8] on button "Close" at bounding box center [1096, 0] width 34 height 34
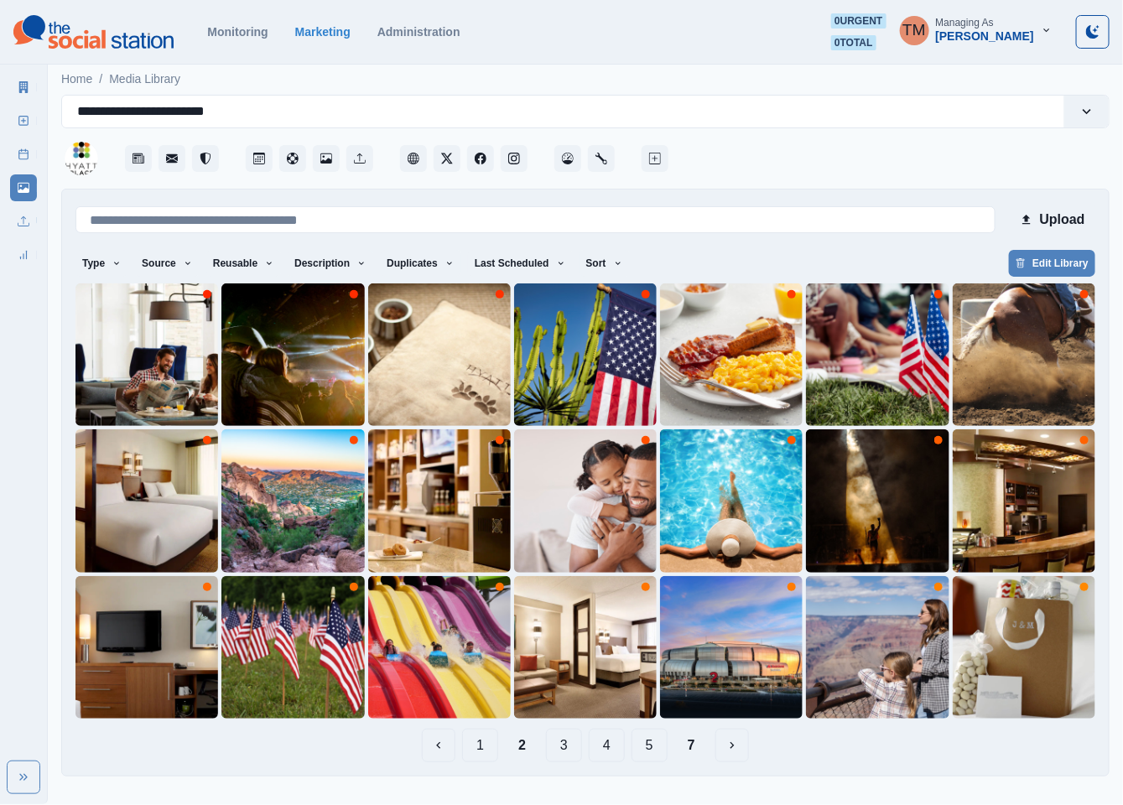
click at [688, 745] on button "7" at bounding box center [691, 746] width 34 height 34
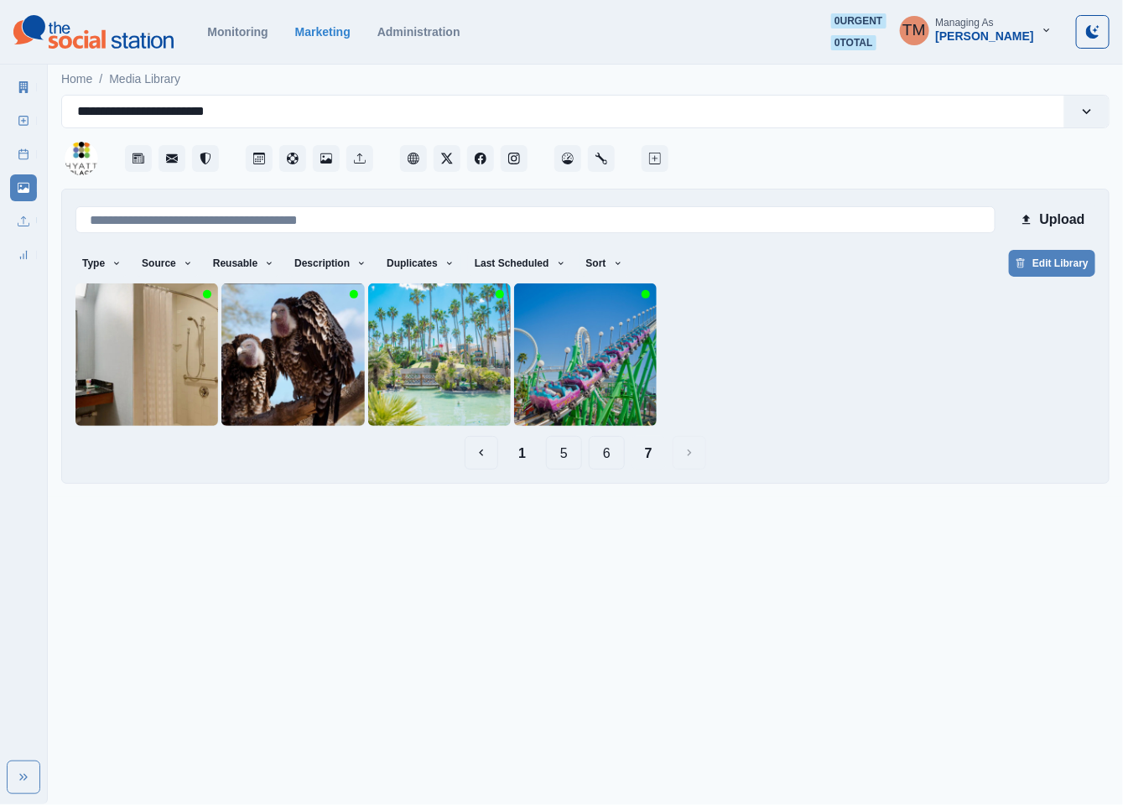
click at [600, 454] on button "6" at bounding box center [607, 453] width 36 height 34
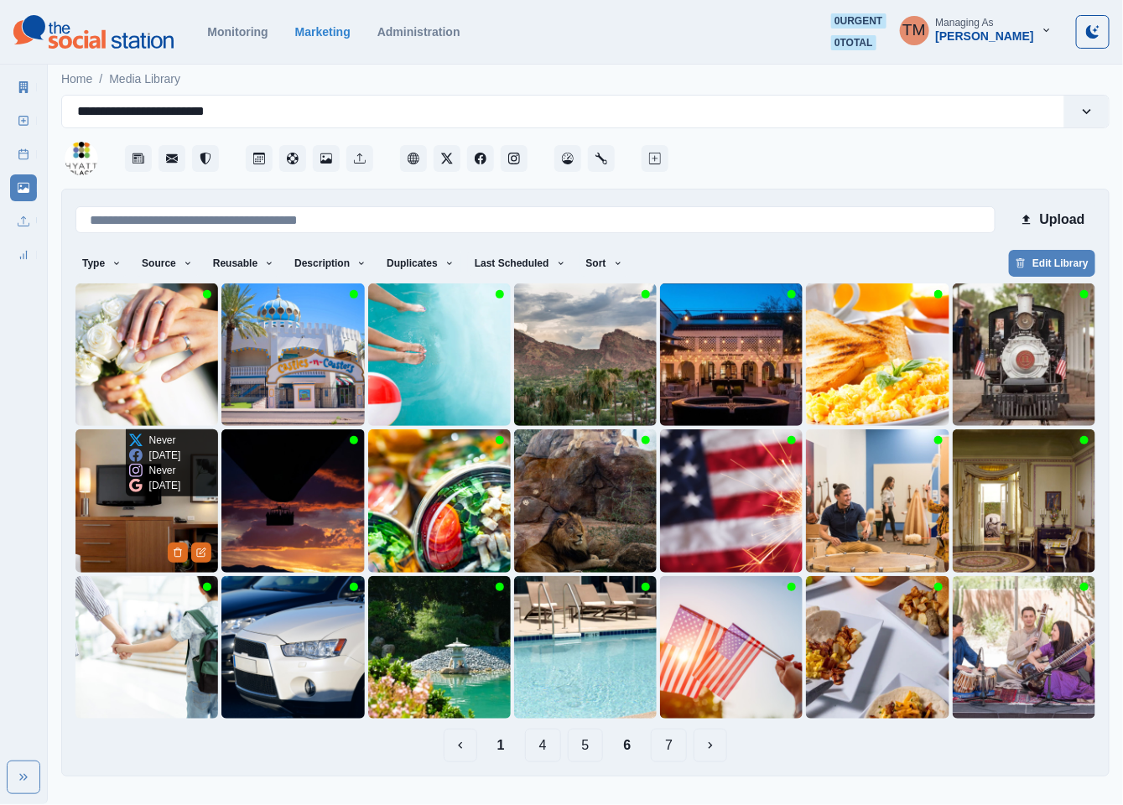
click at [109, 509] on img at bounding box center [146, 500] width 143 height 143
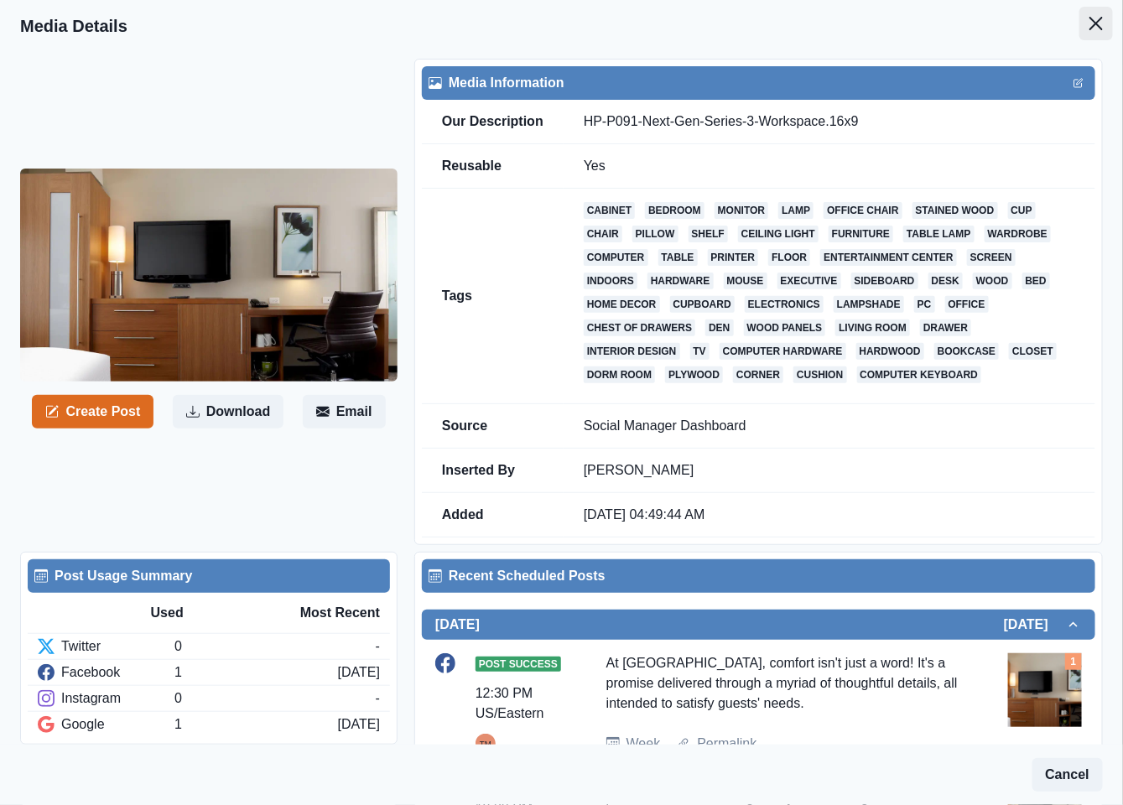
click at [1089, 20] on icon "Close" at bounding box center [1095, 23] width 13 height 13
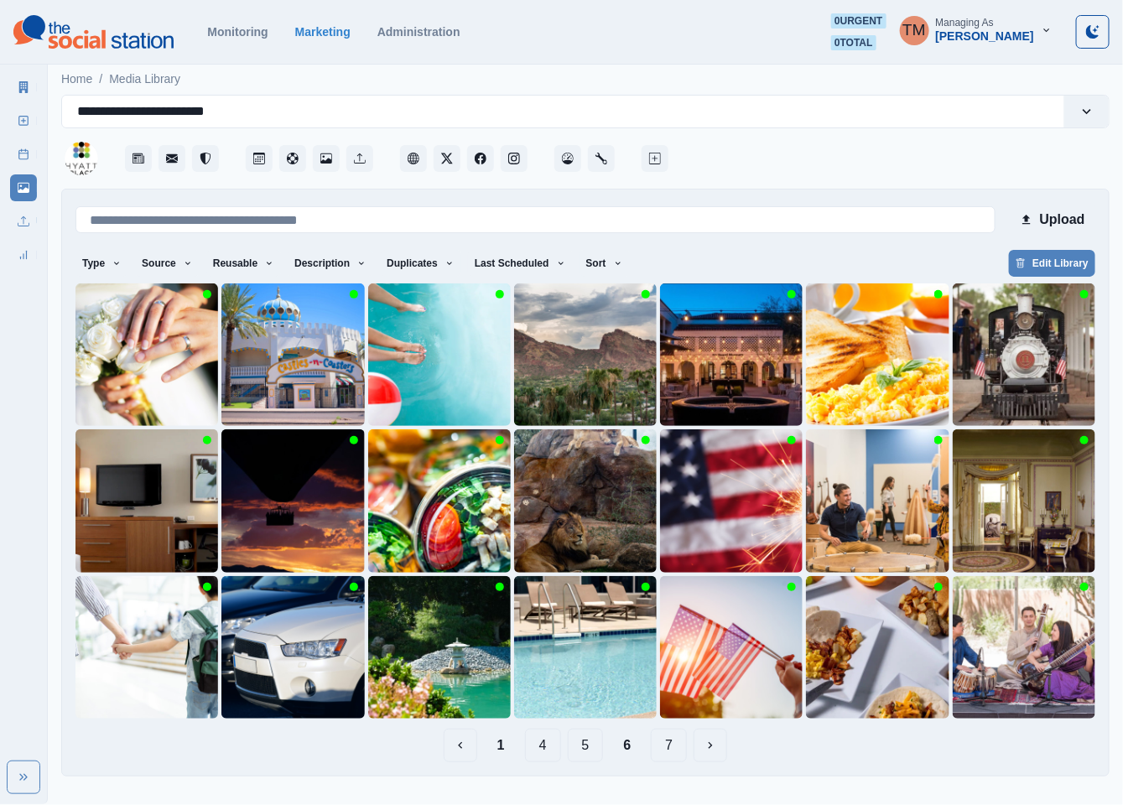
click at [501, 763] on div "Upload Type Any Image Video Source Any Upload Social Manager Found: Instagram F…" at bounding box center [585, 483] width 1048 height 588
click at [501, 748] on button "1" at bounding box center [501, 746] width 34 height 34
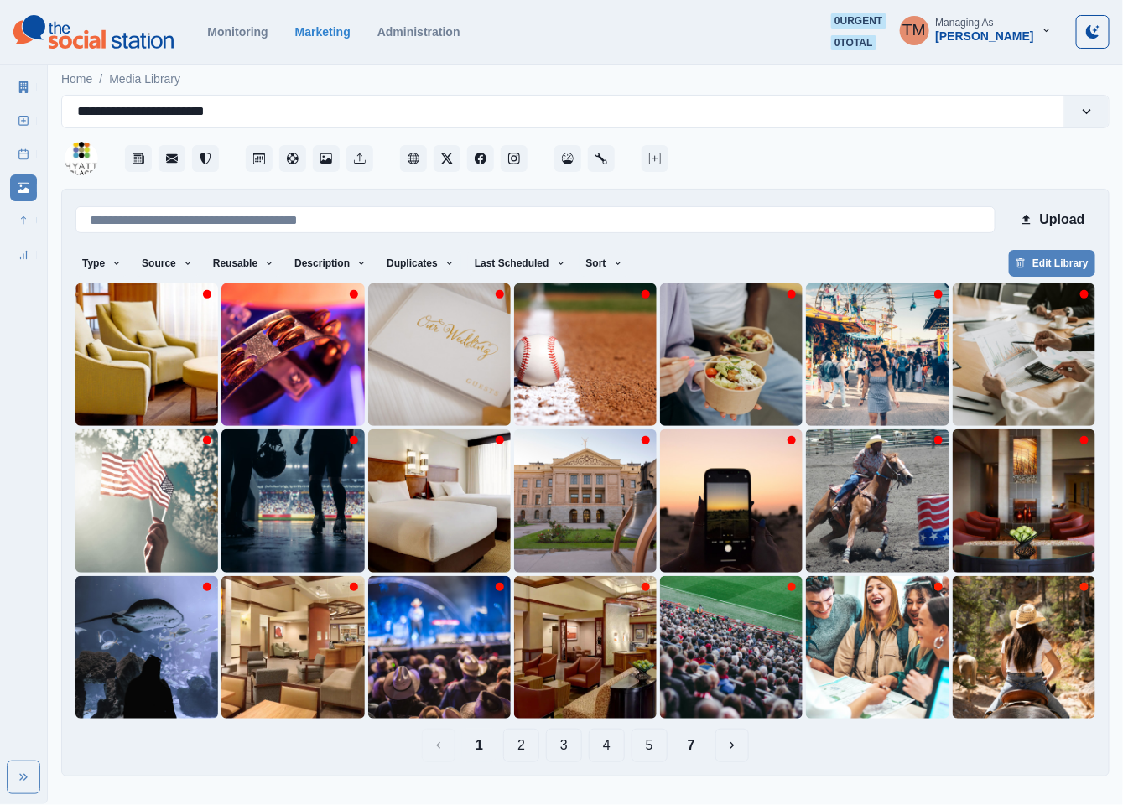
click at [522, 747] on button "2" at bounding box center [521, 746] width 36 height 34
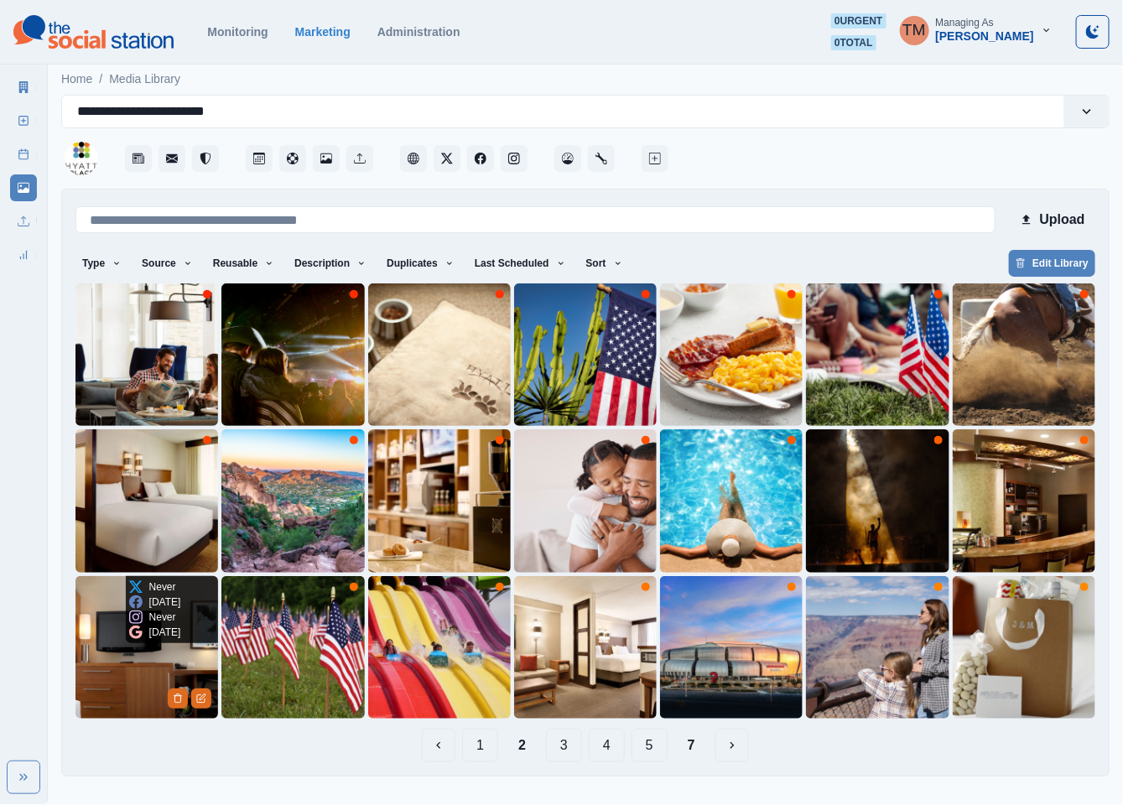
click at [119, 677] on img at bounding box center [146, 647] width 143 height 143
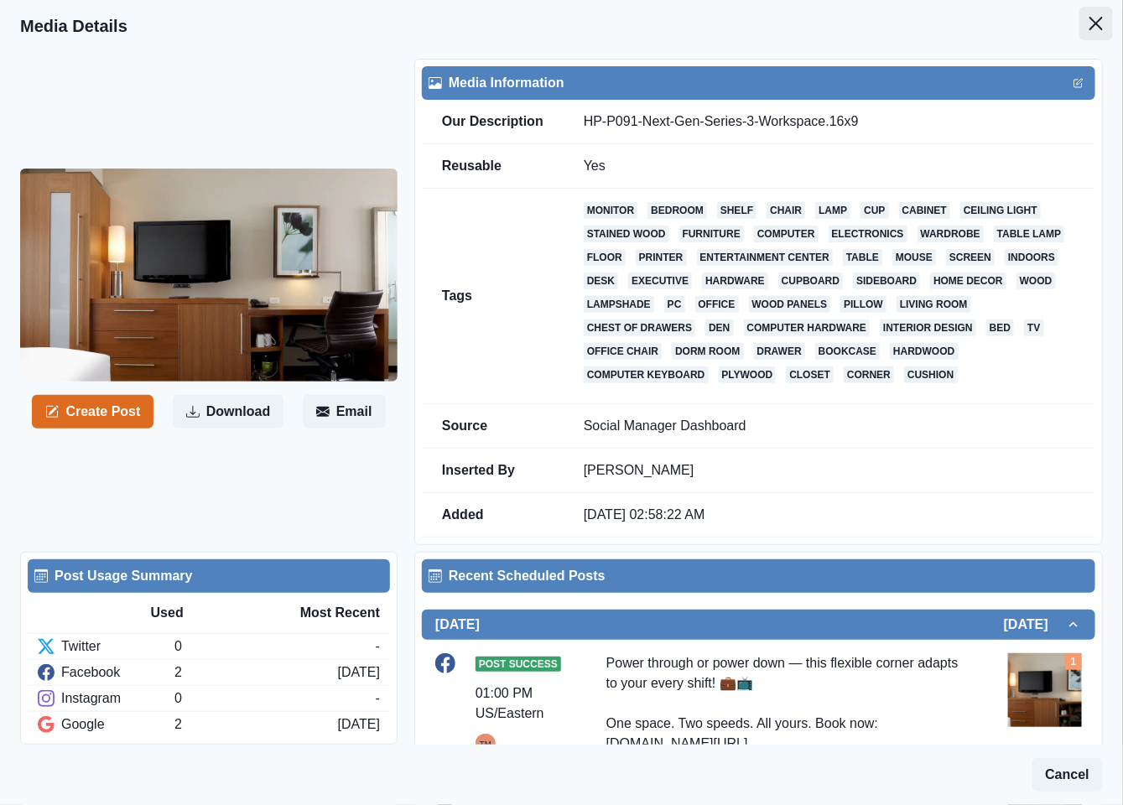
click at [1084, 33] on button "Close" at bounding box center [1096, 24] width 34 height 34
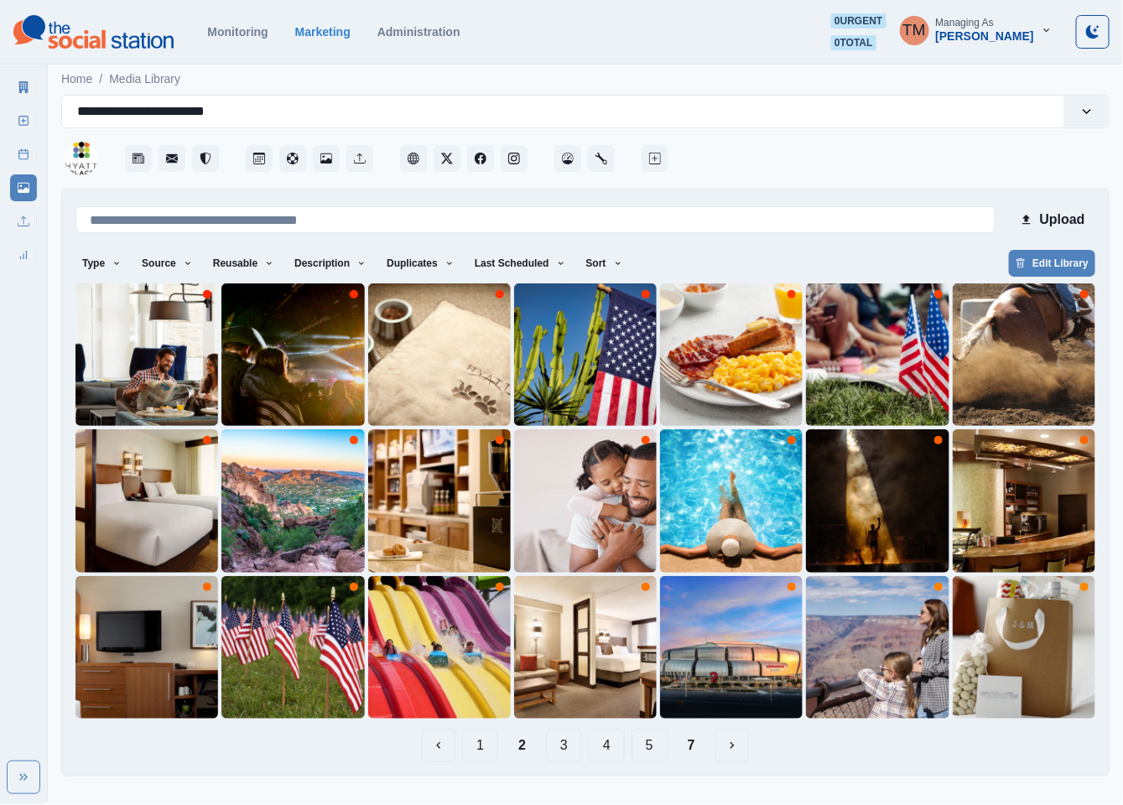
click at [689, 756] on button "7" at bounding box center [691, 746] width 34 height 34
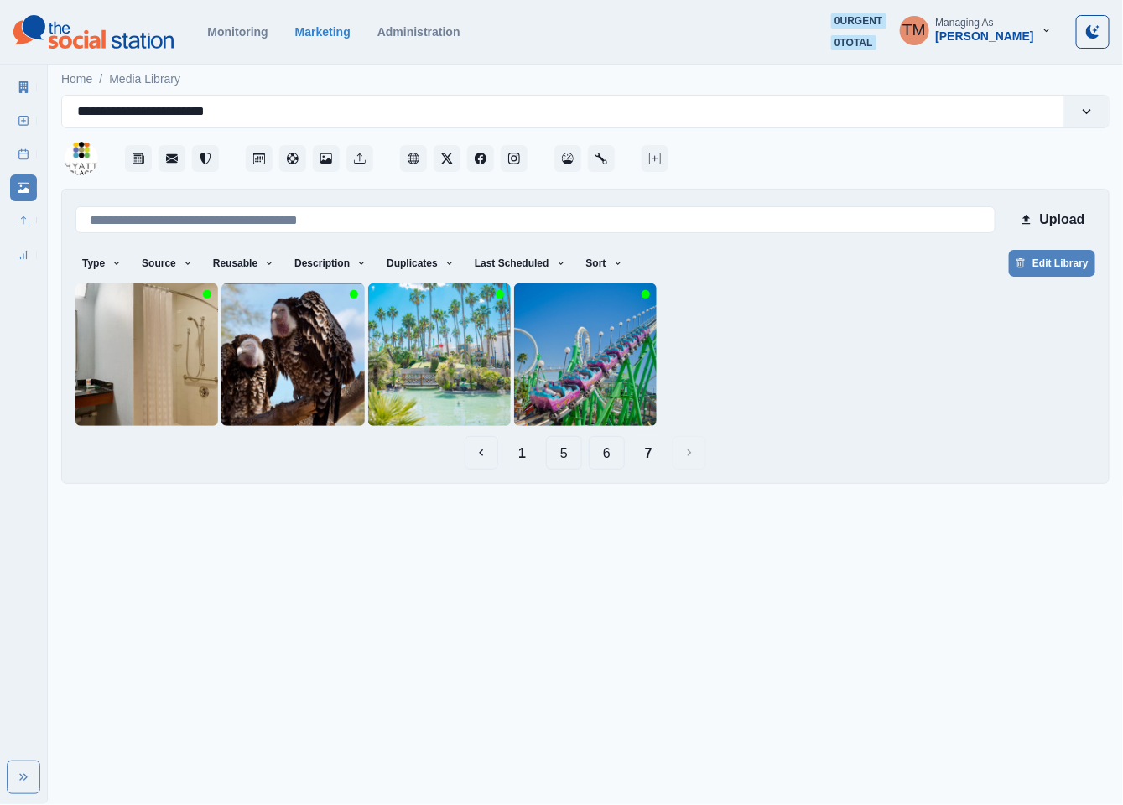
click at [609, 458] on button "6" at bounding box center [607, 453] width 36 height 34
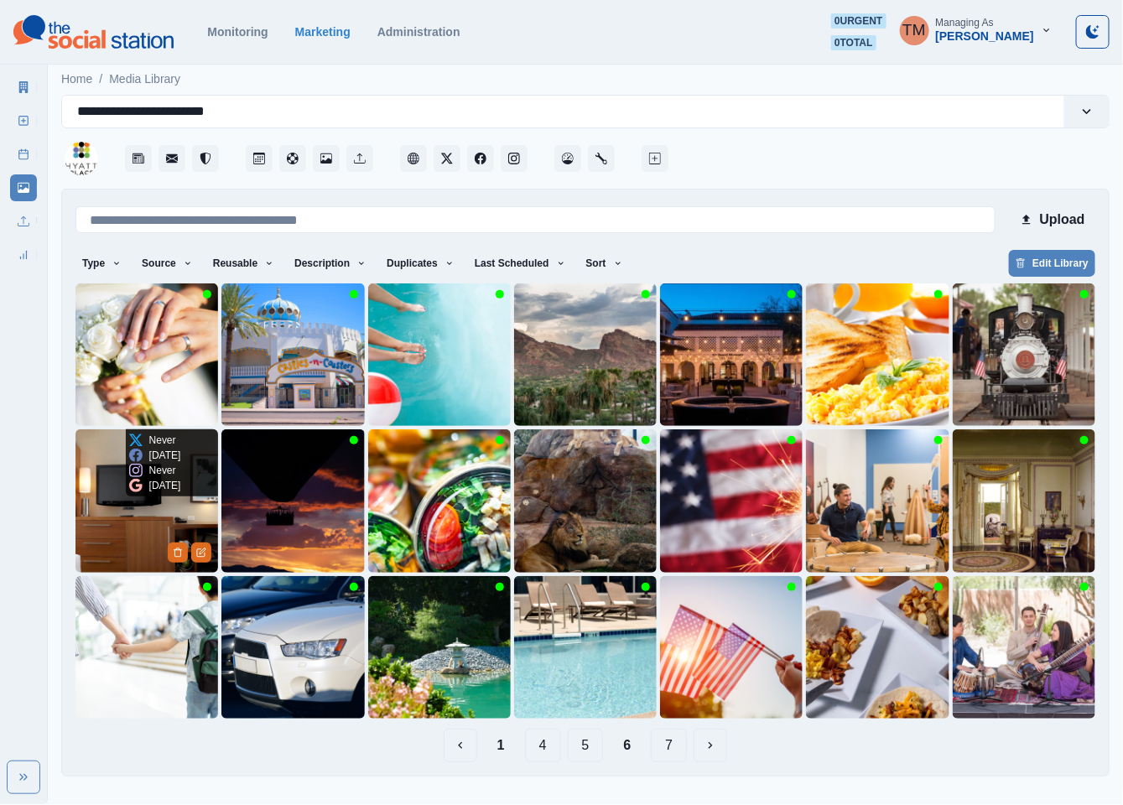
click at [94, 529] on img at bounding box center [146, 500] width 143 height 143
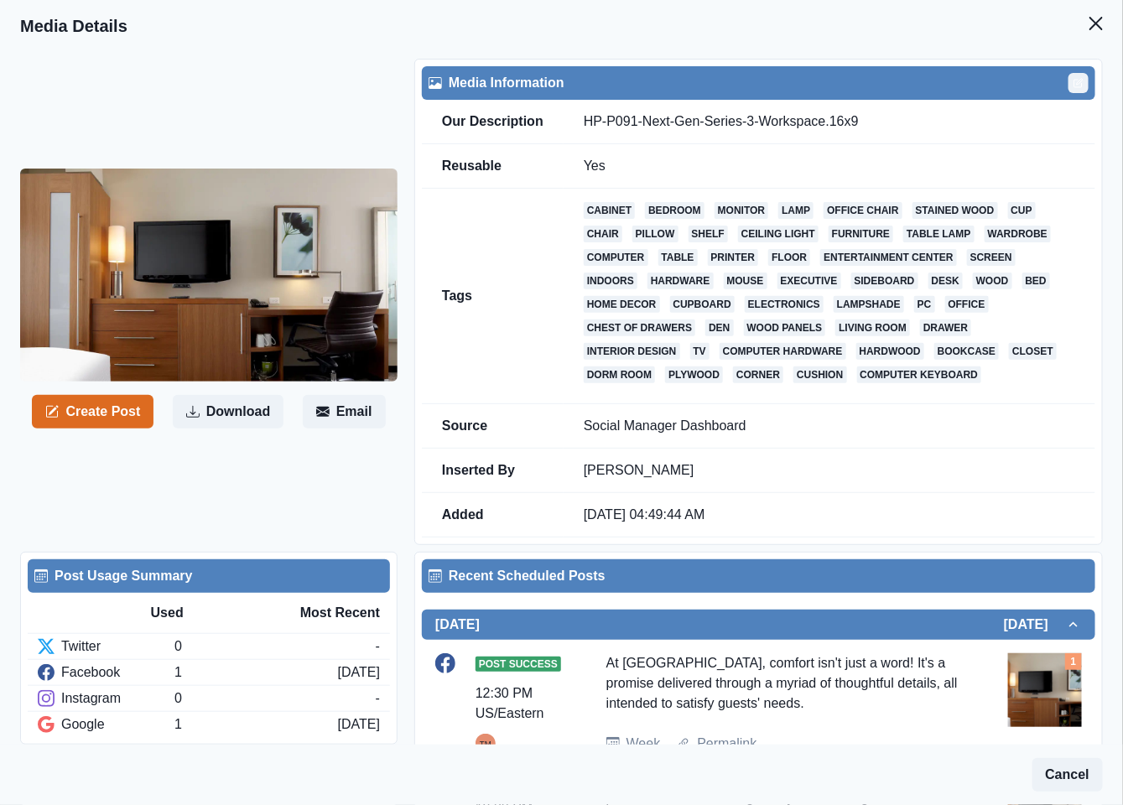
click at [1073, 83] on icon "Edit" at bounding box center [1078, 83] width 10 height 10
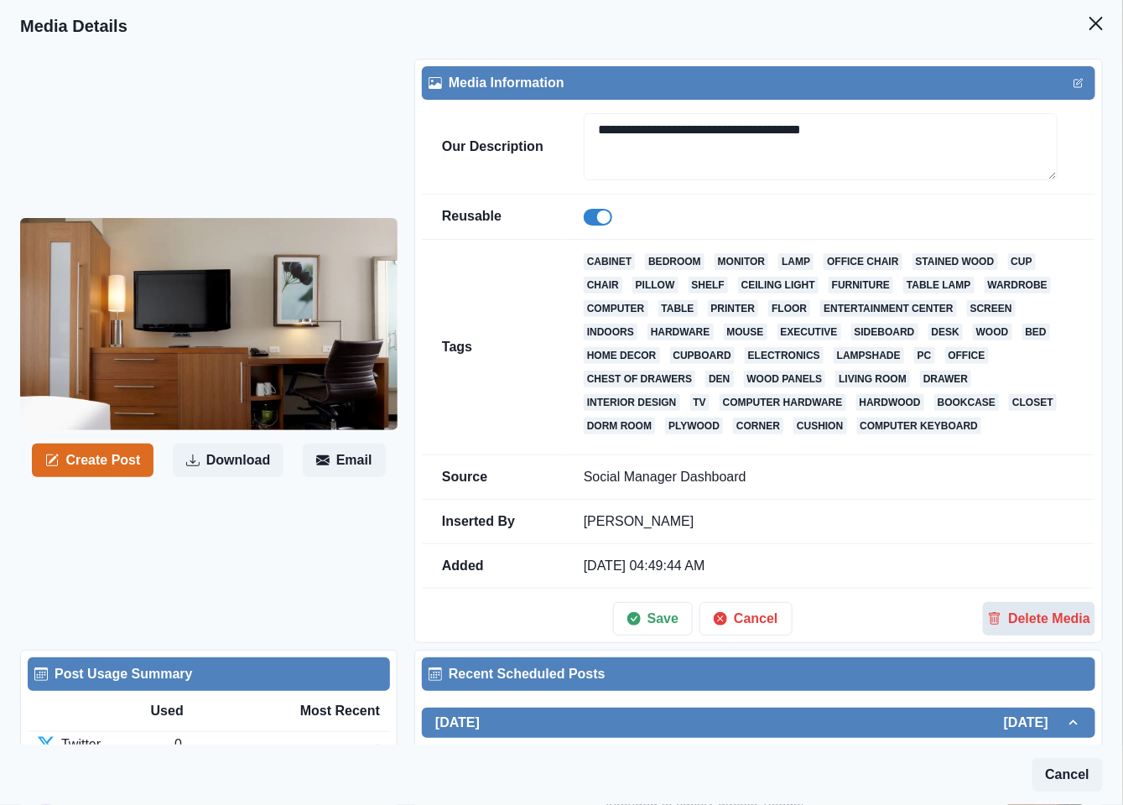
click at [1057, 632] on button "Delete Media" at bounding box center [1039, 619] width 112 height 34
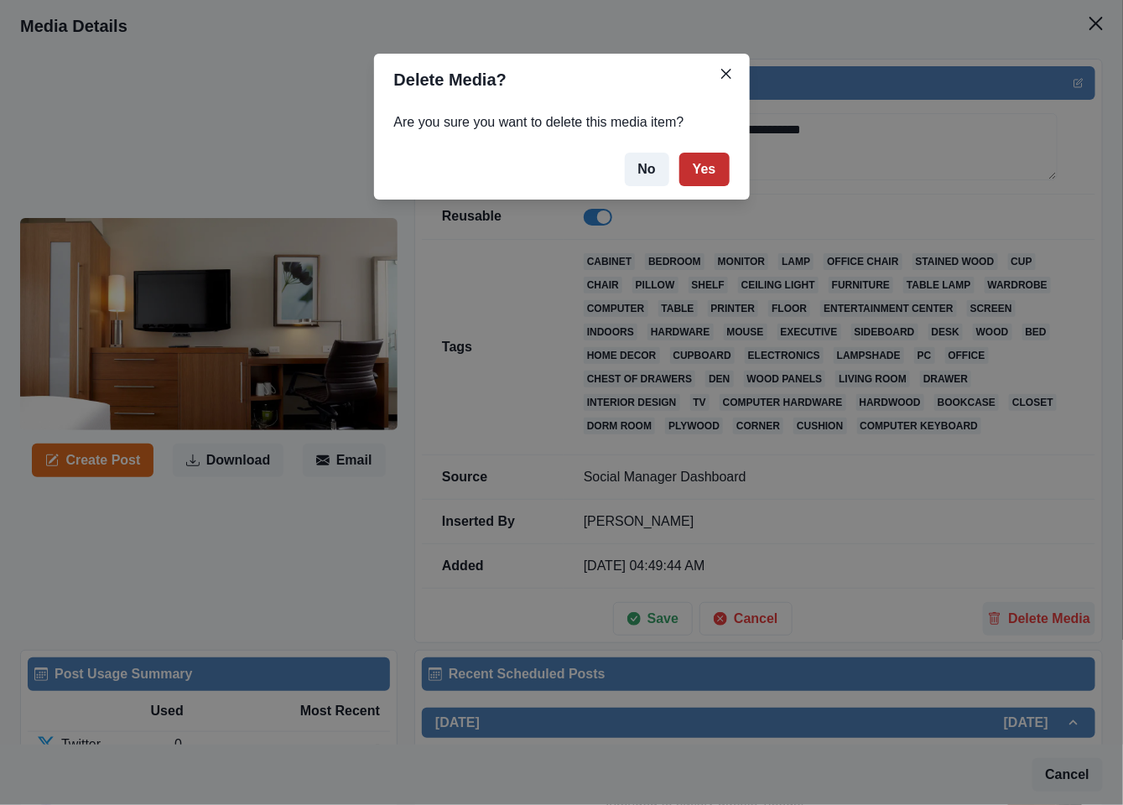
click at [709, 171] on button "Yes" at bounding box center [704, 170] width 50 height 34
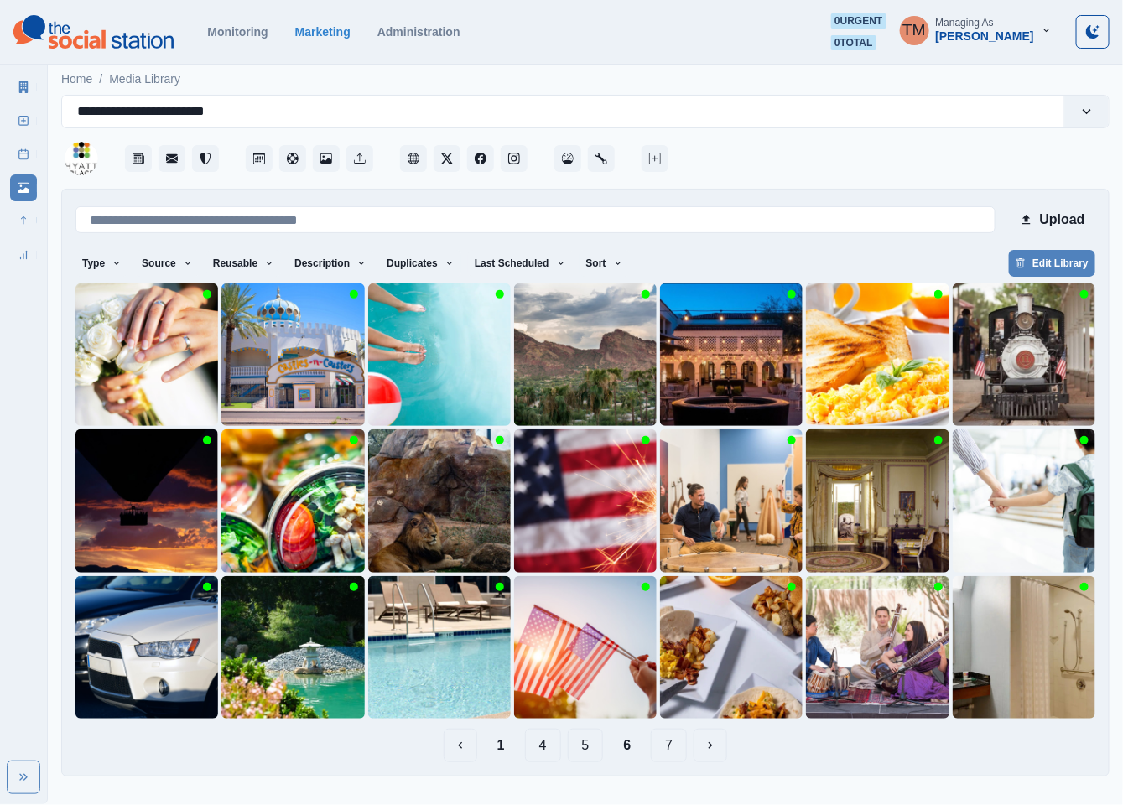
click at [667, 747] on button "7" at bounding box center [669, 746] width 36 height 34
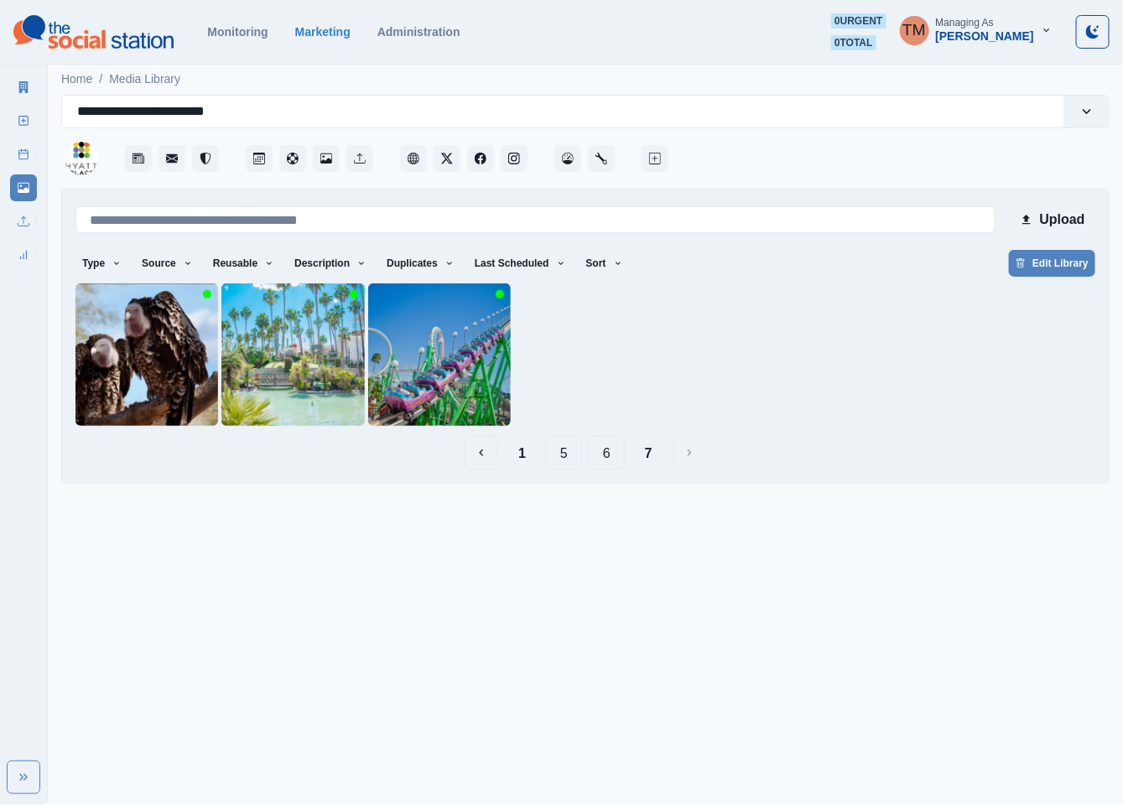
click at [602, 456] on button "6" at bounding box center [607, 453] width 36 height 34
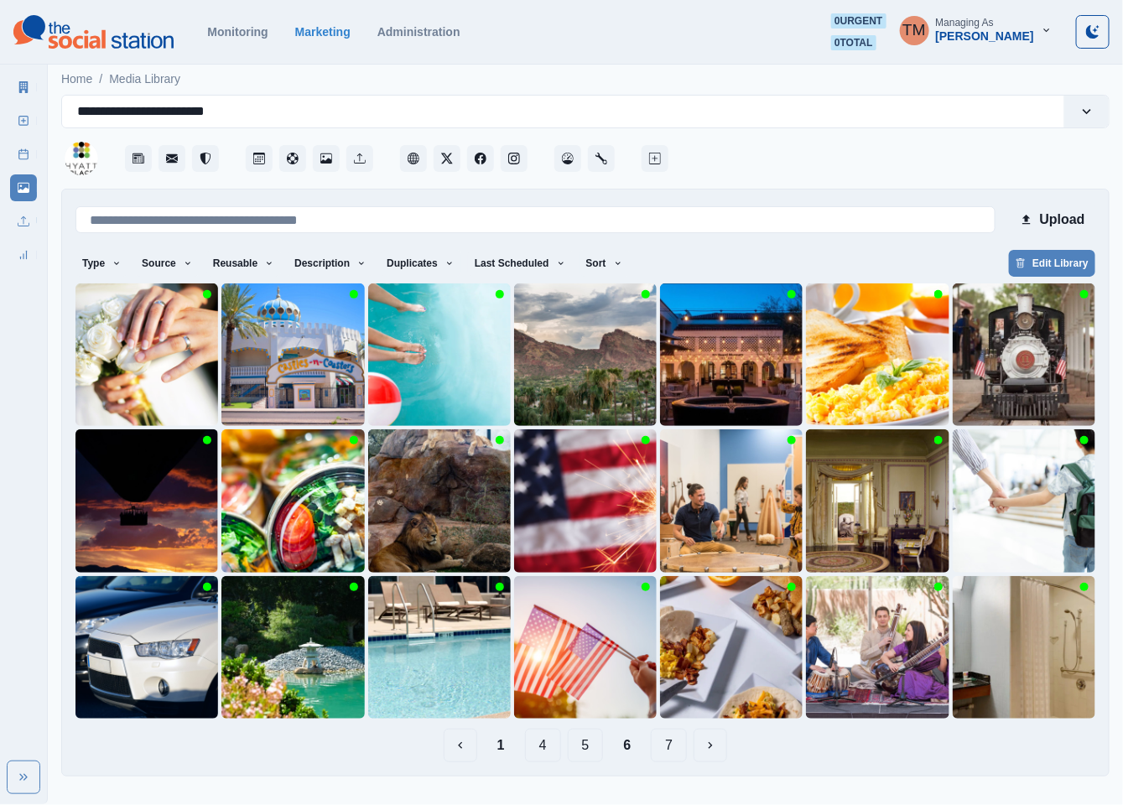
click at [586, 750] on button "5" at bounding box center [586, 746] width 36 height 34
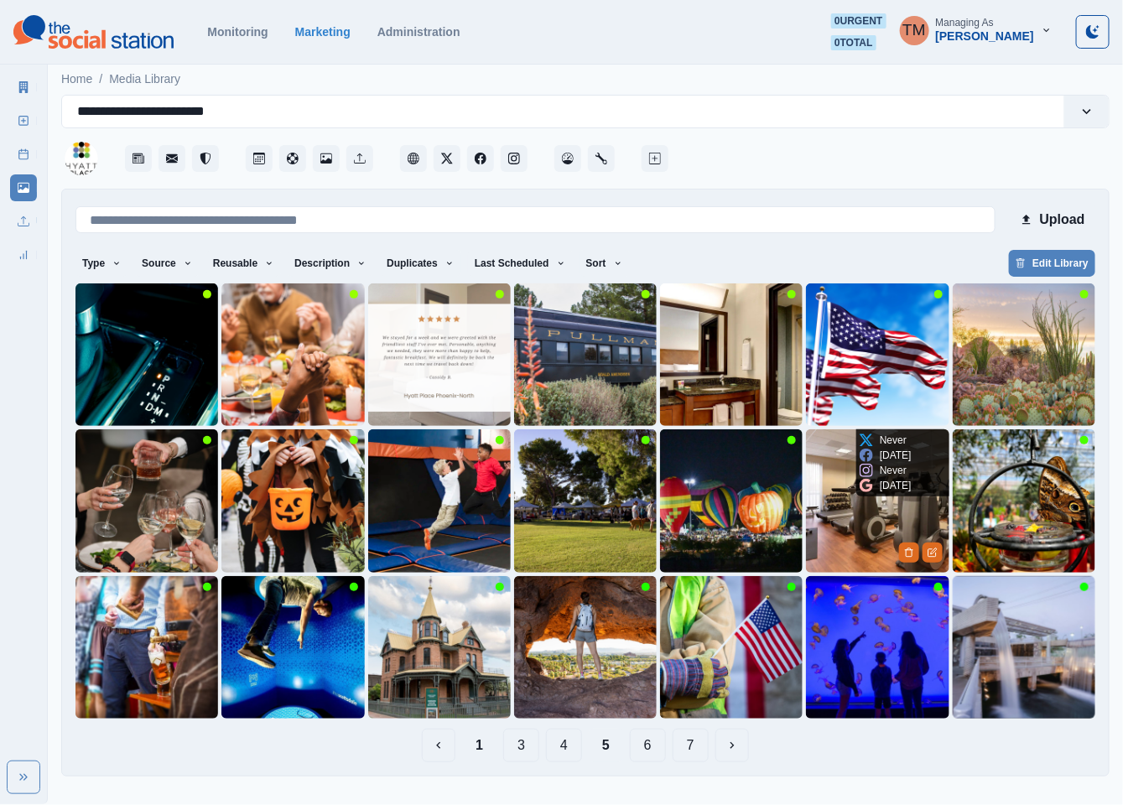
click at [860, 542] on img at bounding box center [877, 500] width 143 height 143
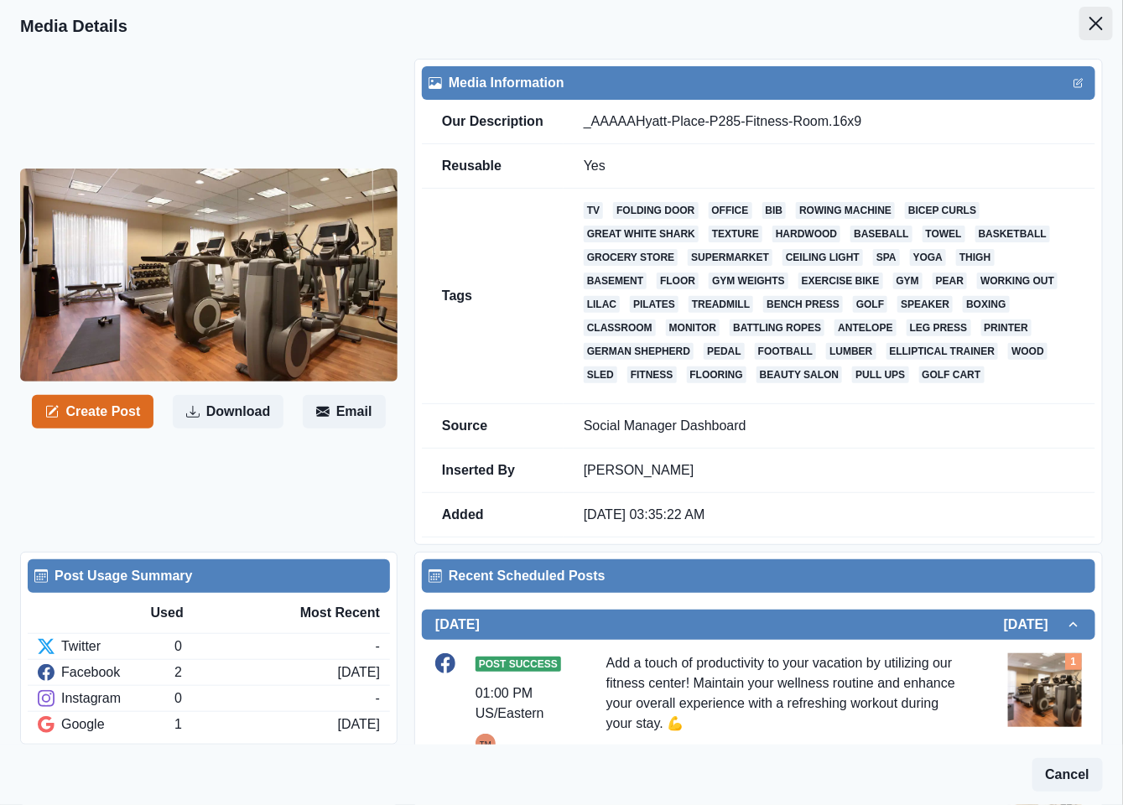
click at [1089, 18] on icon "Close" at bounding box center [1095, 23] width 13 height 13
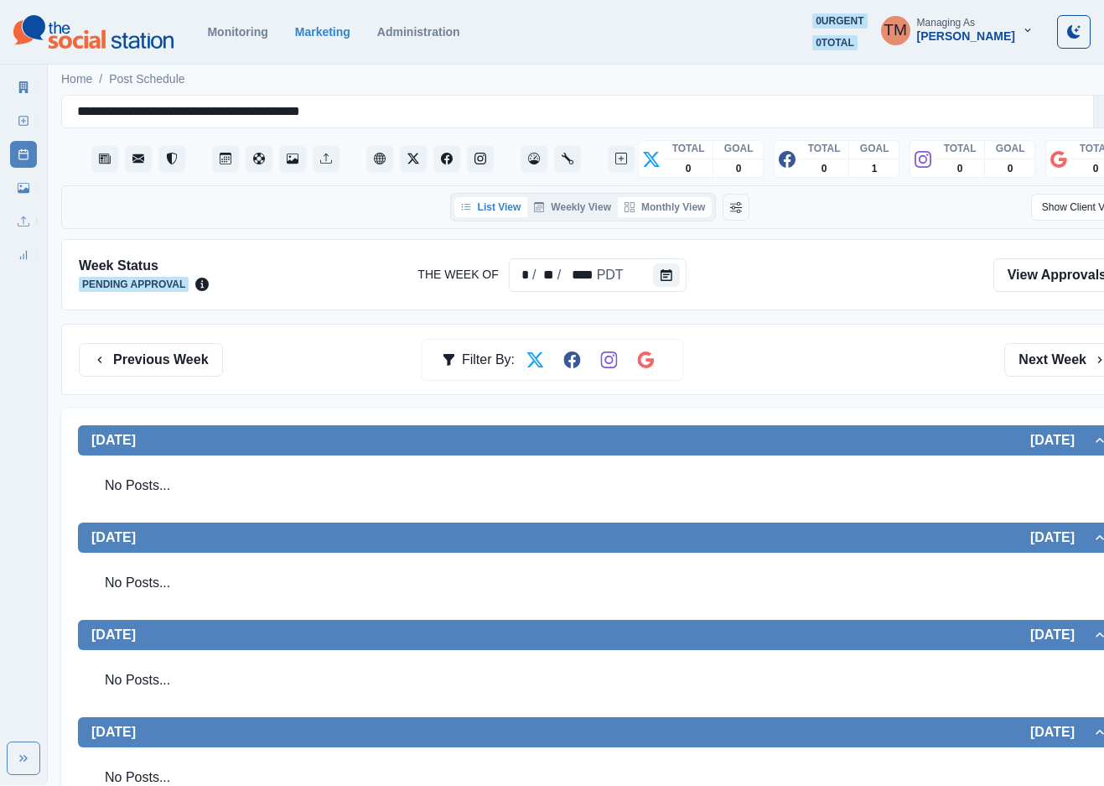
click at [694, 202] on button "Monthly View" at bounding box center [665, 207] width 94 height 20
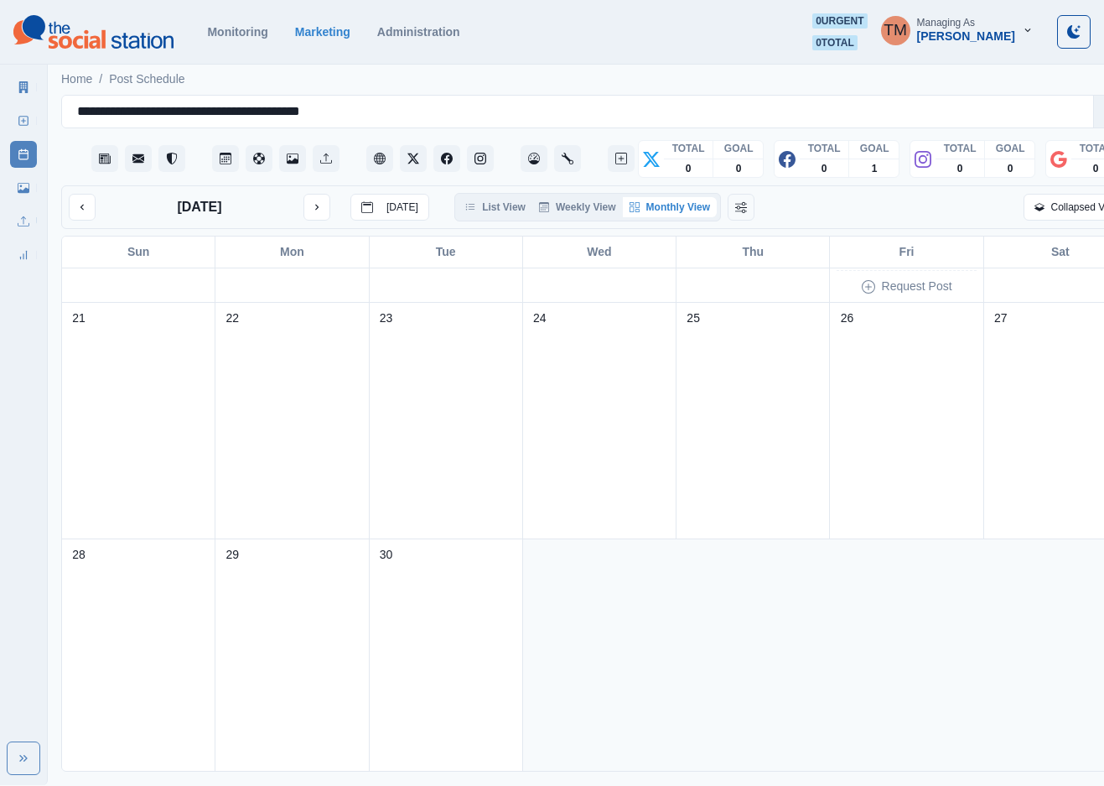
scroll to position [679, 0]
click at [313, 209] on icon "next month" at bounding box center [317, 207] width 12 height 12
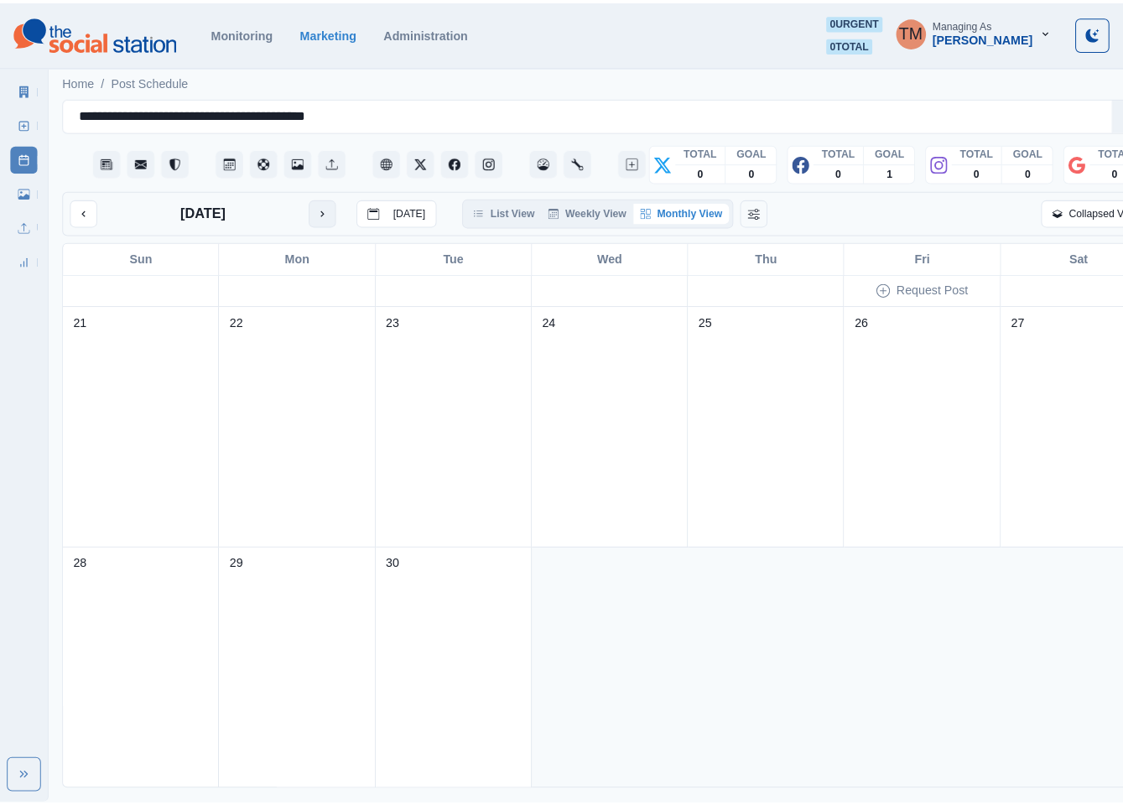
scroll to position [0, 0]
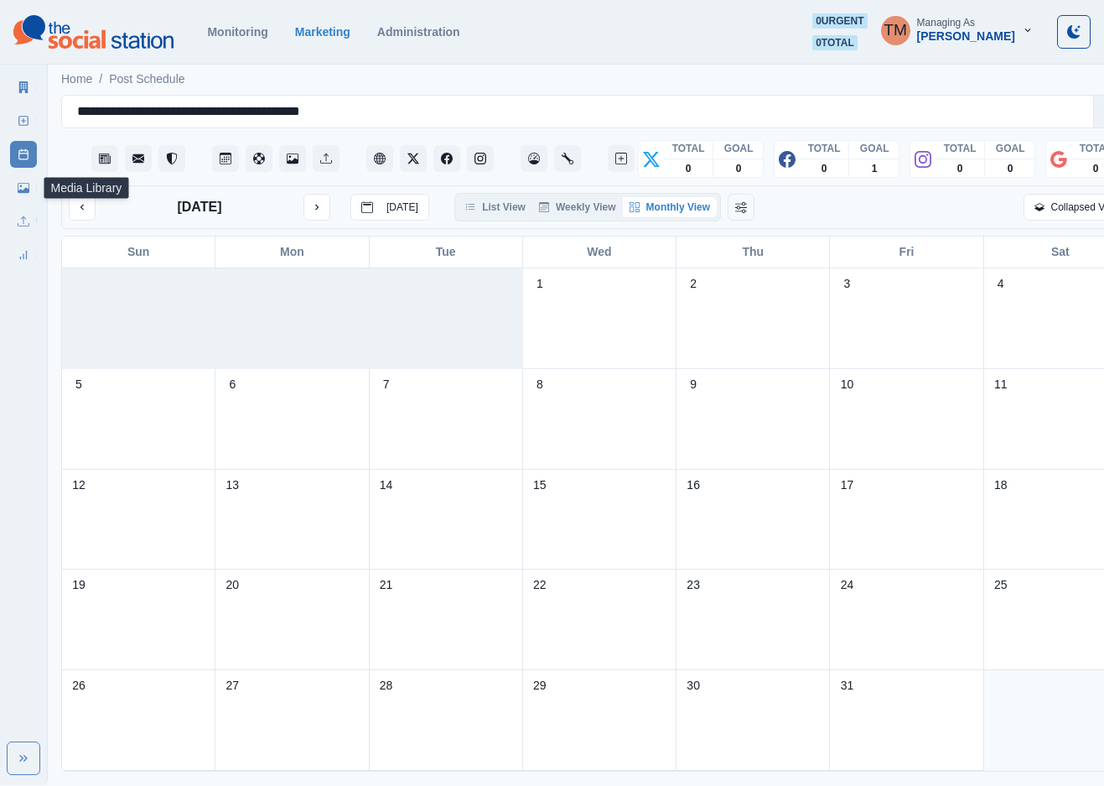
click at [18, 189] on icon at bounding box center [24, 188] width 12 height 12
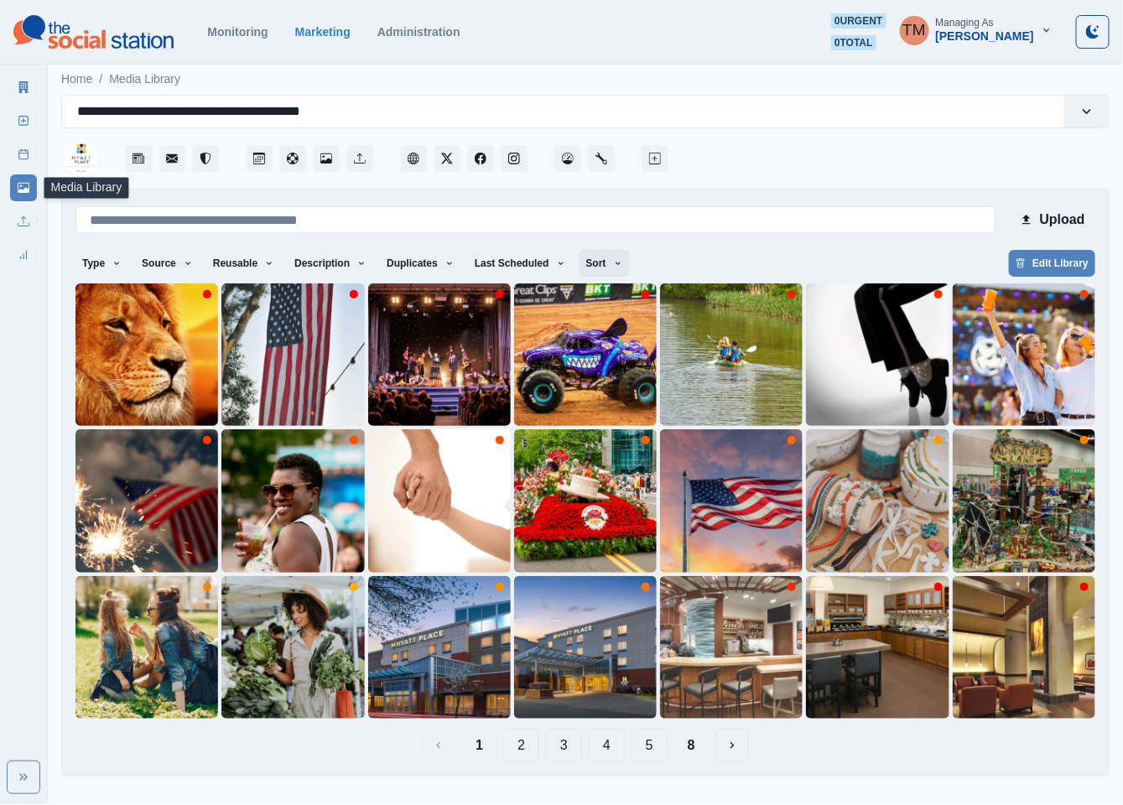
click at [587, 267] on button "Sort" at bounding box center [604, 263] width 50 height 27
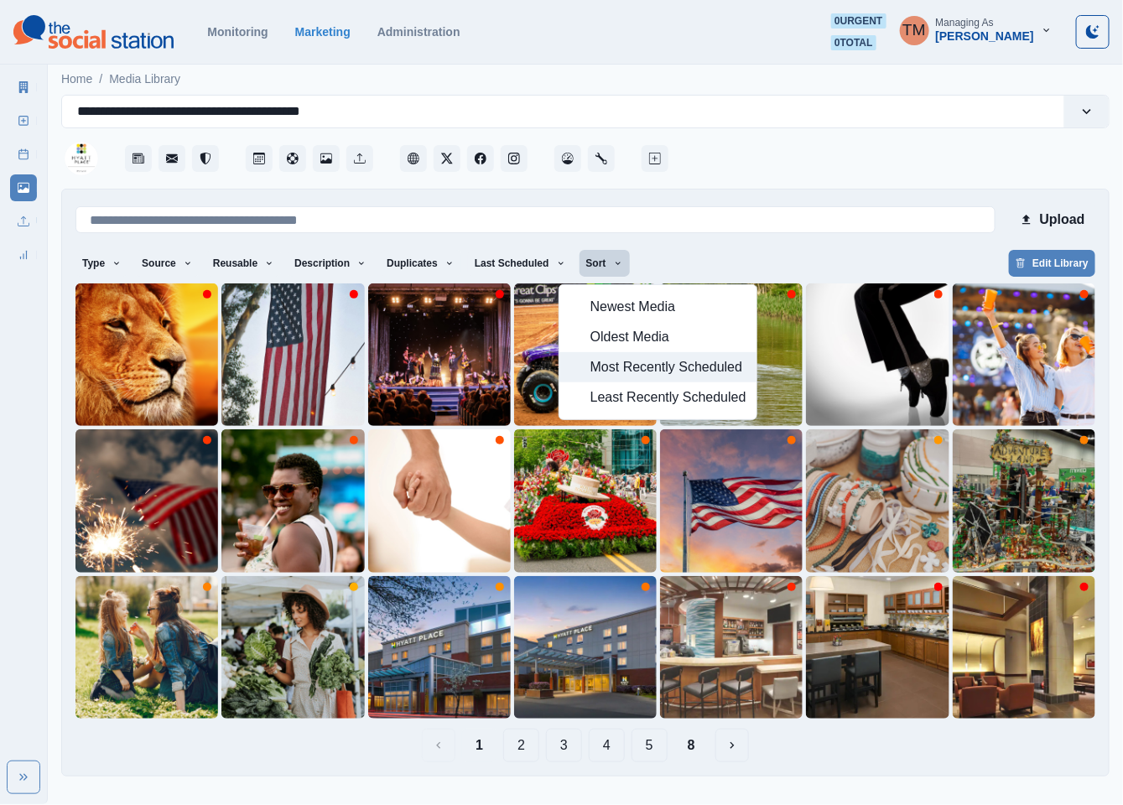
drag, startPoint x: 605, startPoint y: 371, endPoint x: 630, endPoint y: 345, distance: 35.6
click at [605, 370] on span "Most Recently Scheduled" at bounding box center [668, 367] width 156 height 20
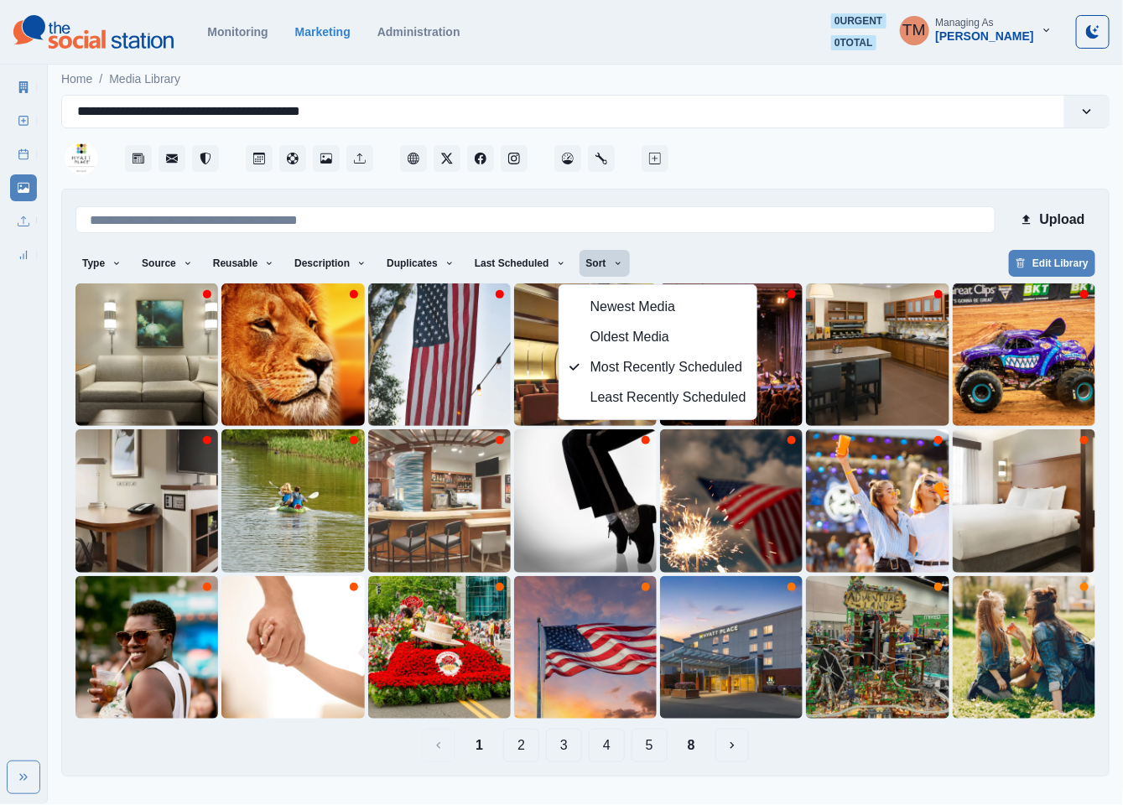
click at [775, 257] on div "Type Any Image Video Source Any Upload Social Manager Found: Instagram Found: G…" at bounding box center [585, 265] width 1020 height 30
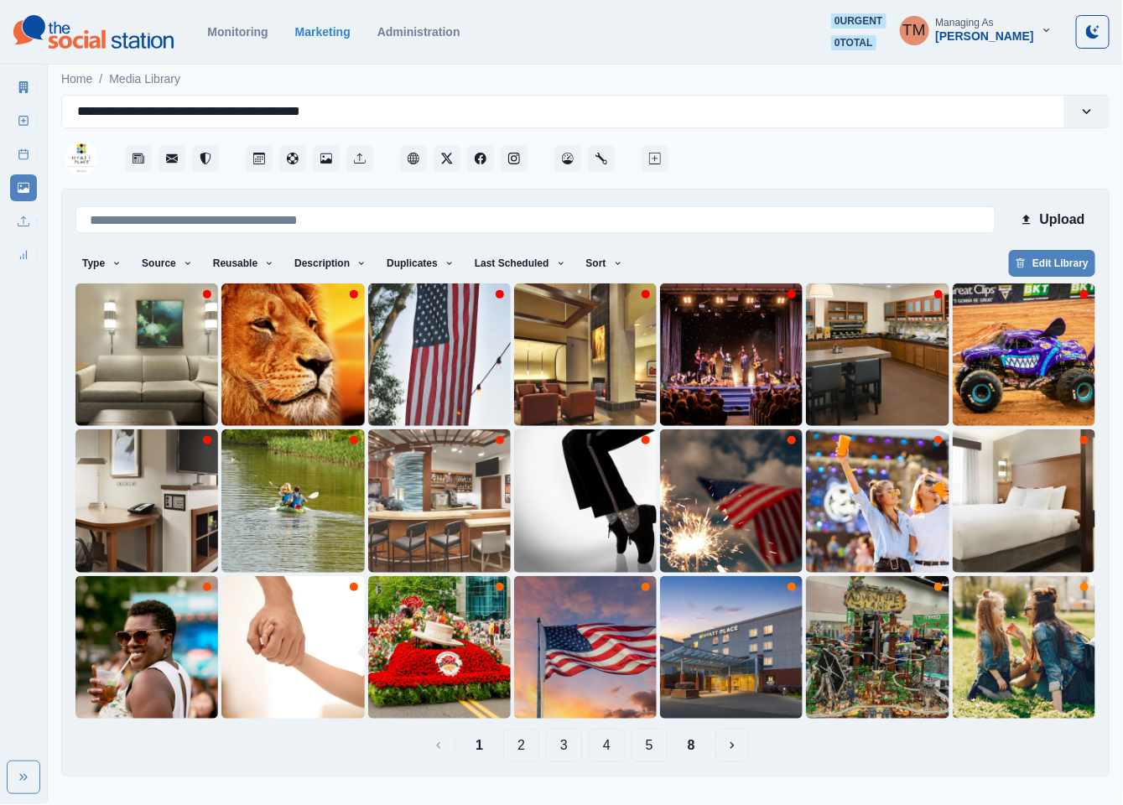
click at [528, 747] on button "2" at bounding box center [521, 746] width 36 height 34
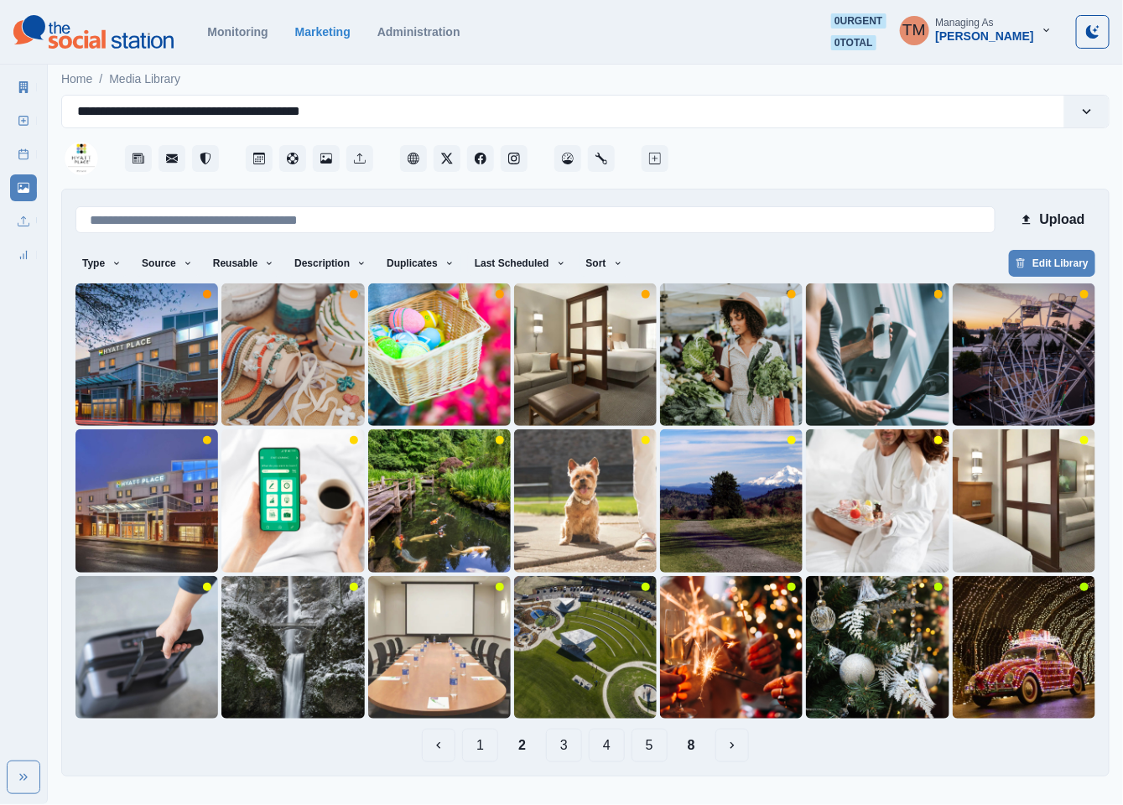
click at [563, 745] on button "3" at bounding box center [564, 746] width 36 height 34
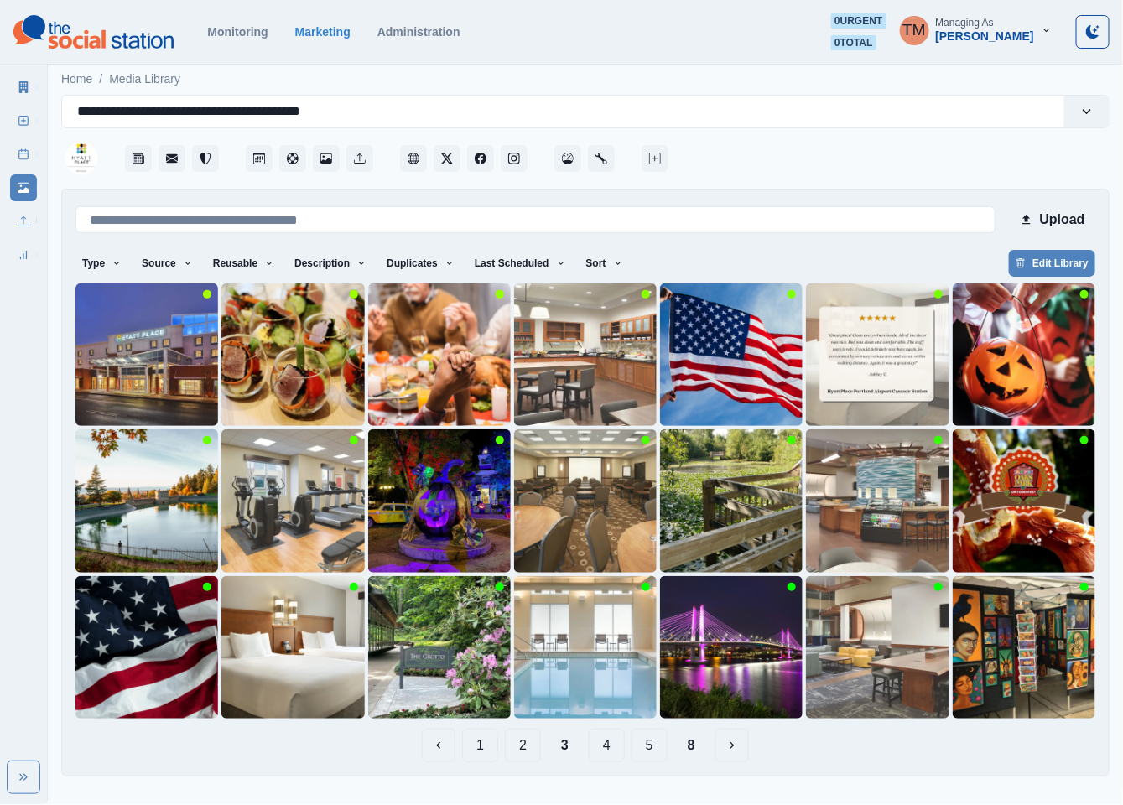
click at [486, 750] on button "1" at bounding box center [480, 746] width 36 height 34
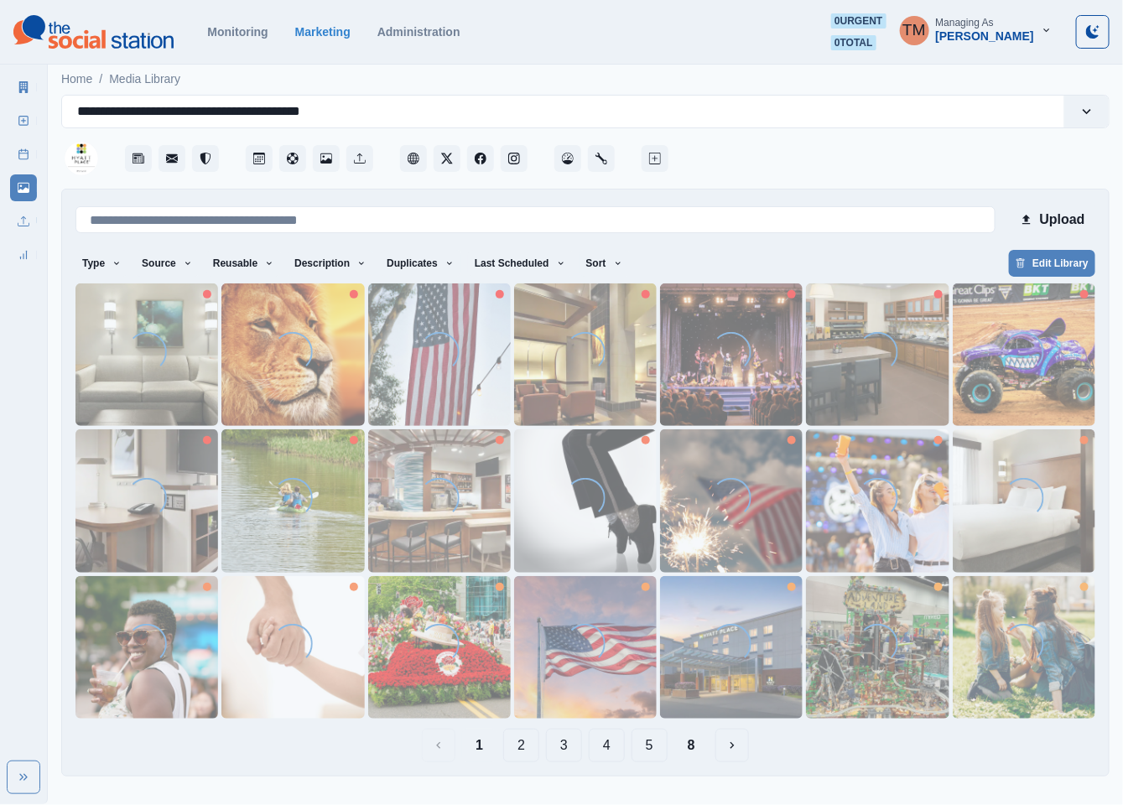
click at [526, 750] on button "2" at bounding box center [521, 746] width 36 height 34
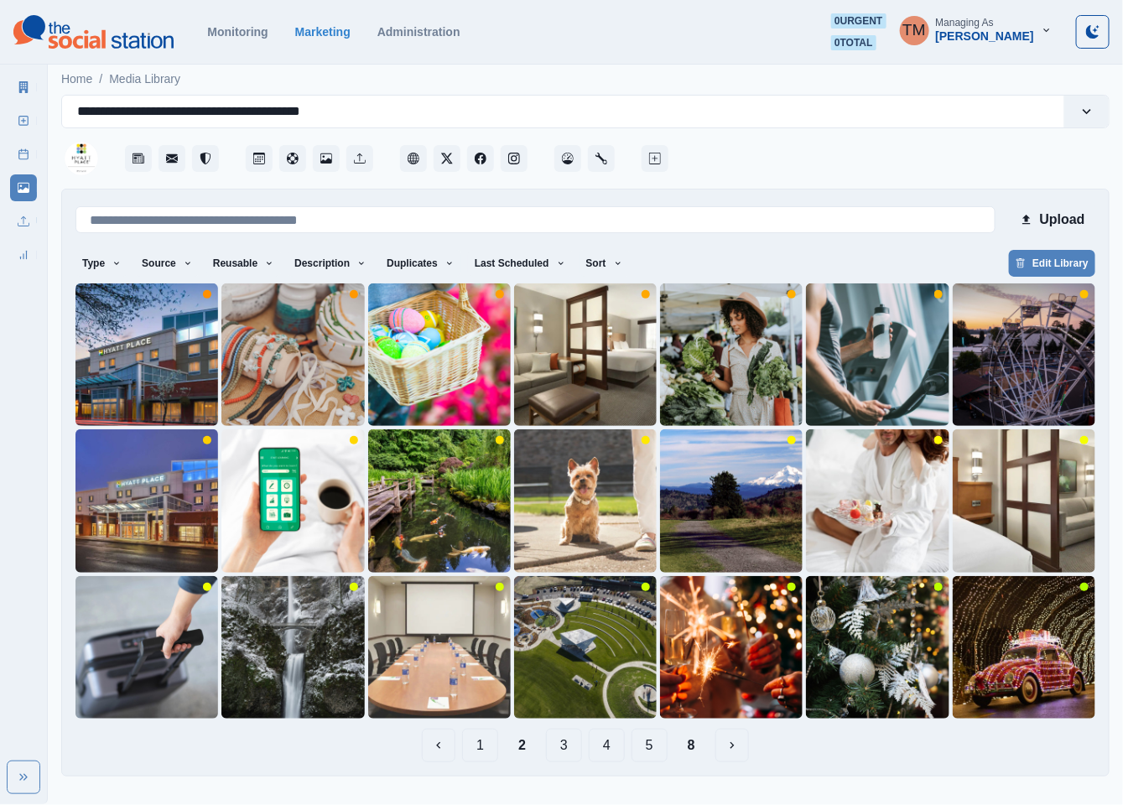
click at [564, 756] on button "3" at bounding box center [564, 746] width 36 height 34
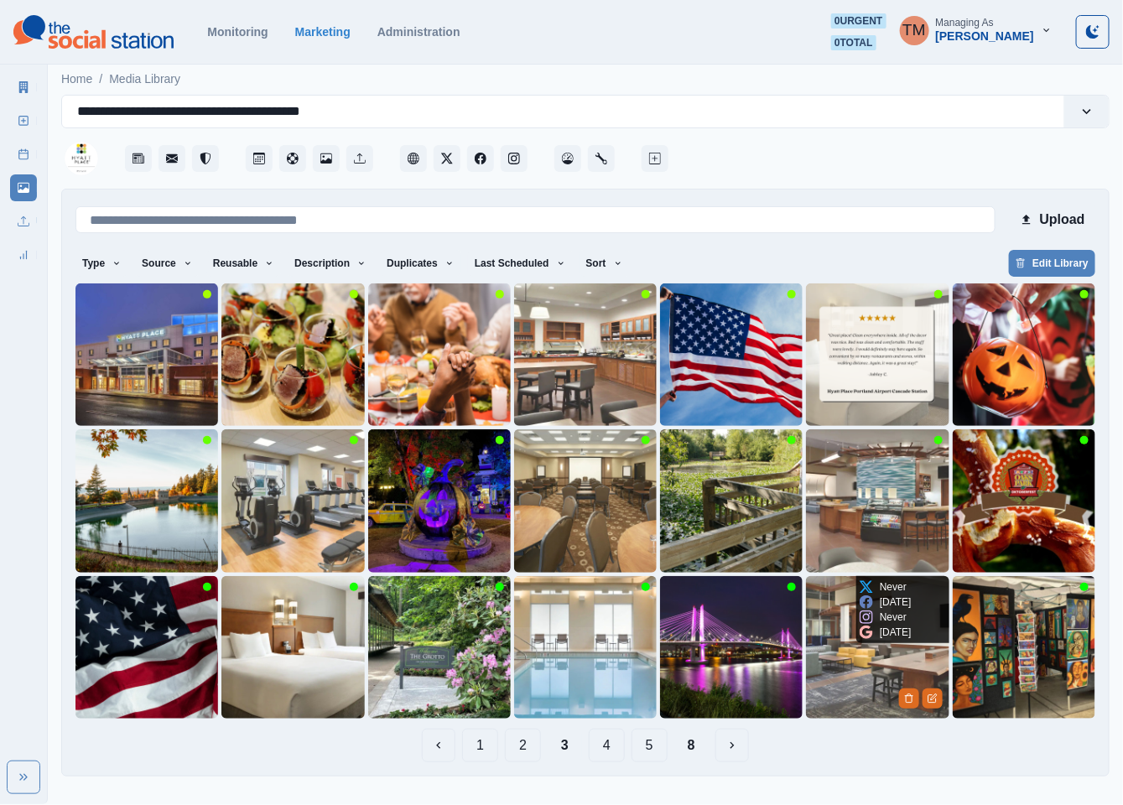
click at [833, 697] on img at bounding box center [877, 647] width 143 height 143
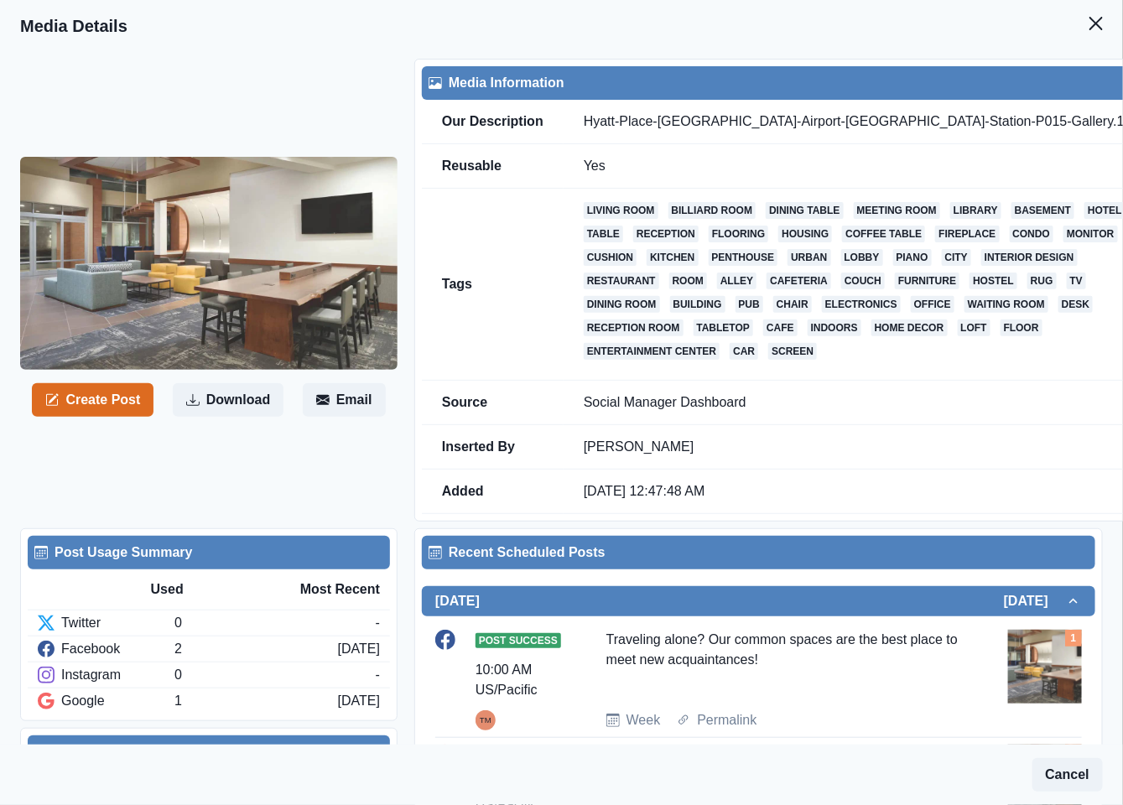
scroll to position [126, 0]
